Goal: Task Accomplishment & Management: Complete application form

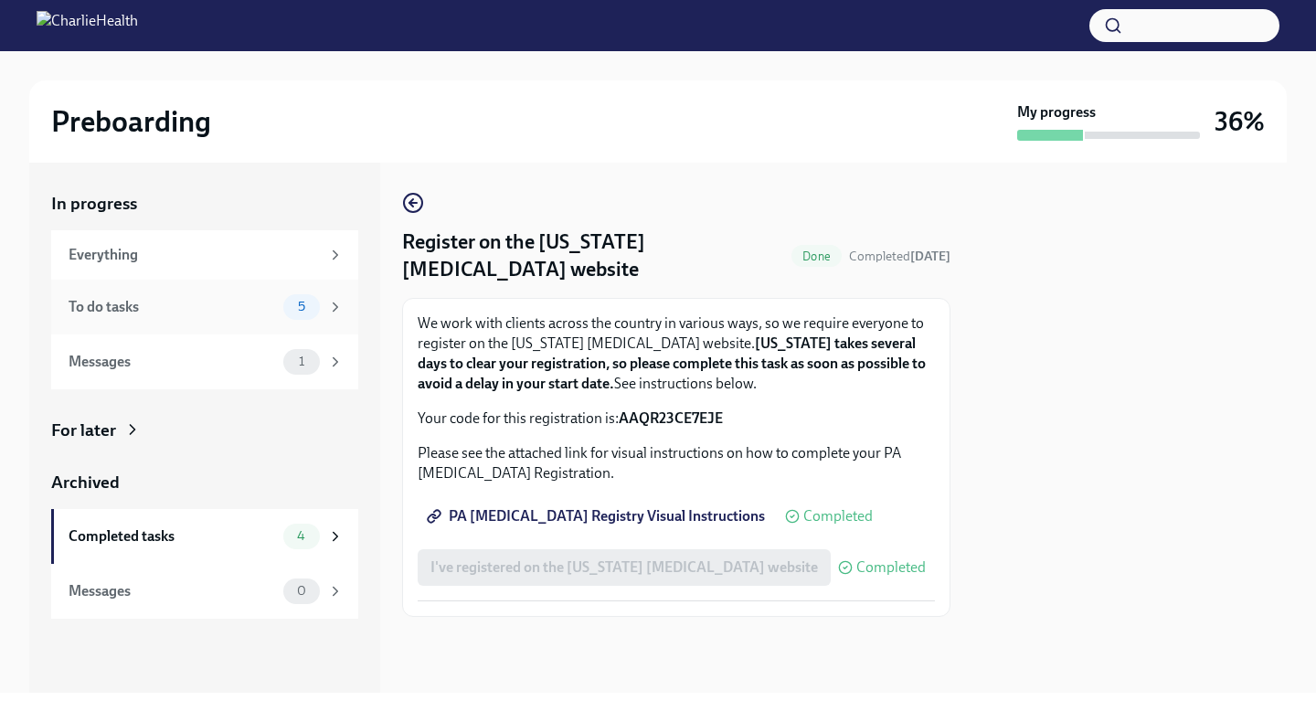
click at [280, 312] on div "To do tasks 5" at bounding box center [206, 307] width 275 height 26
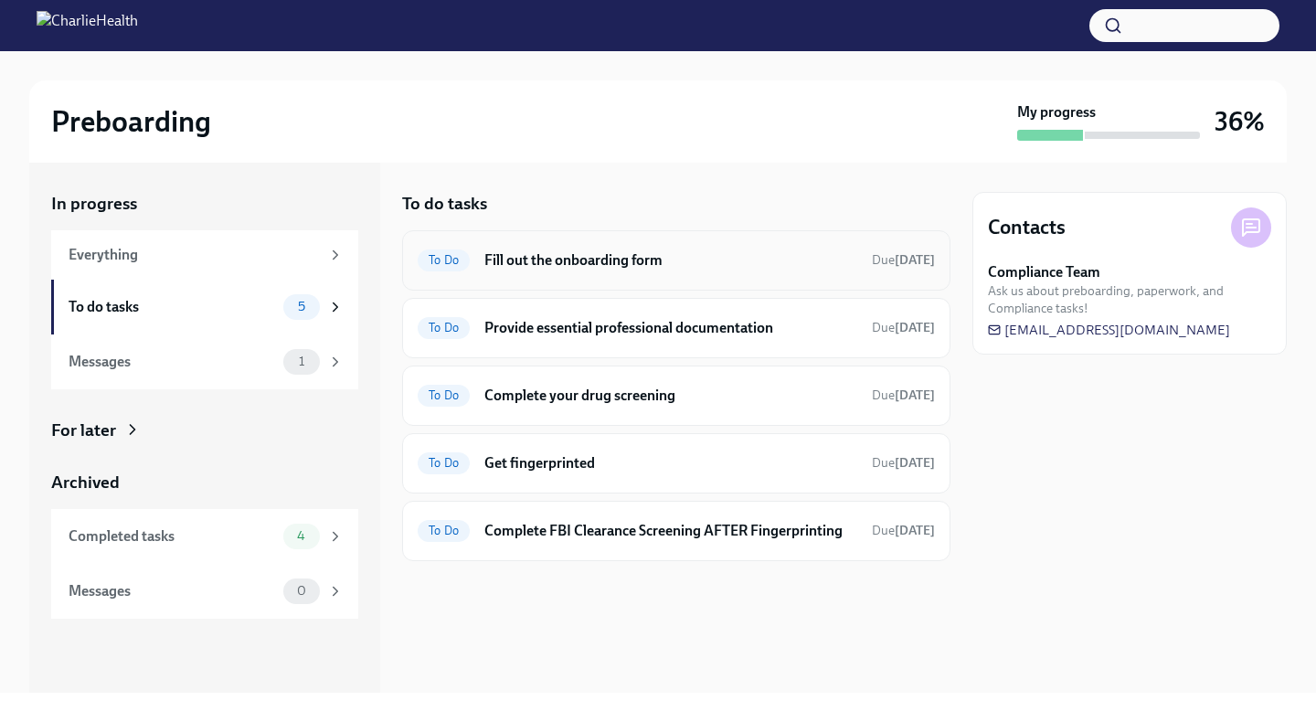
click at [670, 250] on h6 "Fill out the onboarding form" at bounding box center [670, 260] width 373 height 20
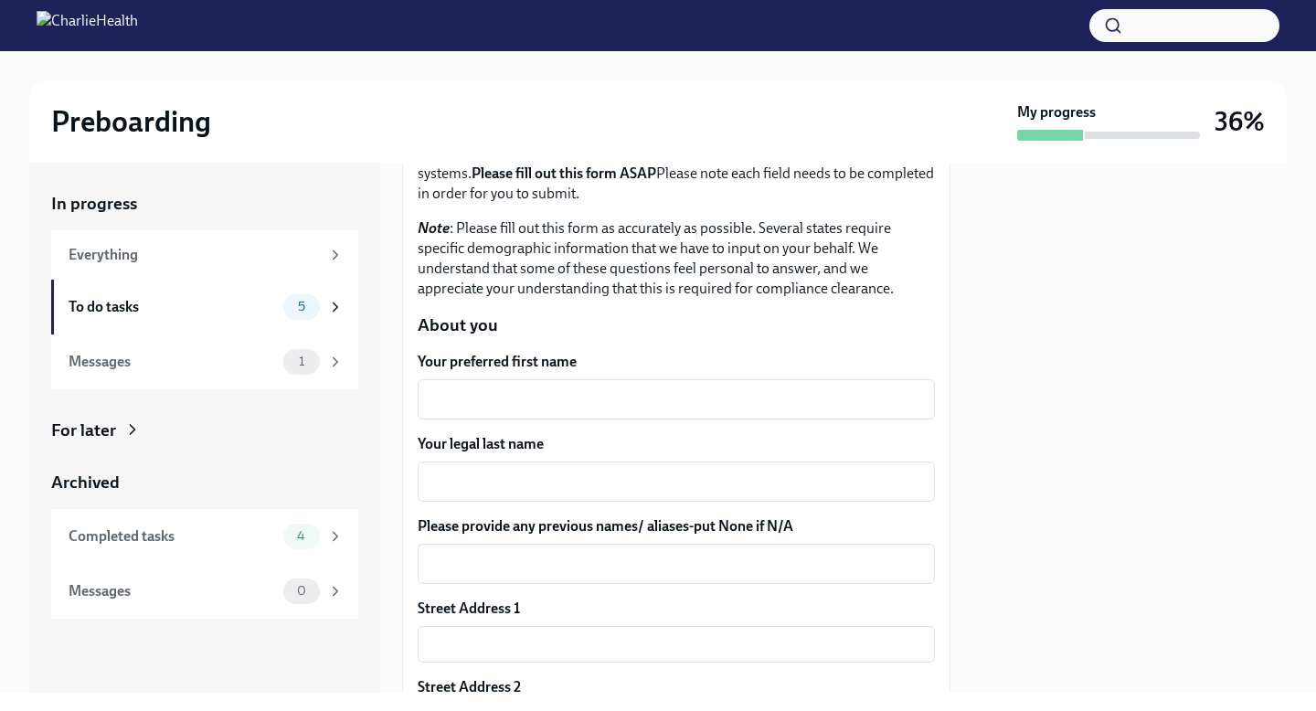
scroll to position [166, 0]
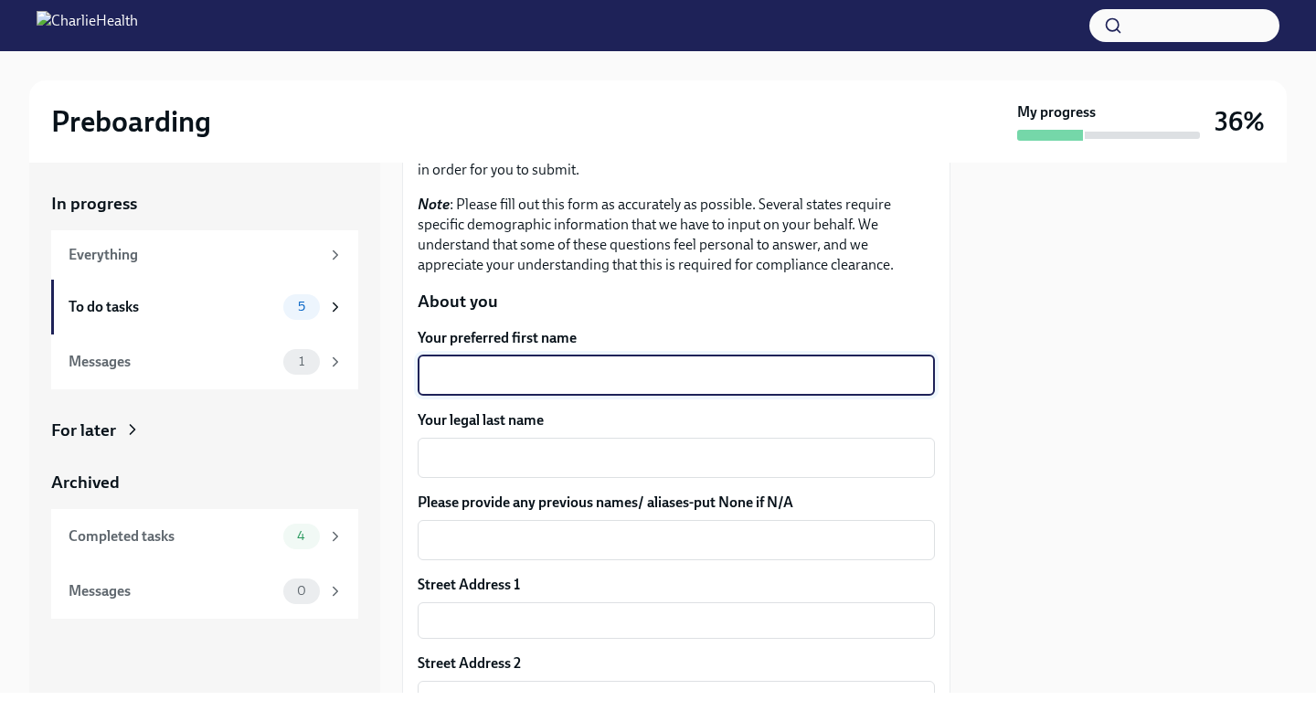
click at [532, 381] on textarea "Your preferred first name" at bounding box center [675, 376] width 495 height 22
type textarea "[PERSON_NAME]"
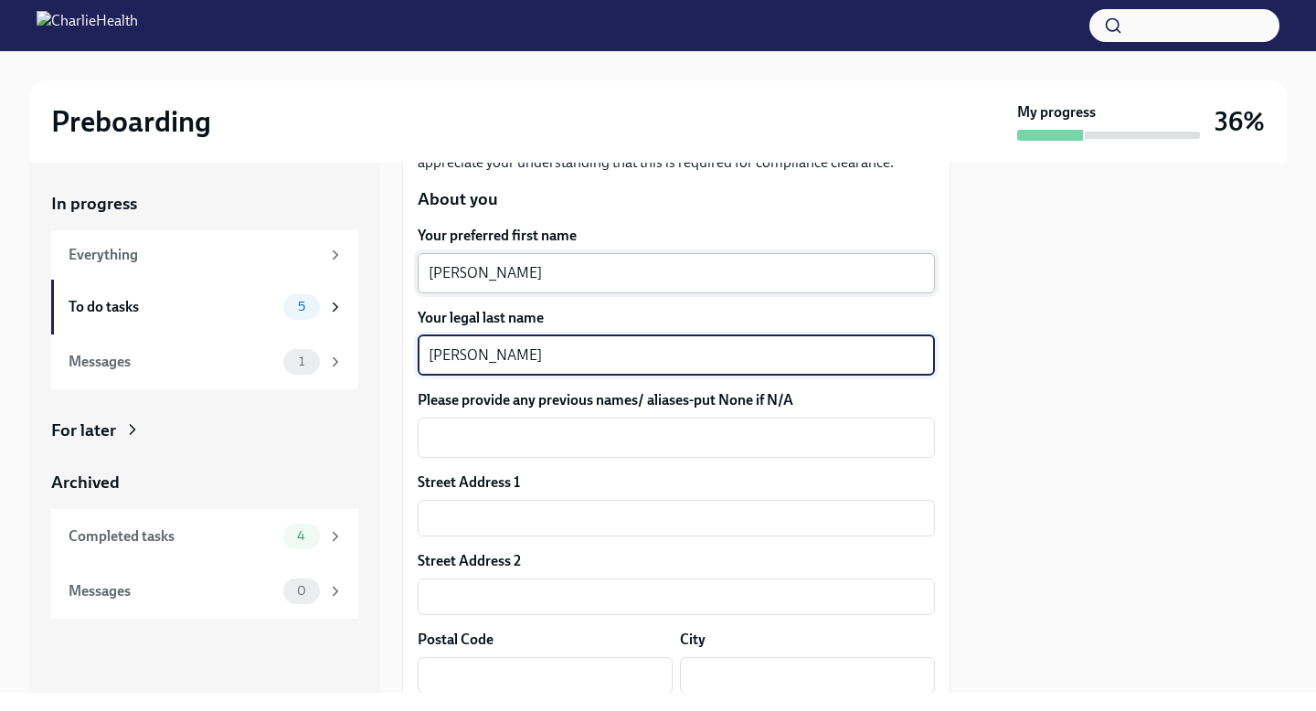
scroll to position [280, 0]
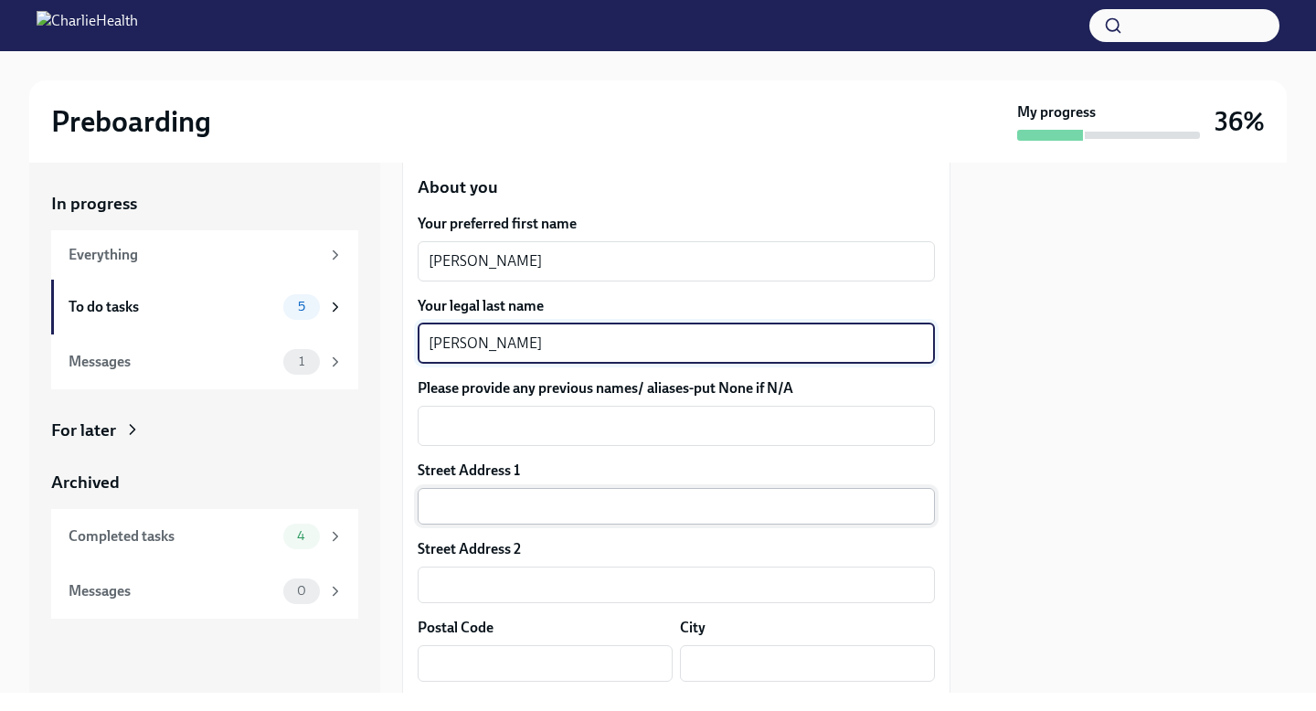
type textarea "[PERSON_NAME]"
click at [532, 495] on input "text" at bounding box center [676, 506] width 517 height 37
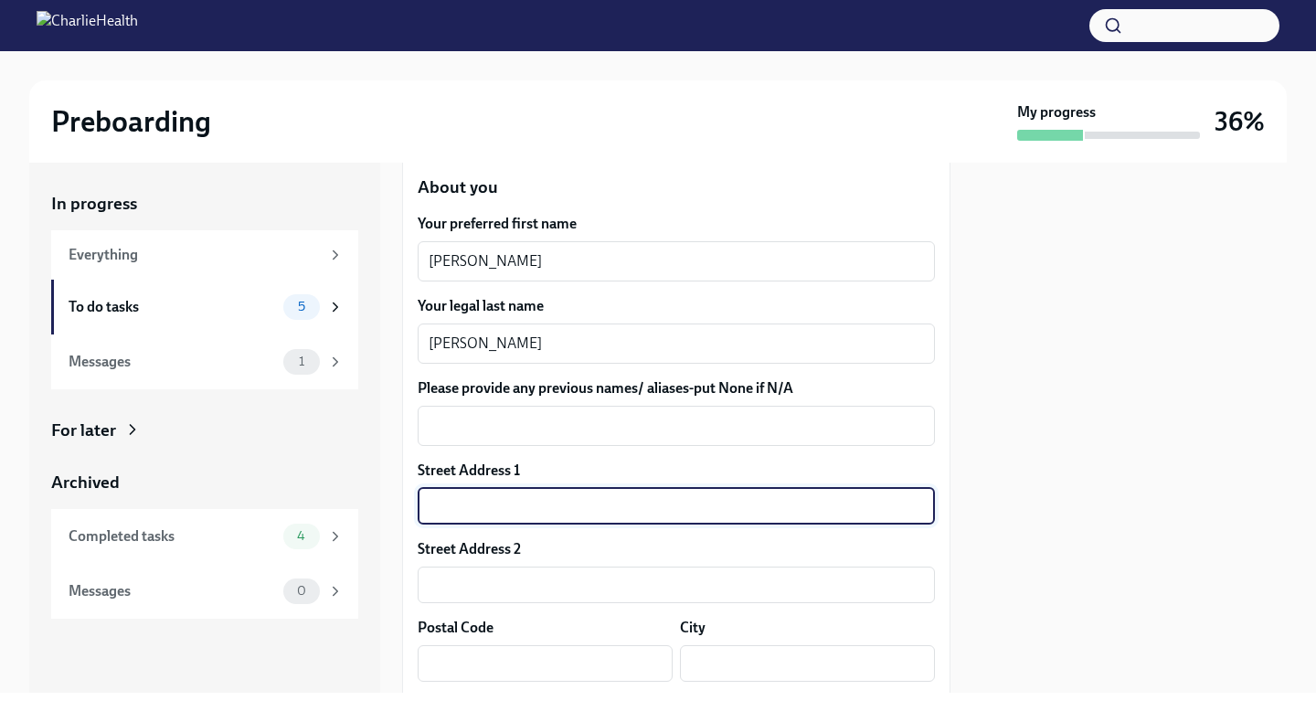
type input "[STREET_ADDRESS]"
type input "04074"
type input "Scarborough"
type input "ME"
type input "US"
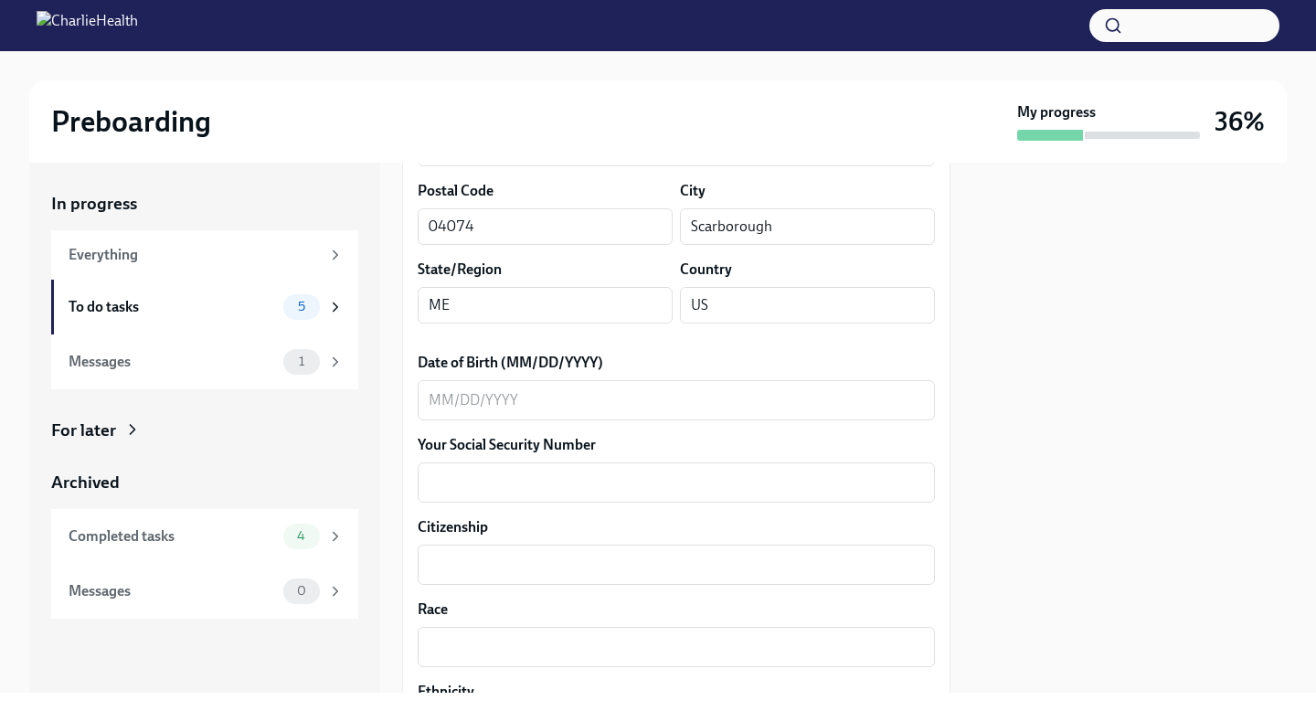
scroll to position [748, 0]
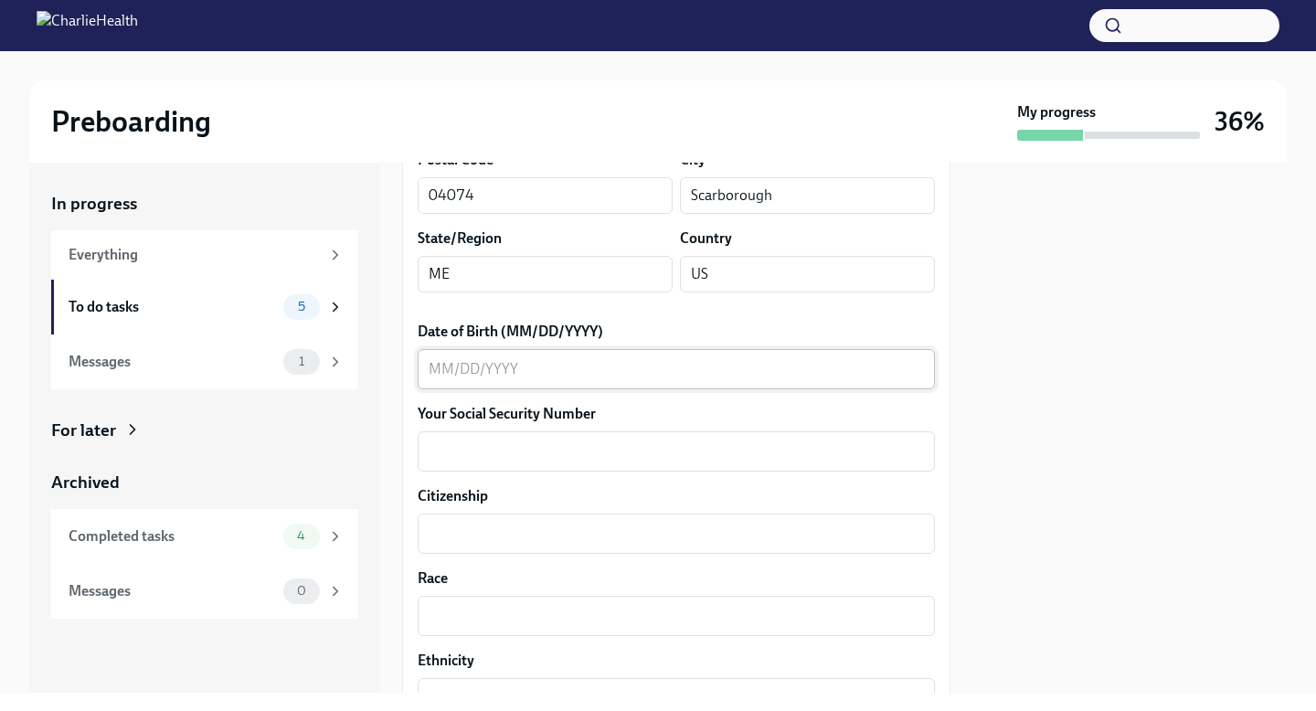
click at [520, 353] on div "x ​" at bounding box center [676, 369] width 517 height 40
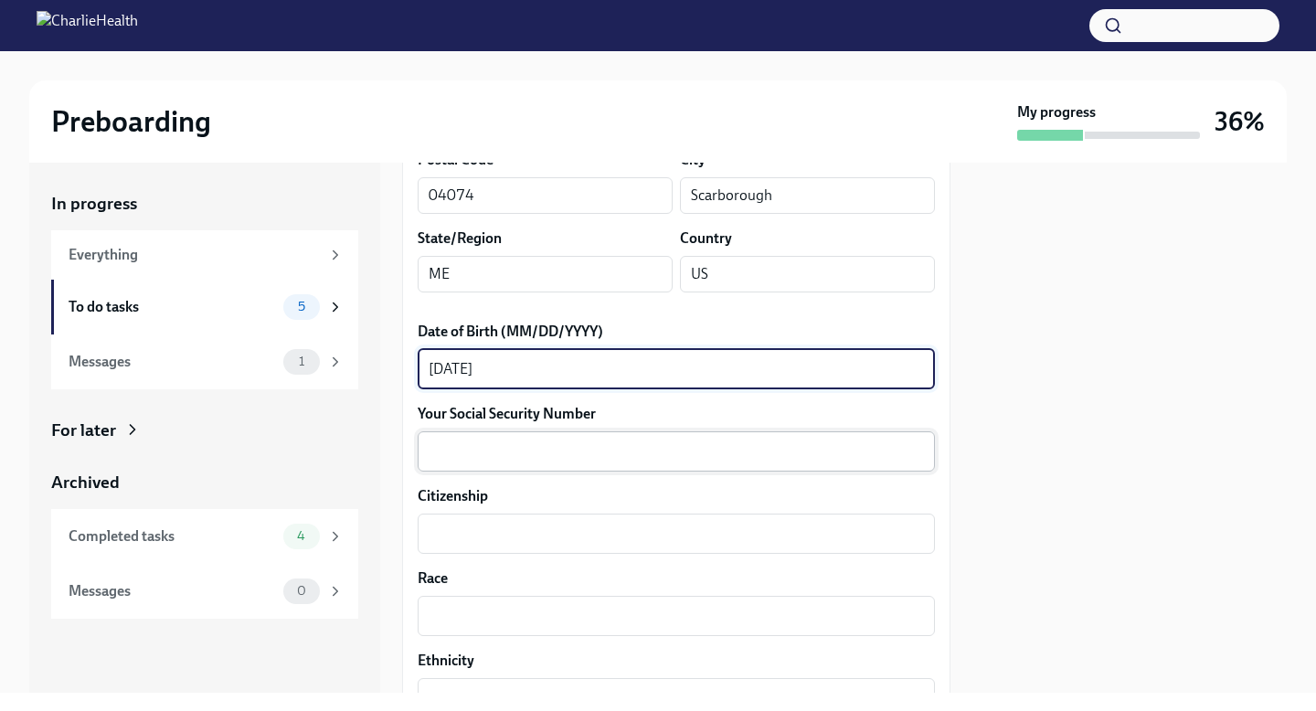
type textarea "[DATE]"
click at [536, 460] on textarea "Your Social Security Number" at bounding box center [675, 451] width 495 height 22
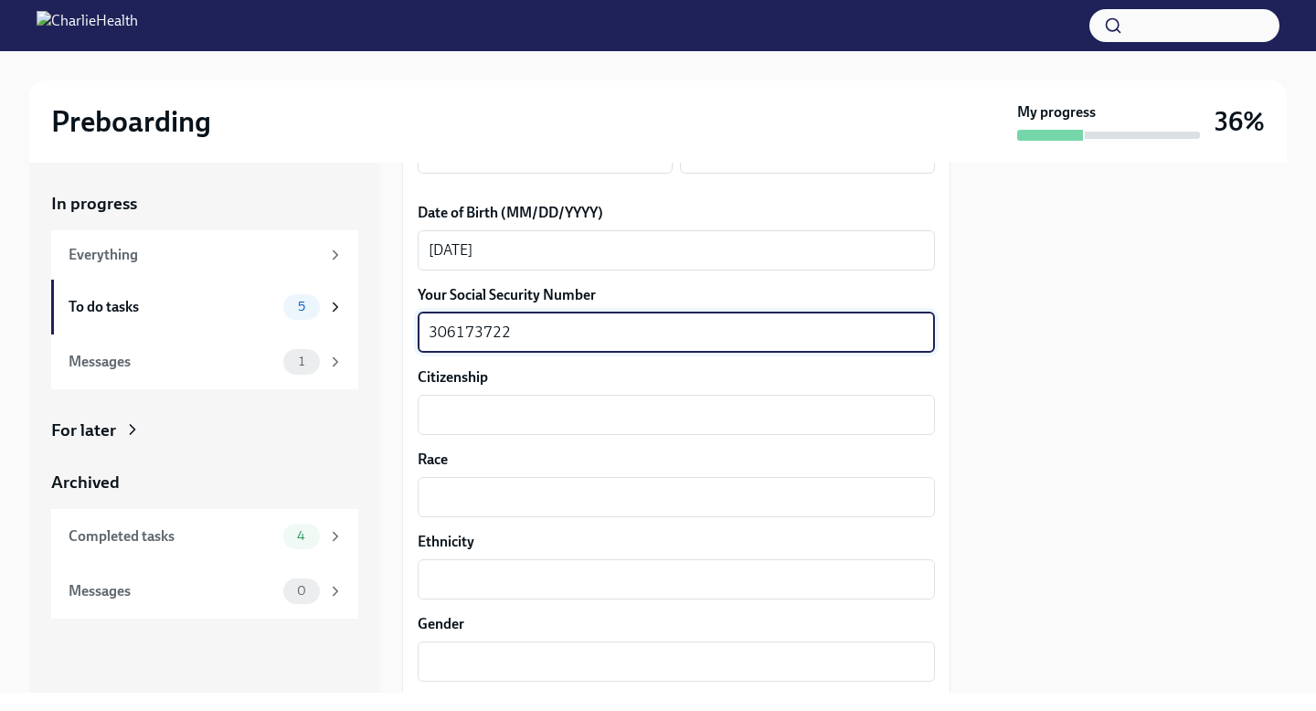
scroll to position [889, 0]
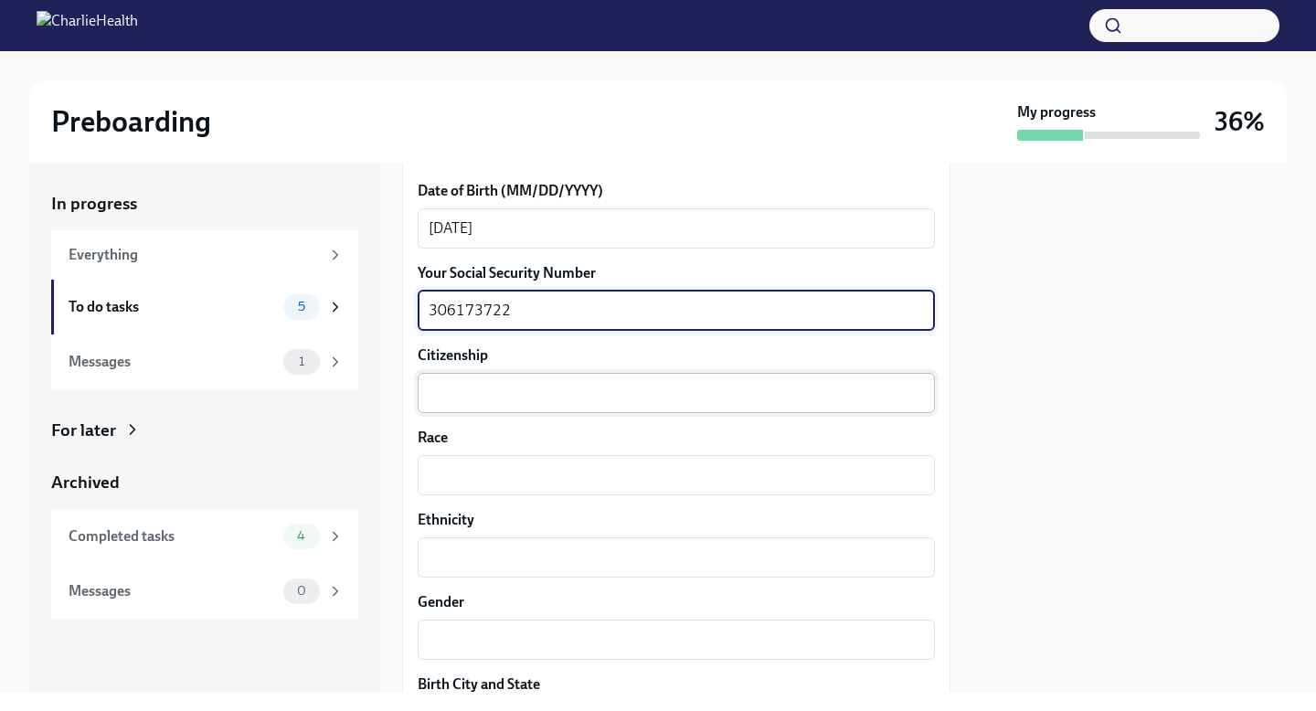
type textarea "306173722"
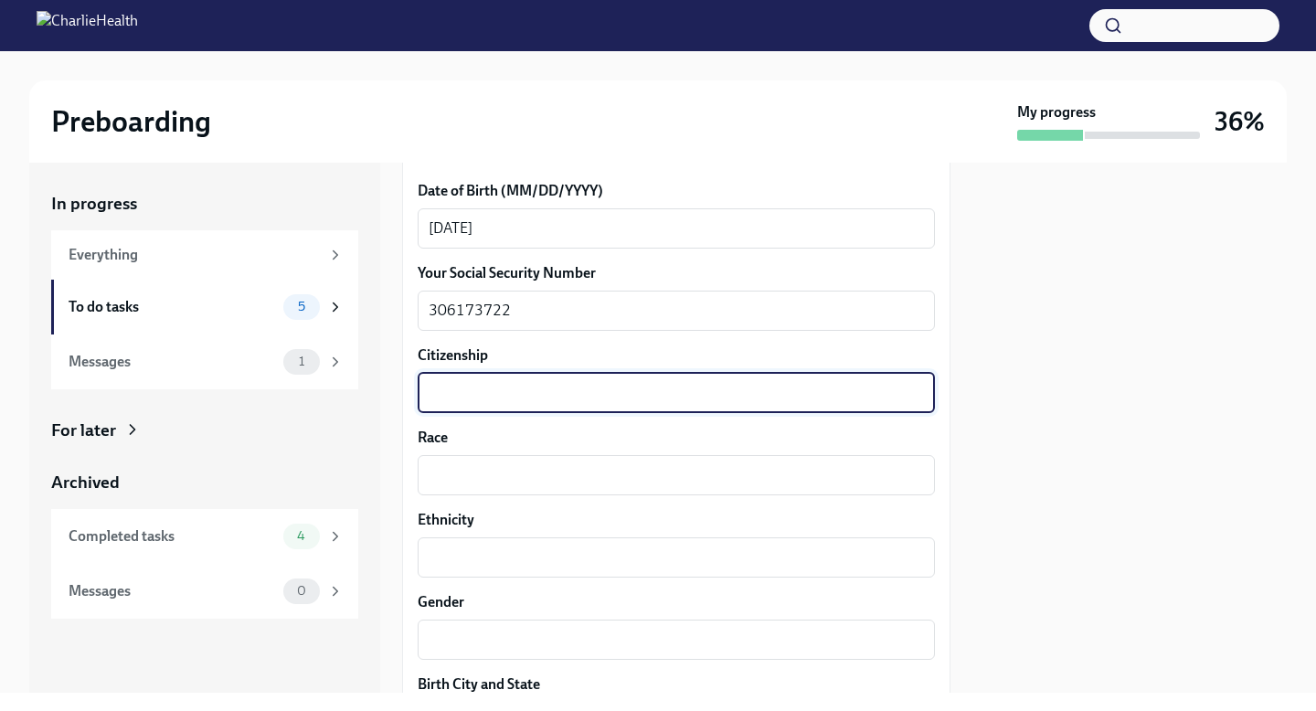
click at [525, 386] on textarea "Citizenship" at bounding box center [675, 393] width 495 height 22
type textarea "c"
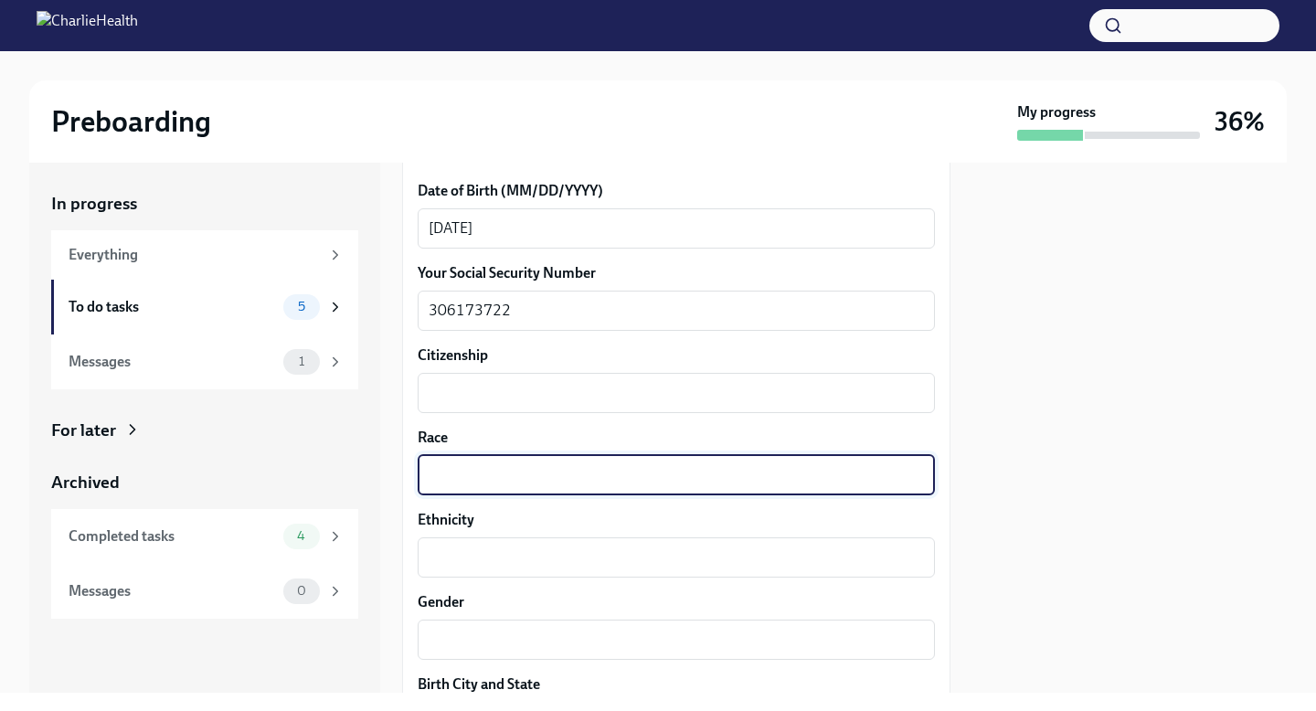
click at [535, 464] on textarea "Race" at bounding box center [675, 475] width 495 height 22
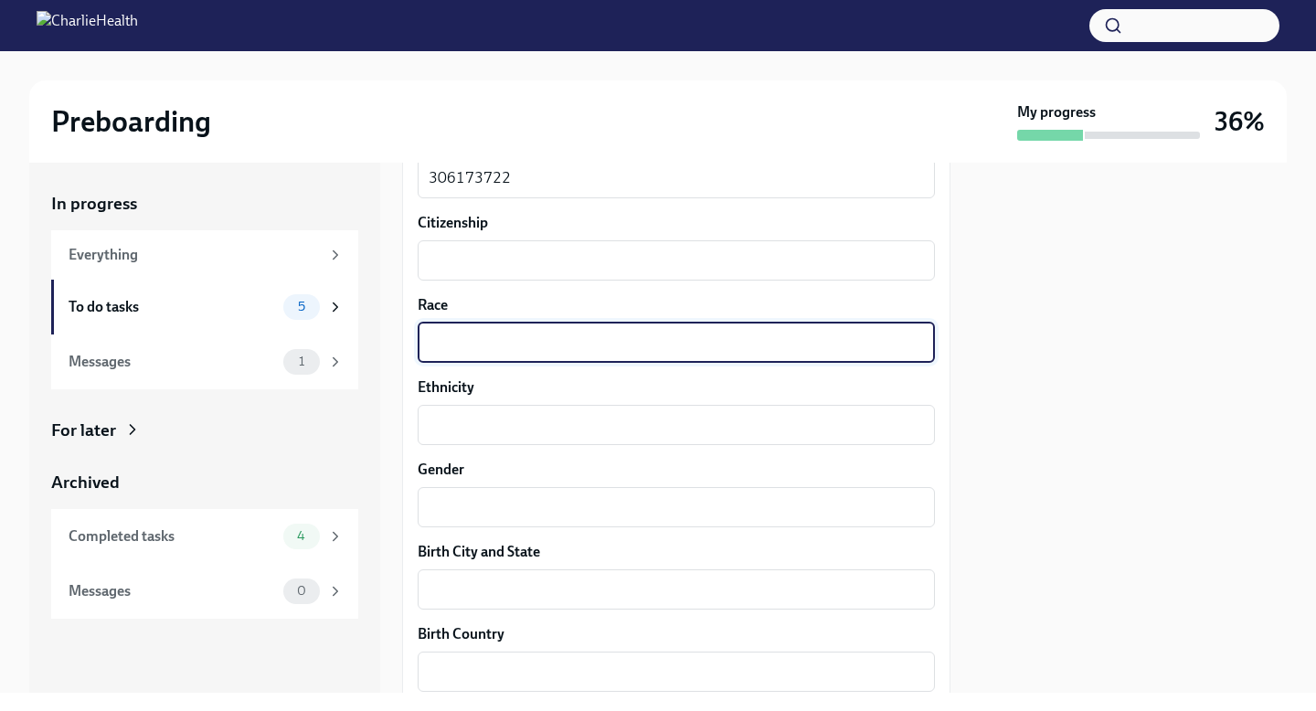
scroll to position [1030, 0]
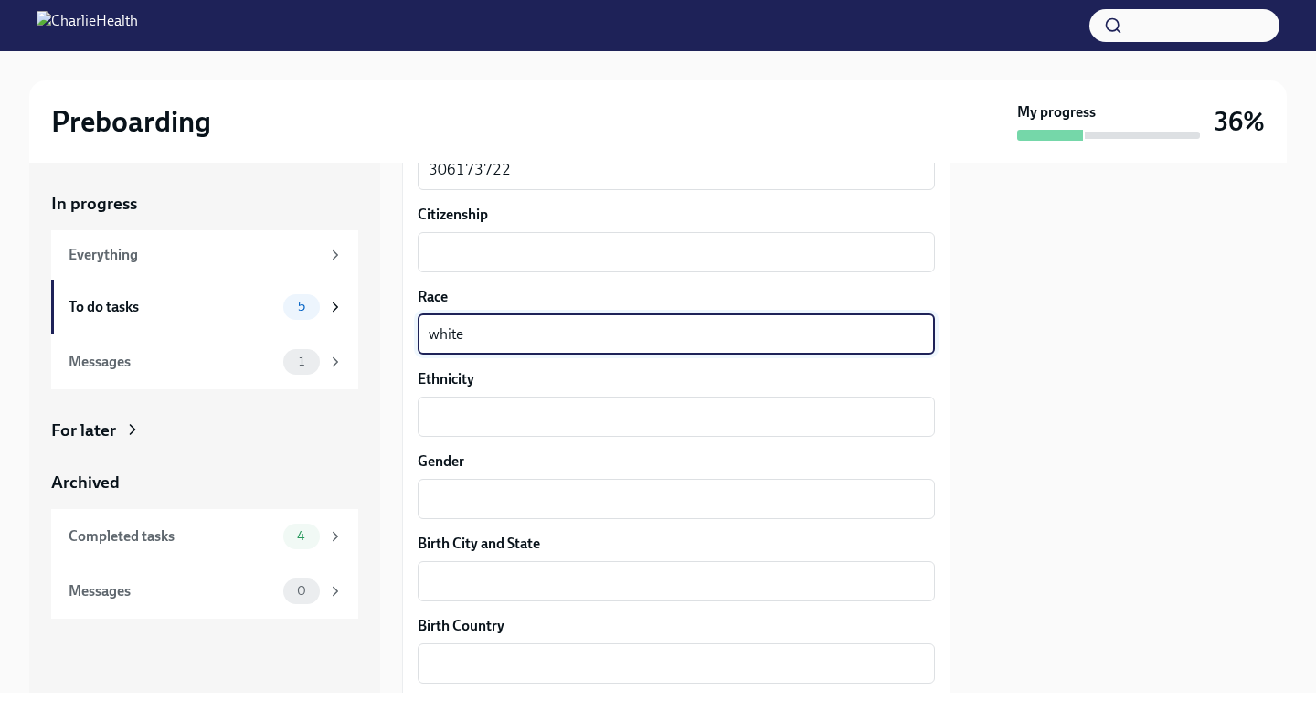
type textarea "white"
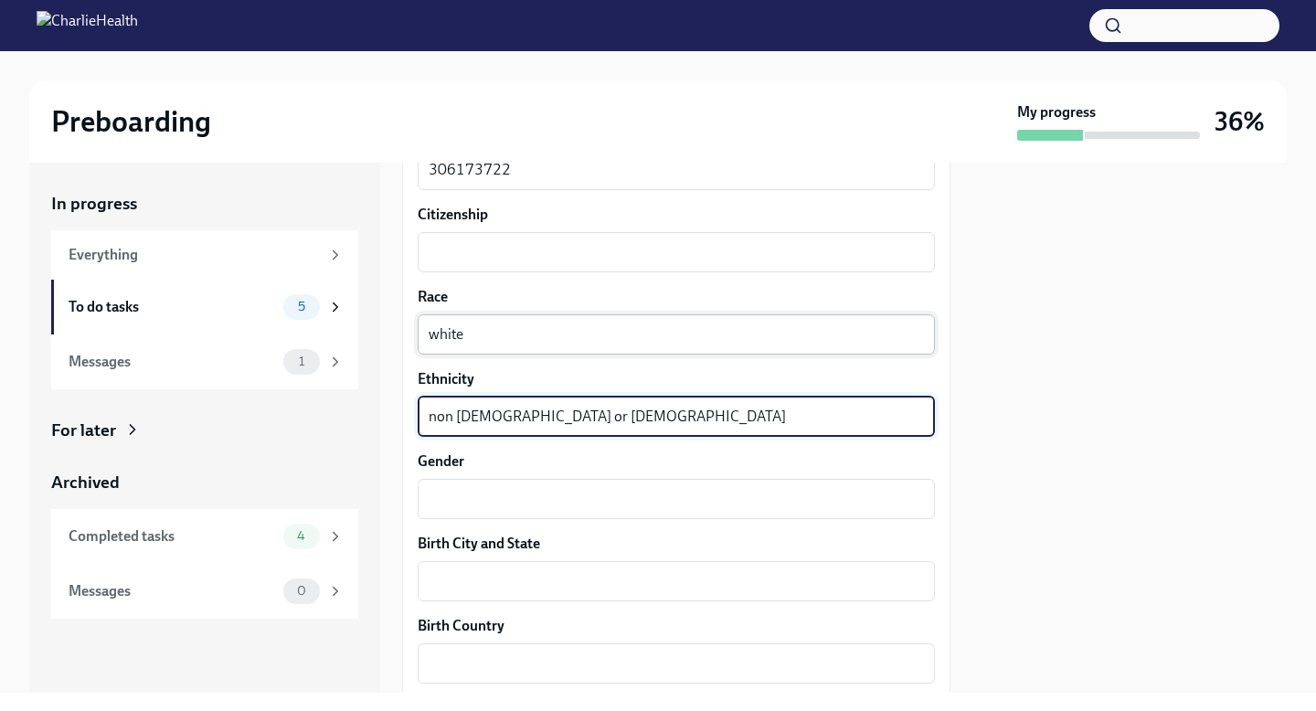
type textarea "non [DEMOGRAPHIC_DATA] or [DEMOGRAPHIC_DATA]"
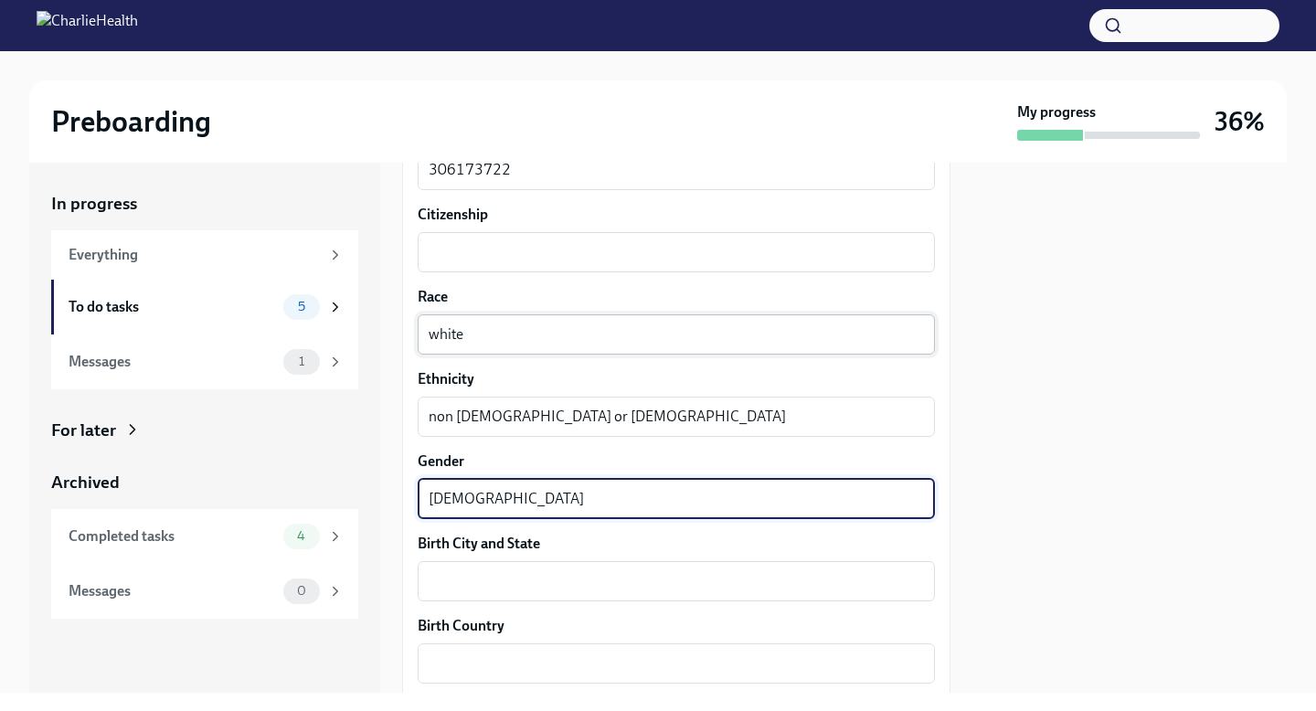
type textarea "[DEMOGRAPHIC_DATA]"
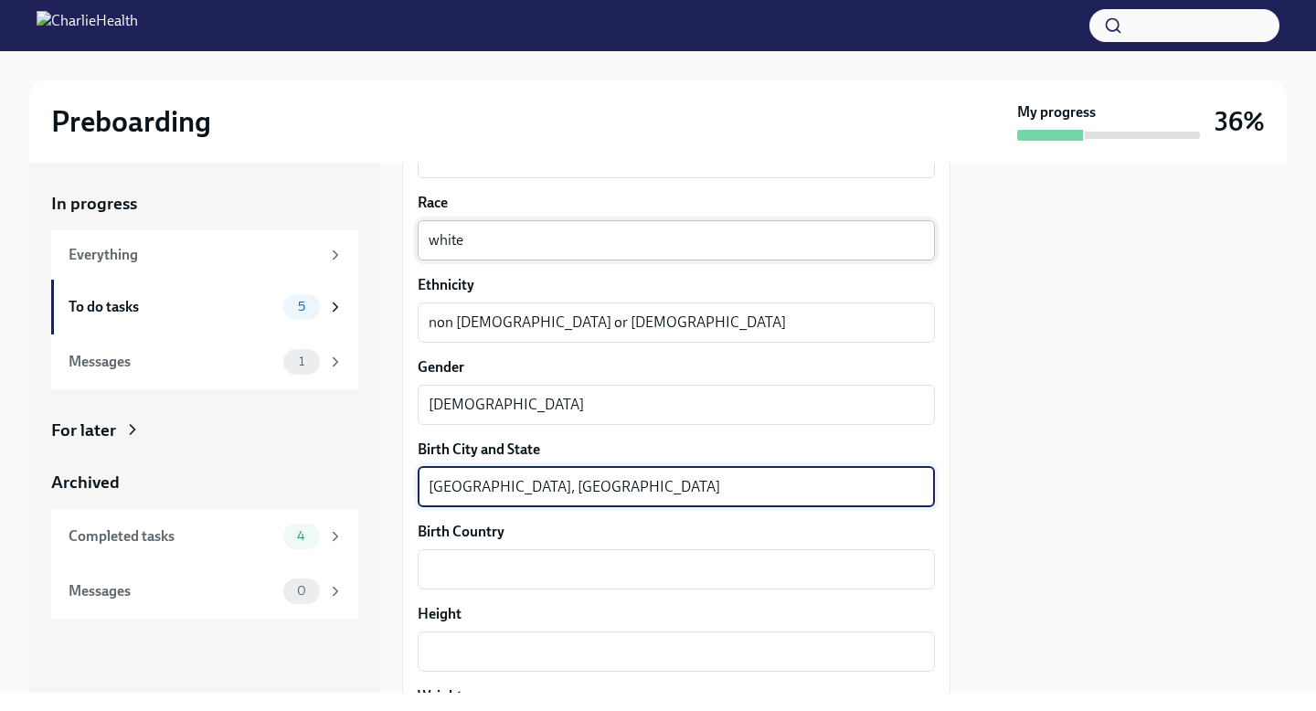
scroll to position [1129, 0]
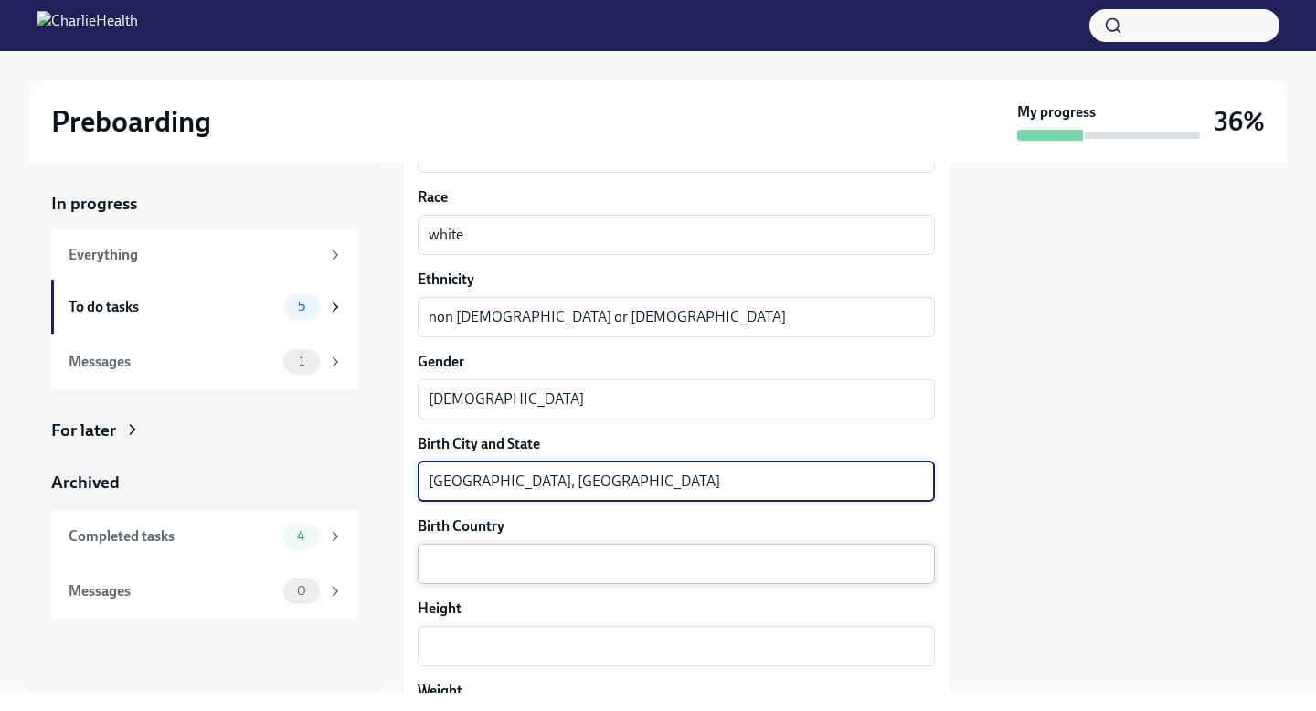
type textarea "[GEOGRAPHIC_DATA], [GEOGRAPHIC_DATA]"
click at [513, 550] on div "x ​" at bounding box center [676, 564] width 517 height 40
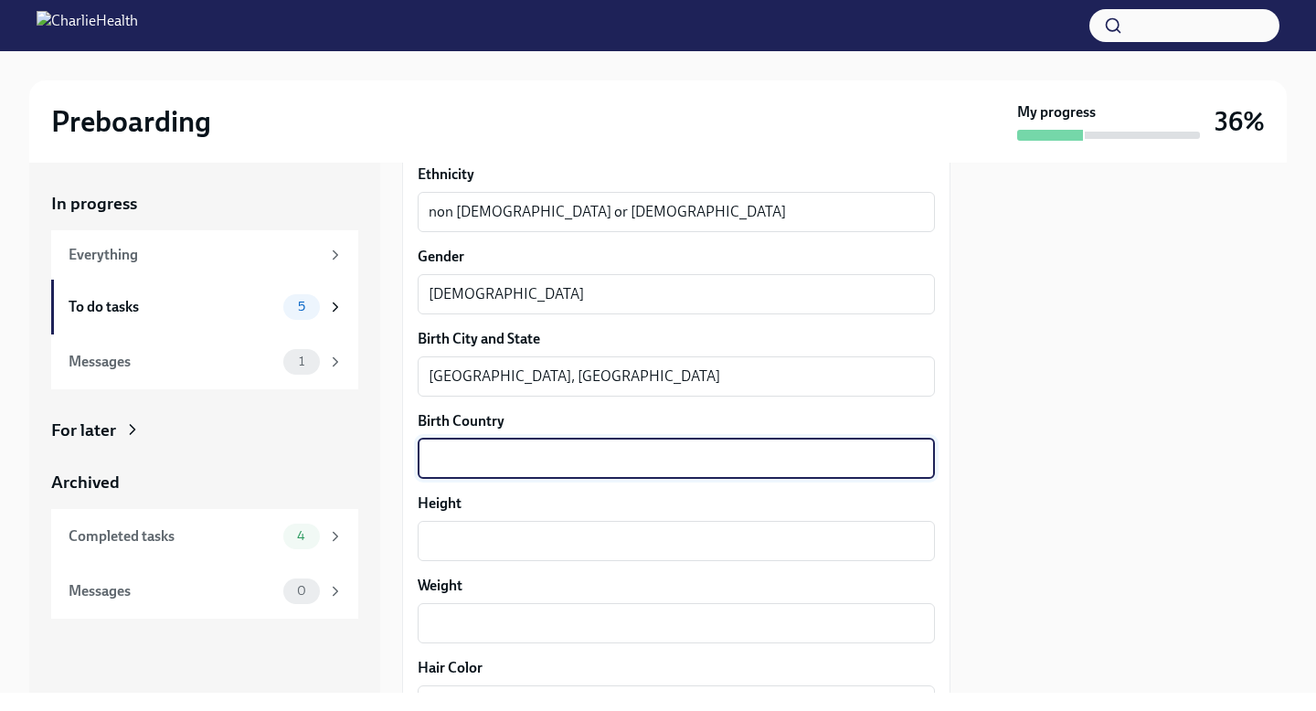
scroll to position [1239, 0]
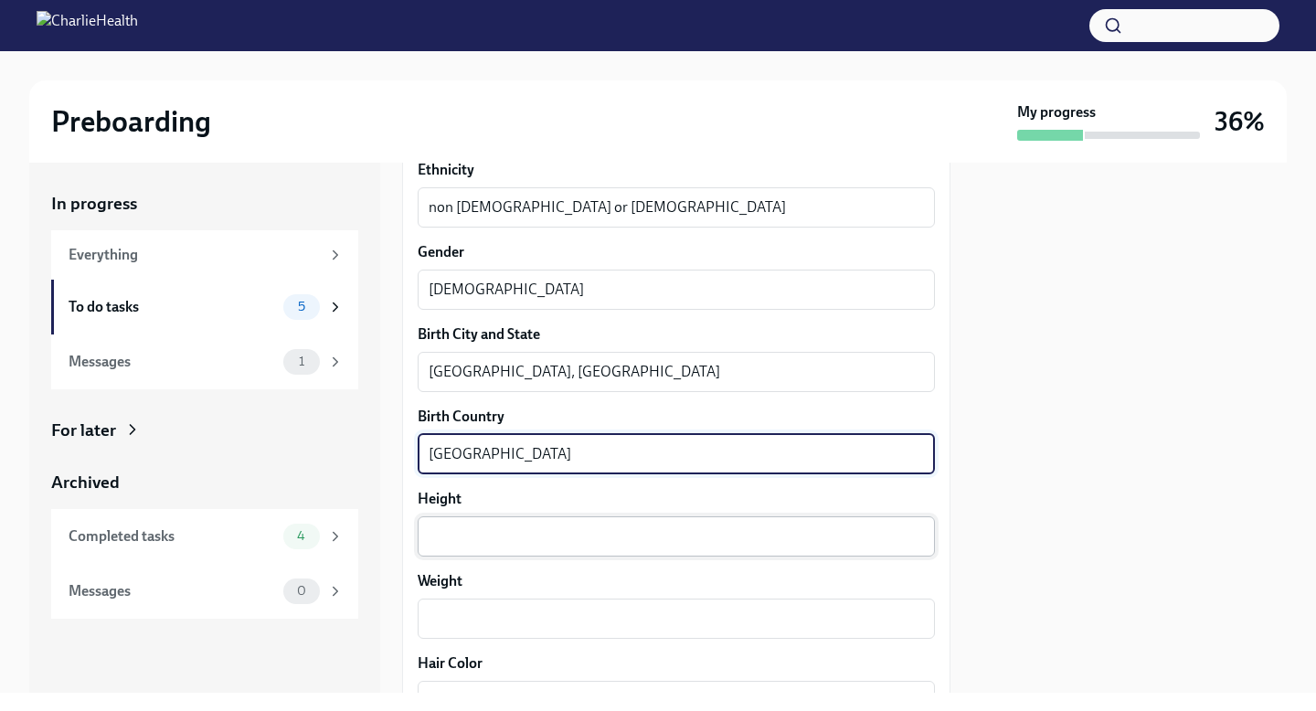
type textarea "[GEOGRAPHIC_DATA]"
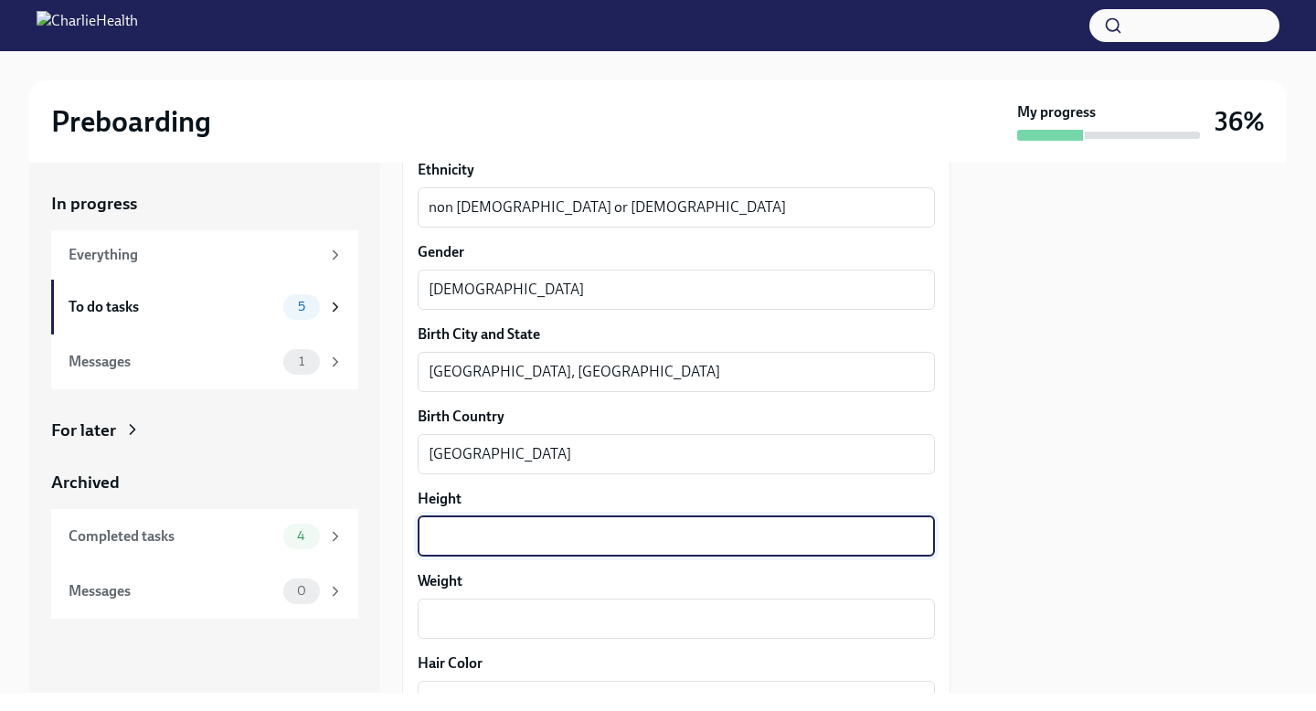
click at [489, 544] on textarea "Height" at bounding box center [675, 536] width 495 height 22
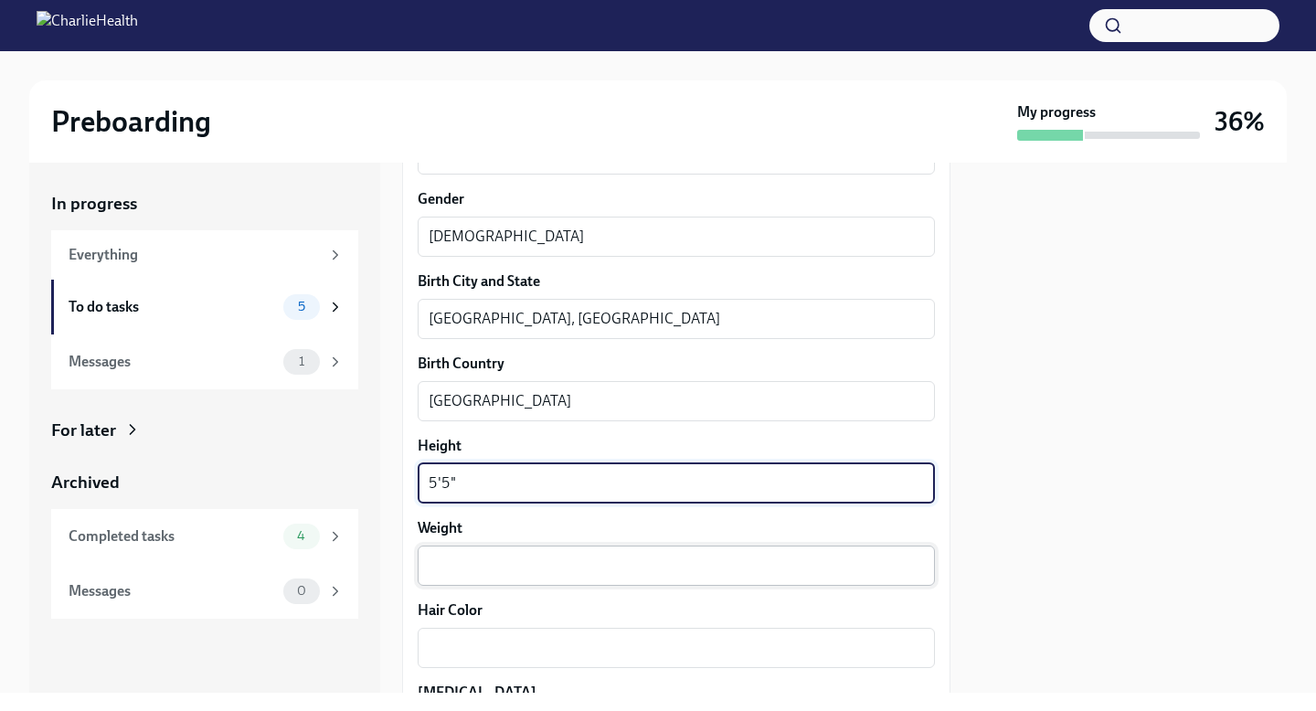
scroll to position [1308, 0]
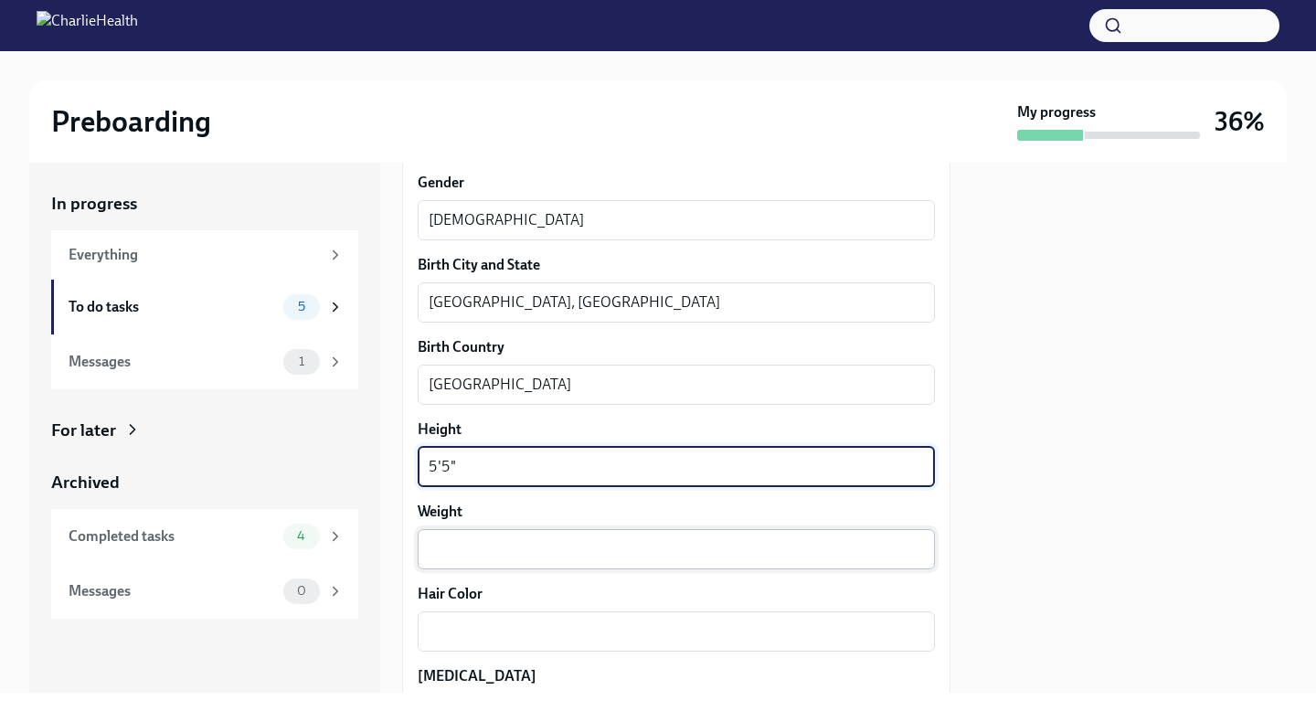
type textarea "5'5""
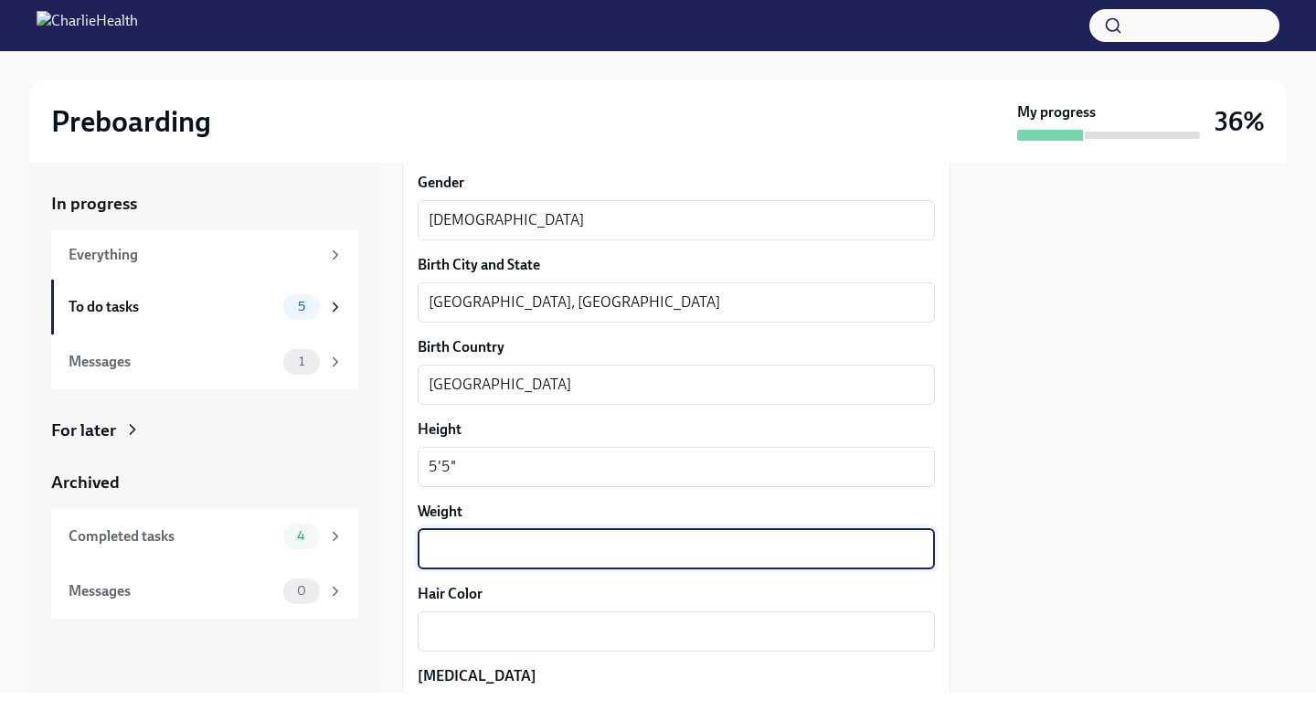
click at [476, 550] on textarea "Weight" at bounding box center [675, 549] width 495 height 22
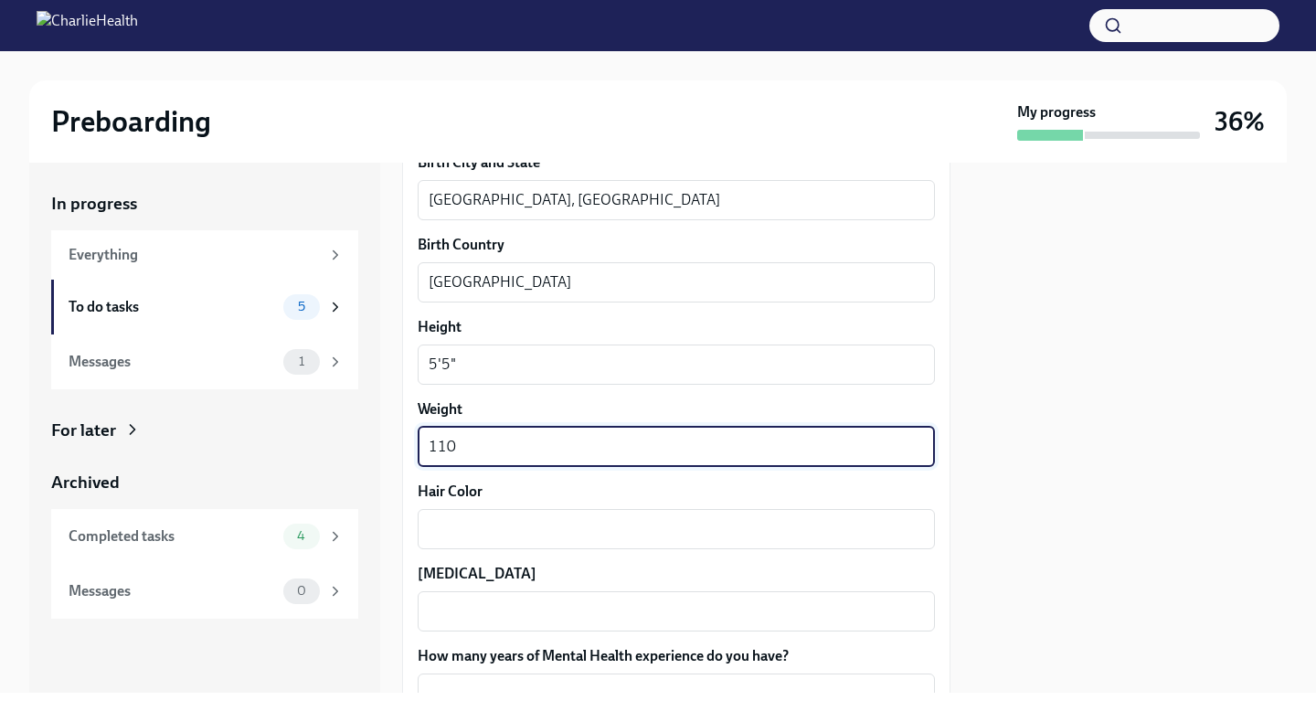
scroll to position [1417, 0]
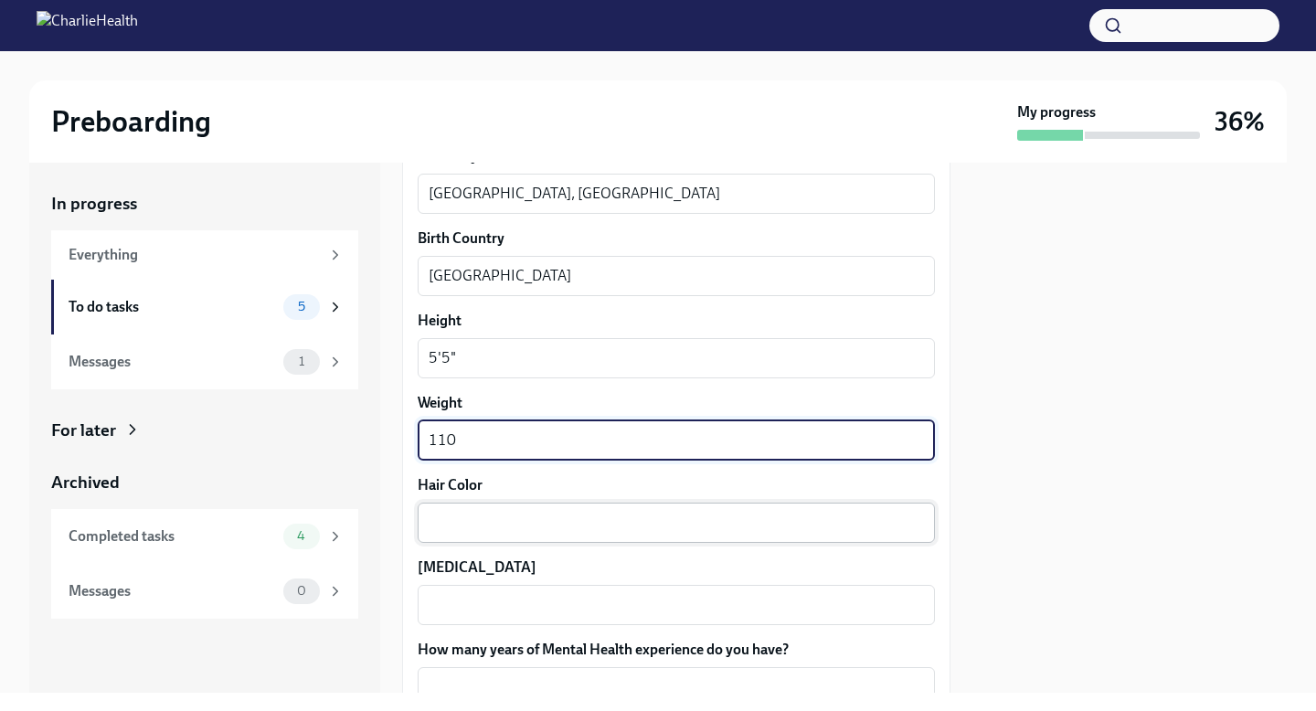
type textarea "110"
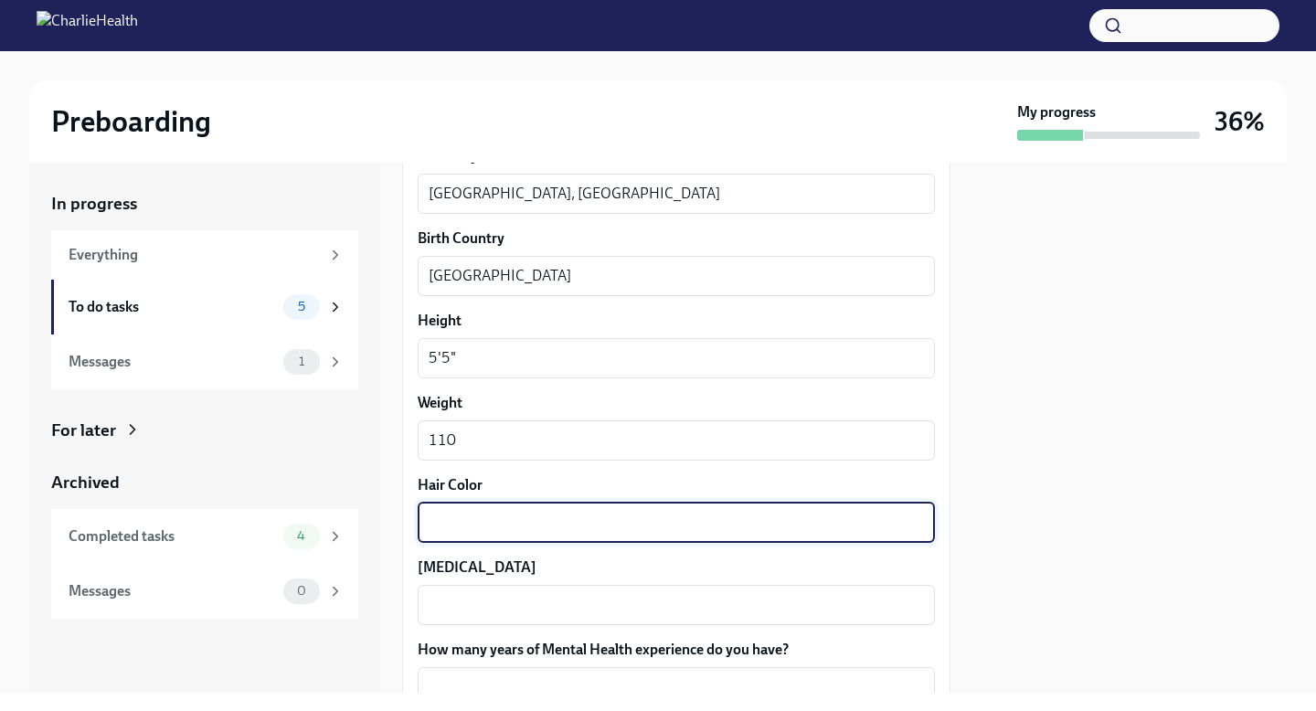
click at [489, 513] on textarea "Hair Color" at bounding box center [675, 523] width 495 height 22
type textarea "brown"
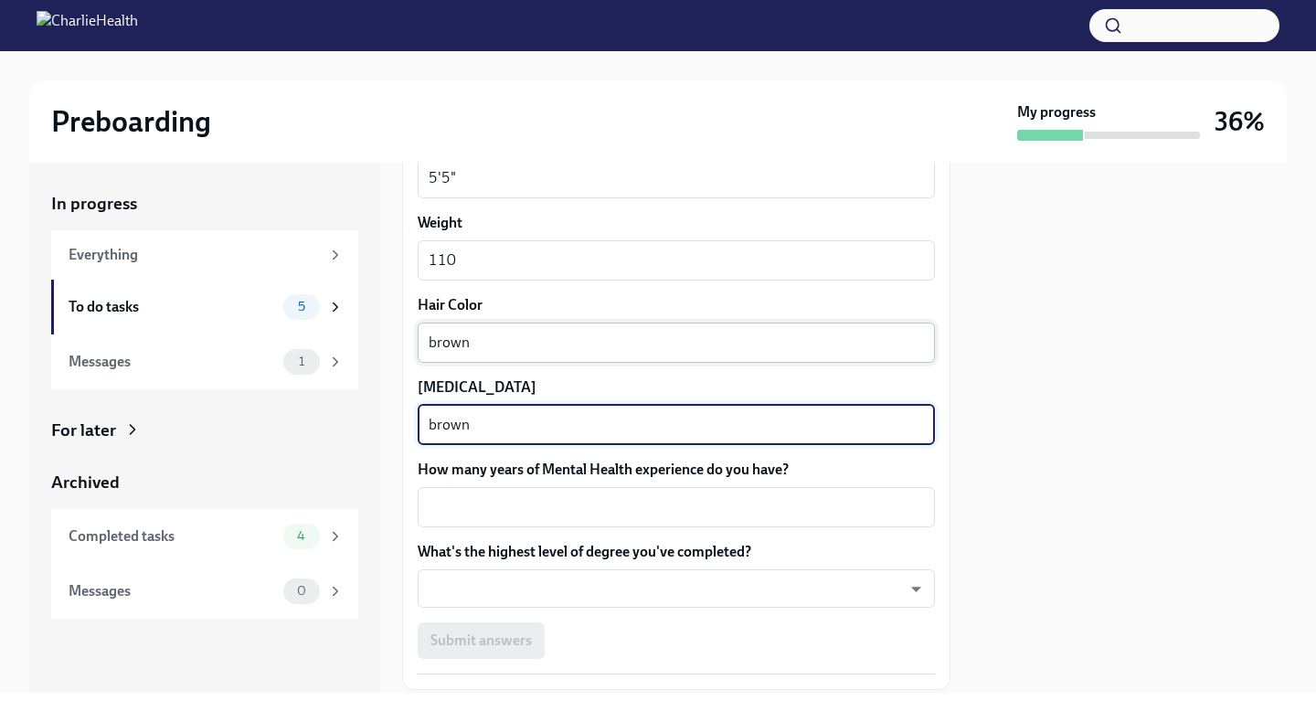
scroll to position [1603, 0]
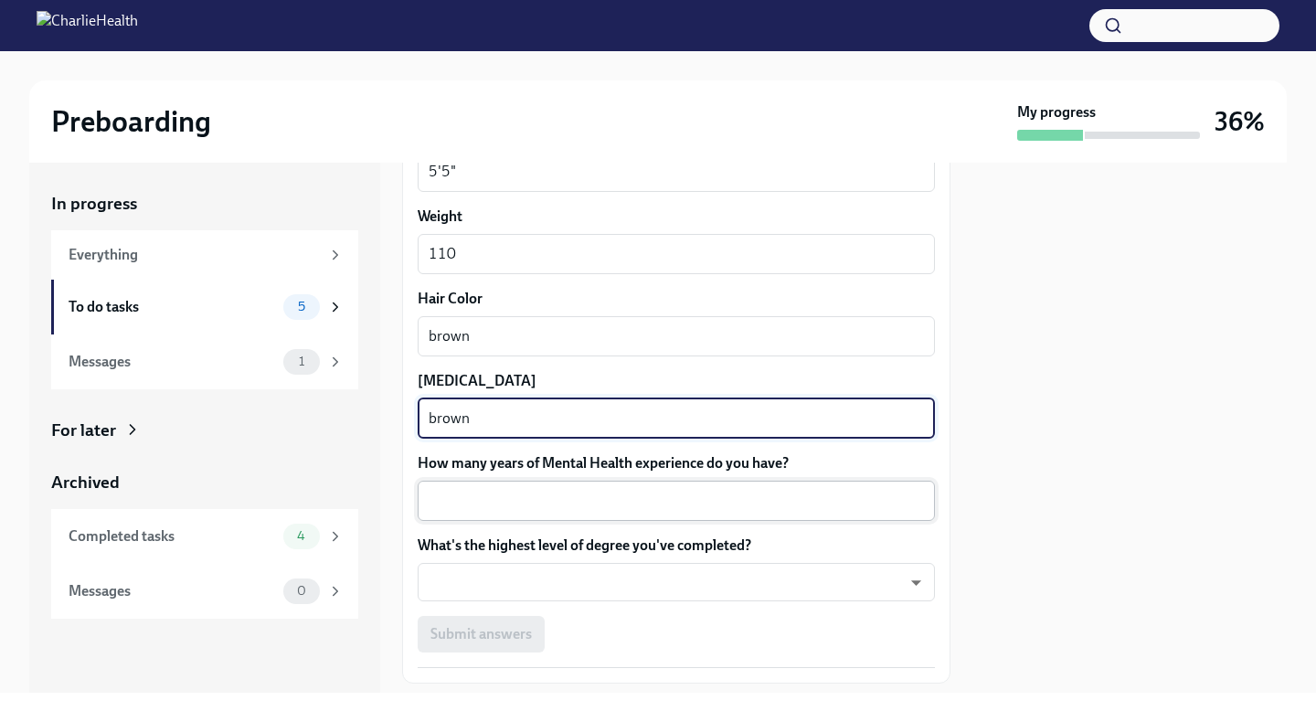
type textarea "brown"
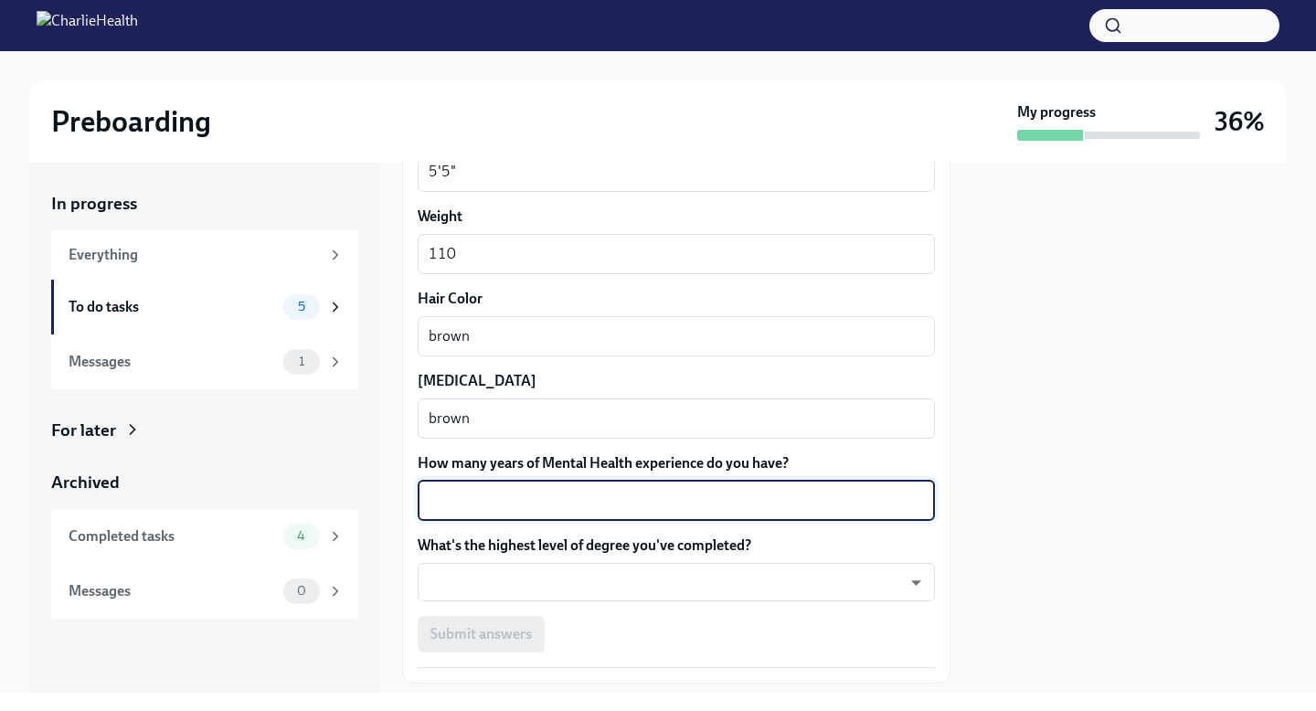
click at [519, 504] on textarea "How many years of Mental Health experience do you have?" at bounding box center [675, 501] width 495 height 22
type textarea "3"
type textarea "2"
click at [549, 570] on body "Preboarding My progress 36% In progress Everything To do tasks 5 Messages 1 For…" at bounding box center [658, 355] width 1316 height 711
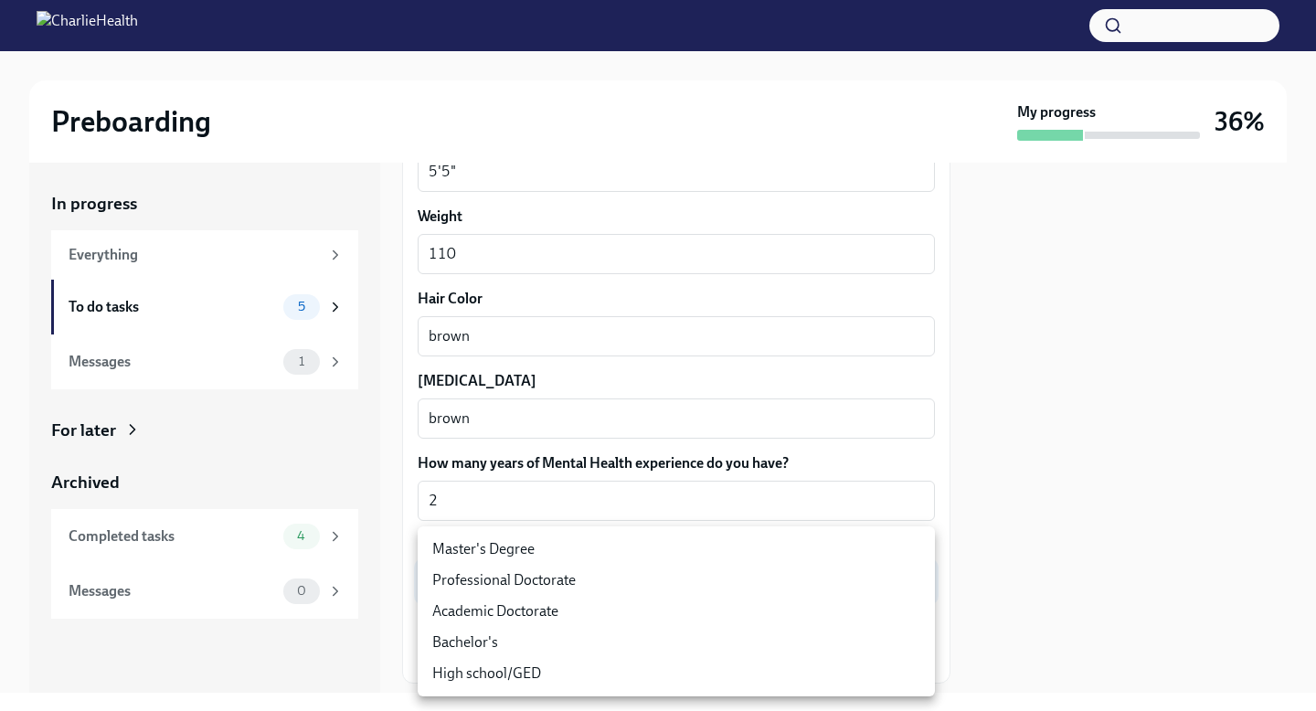
click at [533, 557] on li "Master's Degree" at bounding box center [676, 549] width 517 height 31
type input "2vBr-ghkD"
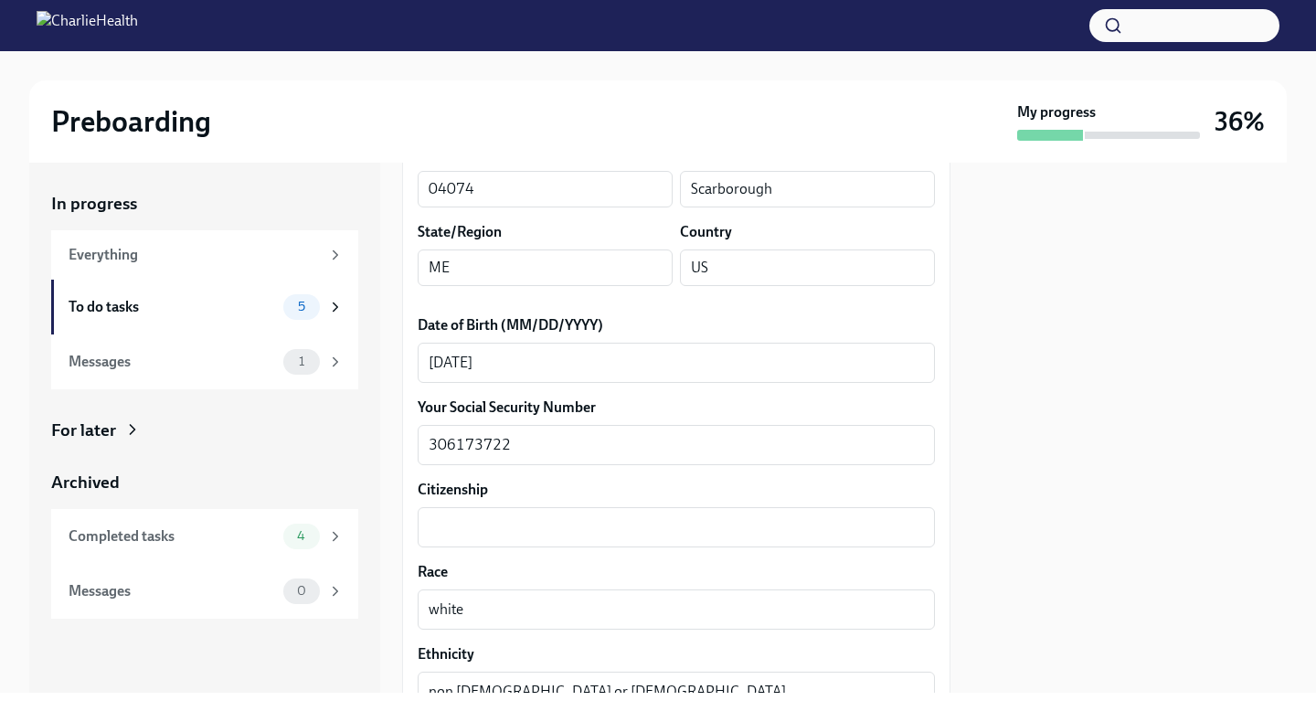
scroll to position [749, 0]
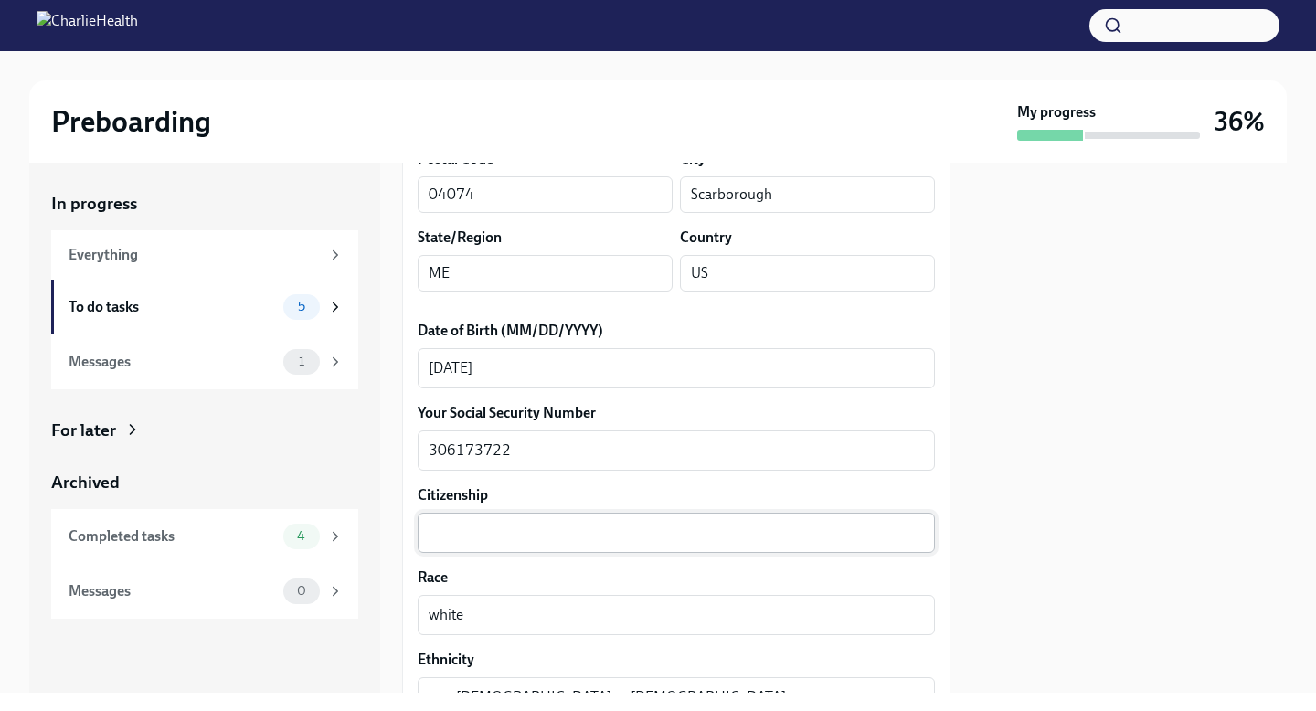
click at [534, 542] on textarea "Citizenship" at bounding box center [675, 533] width 495 height 22
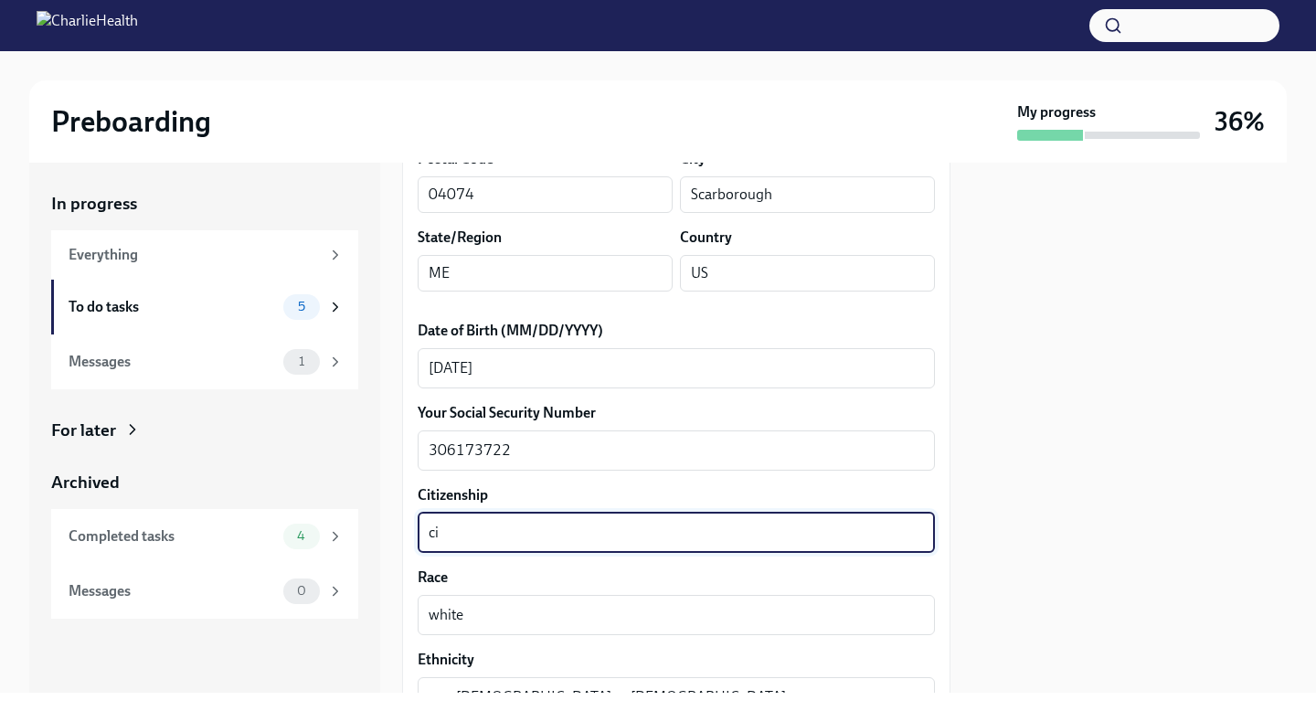
type textarea "c"
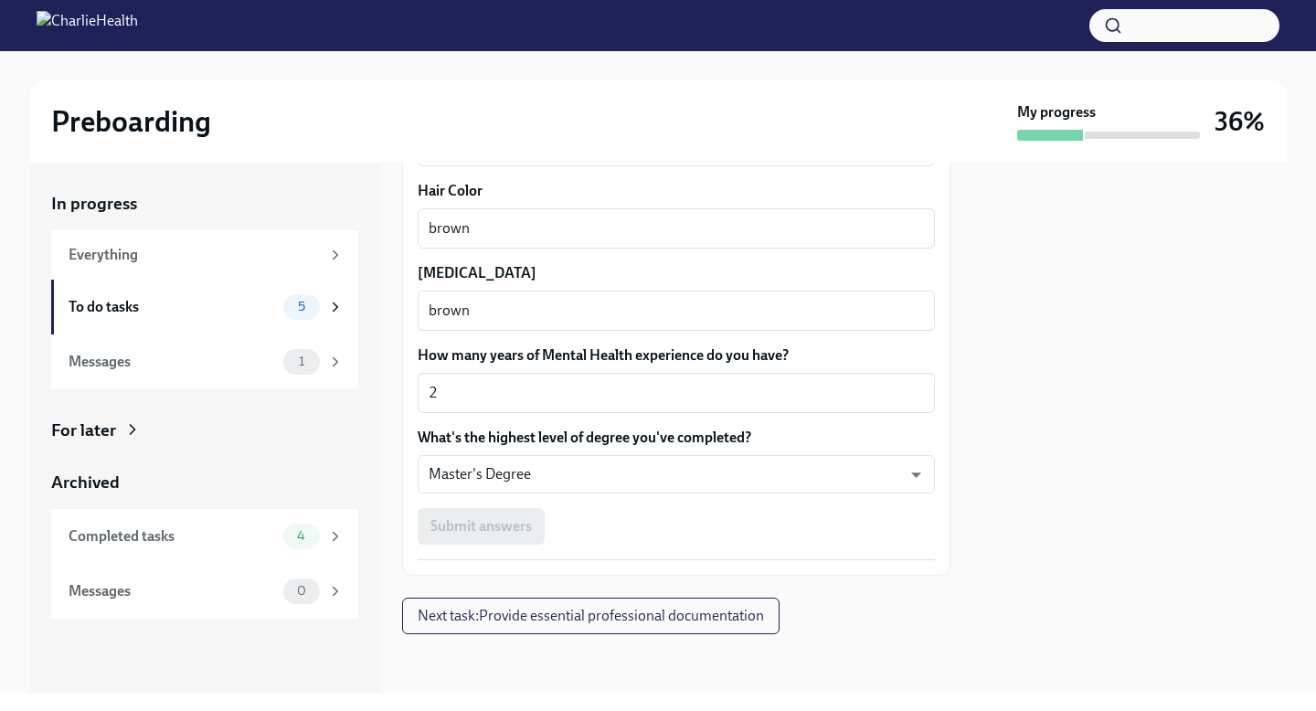
type textarea "[DEMOGRAPHIC_DATA] citizen"
click at [629, 520] on div "Submit answers" at bounding box center [676, 526] width 517 height 37
click at [499, 528] on div "Submit answers" at bounding box center [676, 526] width 517 height 37
click at [518, 631] on button "Next task : Provide essential professional documentation" at bounding box center [590, 615] width 377 height 37
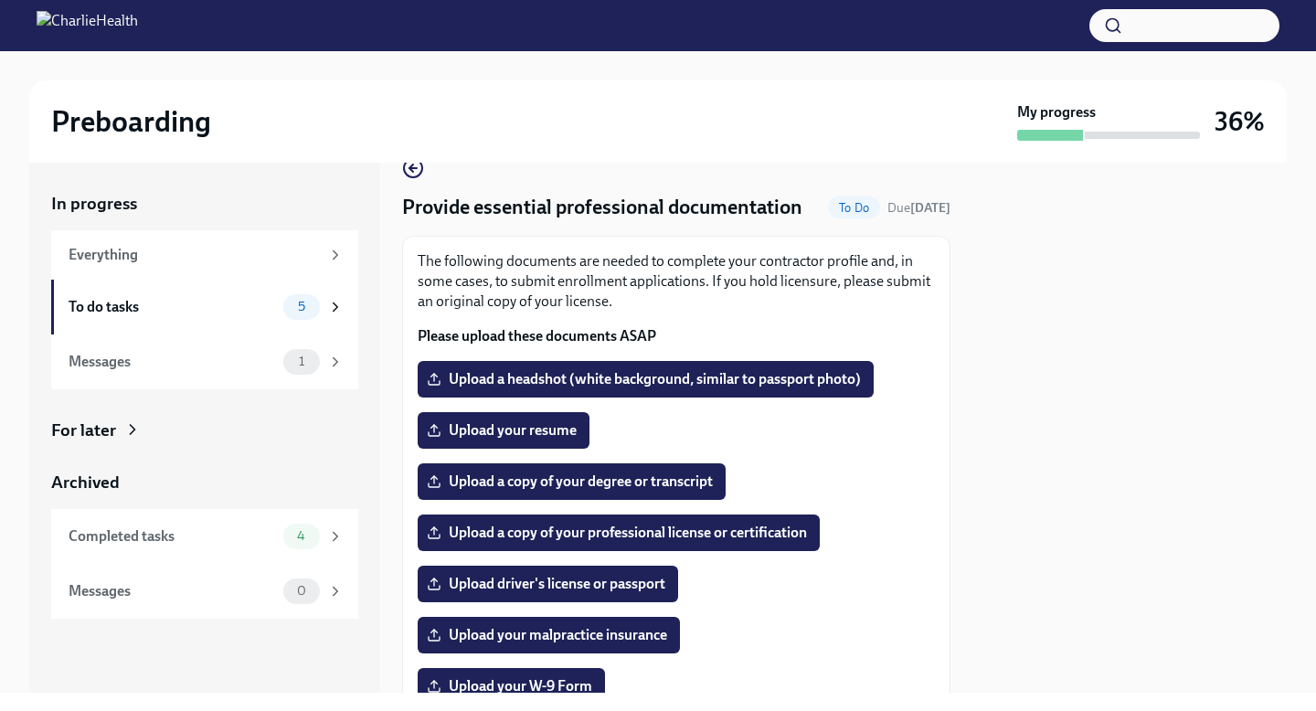
scroll to position [37, 0]
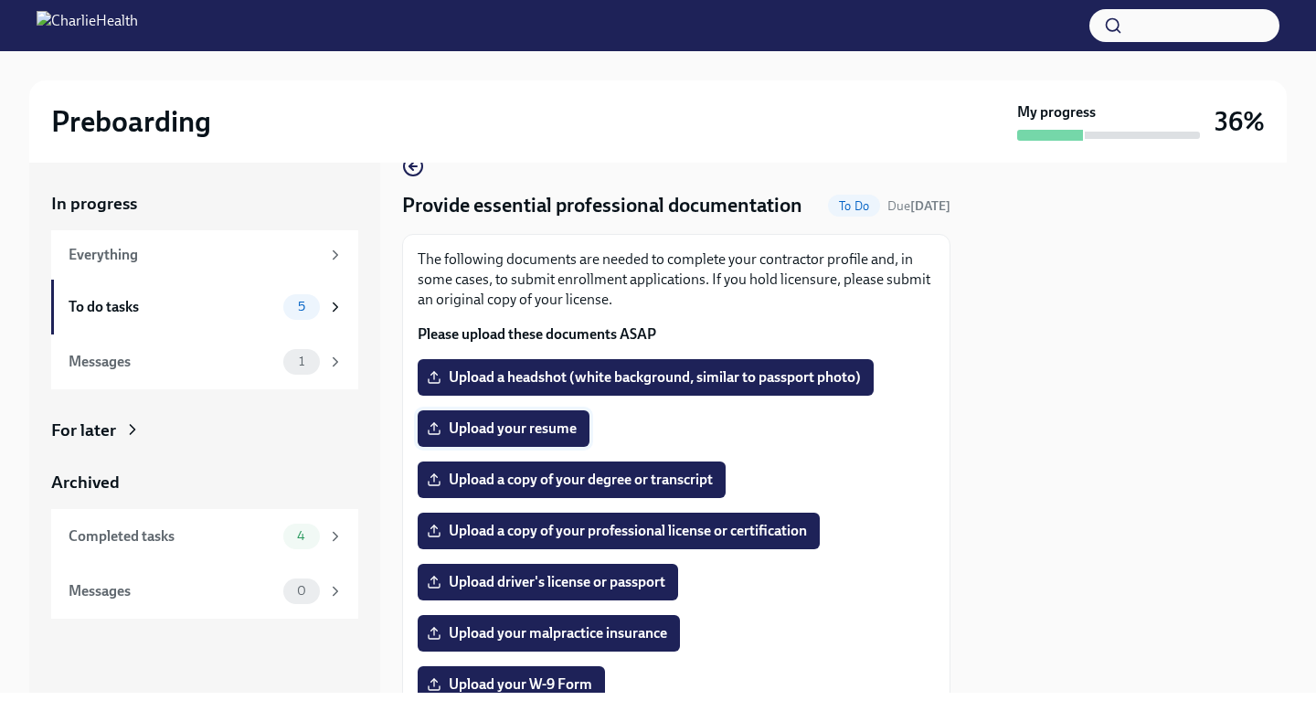
click at [510, 434] on span "Upload your resume" at bounding box center [503, 428] width 146 height 18
click at [0, 0] on input "Upload your resume" at bounding box center [0, 0] width 0 height 0
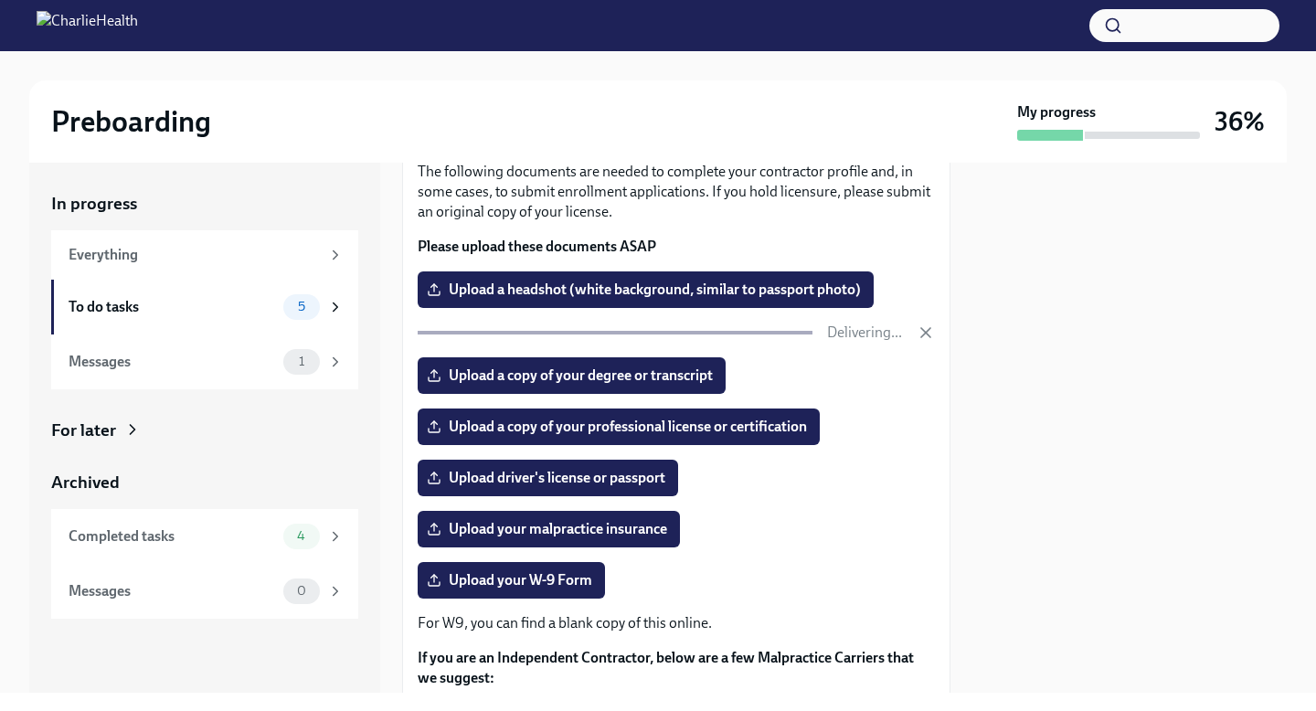
scroll to position [126, 0]
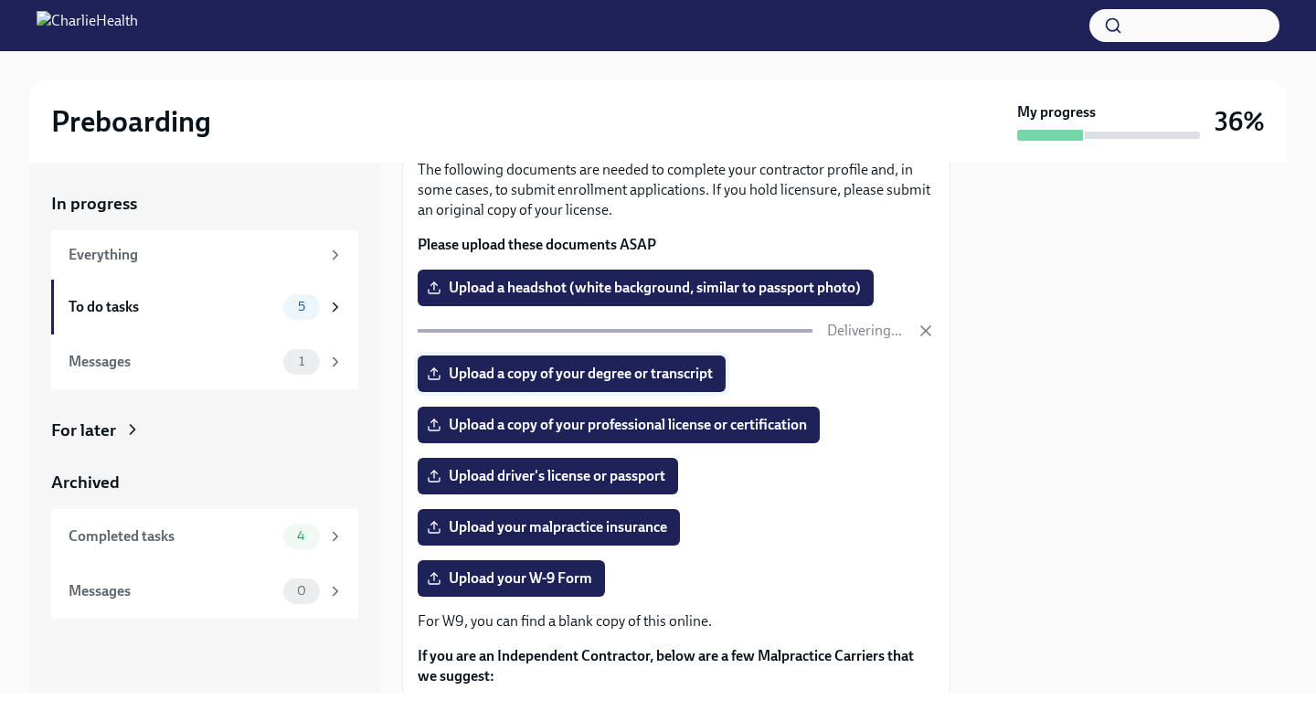
click at [543, 376] on span "Upload a copy of your degree or transcript" at bounding box center [571, 374] width 282 height 18
click at [0, 0] on input "Upload a copy of your degree or transcript" at bounding box center [0, 0] width 0 height 0
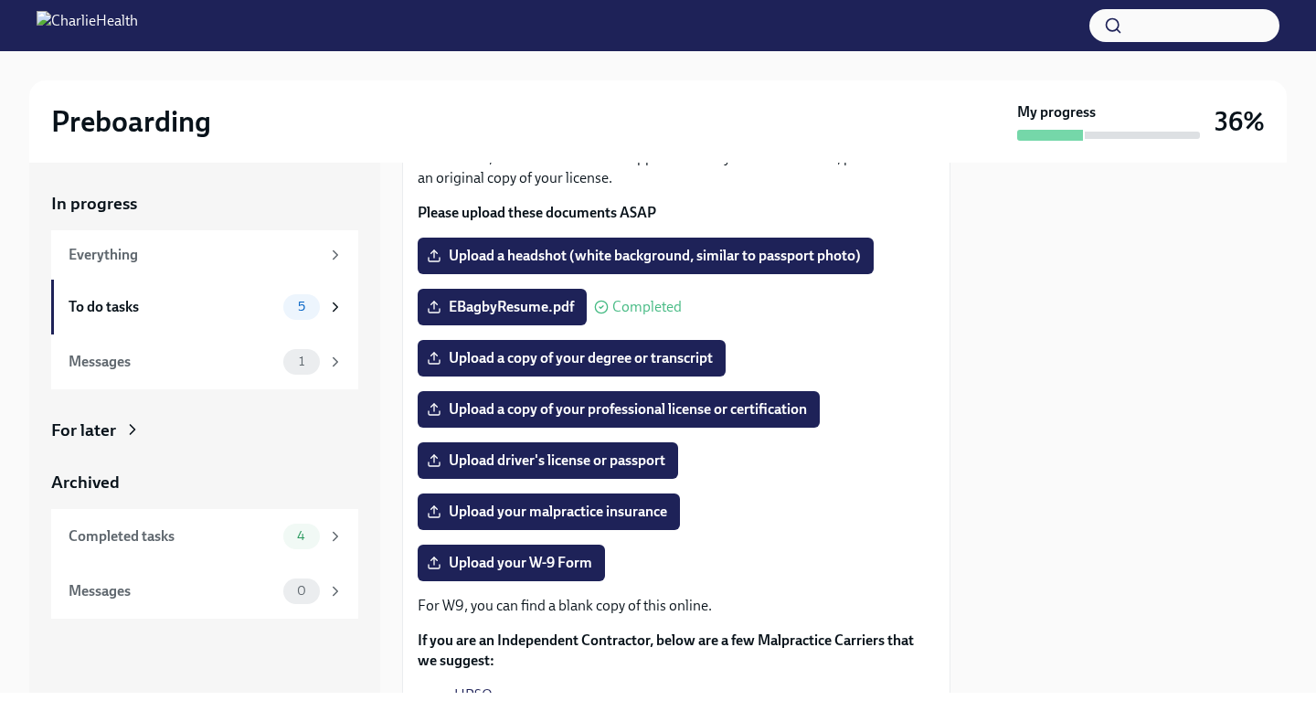
scroll to position [161, 0]
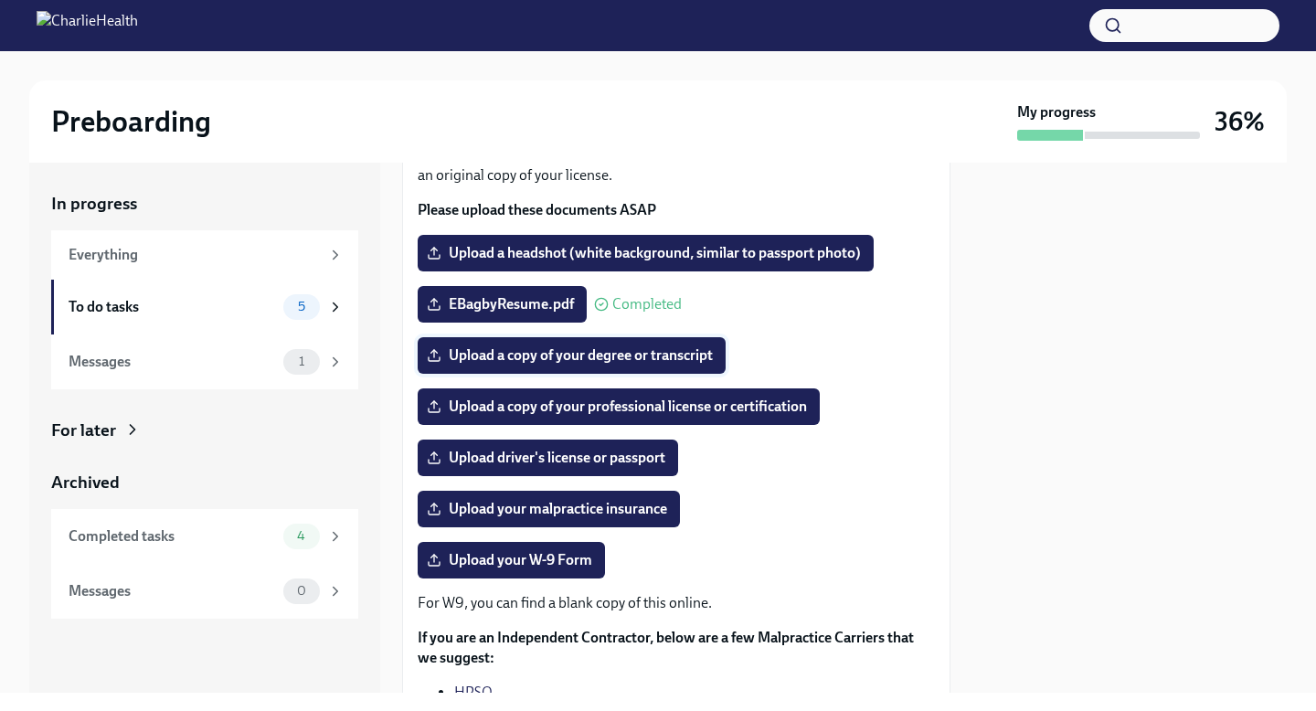
click at [587, 359] on span "Upload a copy of your degree or transcript" at bounding box center [571, 355] width 282 height 18
click at [0, 0] on input "Upload a copy of your degree or transcript" at bounding box center [0, 0] width 0 height 0
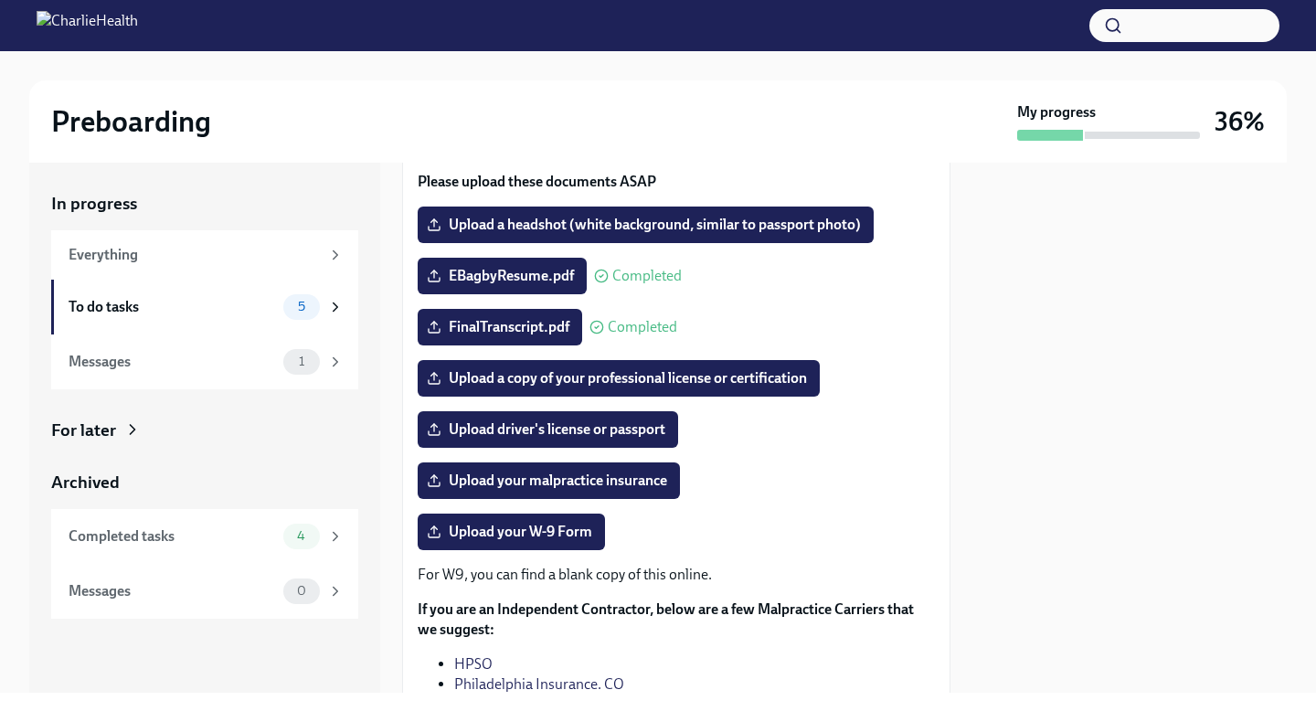
scroll to position [195, 0]
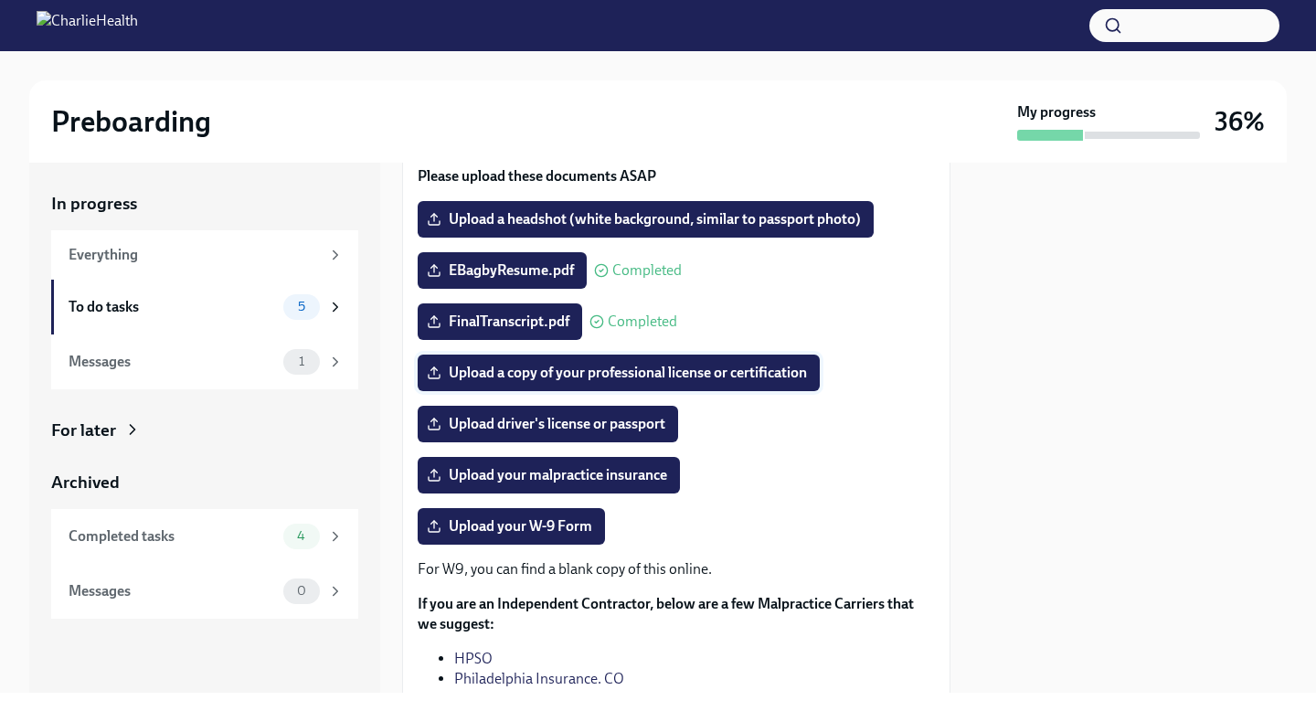
click at [653, 377] on span "Upload a copy of your professional license or certification" at bounding box center [618, 373] width 376 height 18
click at [0, 0] on input "Upload a copy of your professional license or certification" at bounding box center [0, 0] width 0 height 0
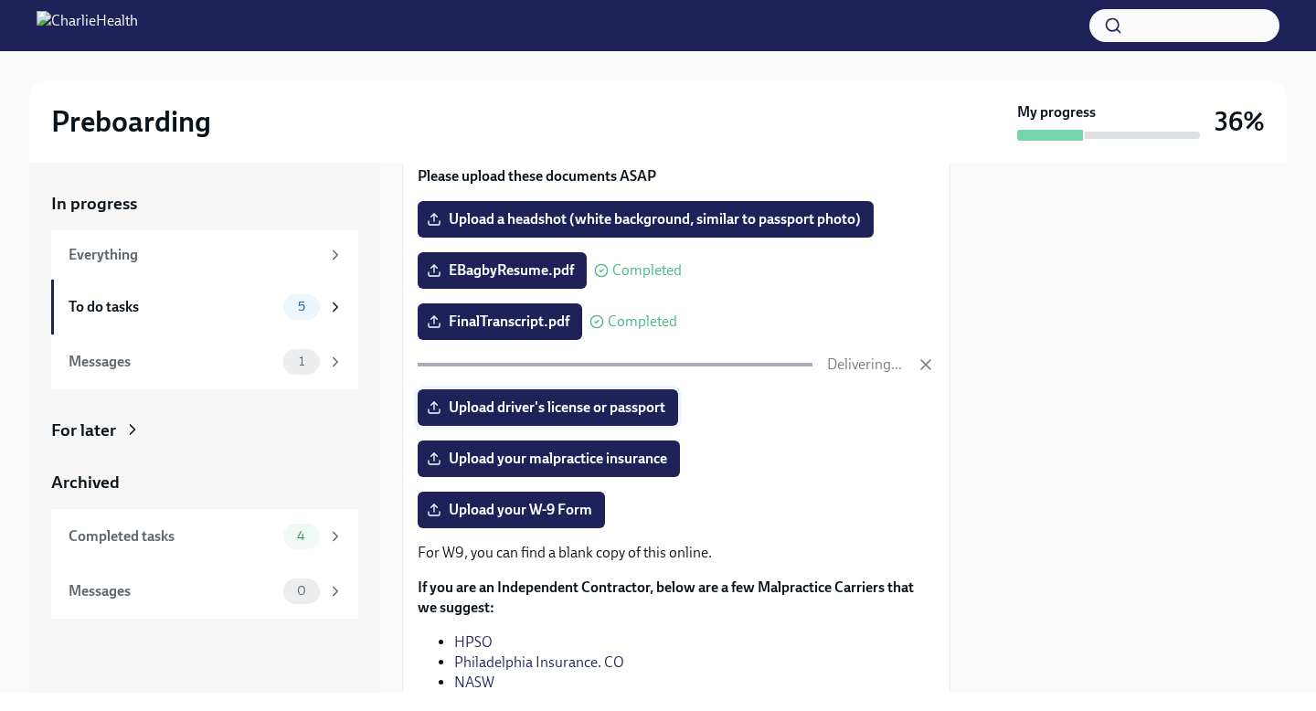
click at [555, 409] on span "Upload driver's license or passport" at bounding box center [547, 407] width 235 height 18
click at [0, 0] on input "Upload driver's license or passport" at bounding box center [0, 0] width 0 height 0
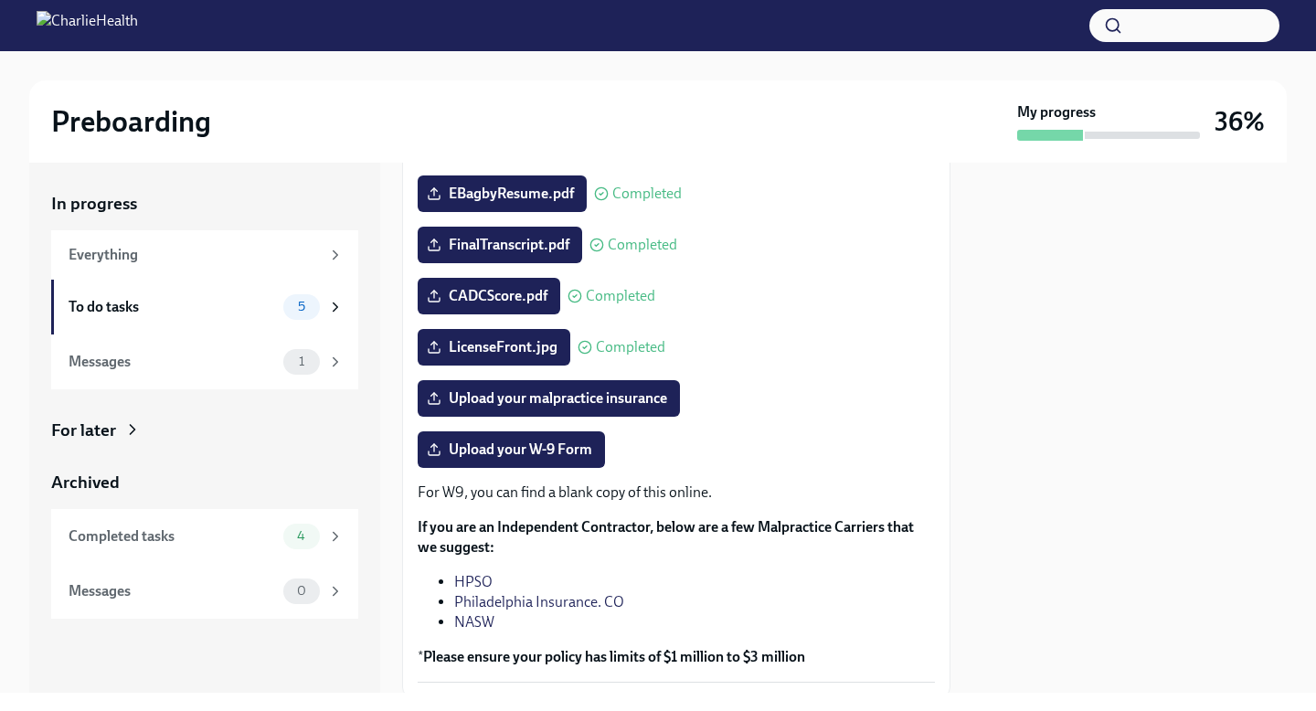
scroll to position [394, 0]
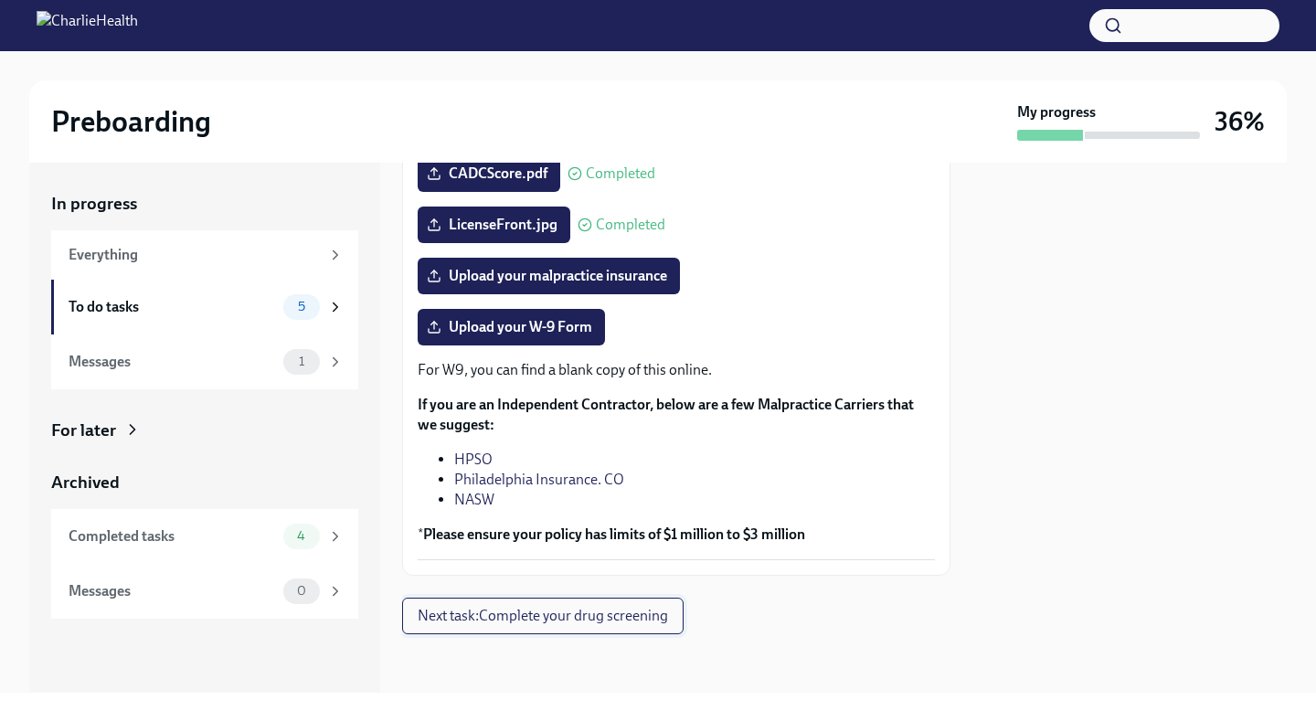
click at [540, 611] on span "Next task : Complete your drug screening" at bounding box center [543, 616] width 250 height 18
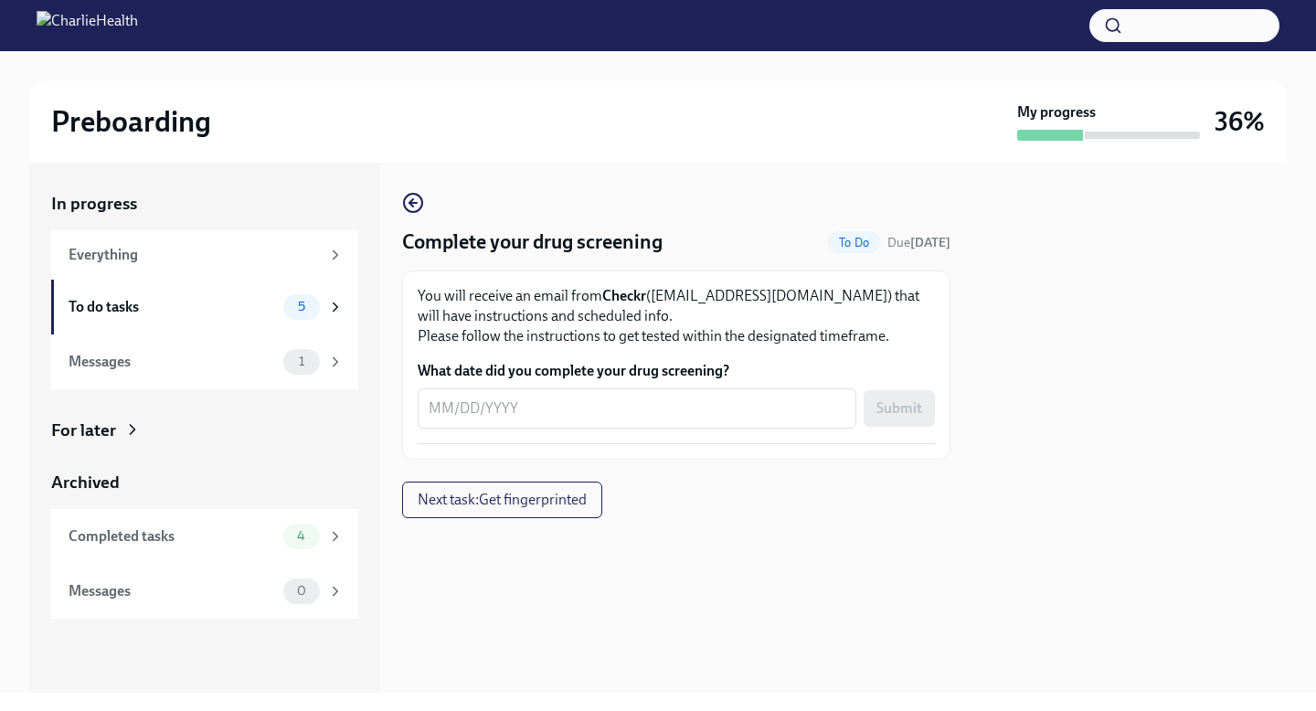
click at [510, 479] on div "Complete your drug screening To Do Due [DATE] You will receive an email from Ch…" at bounding box center [676, 355] width 548 height 326
click at [510, 493] on span "Next task : Get fingerprinted" at bounding box center [502, 500] width 169 height 18
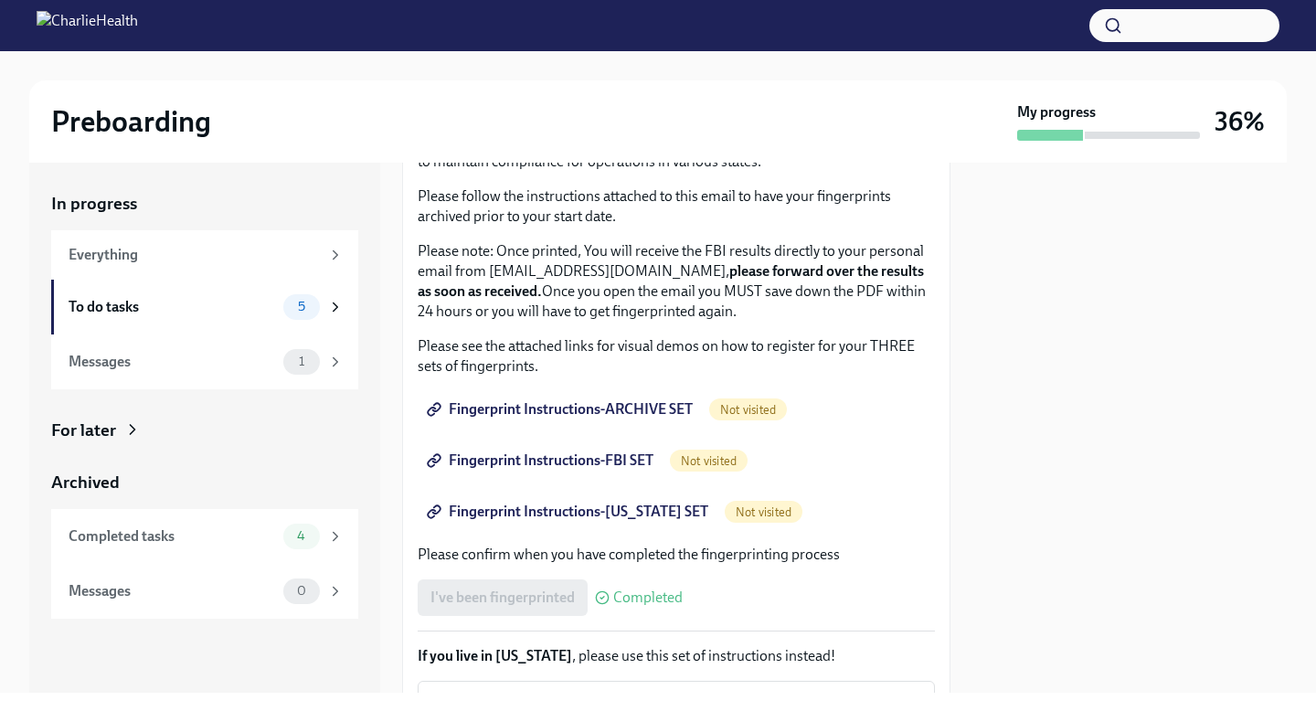
scroll to position [153, 0]
click at [600, 405] on span "Fingerprint Instructions-ARCHIVE SET" at bounding box center [561, 411] width 262 height 18
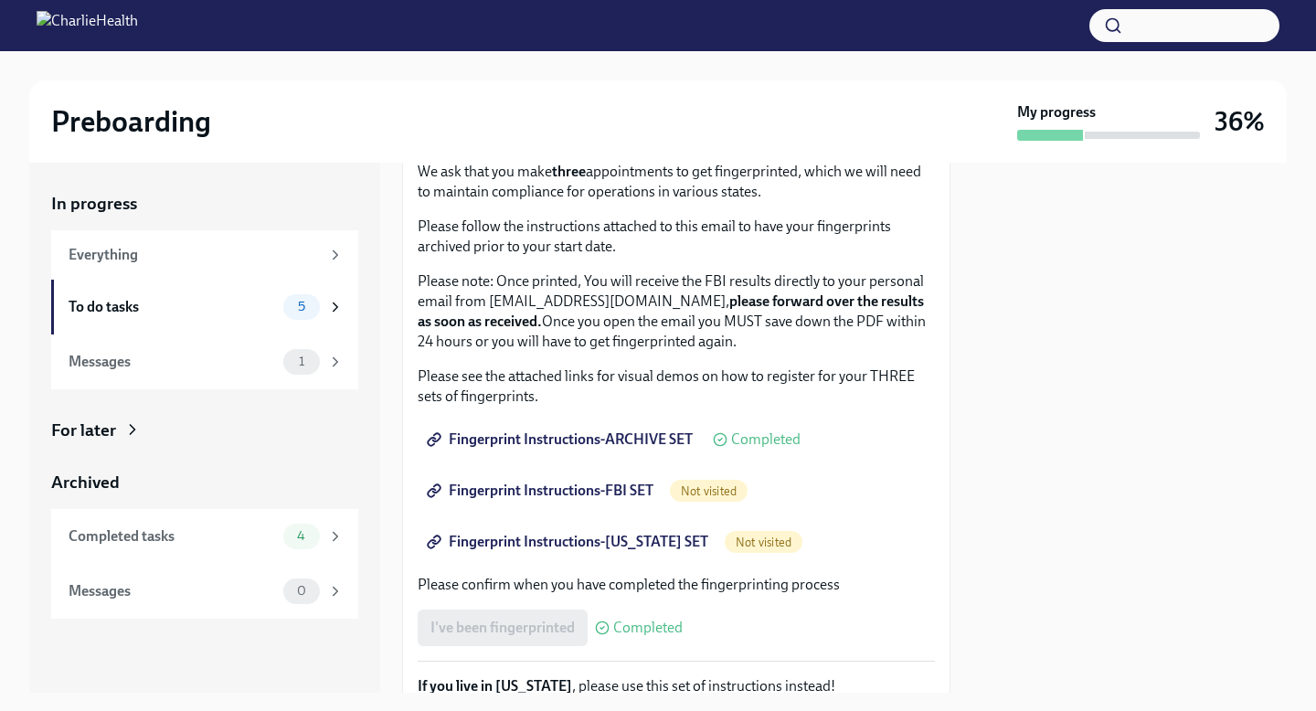
scroll to position [127, 0]
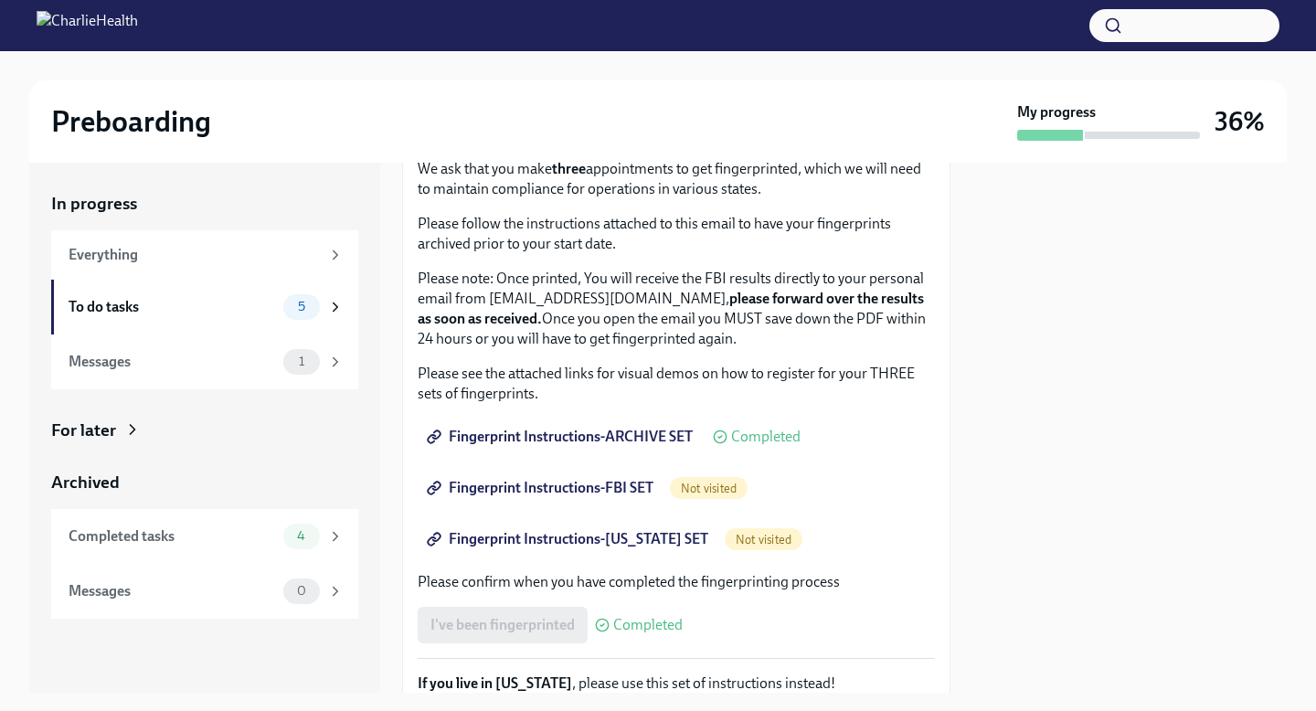
click at [538, 493] on span "Fingerprint Instructions-FBI SET" at bounding box center [541, 488] width 223 height 18
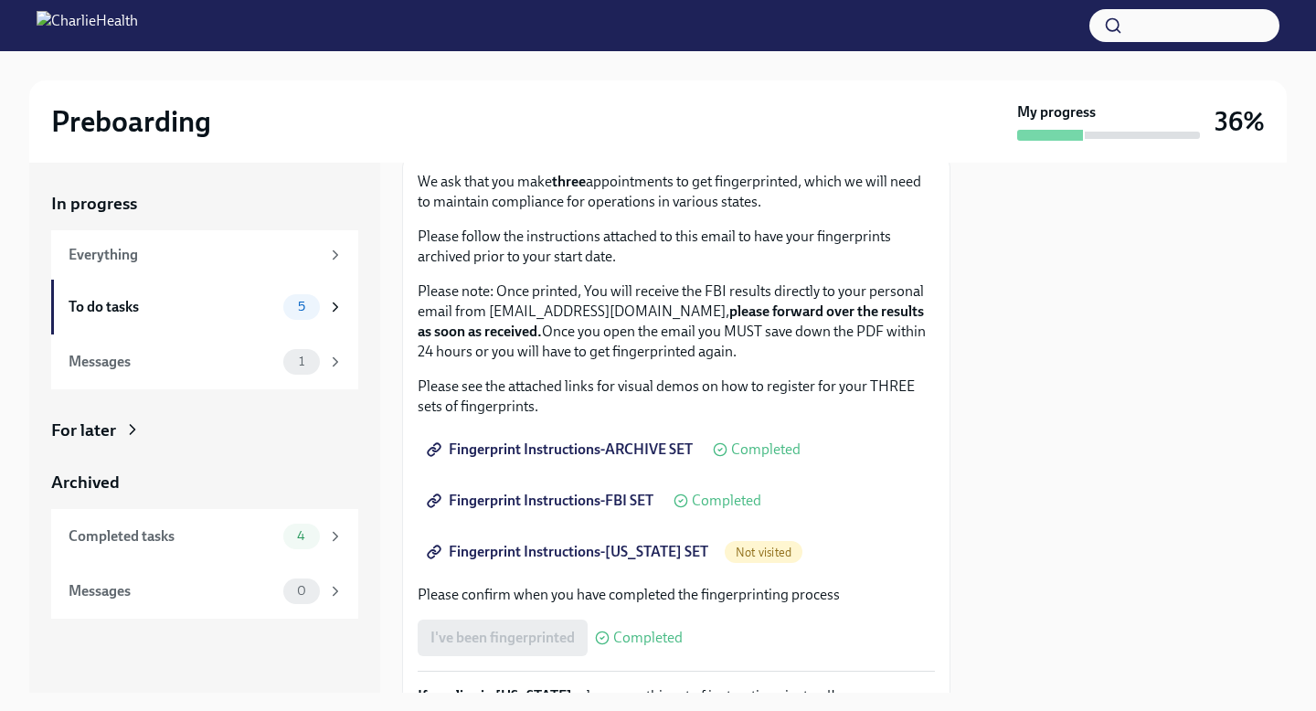
scroll to position [140, 0]
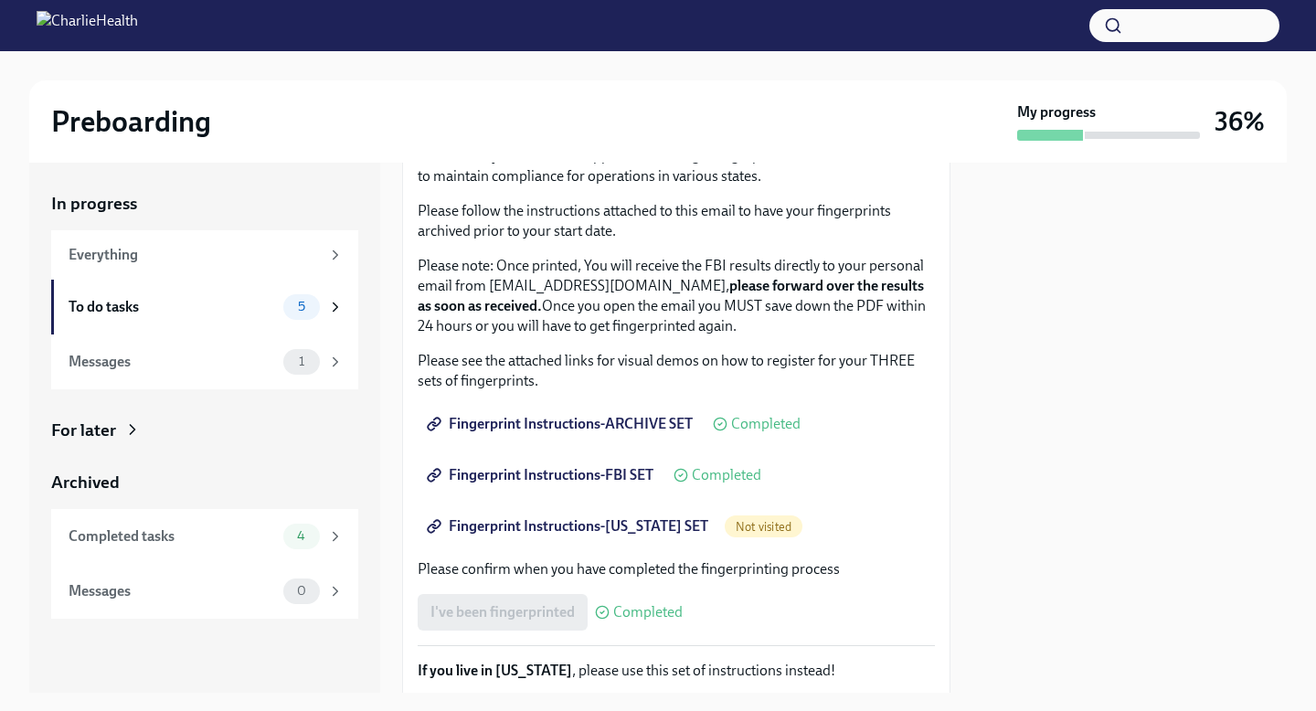
click at [592, 533] on span "Fingerprint Instructions-[US_STATE] SET" at bounding box center [569, 526] width 278 height 18
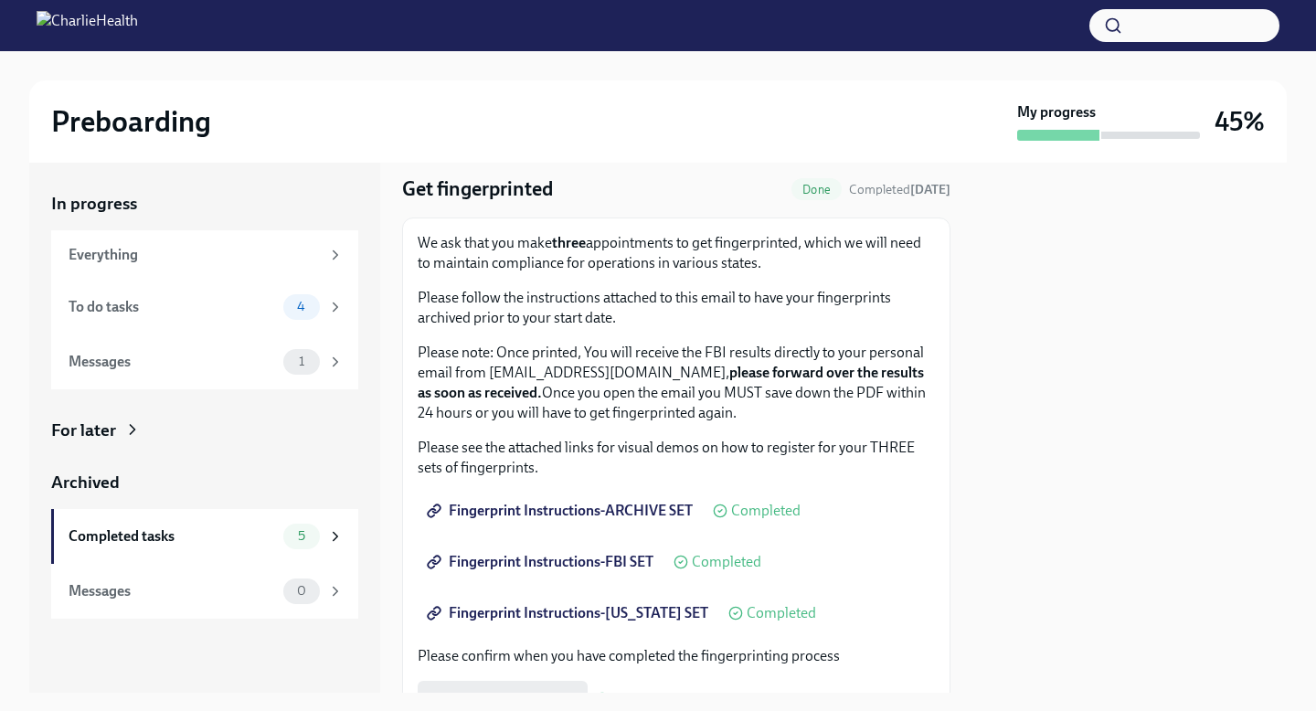
scroll to position [83, 0]
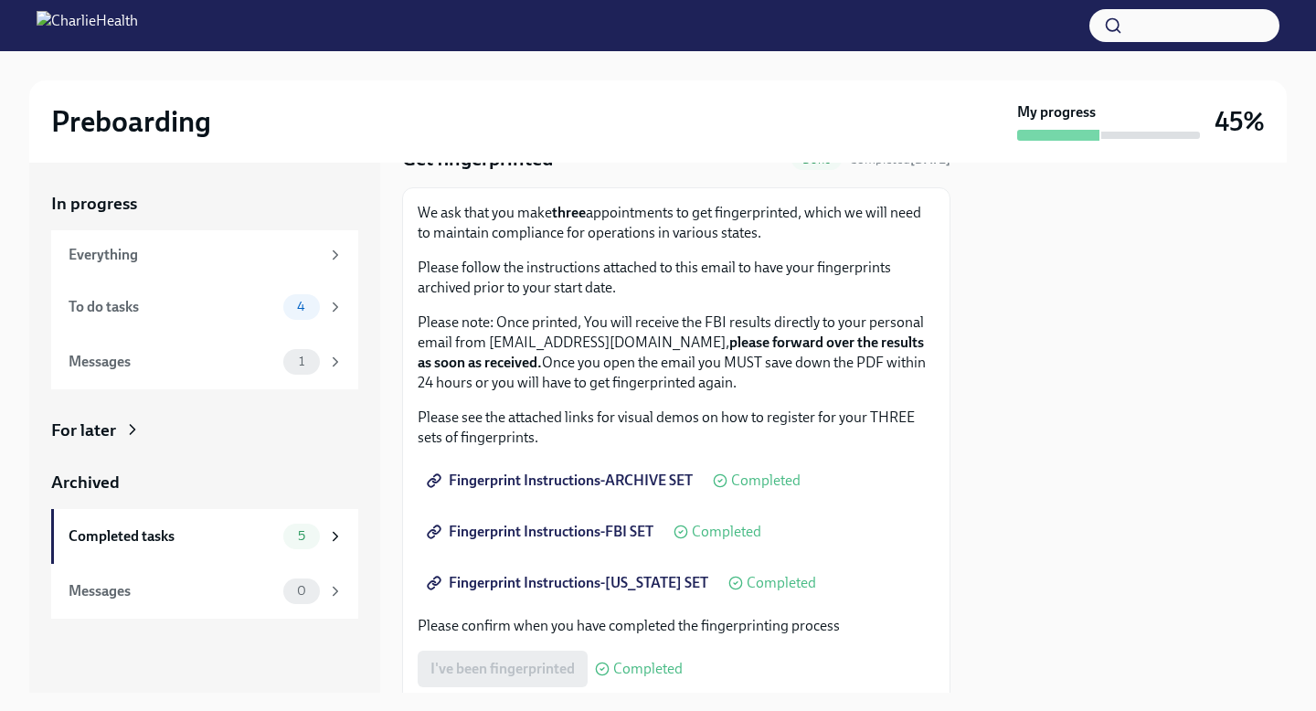
click at [599, 585] on span "Fingerprint Instructions-[US_STATE] SET" at bounding box center [569, 583] width 278 height 18
click at [569, 487] on span "Fingerprint Instructions-ARCHIVE SET" at bounding box center [561, 480] width 262 height 18
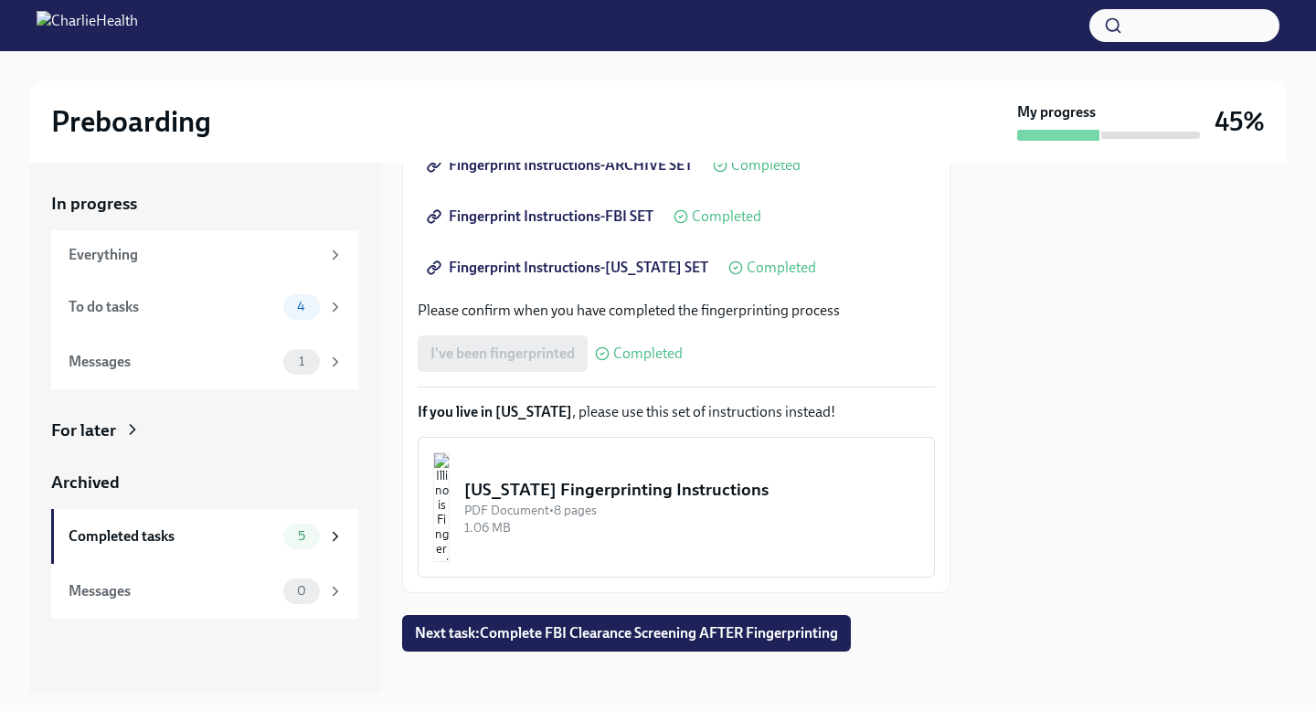
scroll to position [416, 0]
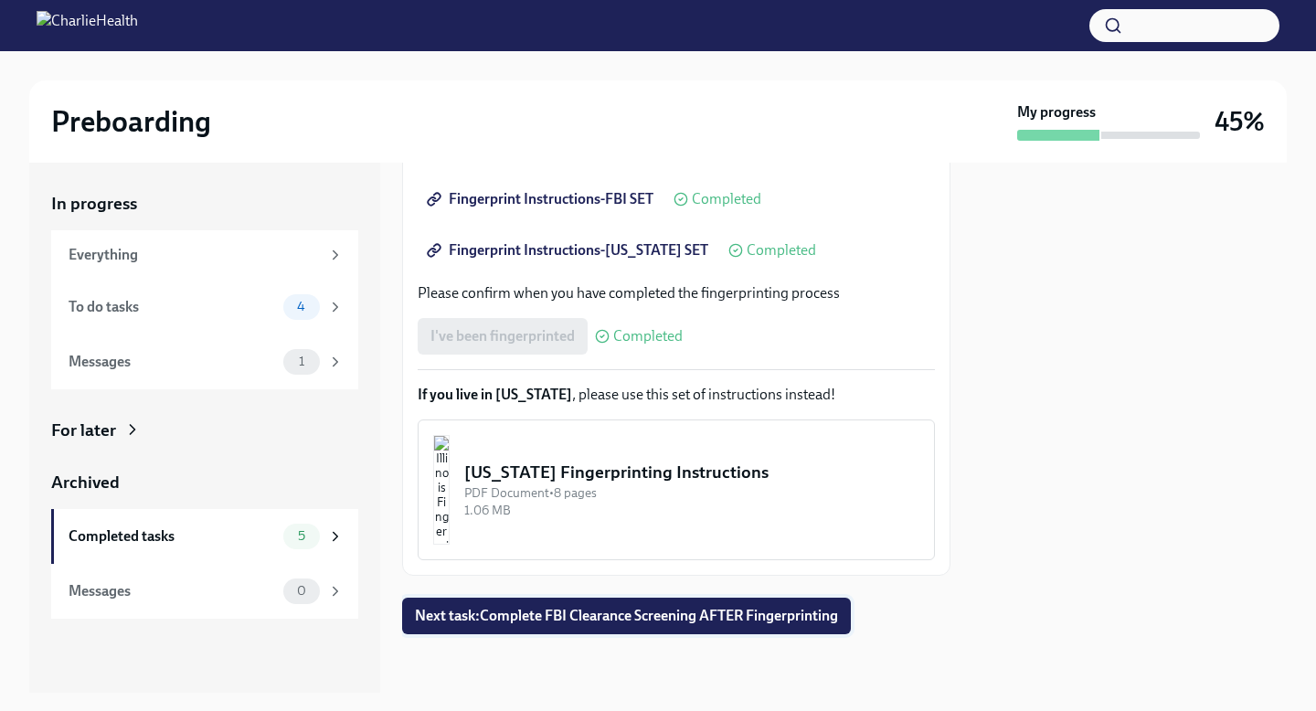
click at [528, 626] on button "Next task : Complete FBI Clearance Screening AFTER Fingerprinting" at bounding box center [626, 615] width 449 height 37
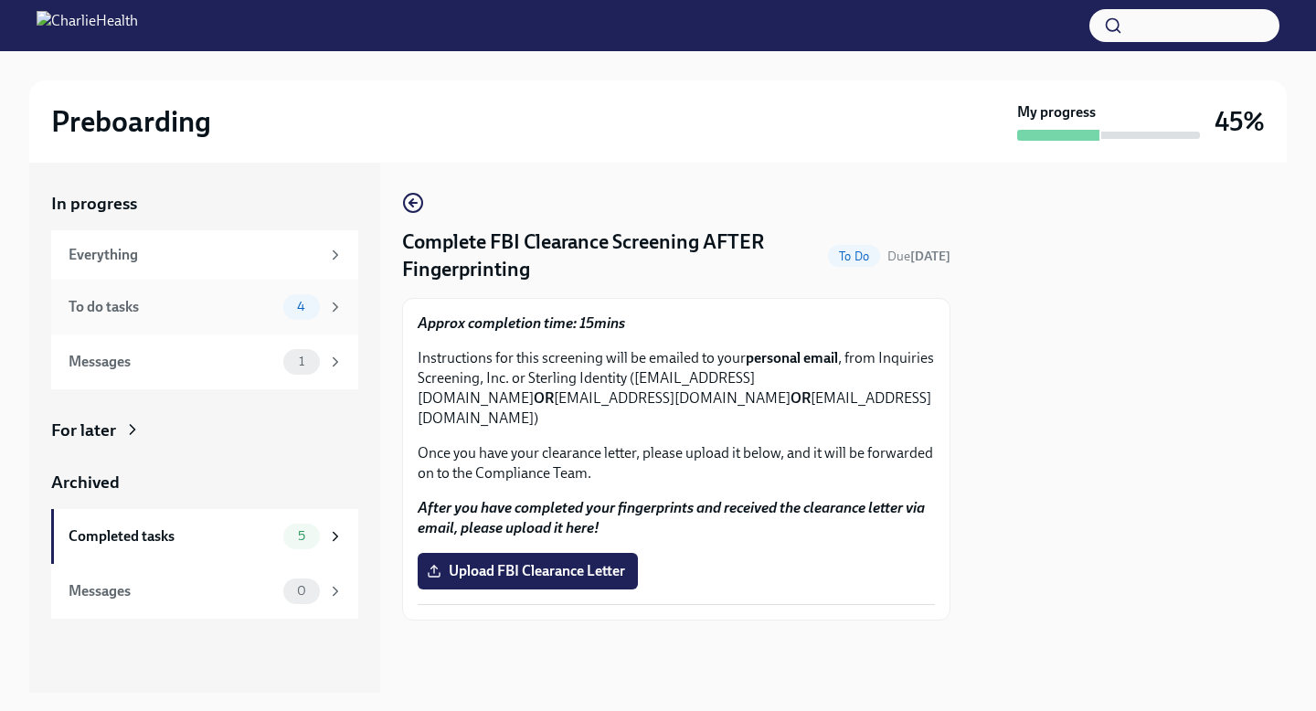
click at [270, 307] on div "To do tasks" at bounding box center [172, 307] width 207 height 20
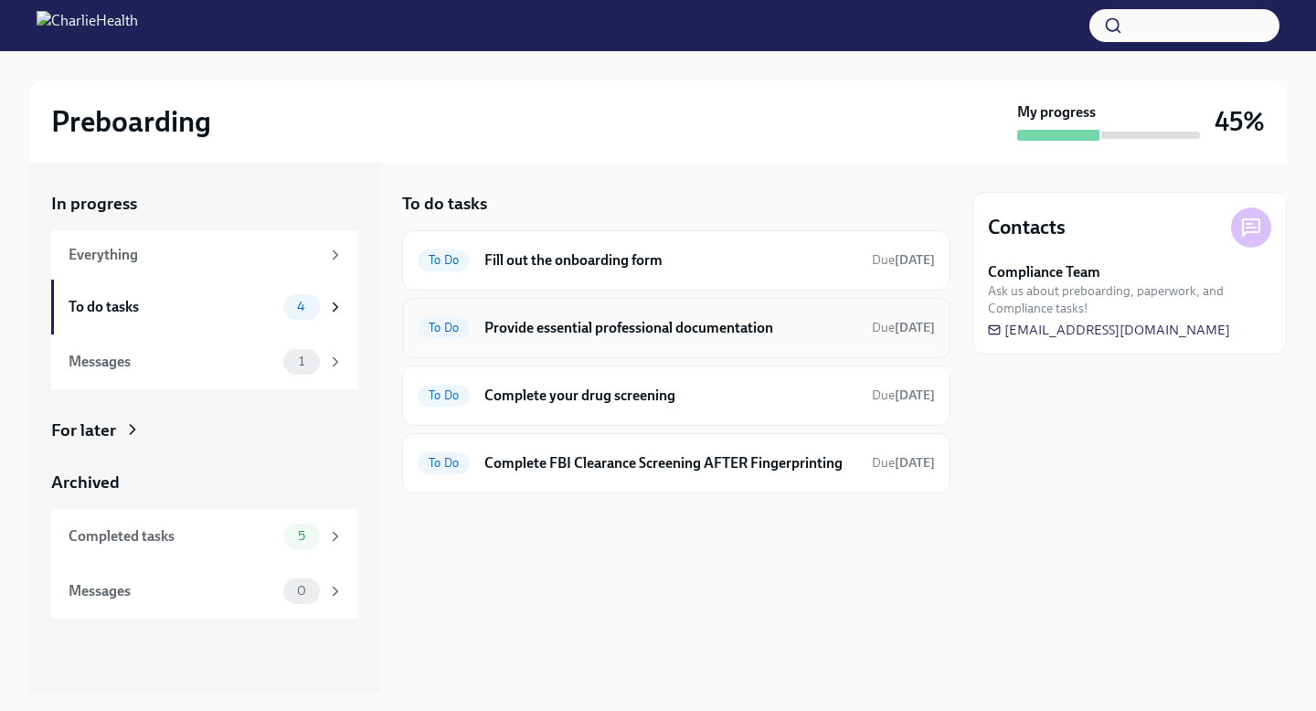
click at [572, 346] on div "To Do Provide essential professional documentation Due [DATE]" at bounding box center [676, 328] width 548 height 60
click at [544, 322] on h6 "Provide essential professional documentation" at bounding box center [670, 328] width 373 height 20
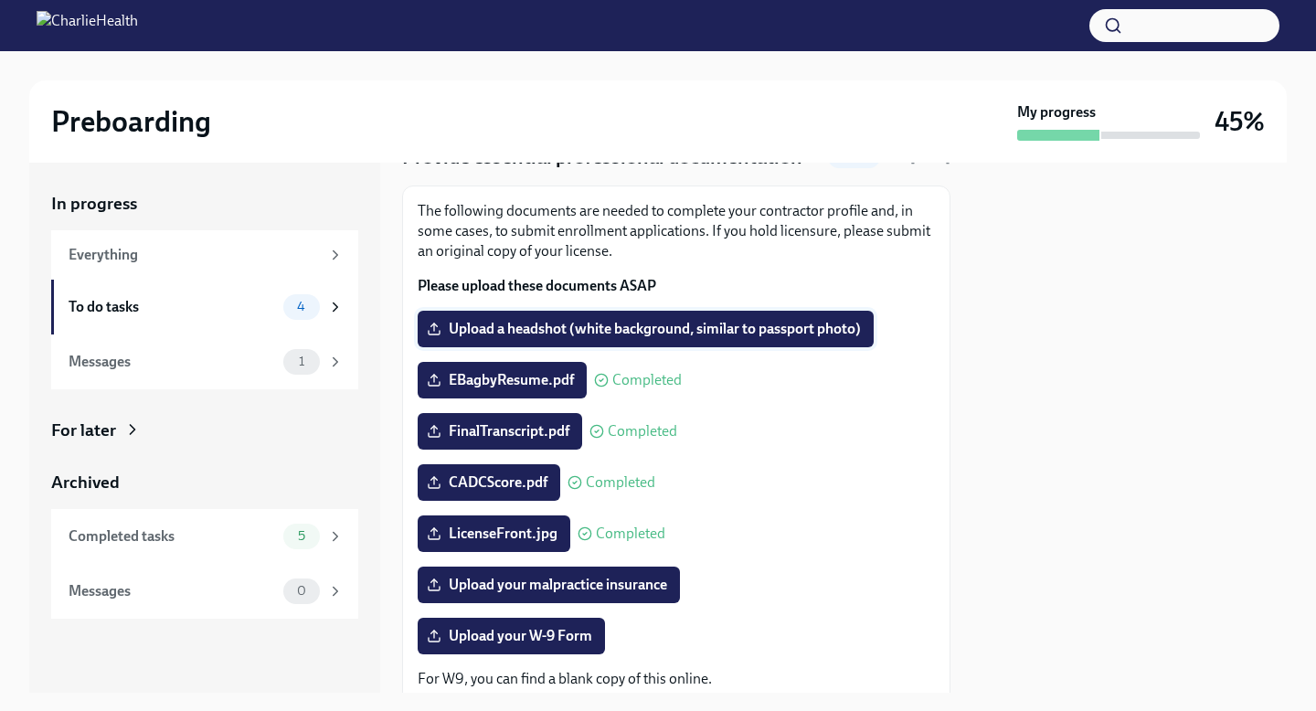
scroll to position [103, 0]
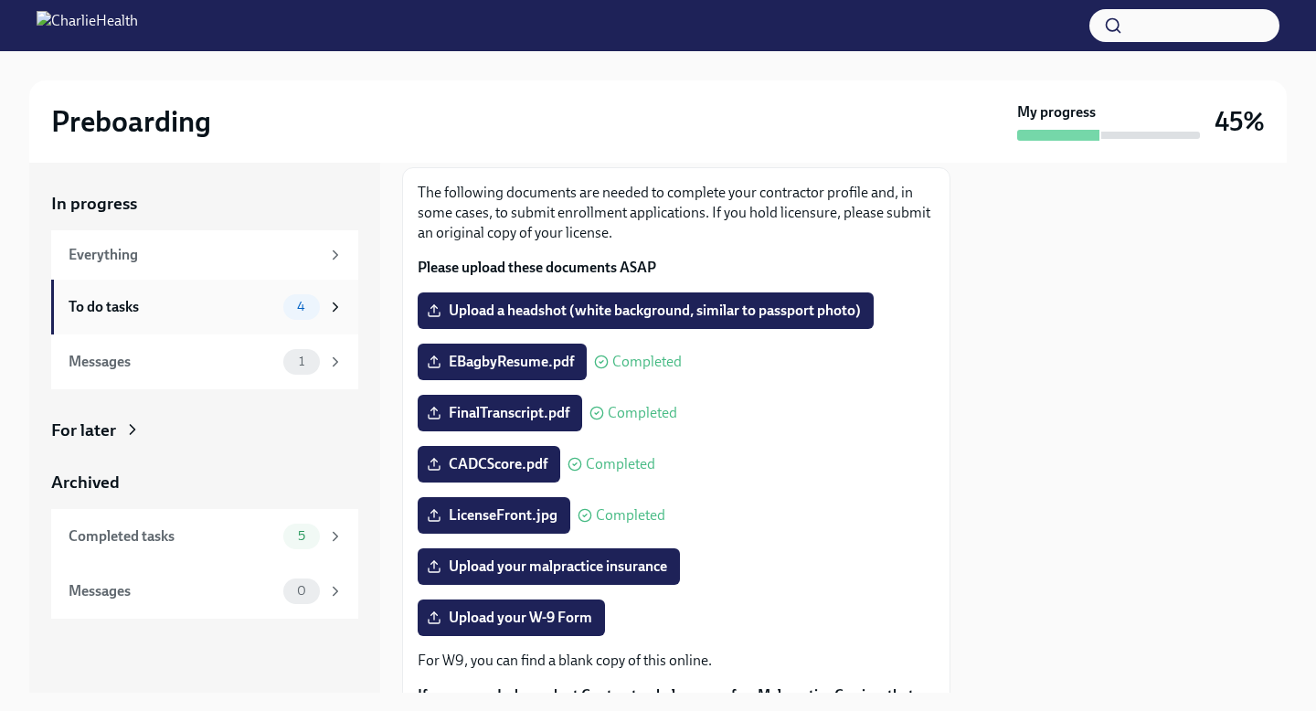
click at [220, 310] on div "To do tasks" at bounding box center [172, 307] width 207 height 20
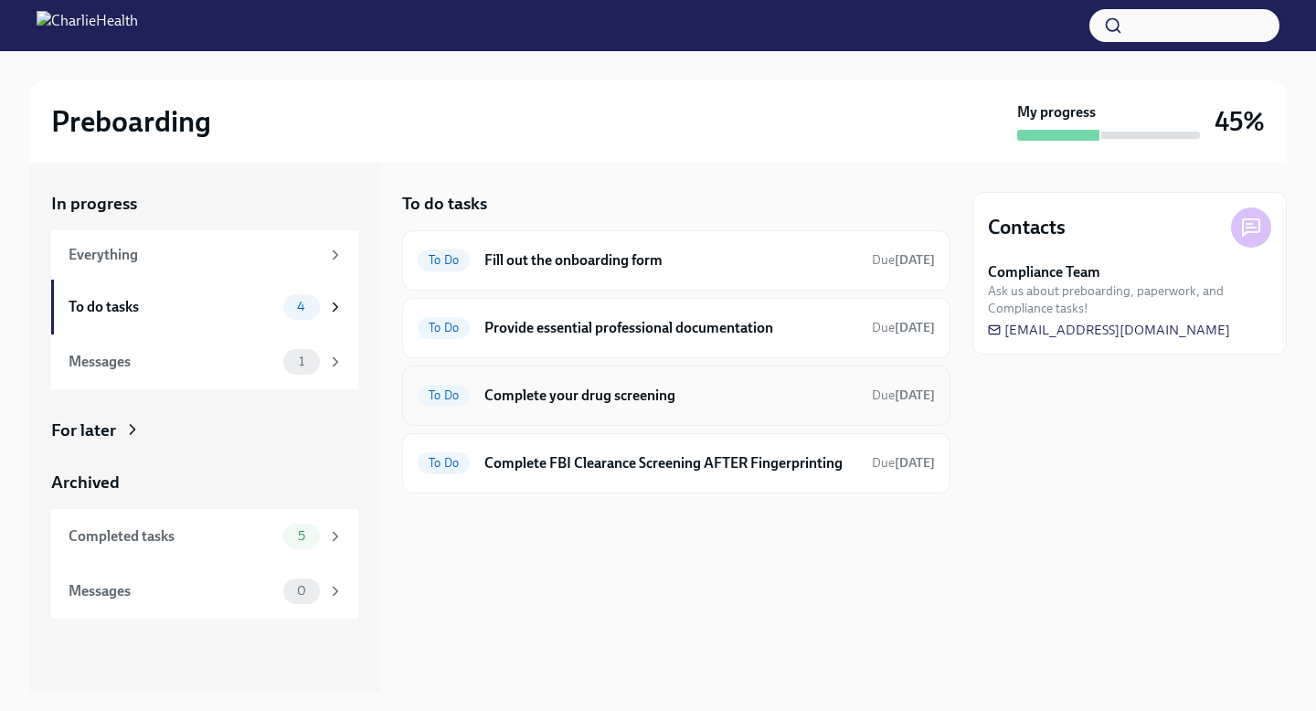
click at [582, 406] on div "To Do Complete your drug screening Due [DATE]" at bounding box center [676, 395] width 517 height 29
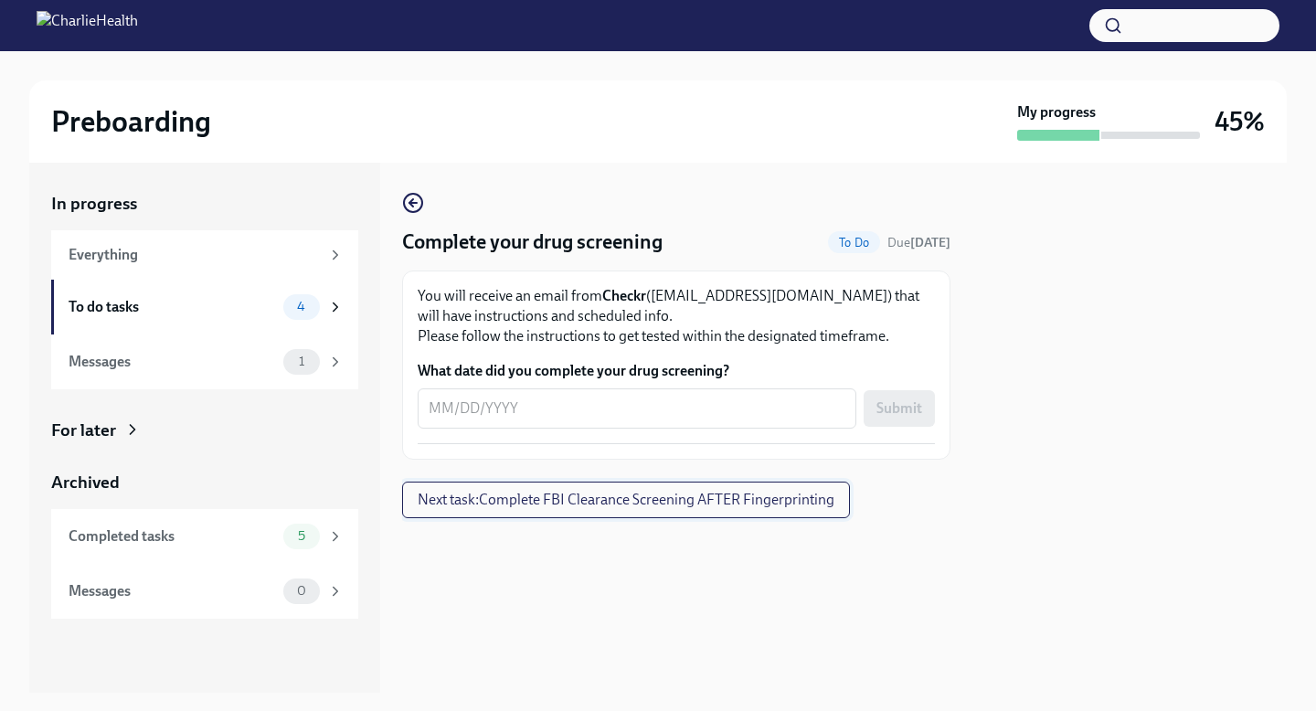
click at [562, 498] on span "Next task : Complete FBI Clearance Screening AFTER Fingerprinting" at bounding box center [626, 500] width 417 height 18
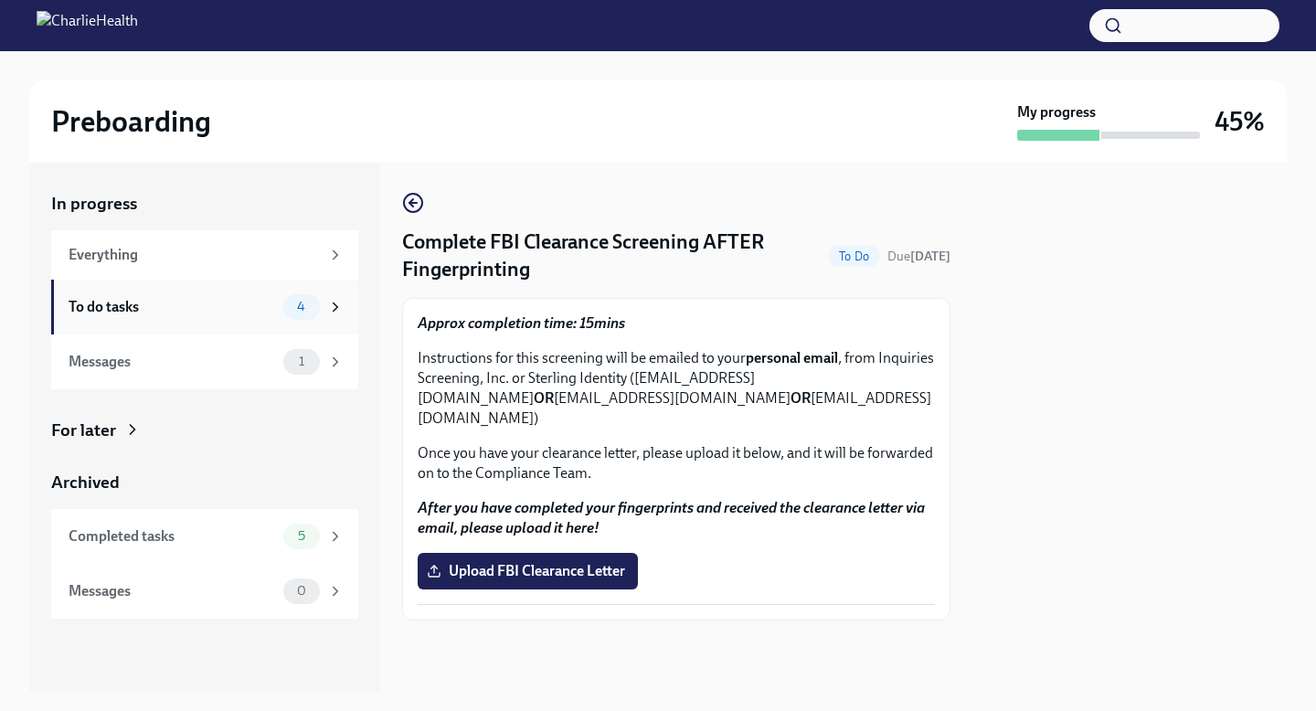
click at [192, 305] on div "To do tasks" at bounding box center [172, 307] width 207 height 20
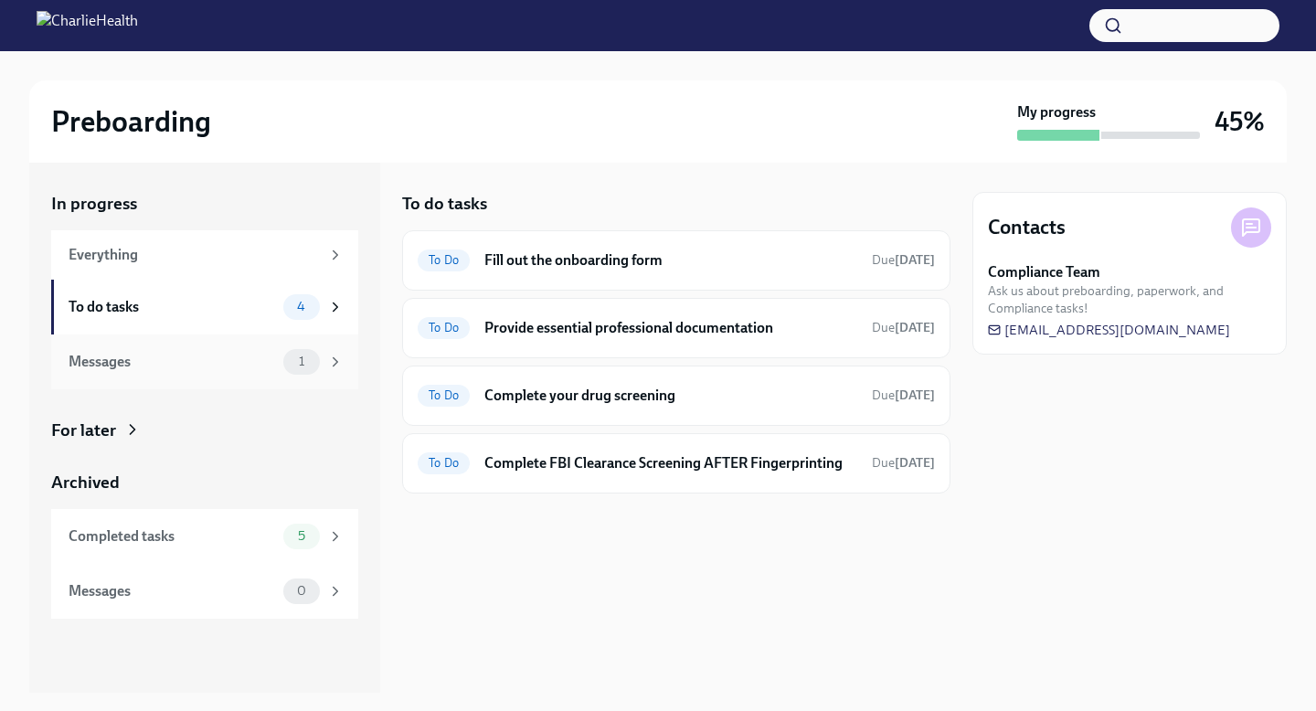
click at [259, 365] on div "Messages" at bounding box center [172, 362] width 207 height 20
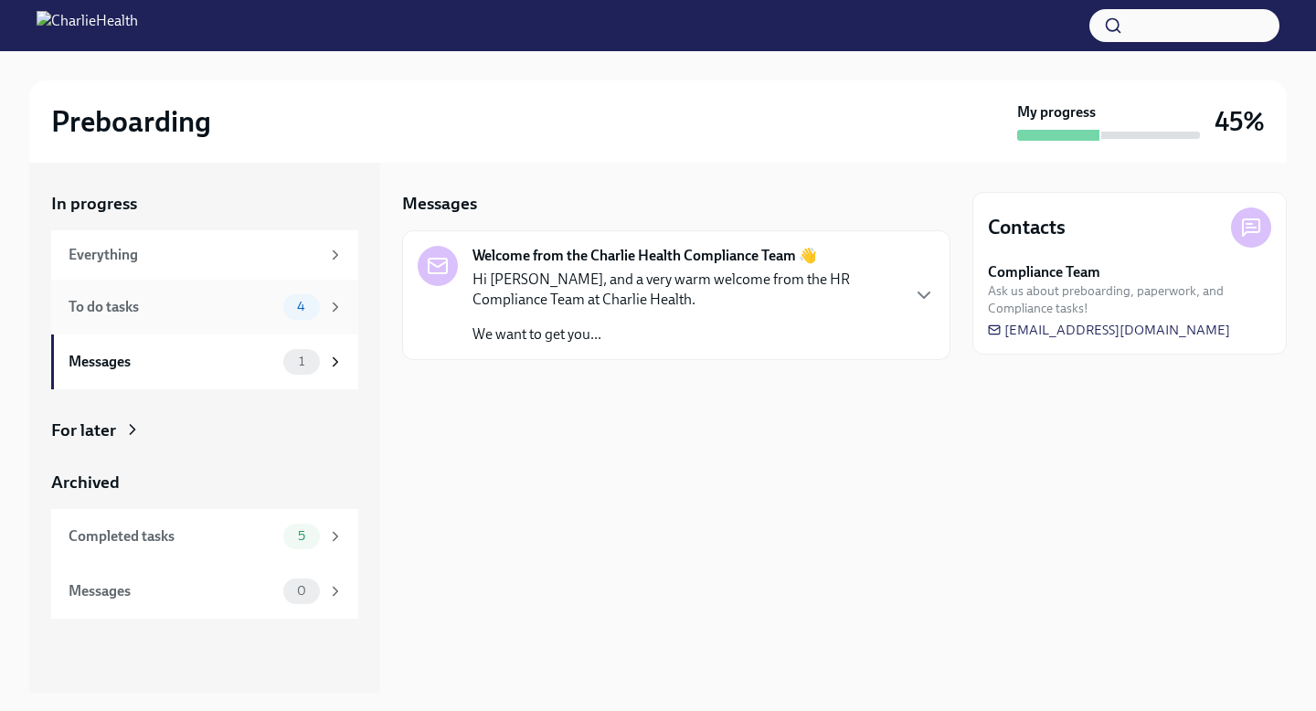
click at [299, 307] on span "4" at bounding box center [301, 307] width 30 height 14
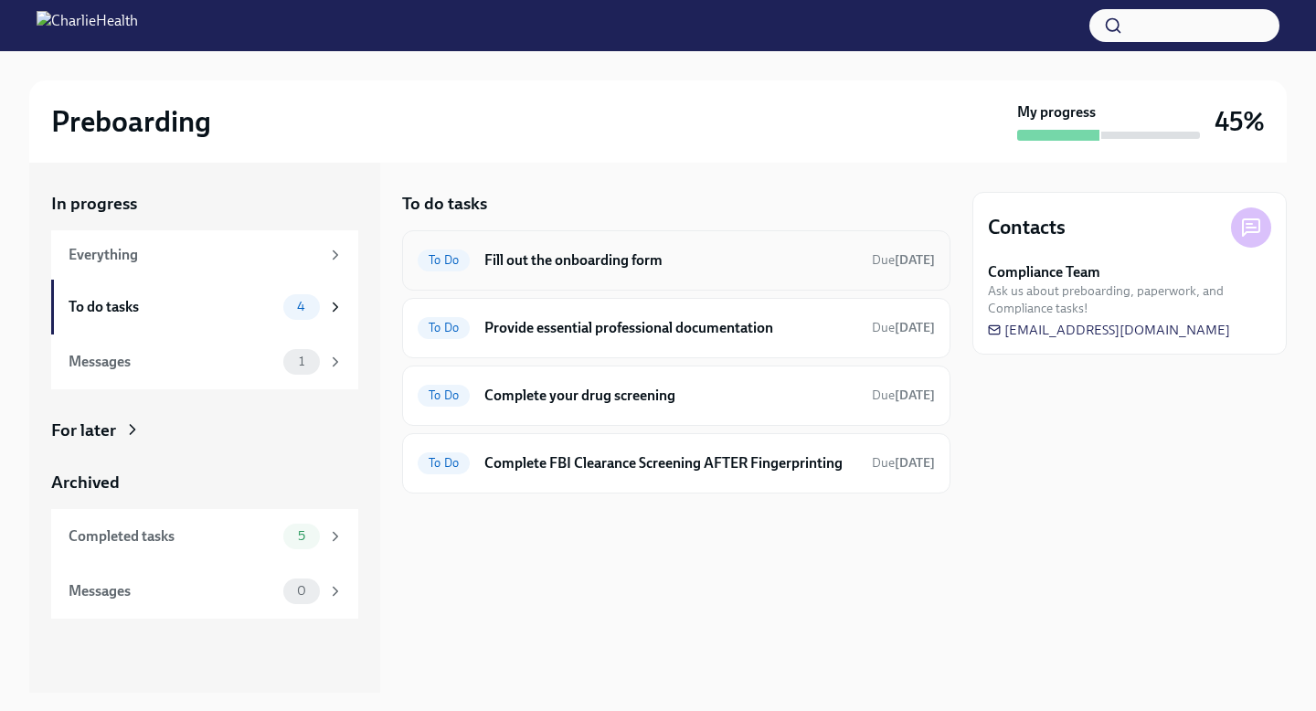
click at [621, 262] on h6 "Fill out the onboarding form" at bounding box center [670, 260] width 373 height 20
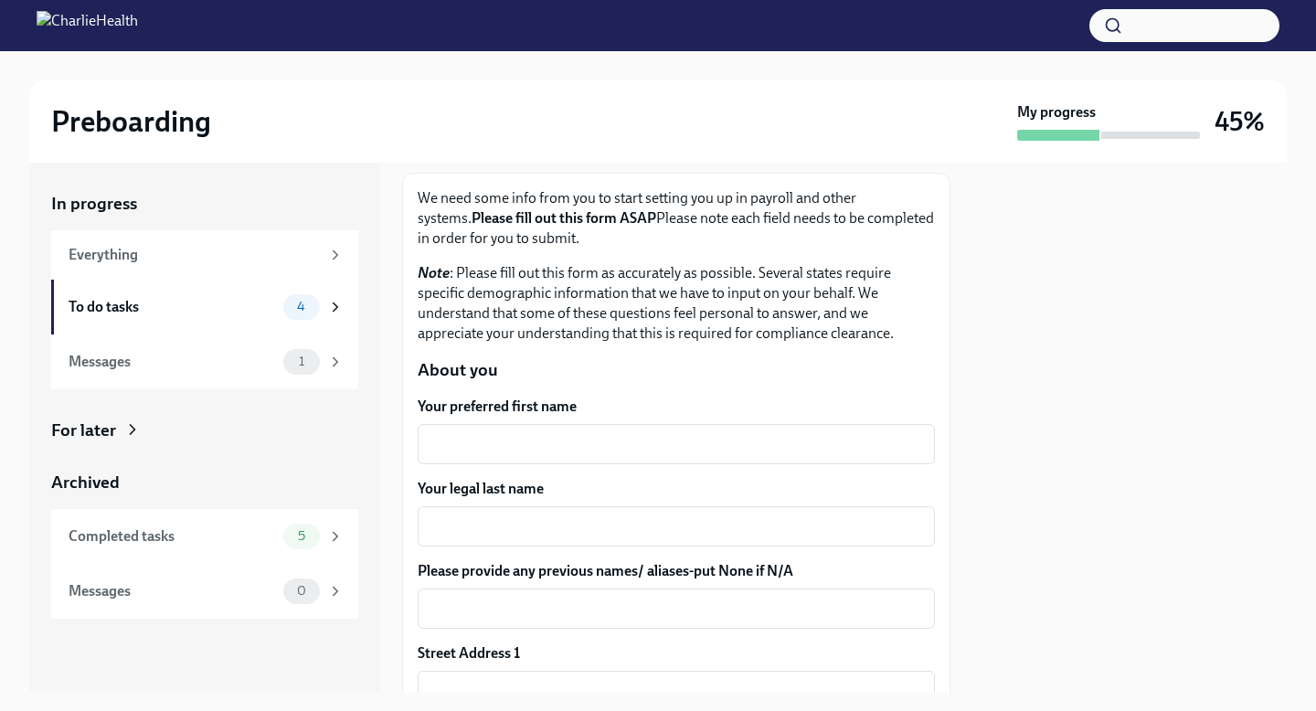
scroll to position [130, 0]
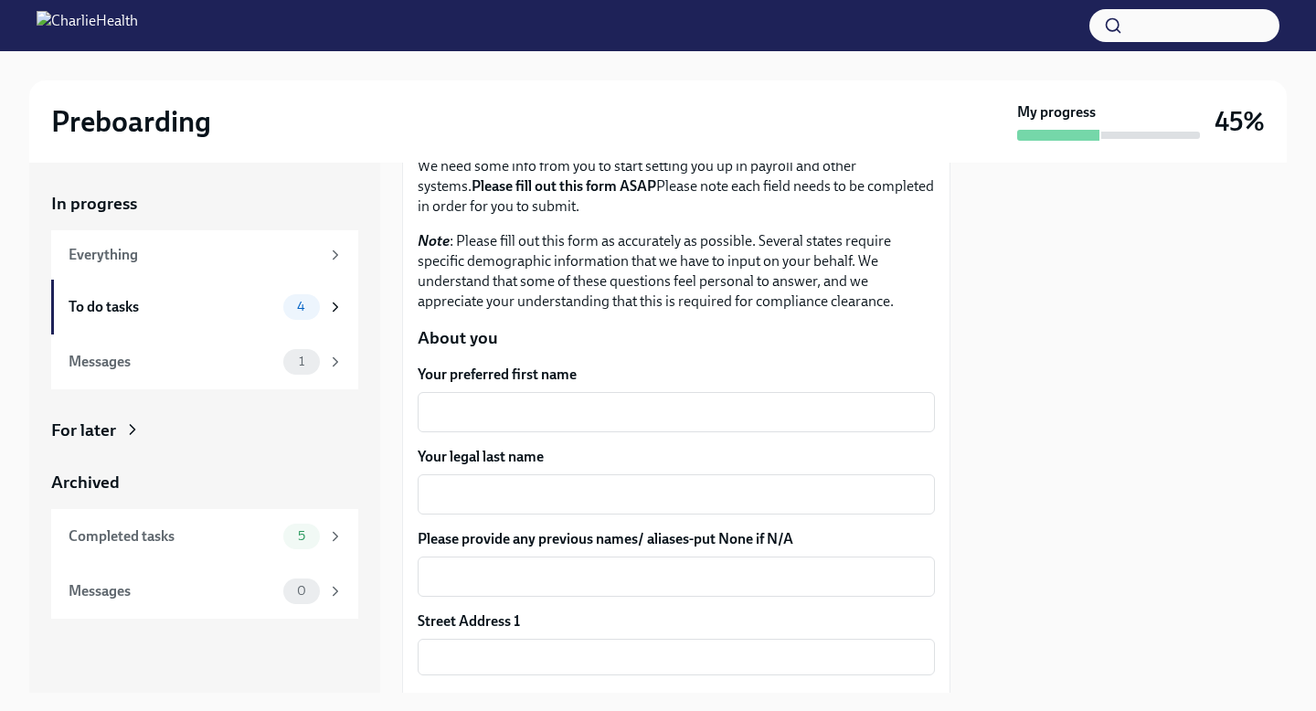
click at [551, 389] on div "Your preferred first name x ​" at bounding box center [676, 399] width 517 height 68
click at [547, 400] on div "x ​" at bounding box center [676, 412] width 517 height 40
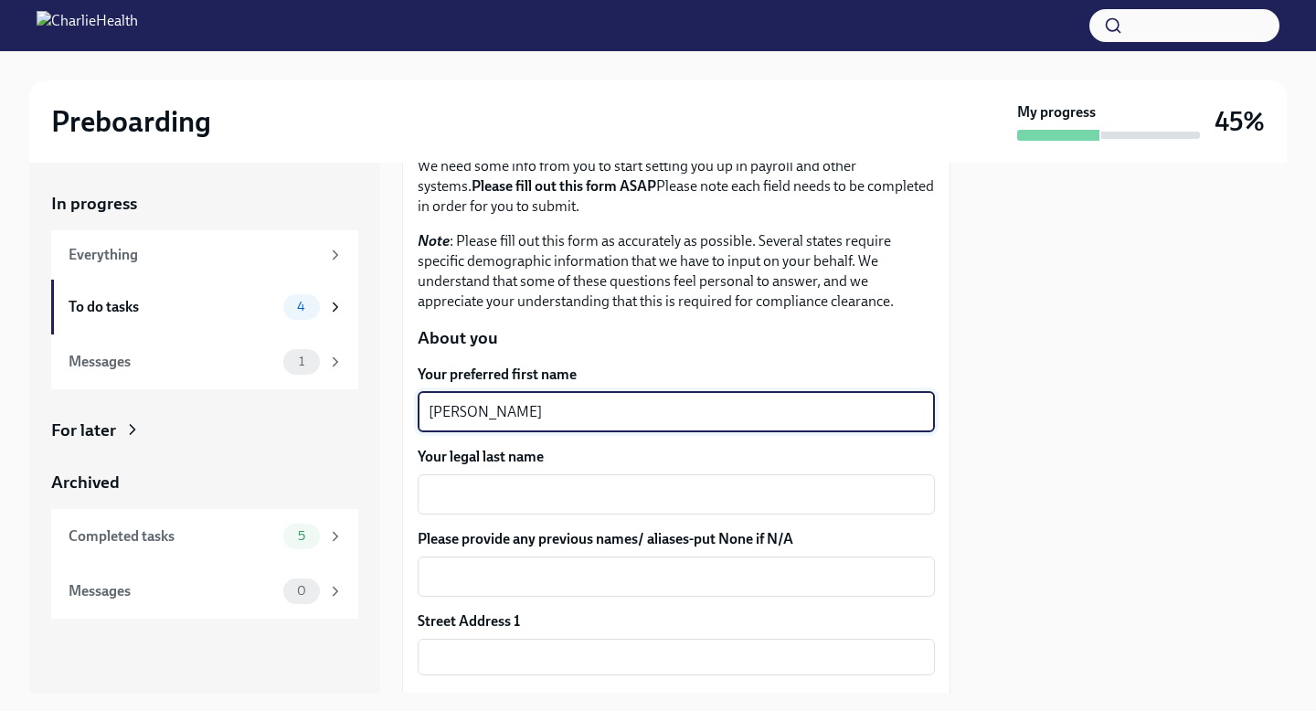
type textarea "[PERSON_NAME]"
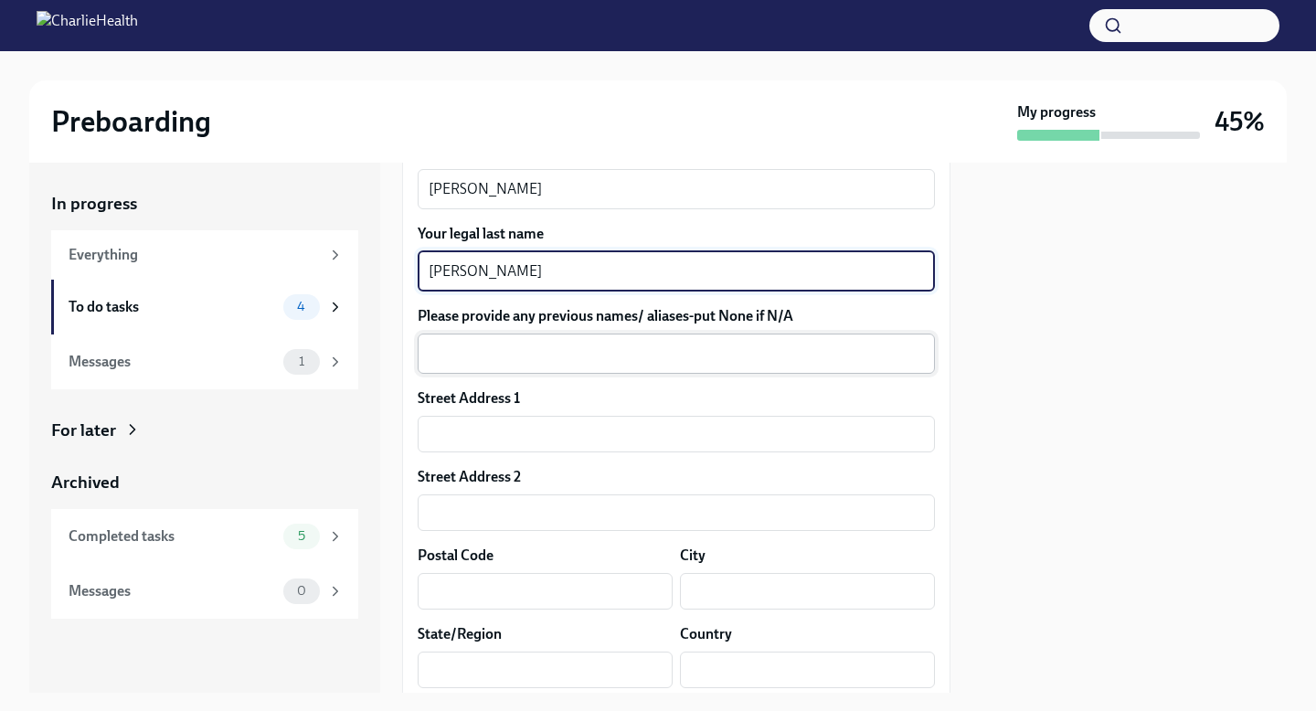
scroll to position [384, 0]
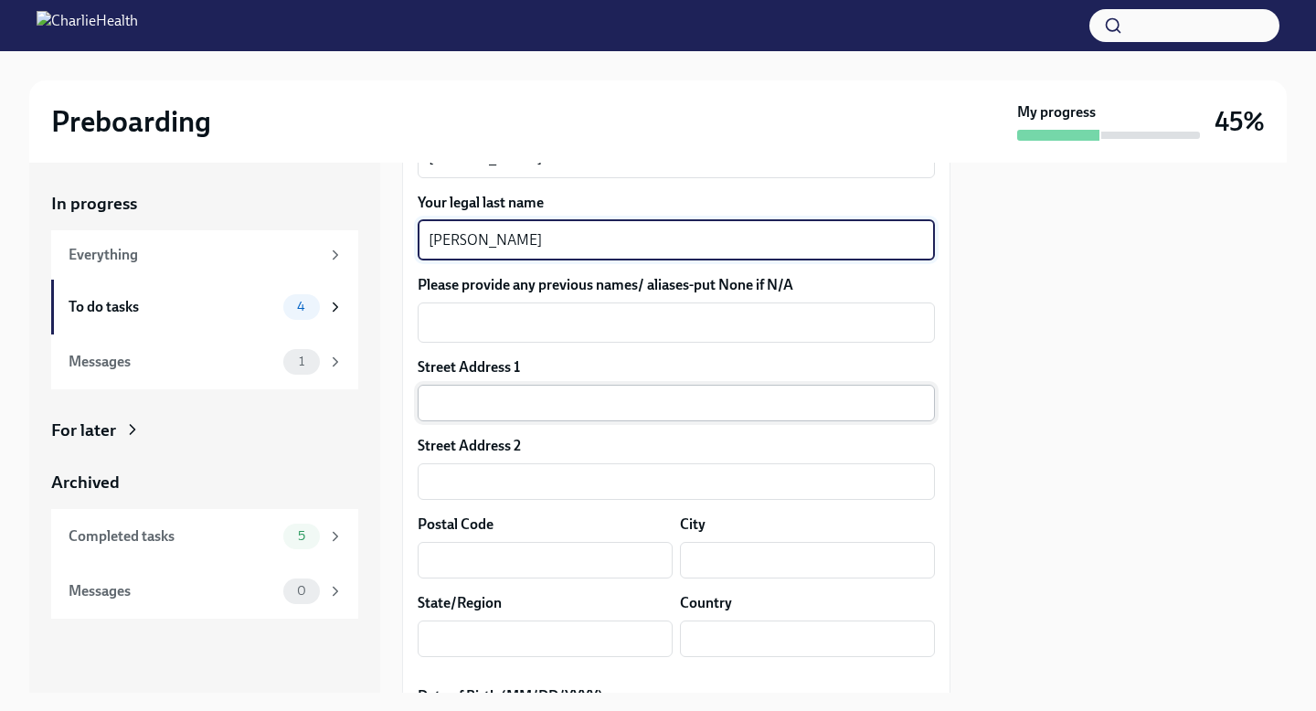
type textarea "[PERSON_NAME]"
click at [523, 418] on input "text" at bounding box center [676, 403] width 517 height 37
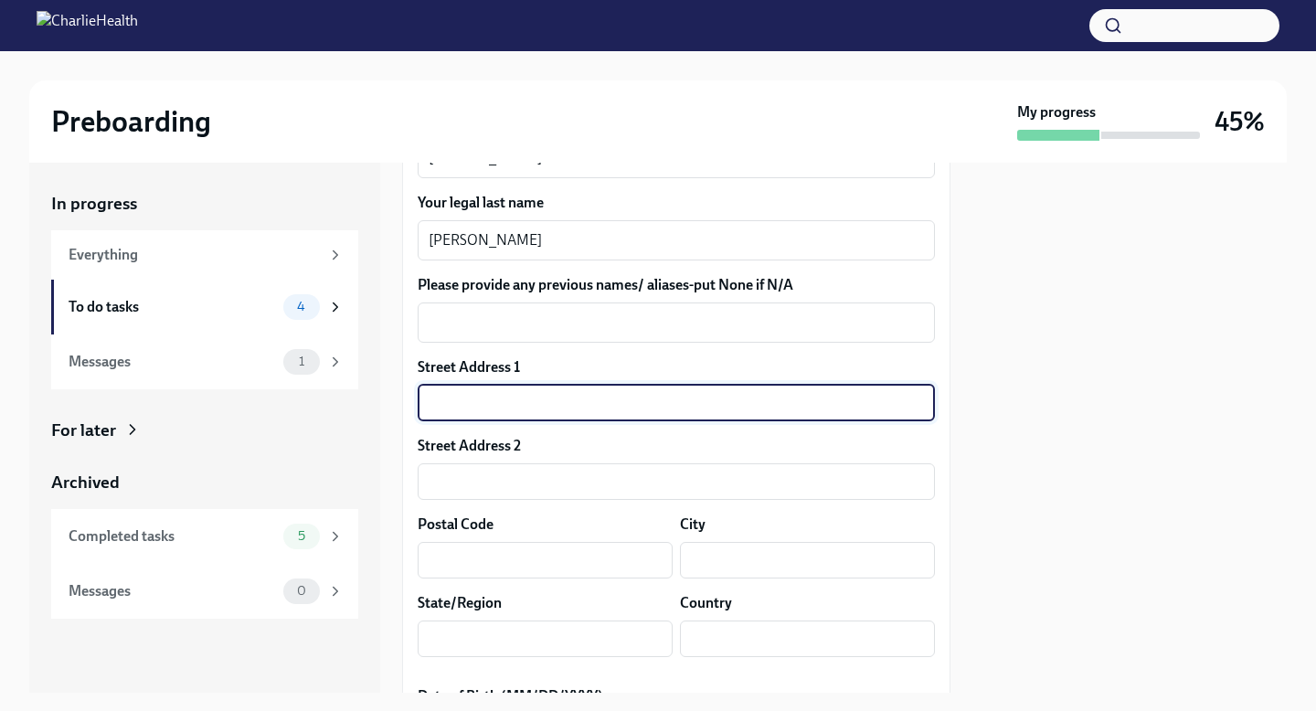
type input "[STREET_ADDRESS]"
type input "04074"
type input "Scarborough"
type input "ME"
type input "US"
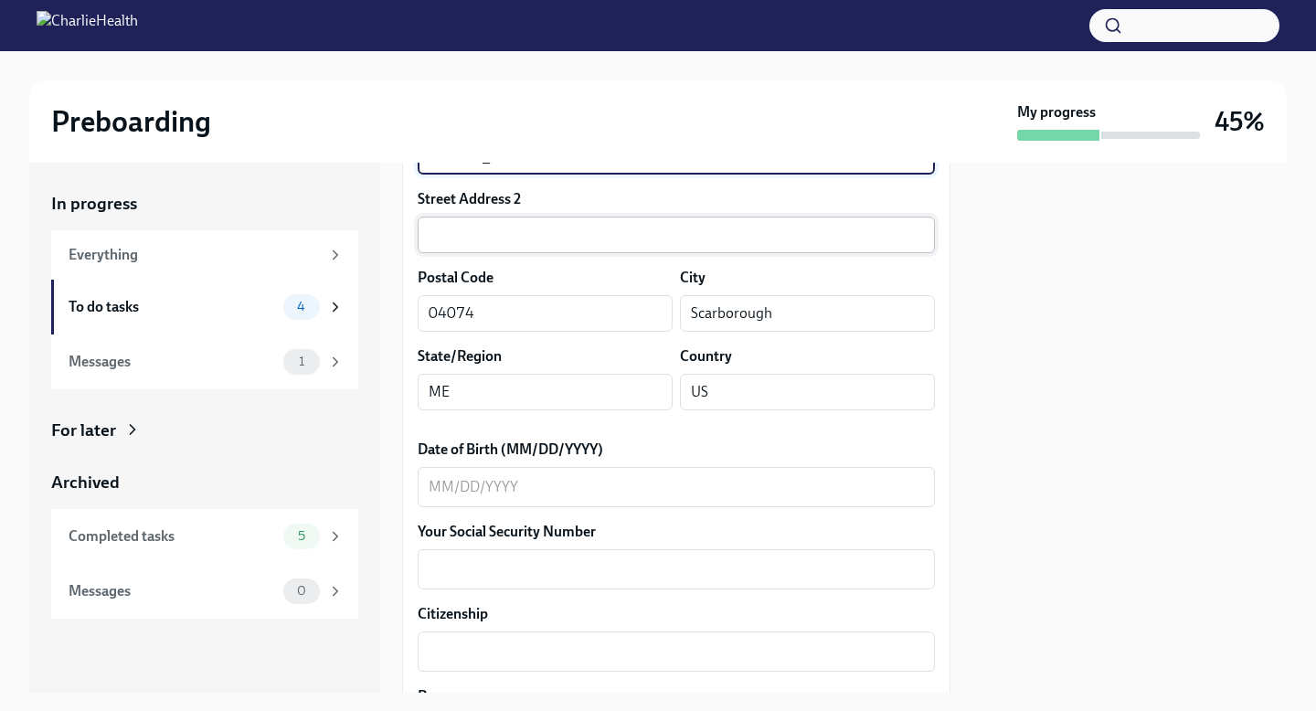
scroll to position [650, 0]
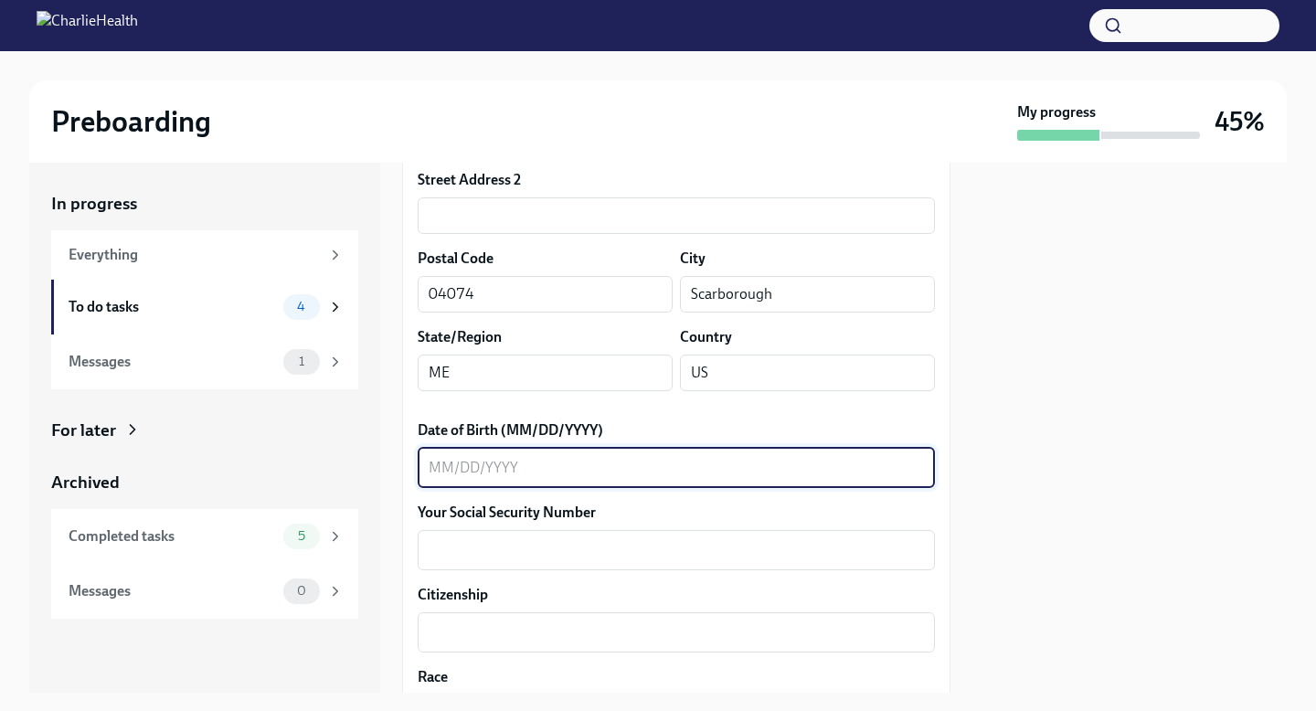
click at [660, 469] on textarea "Date of Birth (MM/DD/YYYY)" at bounding box center [675, 468] width 495 height 22
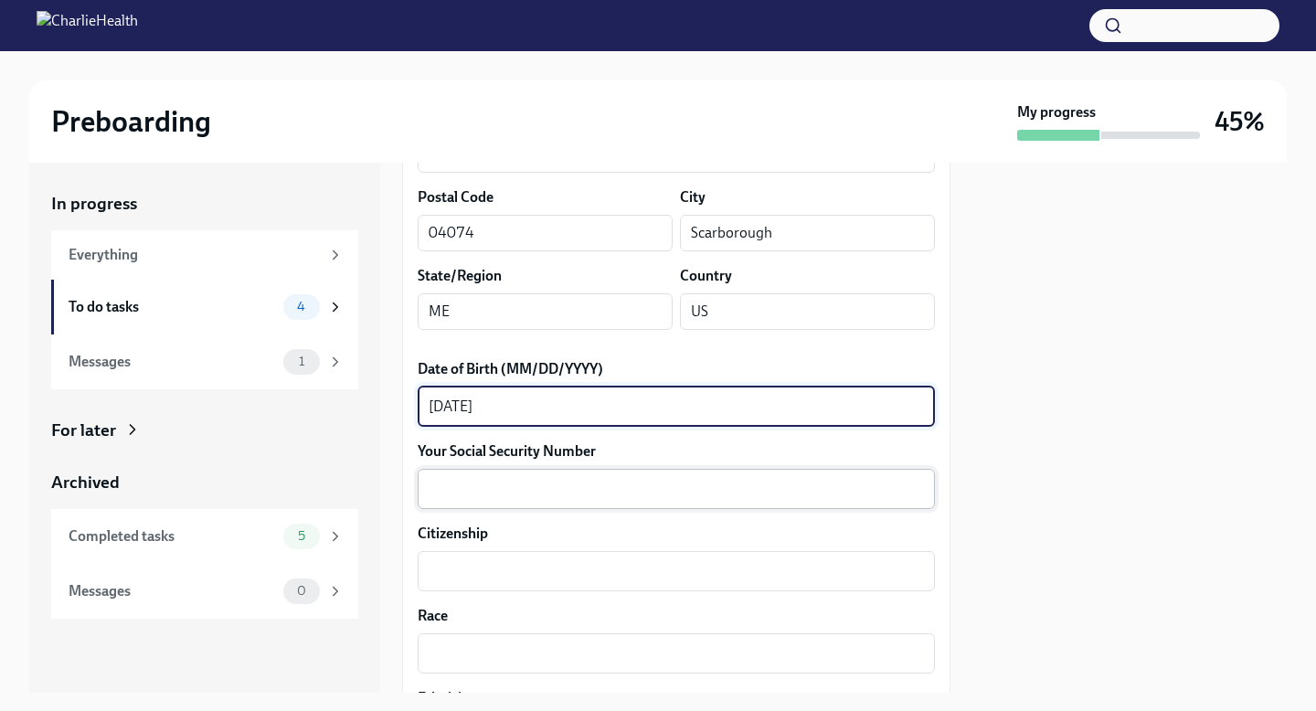
type textarea "[DATE]"
click at [610, 502] on div "x ​" at bounding box center [676, 489] width 517 height 40
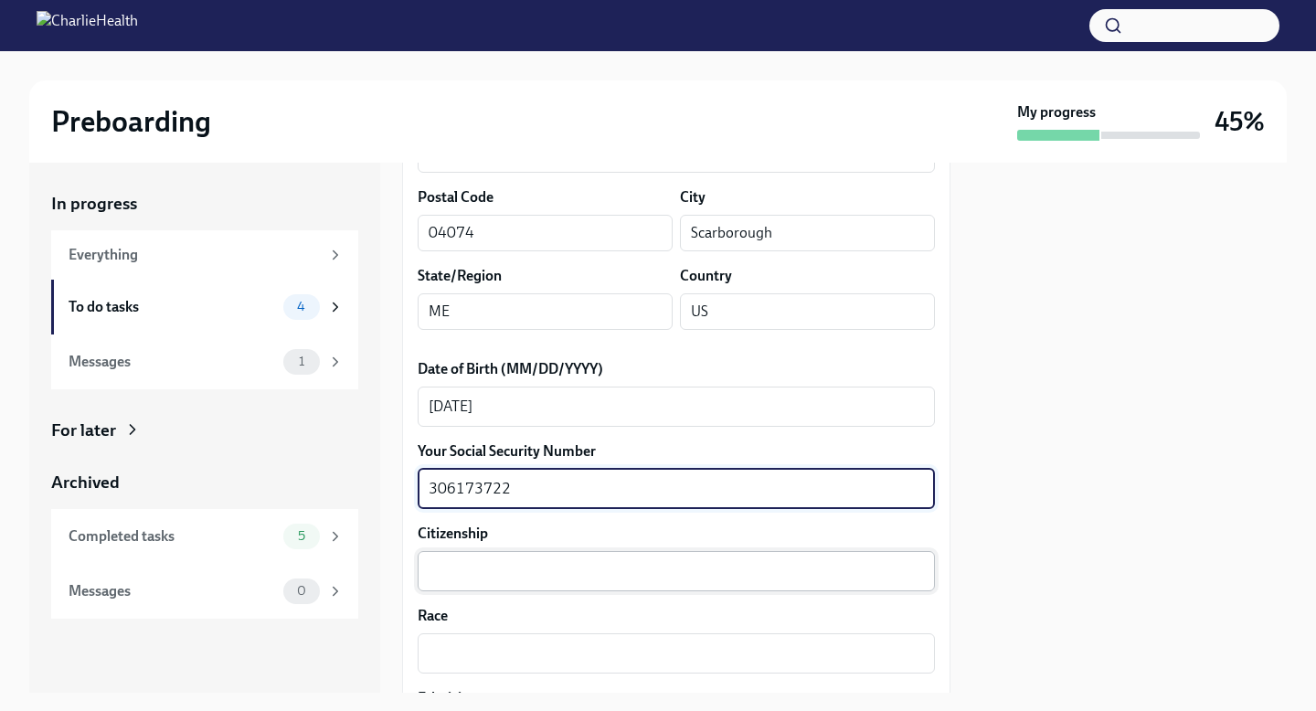
scroll to position [743, 0]
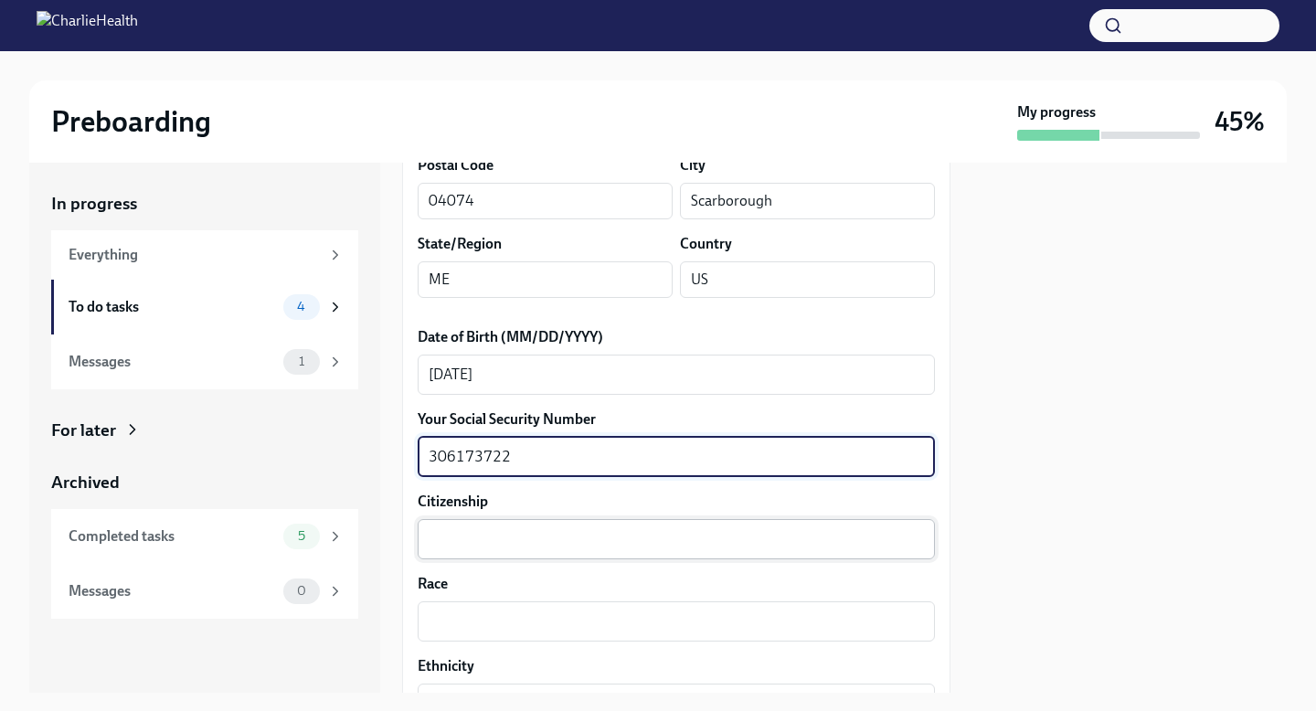
type textarea "306173722"
click at [587, 543] on textarea "Citizenship" at bounding box center [675, 539] width 495 height 22
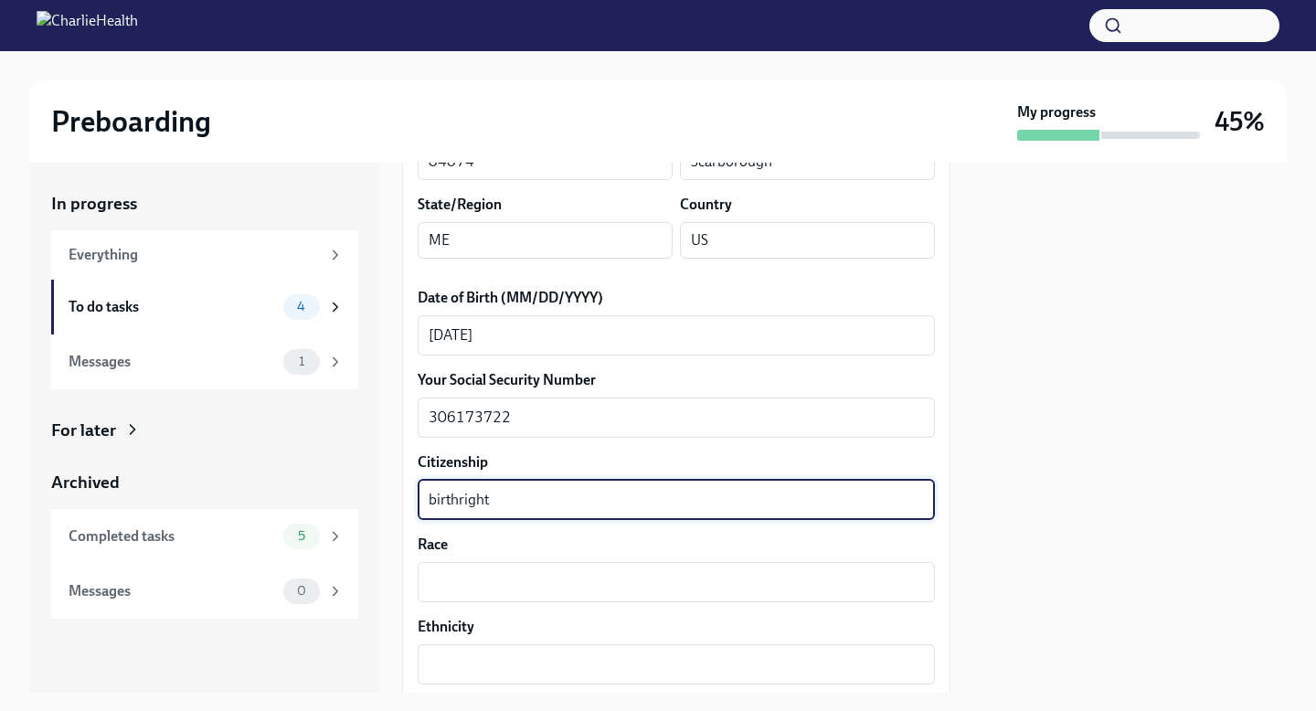
scroll to position [799, 0]
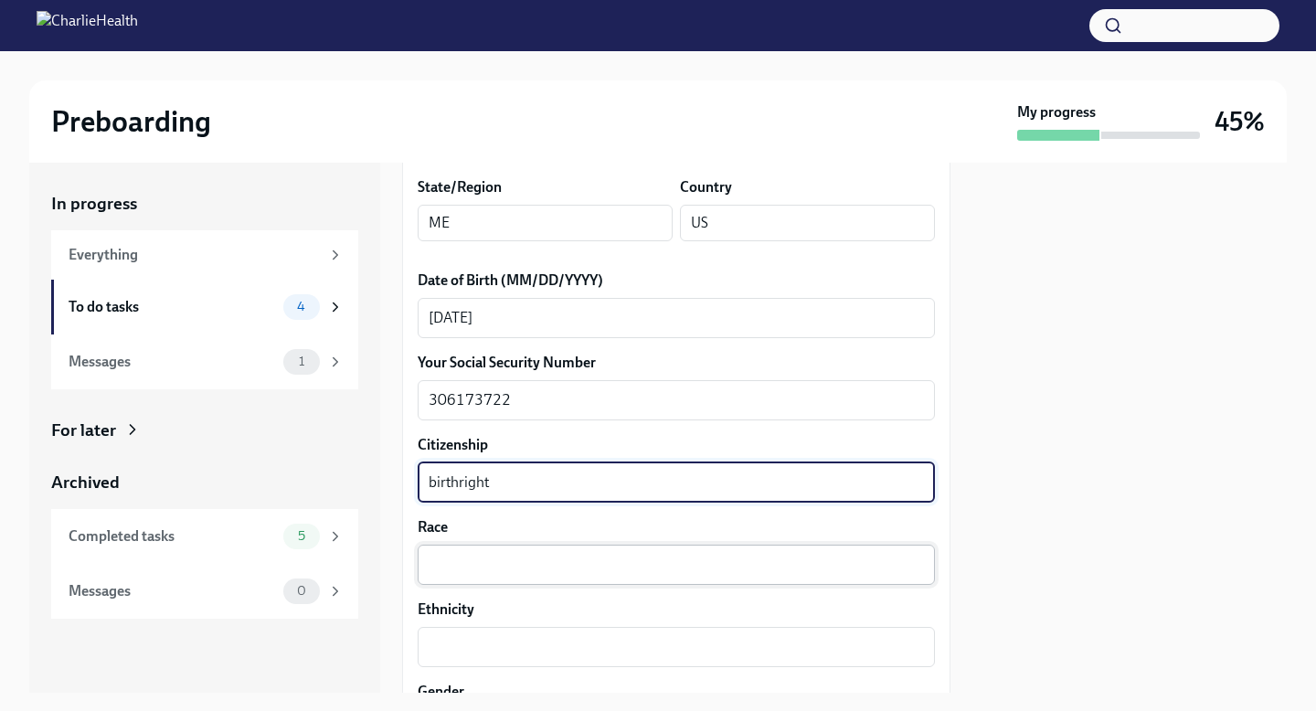
type textarea "birthright"
click at [536, 570] on textarea "Race" at bounding box center [675, 565] width 495 height 22
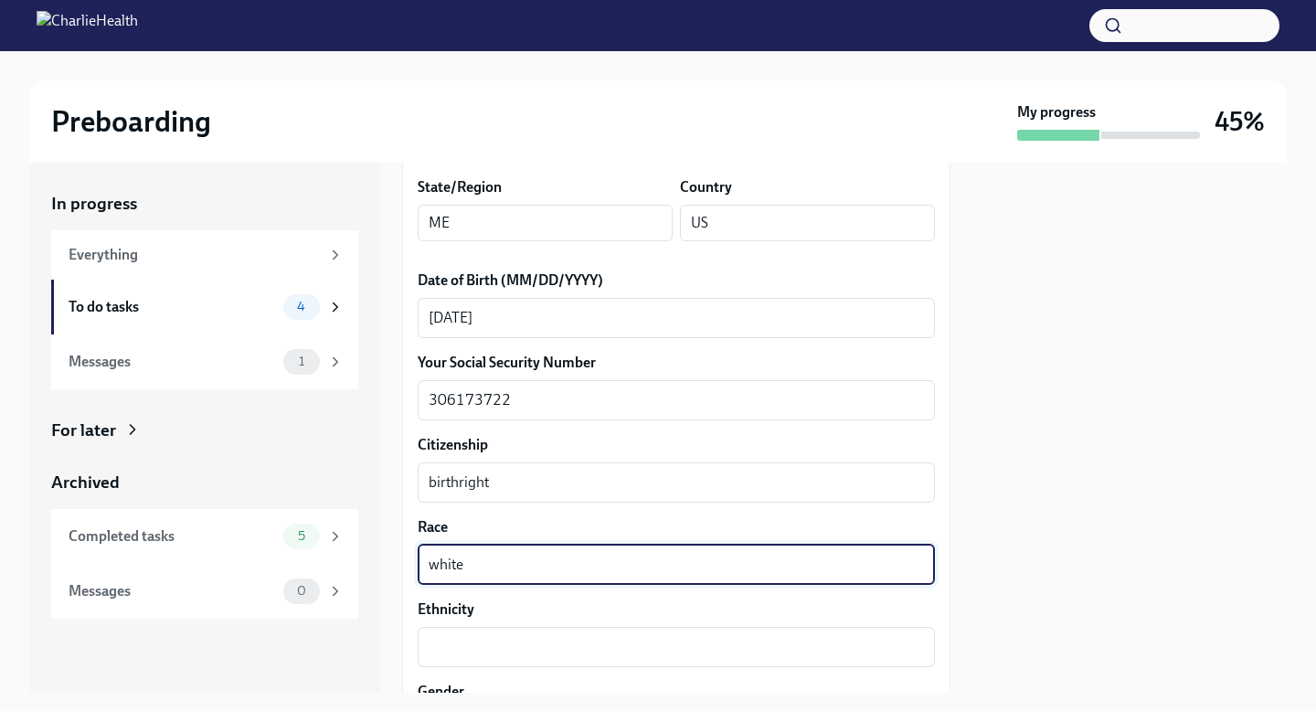
type textarea "white"
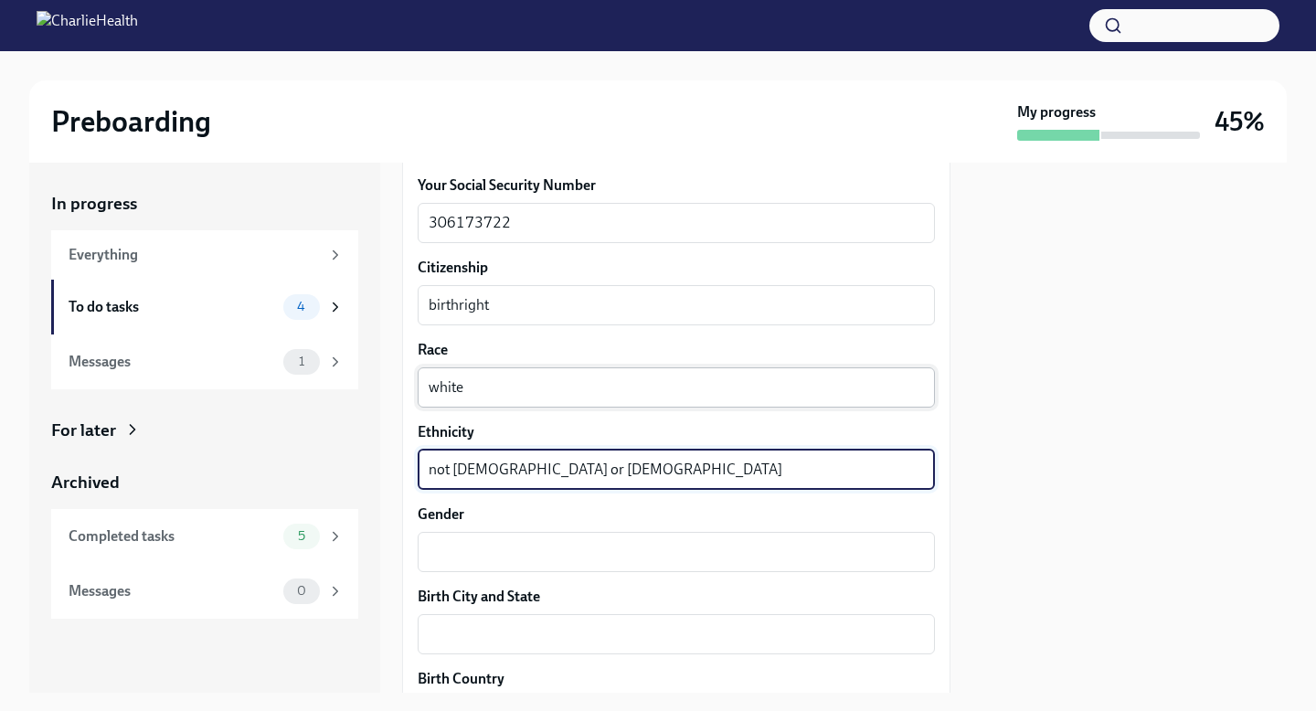
scroll to position [991, 0]
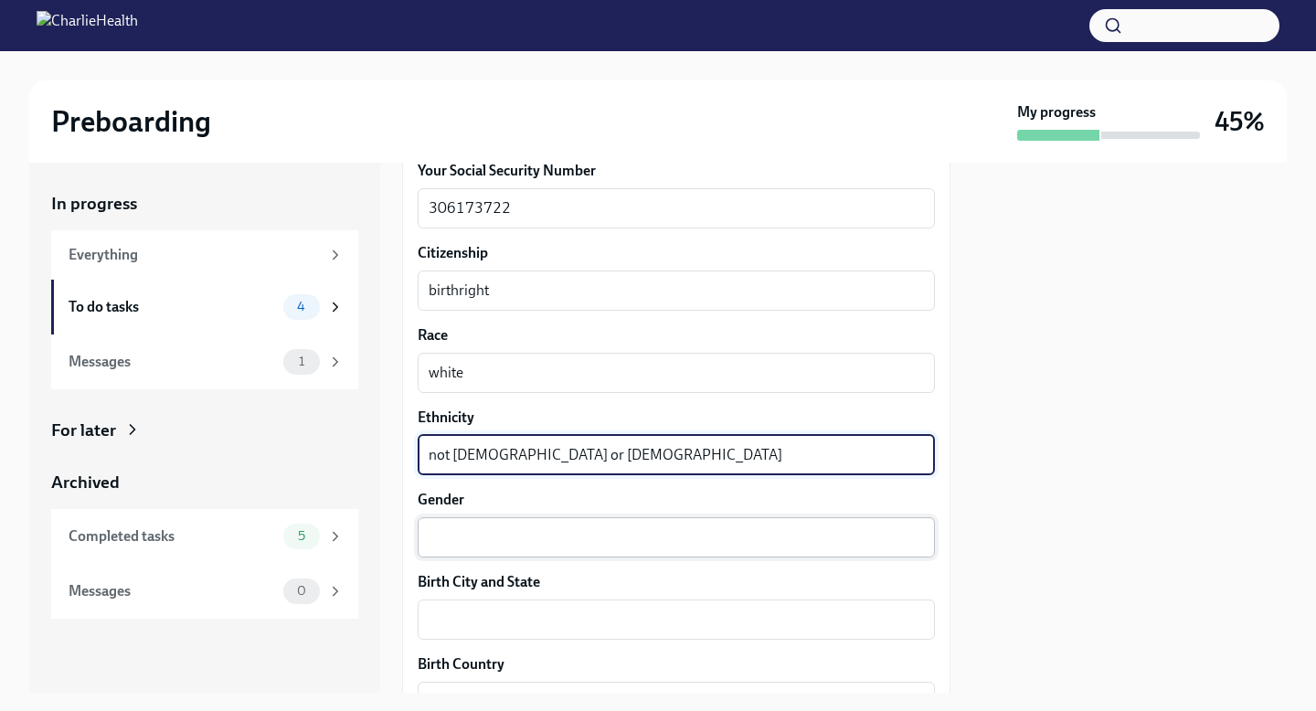
type textarea "not [DEMOGRAPHIC_DATA] or [DEMOGRAPHIC_DATA]"
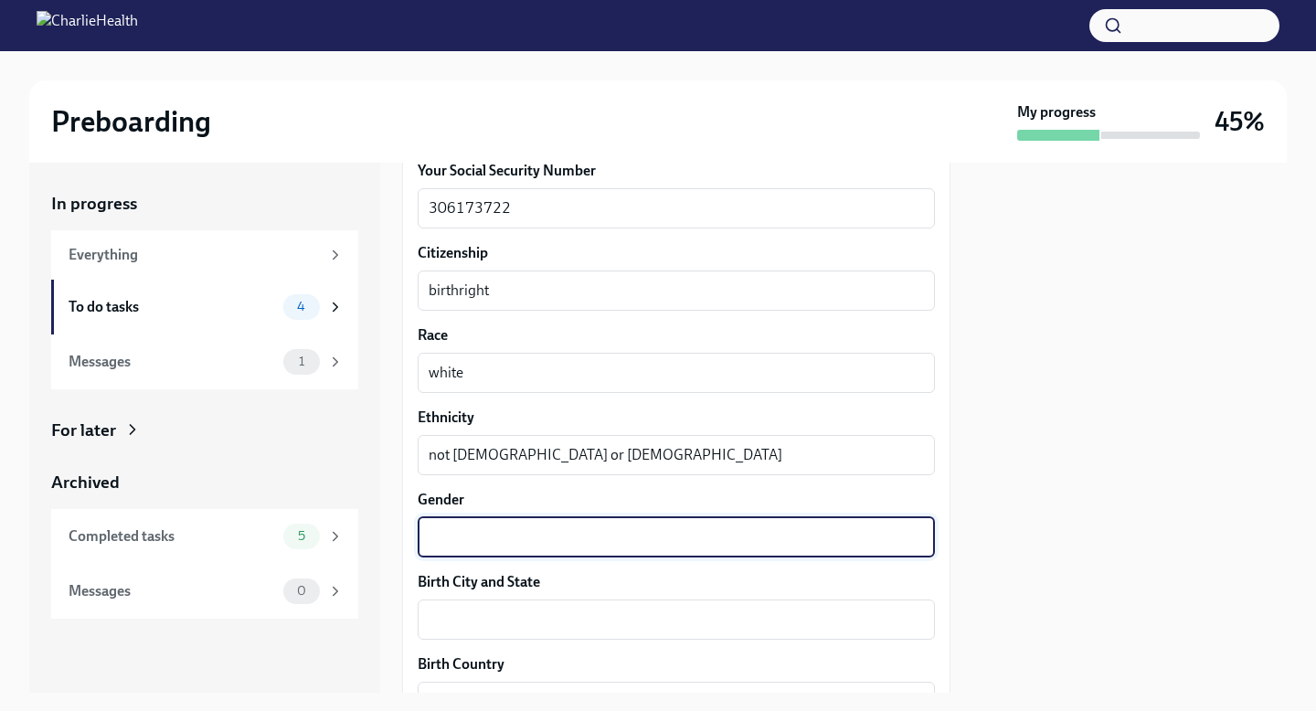
click at [493, 530] on textarea "Gender" at bounding box center [675, 537] width 495 height 22
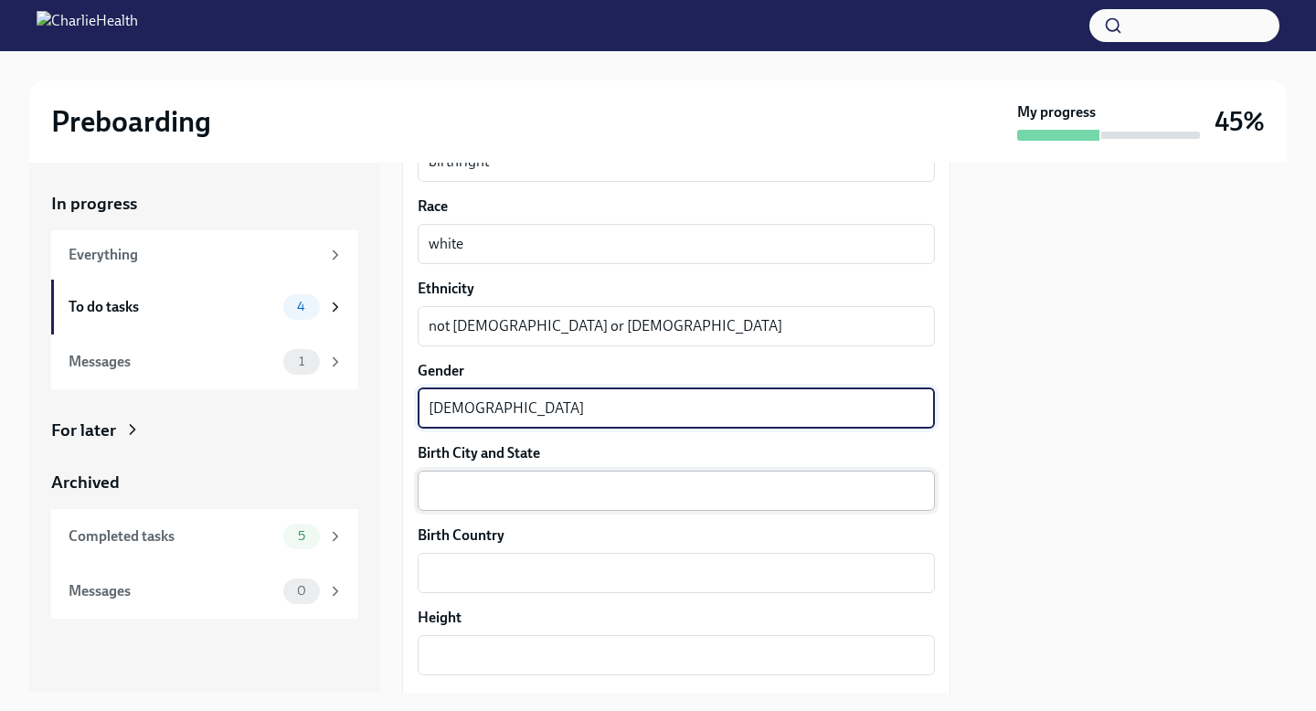
type textarea "[DEMOGRAPHIC_DATA]"
click at [498, 489] on textarea "Birth City and State" at bounding box center [675, 491] width 495 height 22
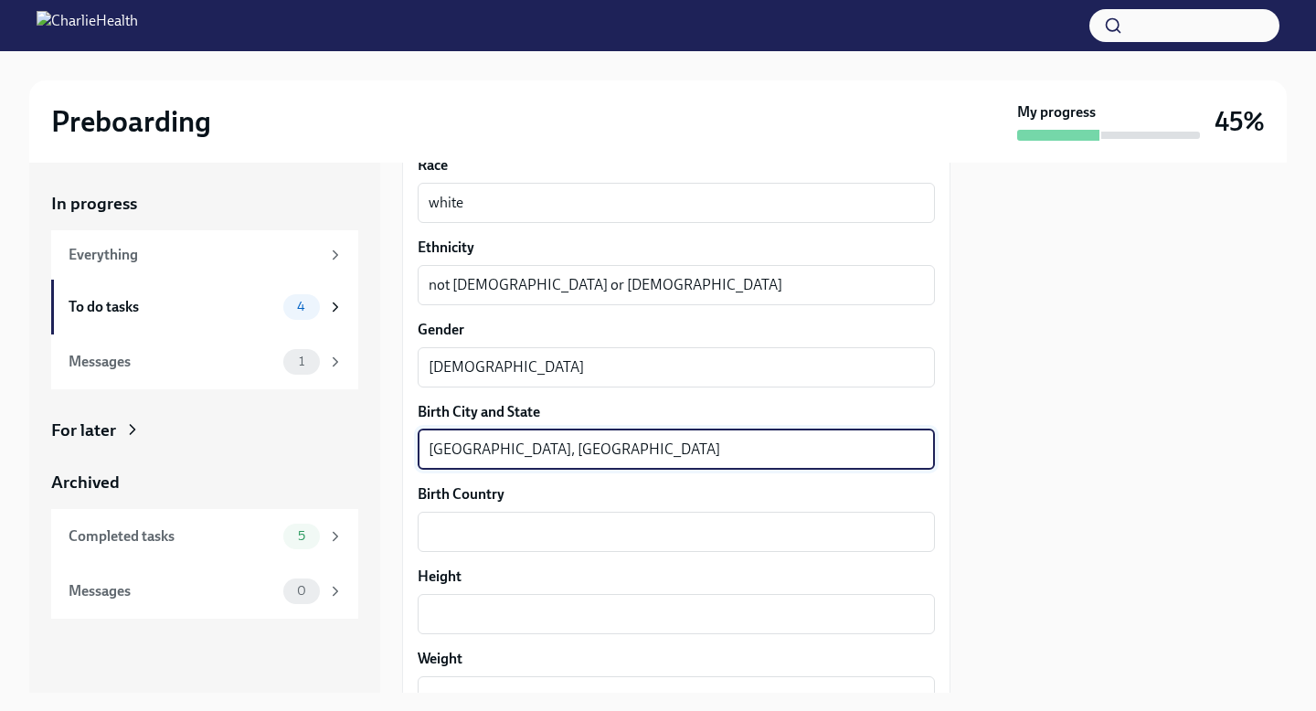
scroll to position [1164, 0]
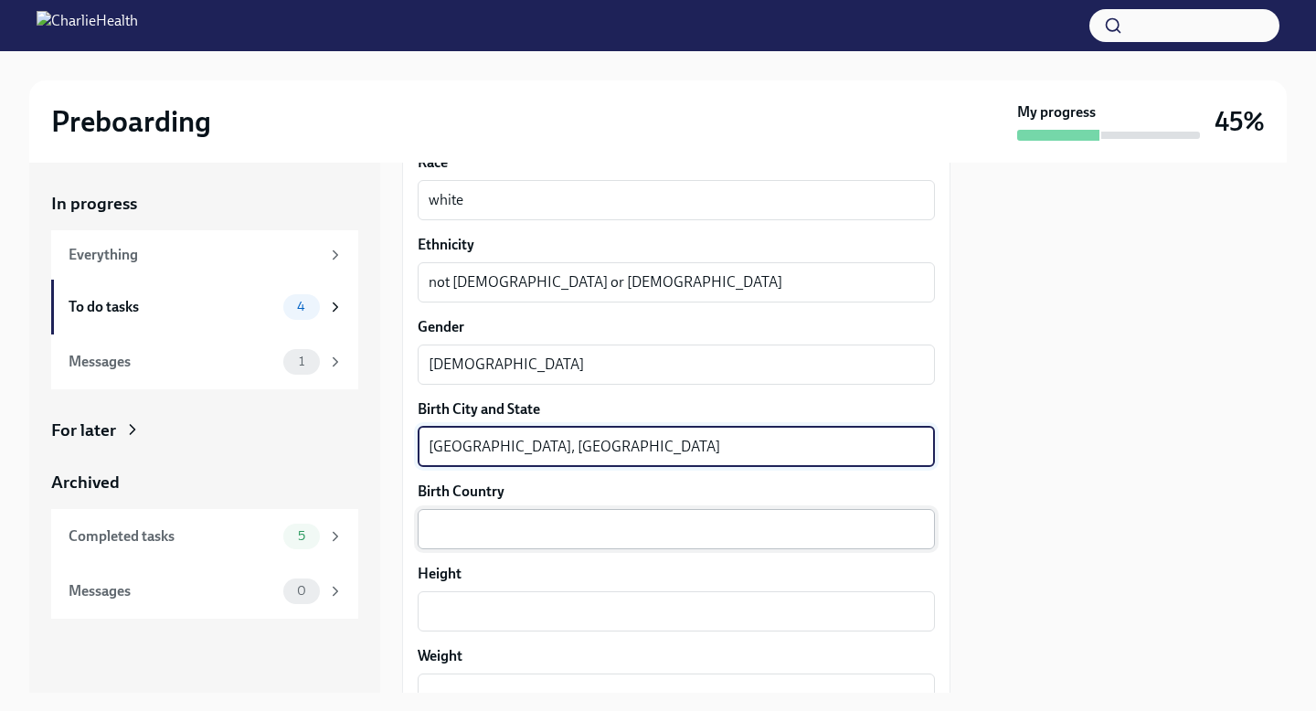
type textarea "[GEOGRAPHIC_DATA], [GEOGRAPHIC_DATA]"
click at [482, 531] on textarea "Birth Country" at bounding box center [675, 529] width 495 height 22
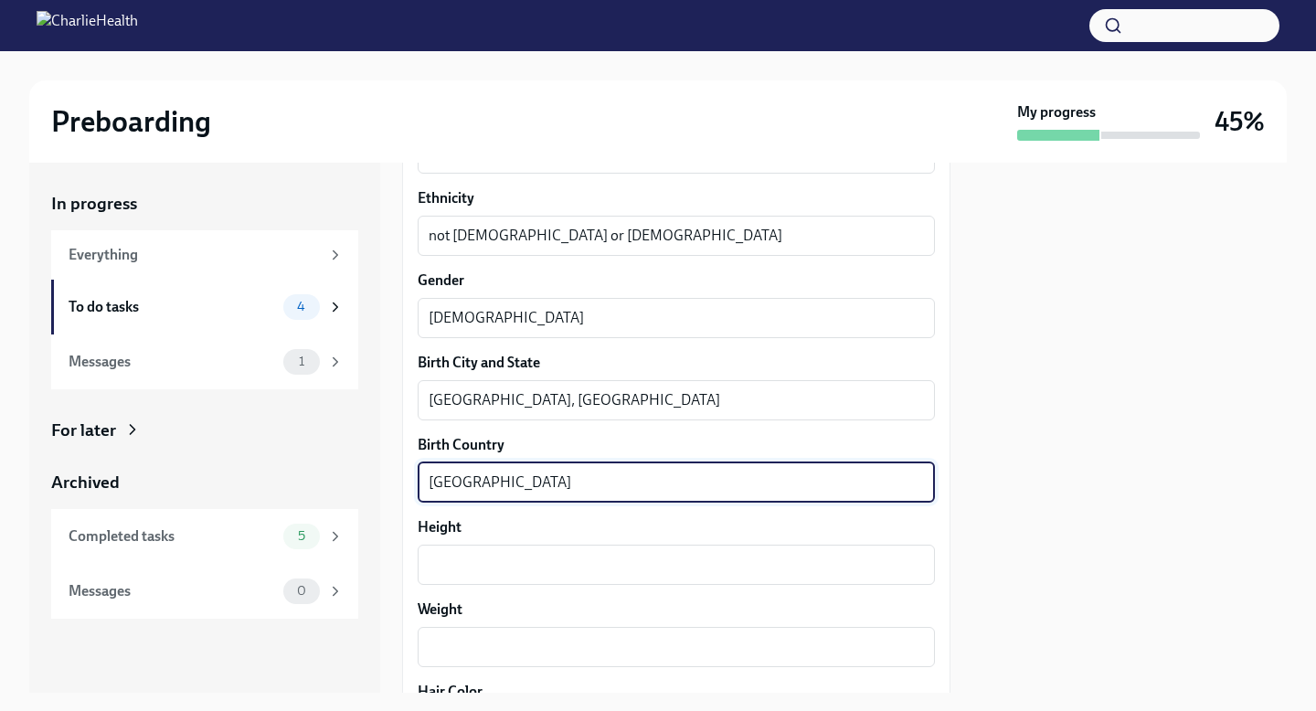
scroll to position [1256, 0]
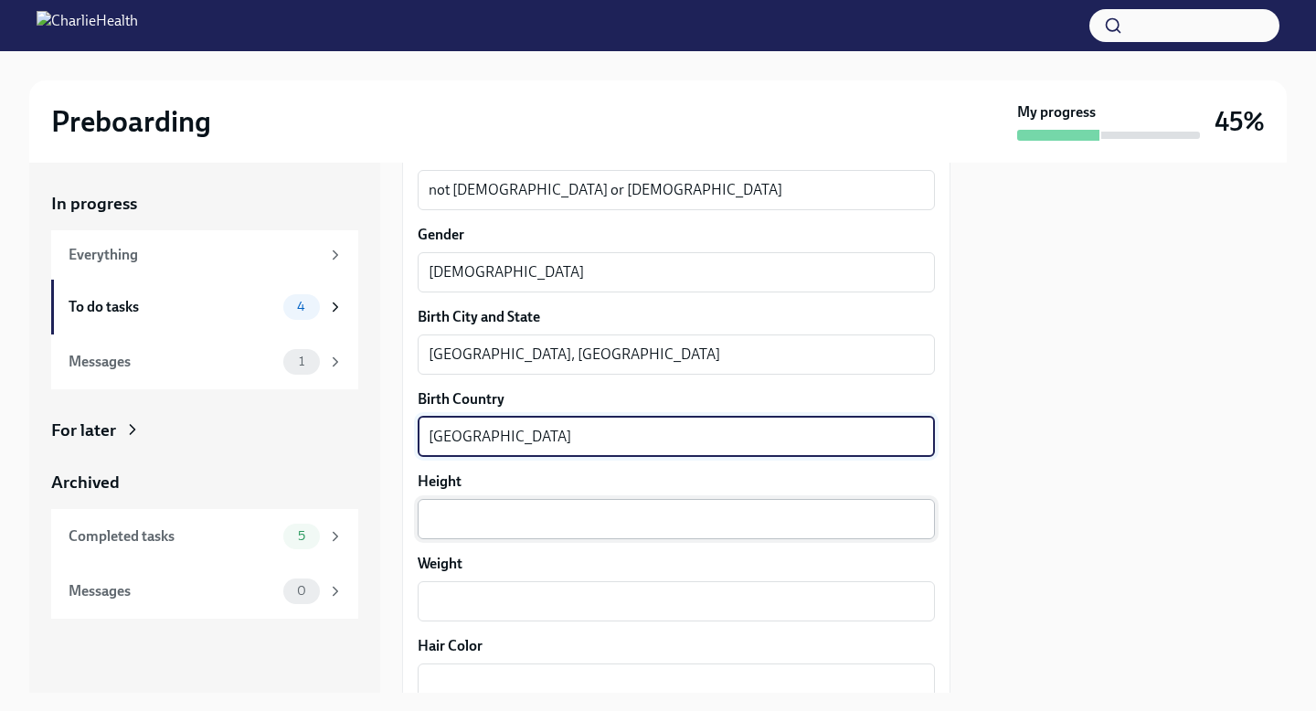
type textarea "[GEOGRAPHIC_DATA]"
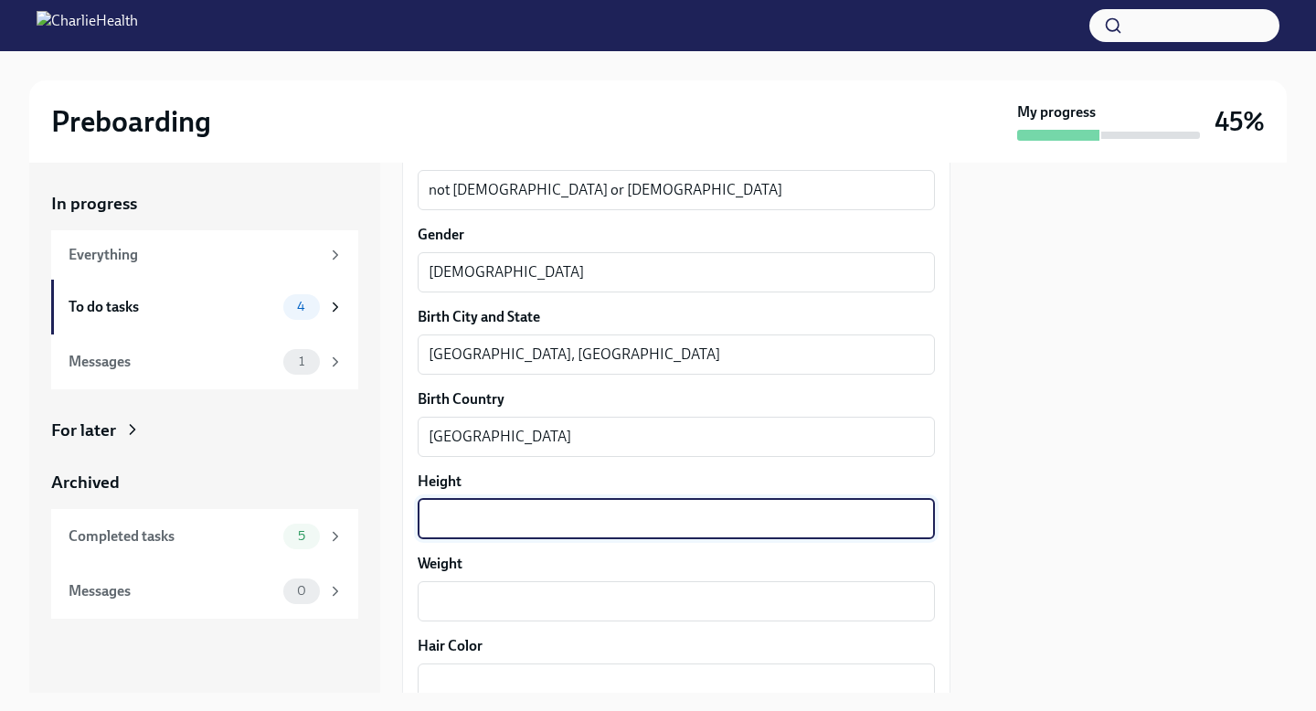
click at [502, 527] on textarea "Height" at bounding box center [675, 519] width 495 height 22
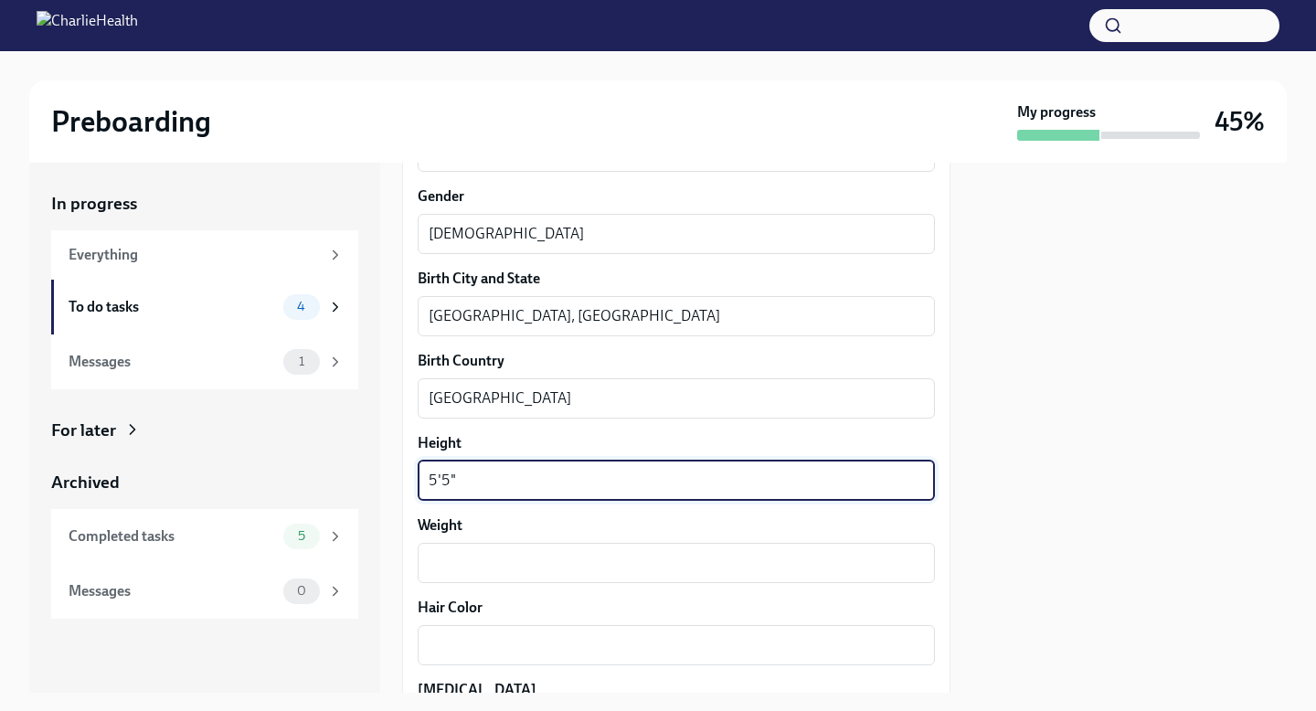
scroll to position [1298, 0]
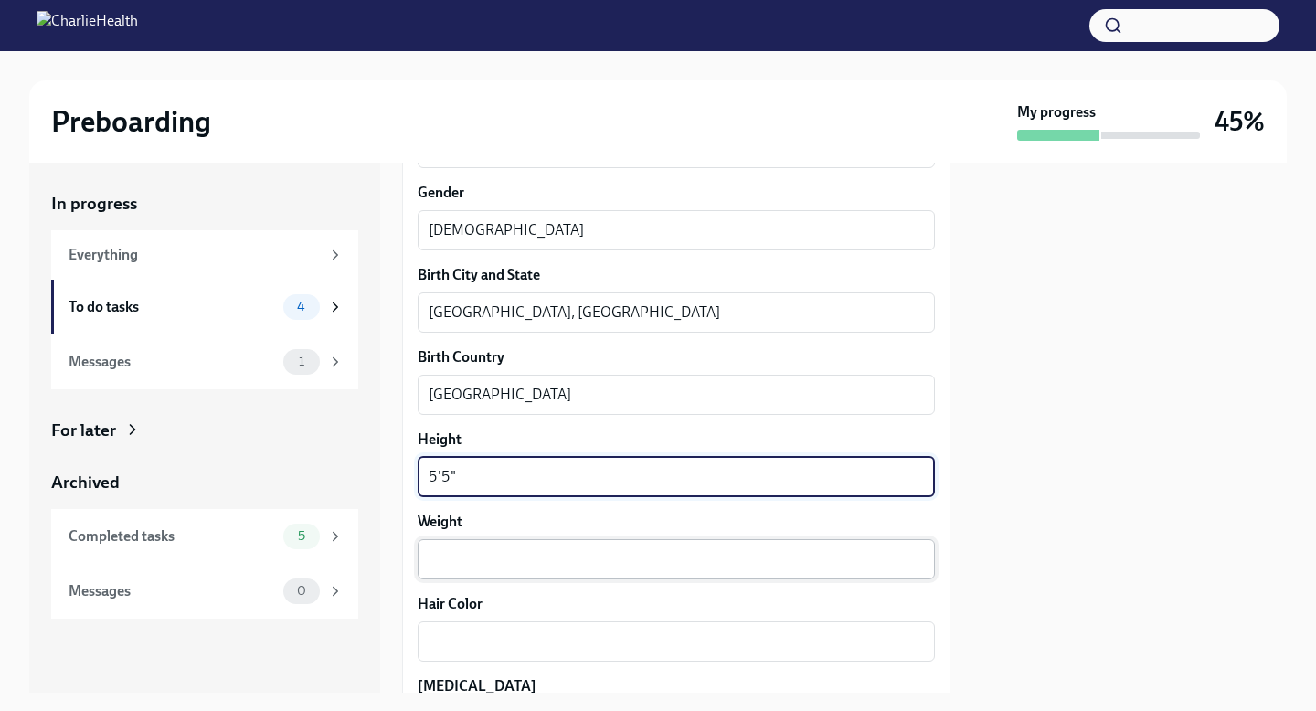
type textarea "5'5""
click at [475, 565] on textarea "Weight" at bounding box center [675, 559] width 495 height 22
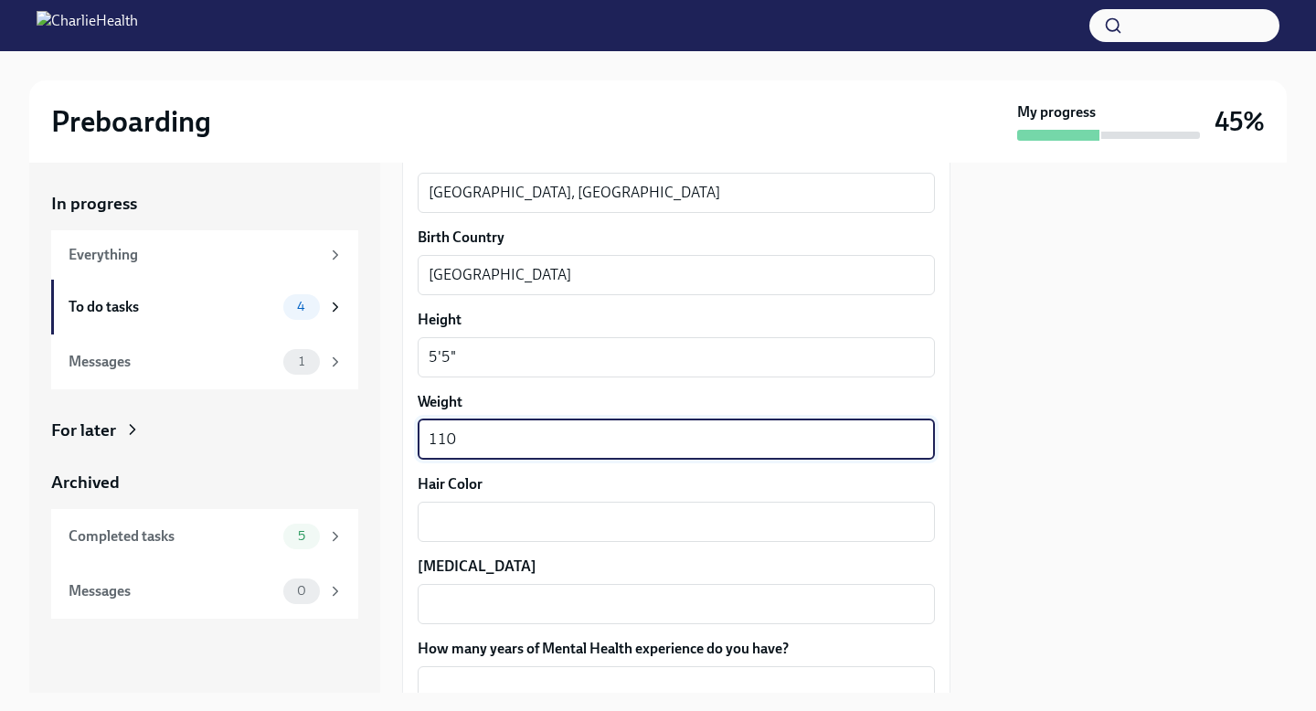
scroll to position [1424, 0]
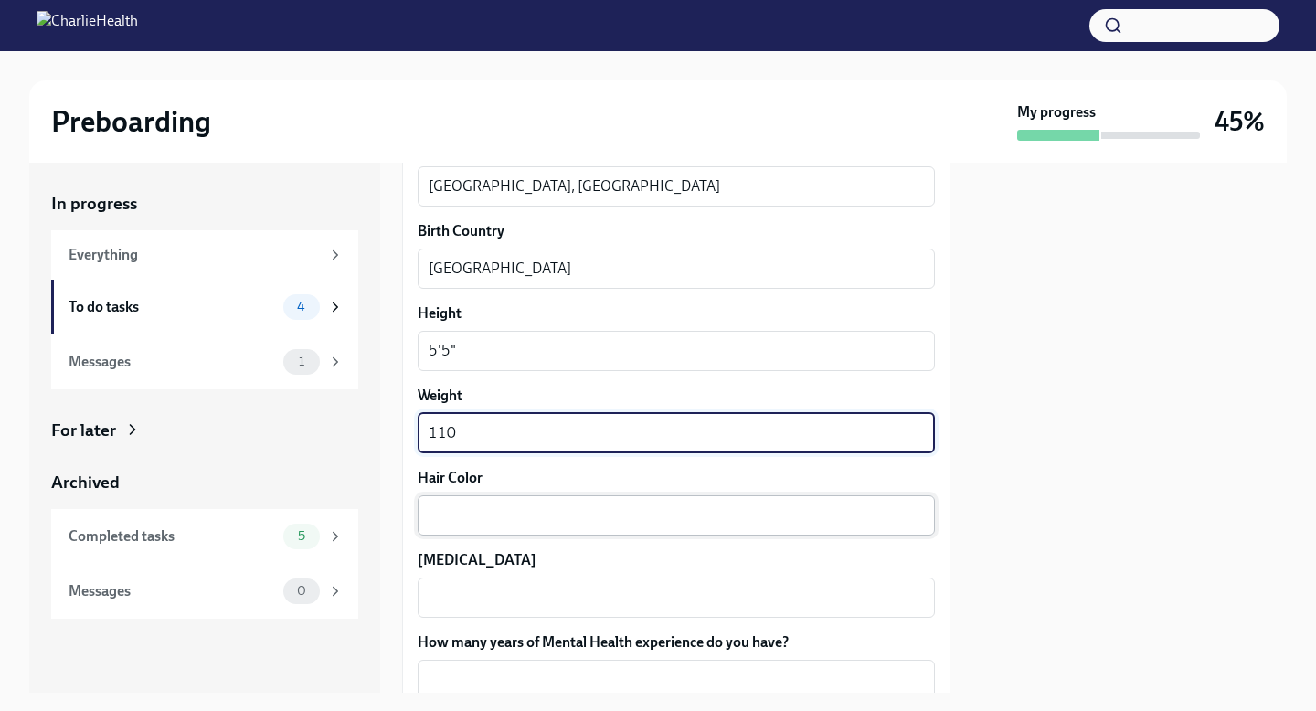
type textarea "110"
click at [476, 527] on div "x ​" at bounding box center [676, 515] width 517 height 40
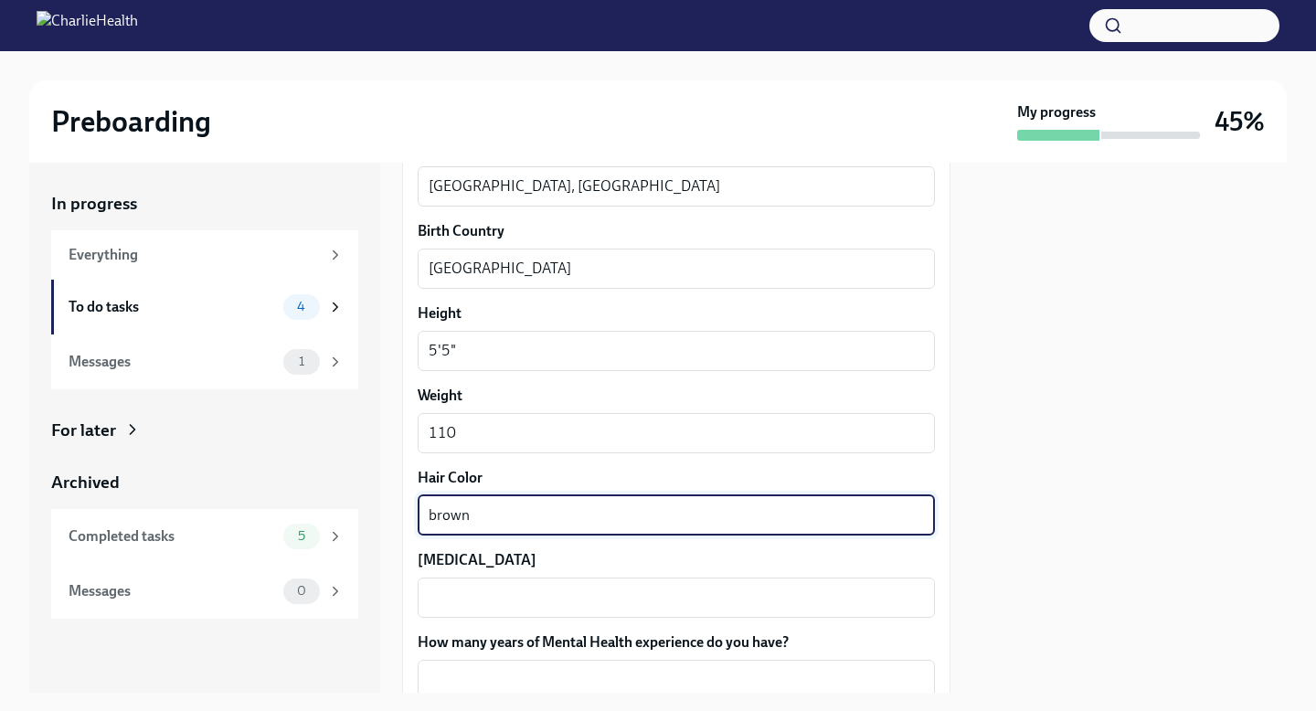
type textarea "brown"
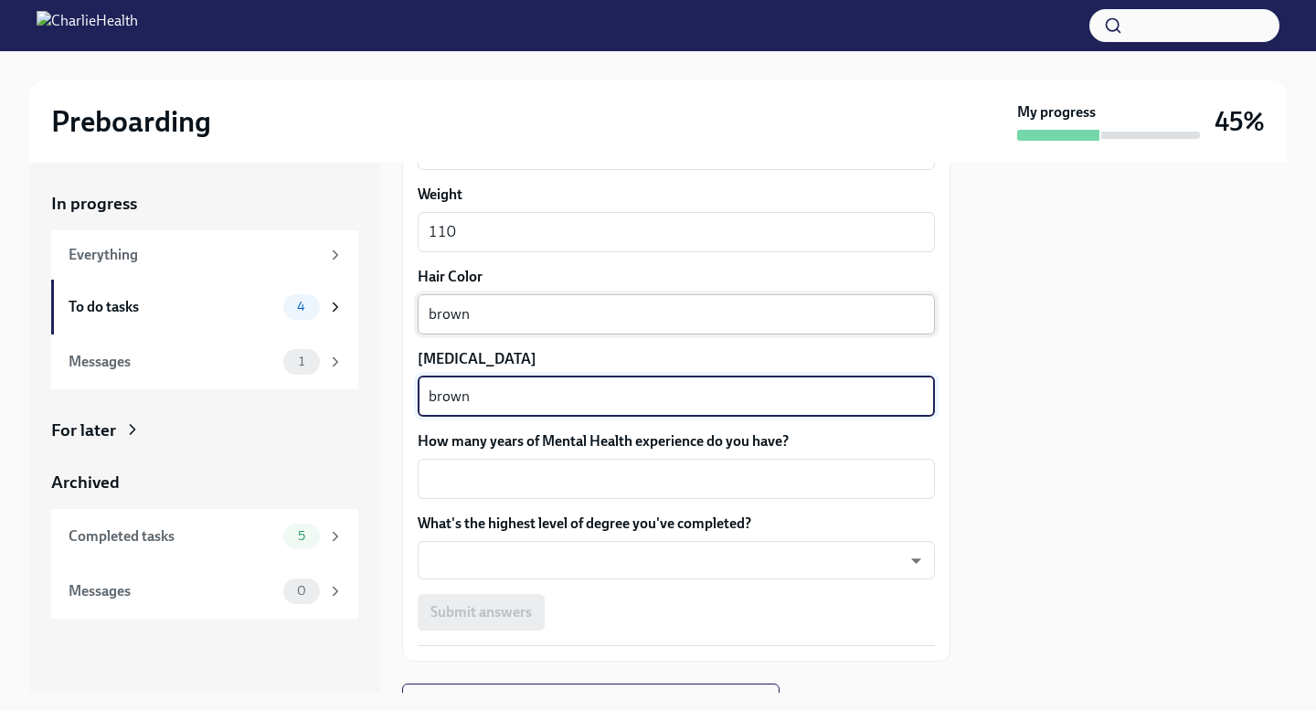
scroll to position [1627, 0]
type textarea "brown"
click at [478, 471] on textarea "How many years of Mental Health experience do you have?" at bounding box center [675, 477] width 495 height 22
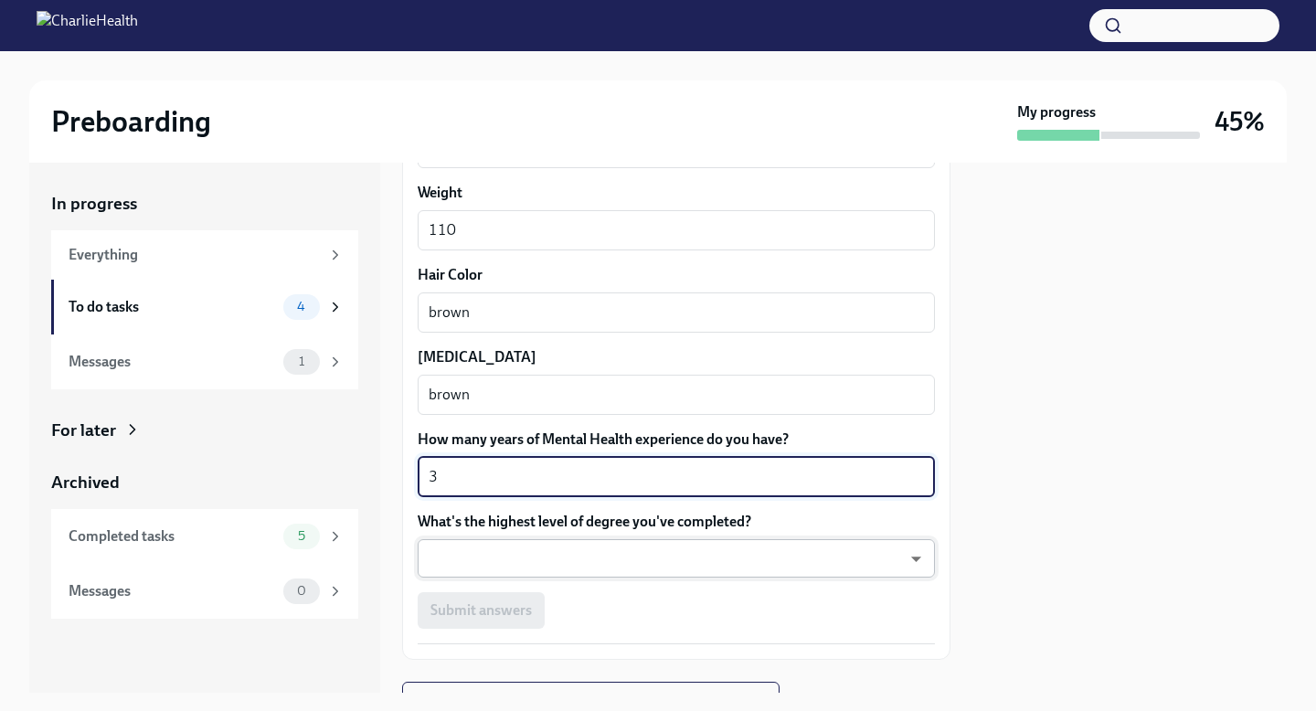
type textarea "3"
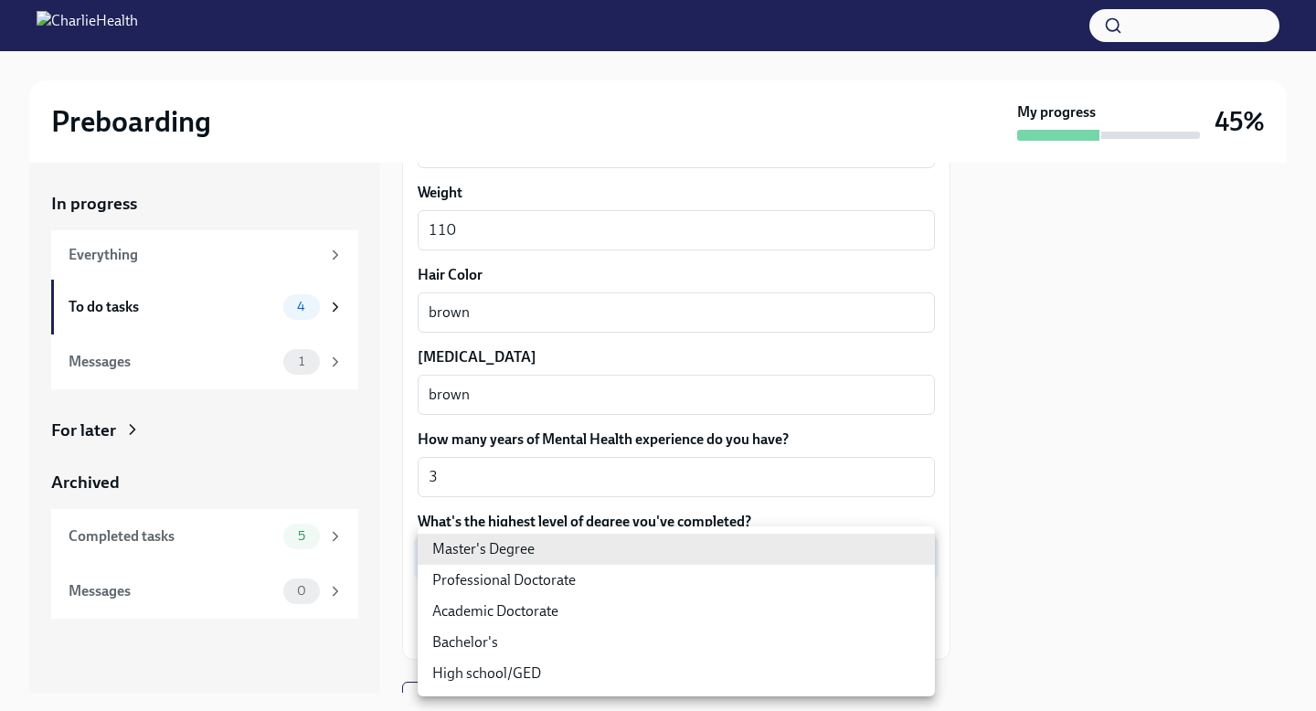
click at [488, 554] on body "Preboarding My progress 45% In progress Everything To do tasks 4 Messages 1 For…" at bounding box center [658, 355] width 1316 height 711
click at [488, 554] on li "Master's Degree" at bounding box center [676, 549] width 517 height 31
type input "2vBr-ghkD"
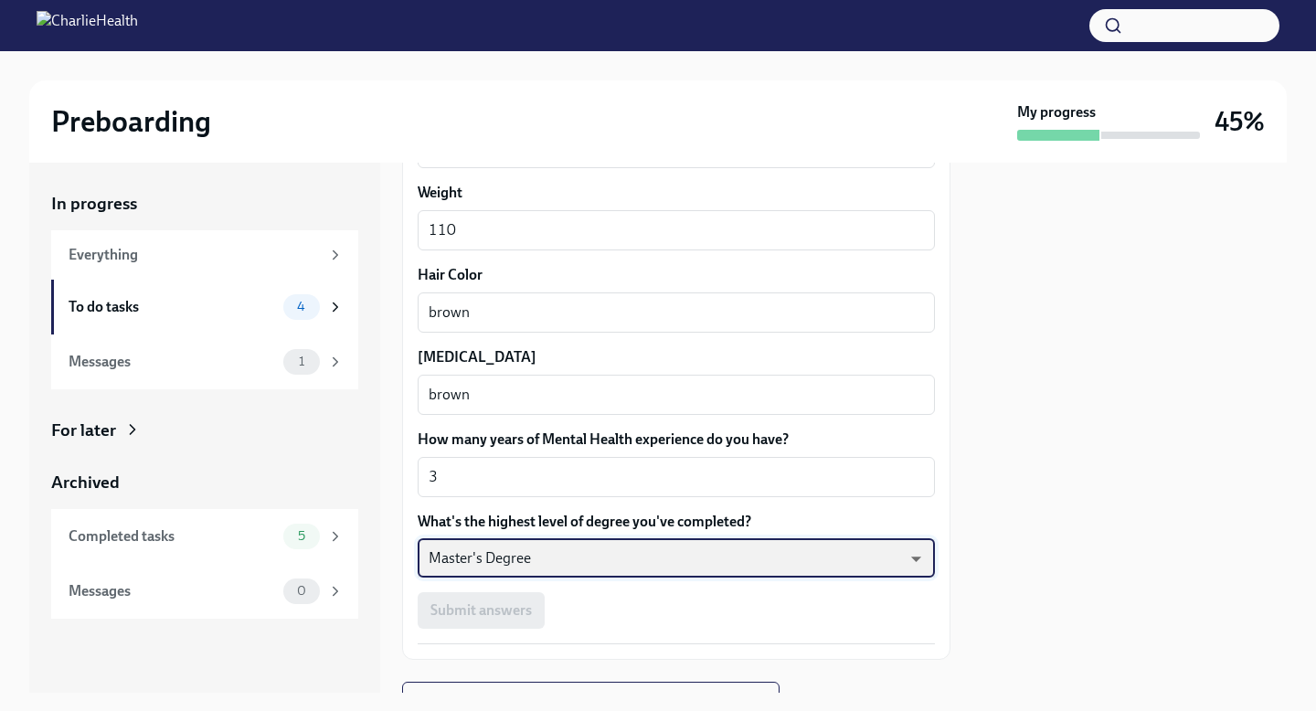
scroll to position [1711, 0]
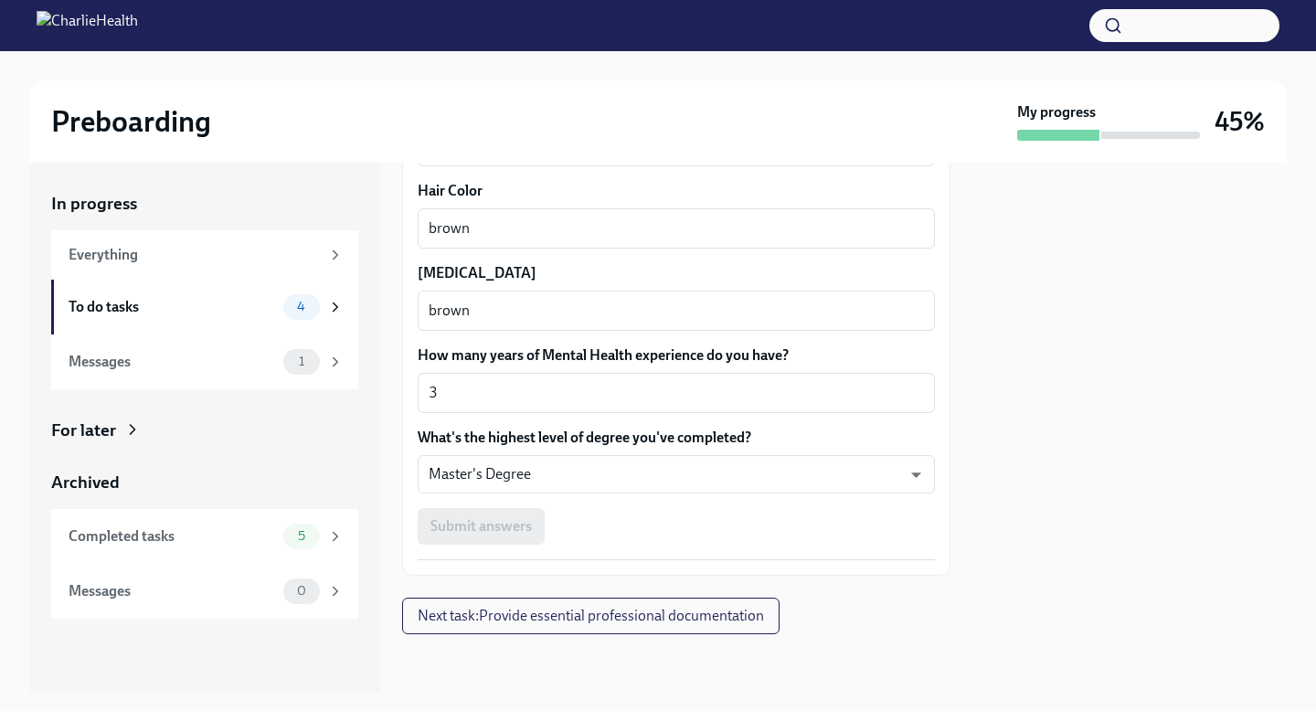
click at [575, 535] on div "Submit answers" at bounding box center [676, 526] width 517 height 37
click at [479, 533] on div "Submit answers" at bounding box center [676, 526] width 517 height 37
click at [501, 531] on div "Submit answers" at bounding box center [676, 526] width 517 height 37
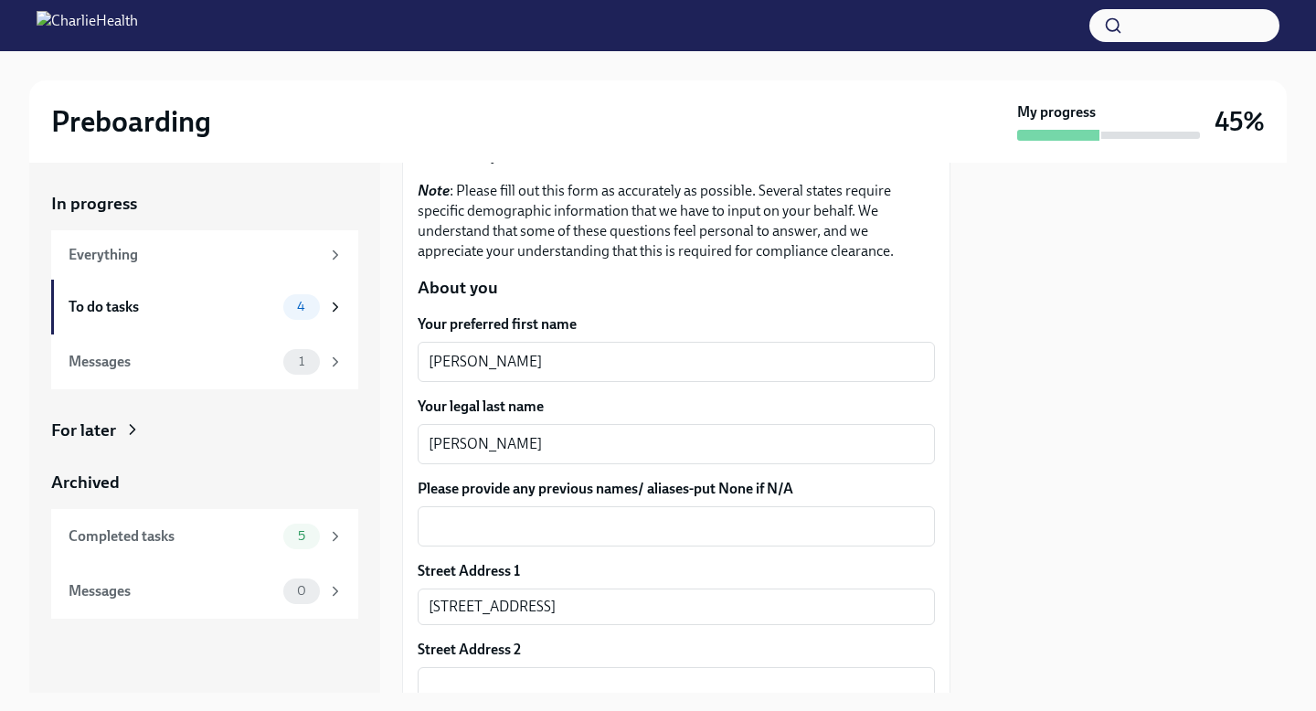
scroll to position [0, 0]
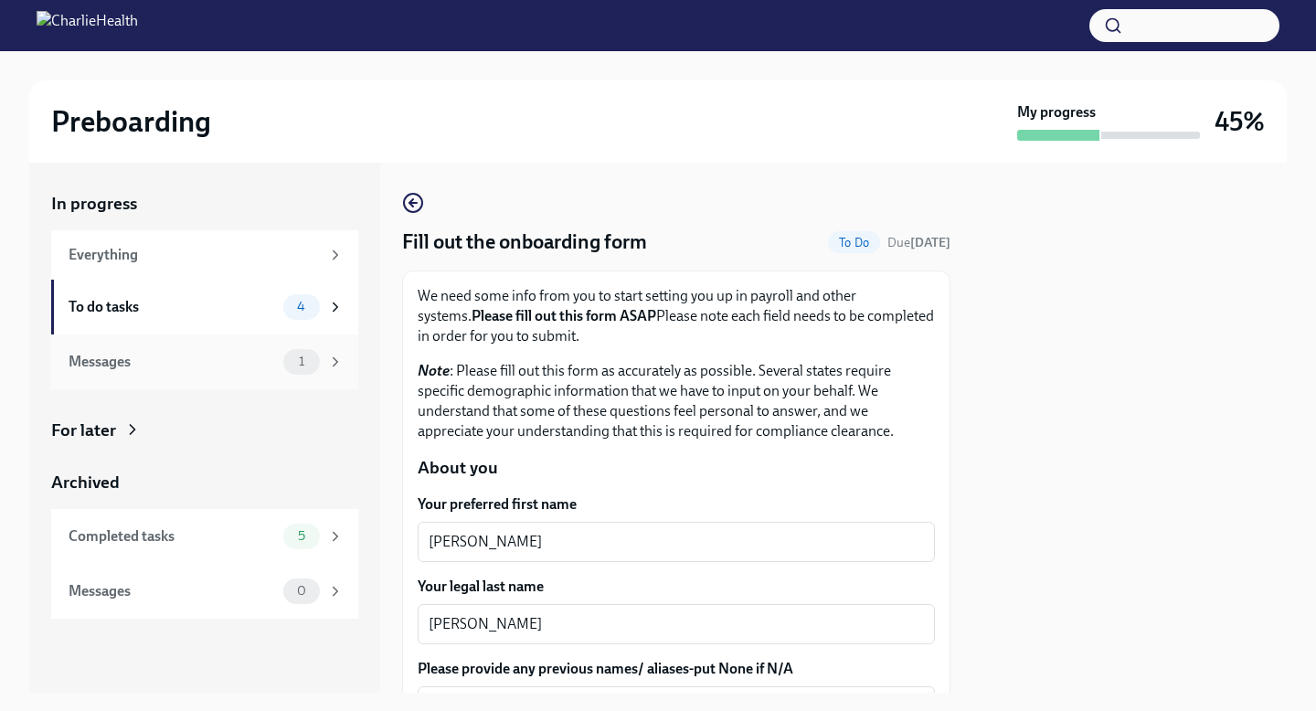
click at [213, 366] on div "Messages" at bounding box center [172, 362] width 207 height 20
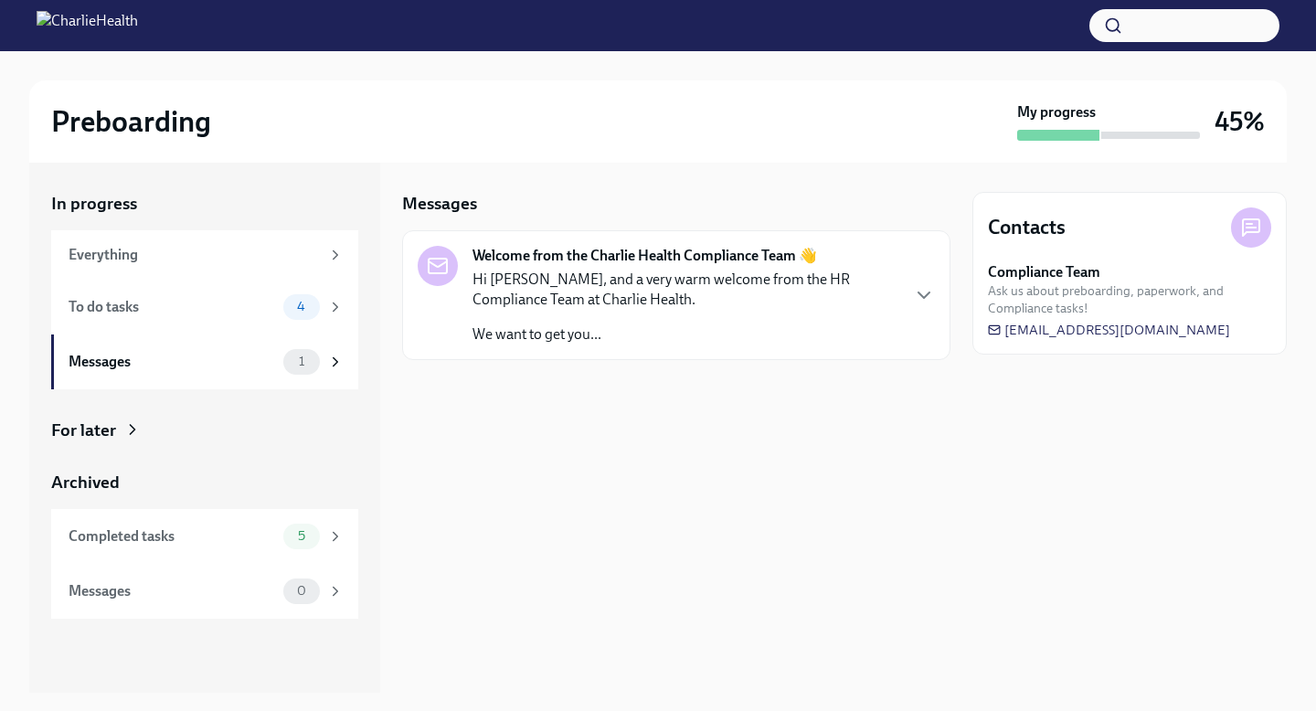
click at [650, 304] on p "Hi [PERSON_NAME], and a very warm welcome from the HR Compliance Team at Charli…" at bounding box center [685, 290] width 426 height 40
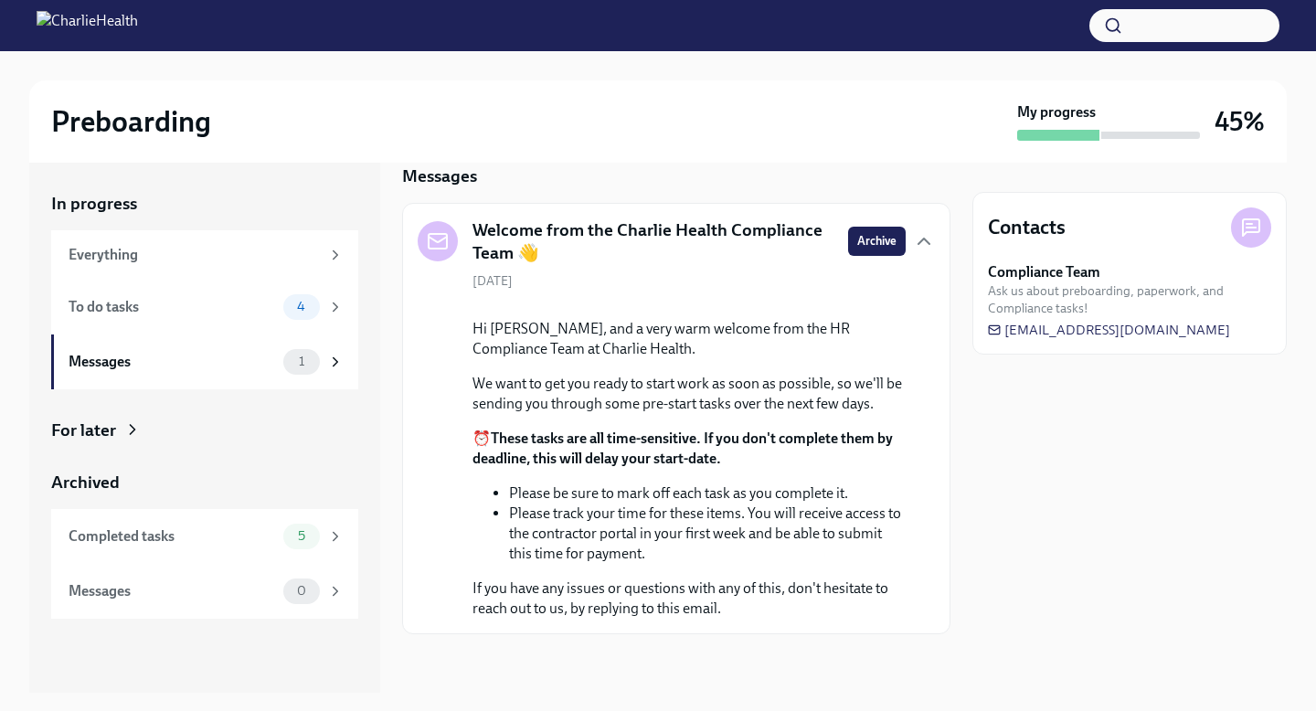
scroll to position [152, 0]
click at [1087, 303] on span "Ask us about preboarding, paperwork, and Compliance tasks!" at bounding box center [1129, 299] width 283 height 35
click at [1072, 326] on span "[EMAIL_ADDRESS][DOMAIN_NAME]" at bounding box center [1109, 330] width 242 height 18
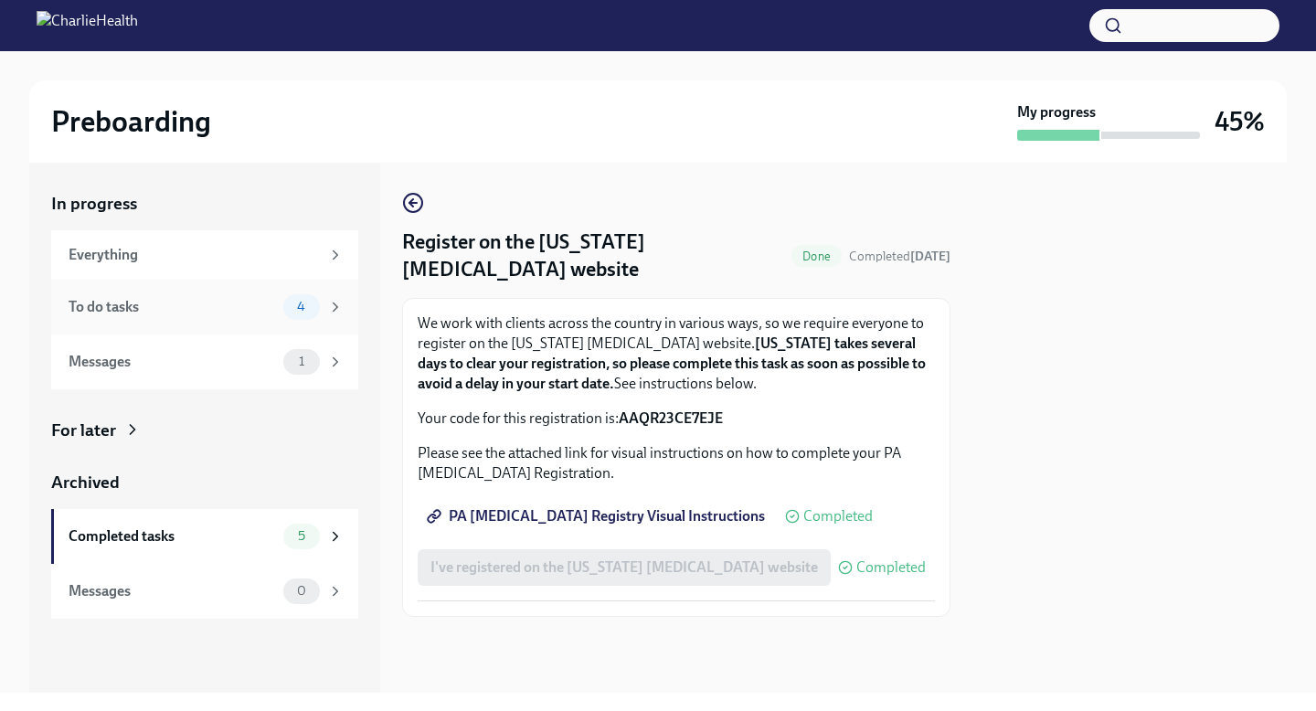
click at [203, 294] on div "To do tasks 4" at bounding box center [206, 307] width 275 height 26
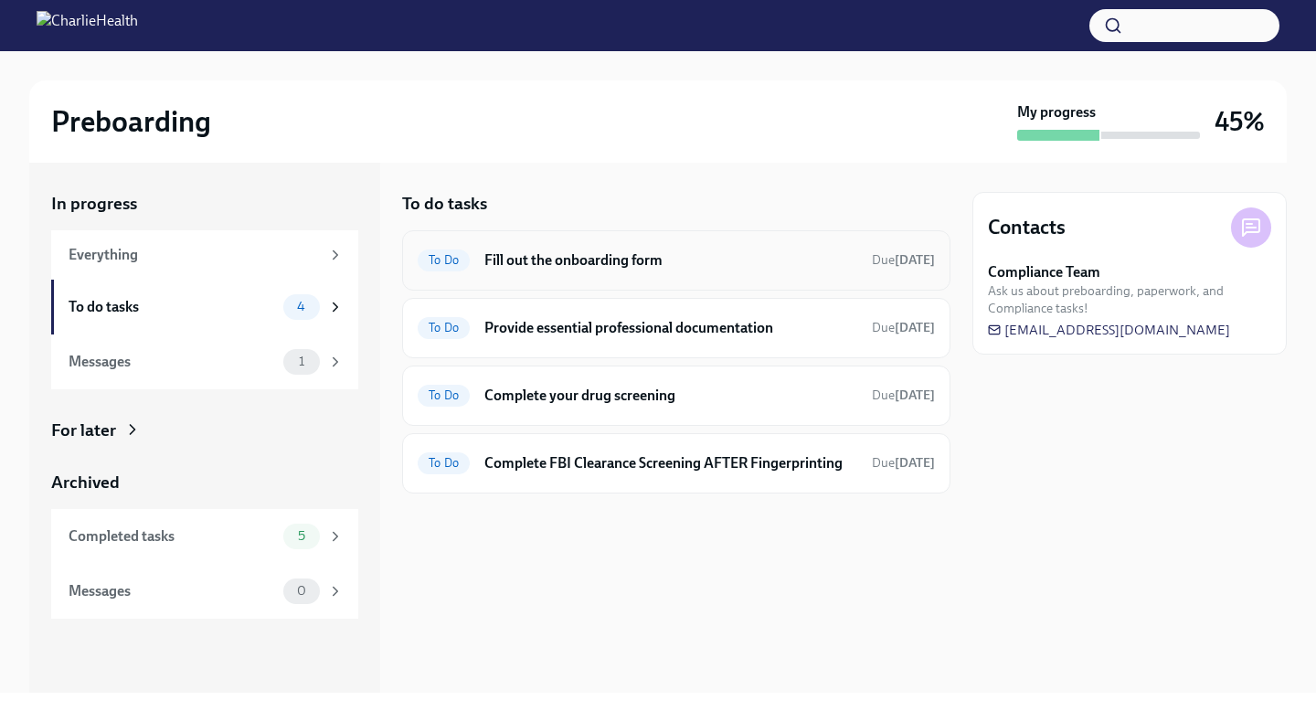
click at [633, 273] on div "To Do Fill out the onboarding form Due [DATE]" at bounding box center [676, 260] width 517 height 29
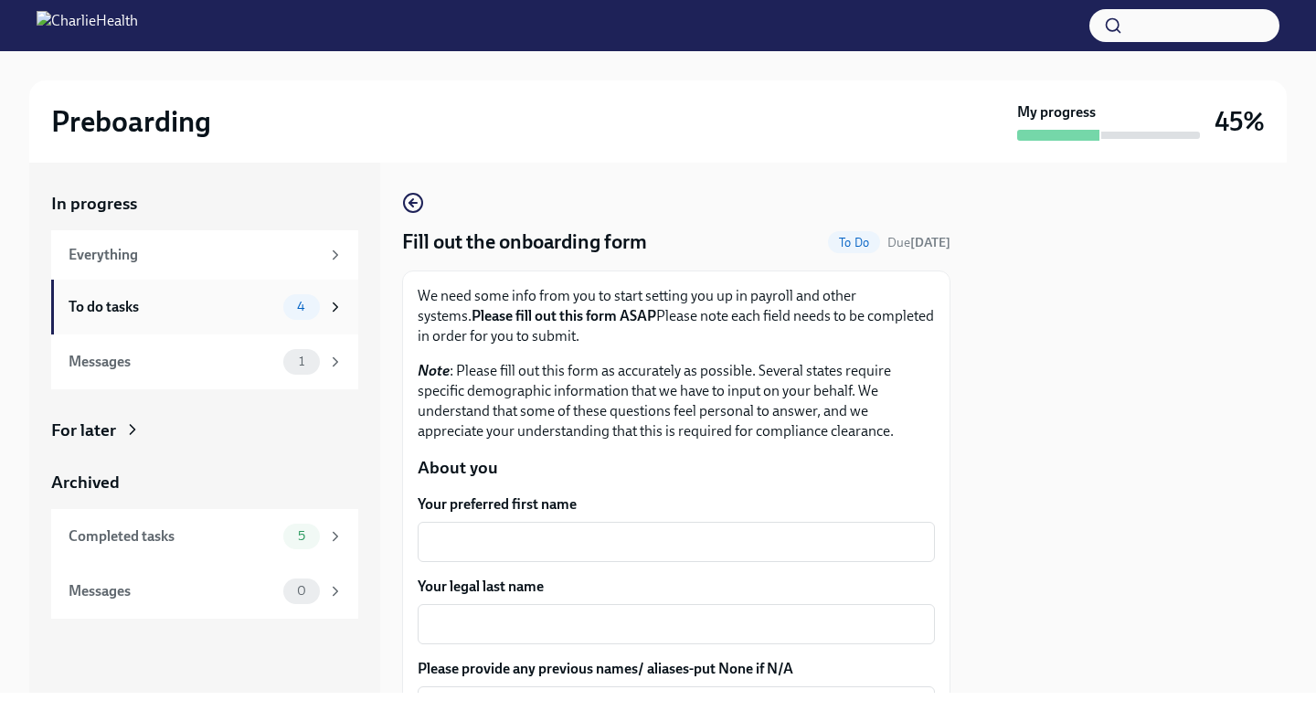
click at [219, 319] on div "To do tasks 4" at bounding box center [206, 307] width 275 height 26
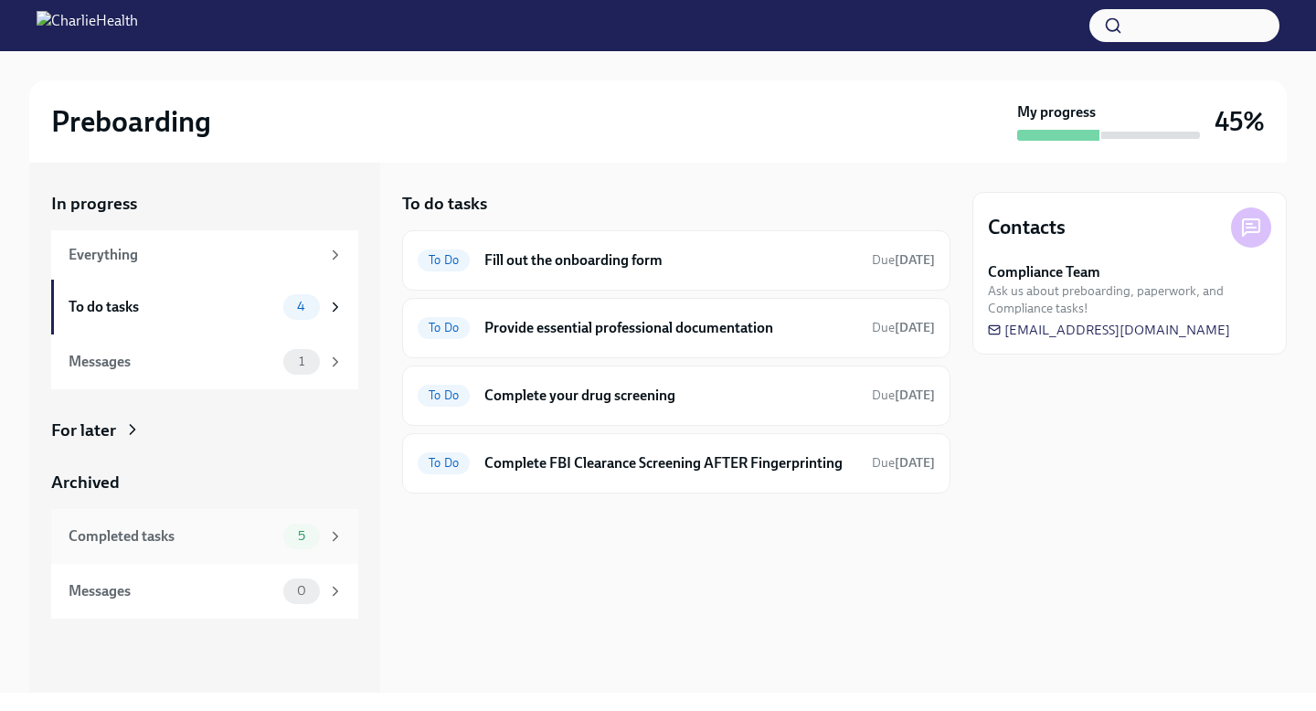
click at [247, 561] on div "Completed tasks 5" at bounding box center [204, 536] width 307 height 55
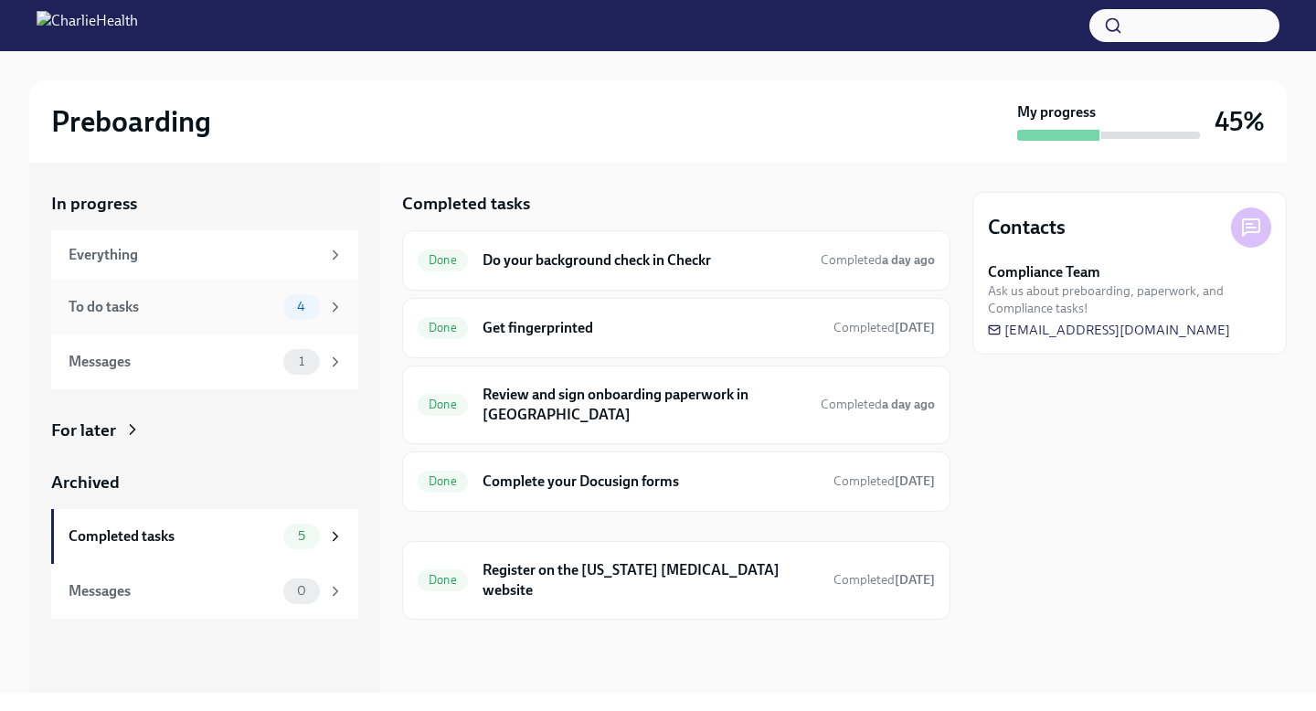
click at [161, 306] on div "To do tasks" at bounding box center [172, 307] width 207 height 20
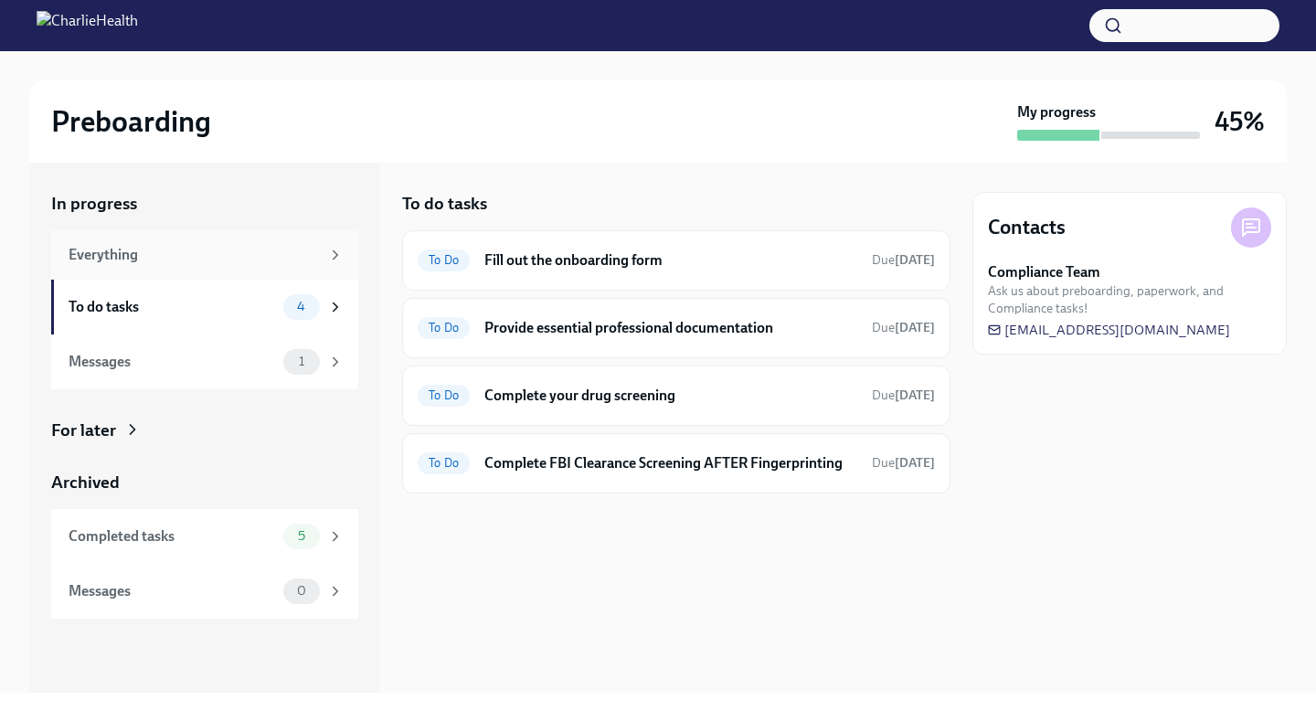
click at [181, 245] on div "Everything" at bounding box center [194, 255] width 251 height 20
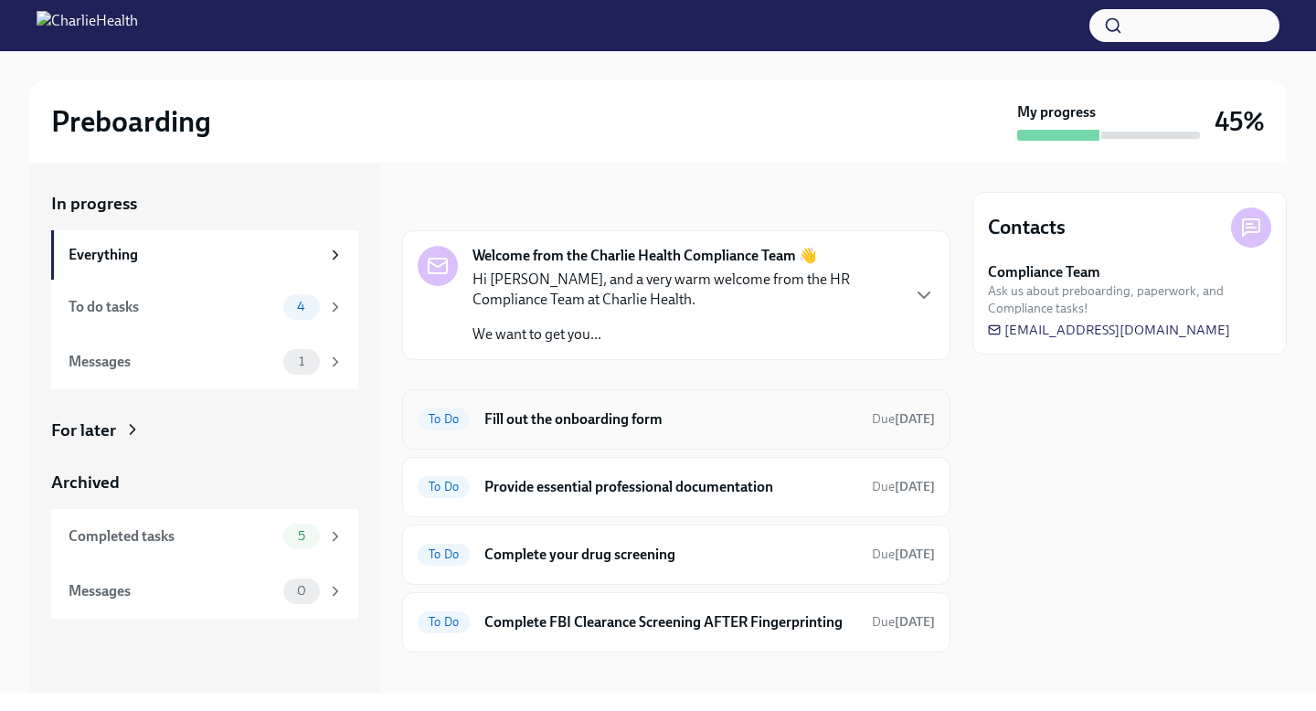
click at [466, 419] on span "To Do" at bounding box center [444, 419] width 52 height 14
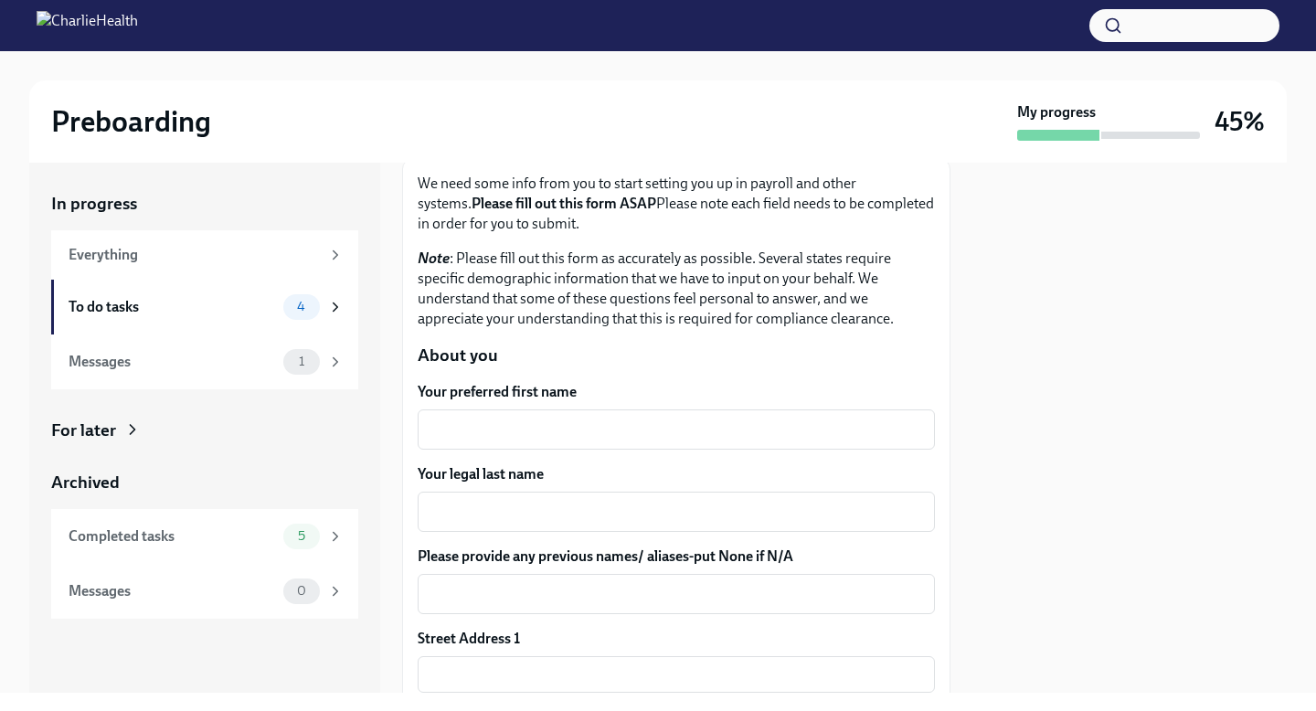
scroll to position [120, 0]
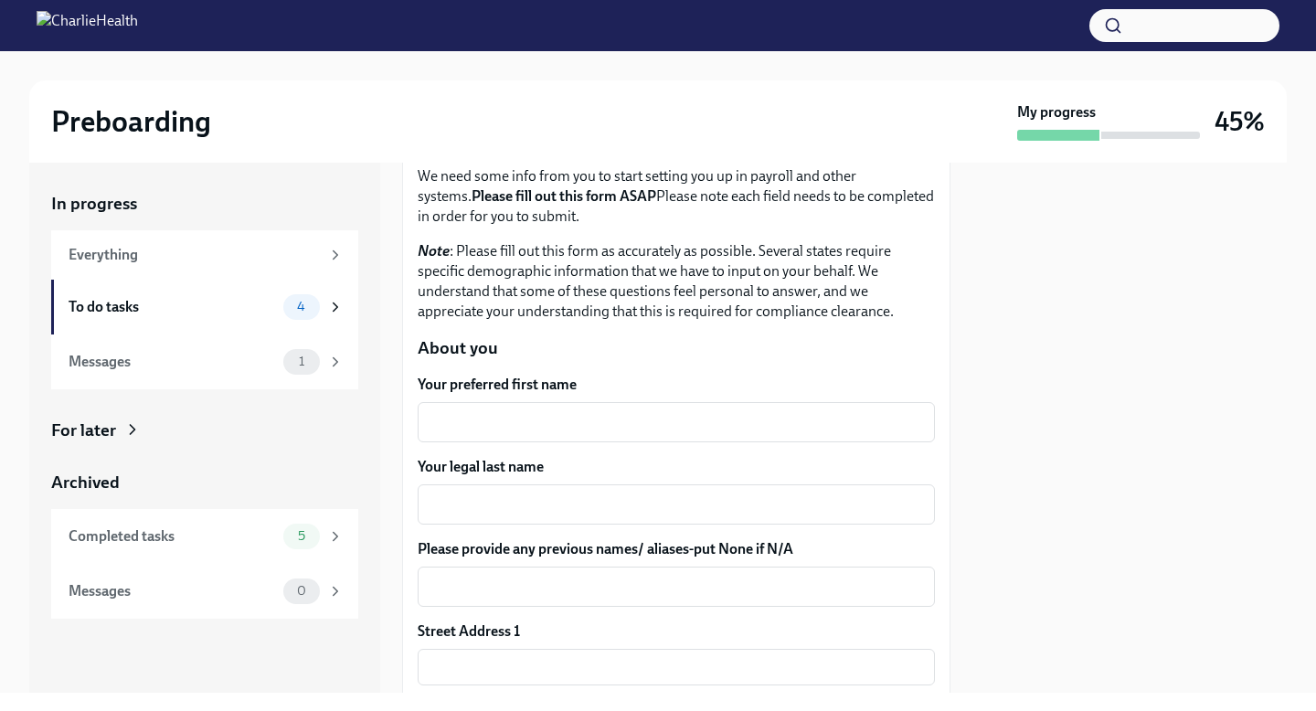
click at [472, 385] on label "Your preferred first name" at bounding box center [676, 385] width 517 height 20
click at [472, 411] on textarea "Your preferred first name" at bounding box center [675, 422] width 495 height 22
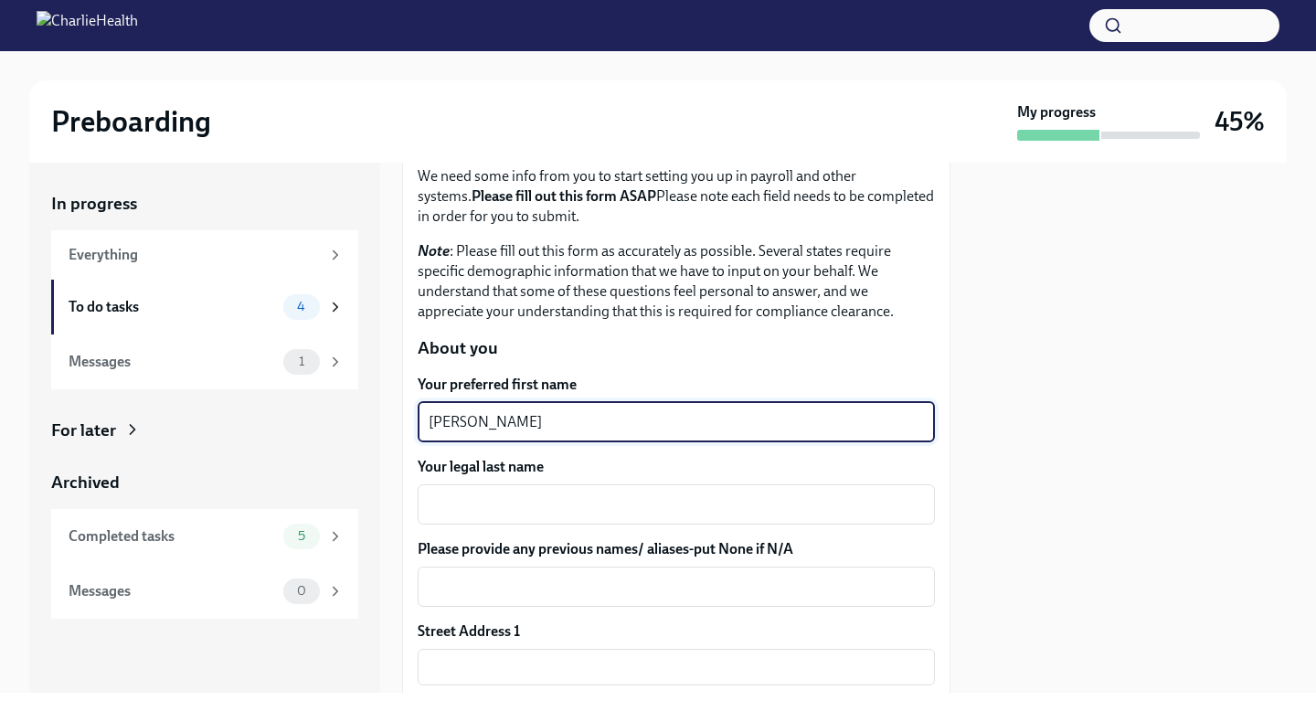
type textarea "[PERSON_NAME]"
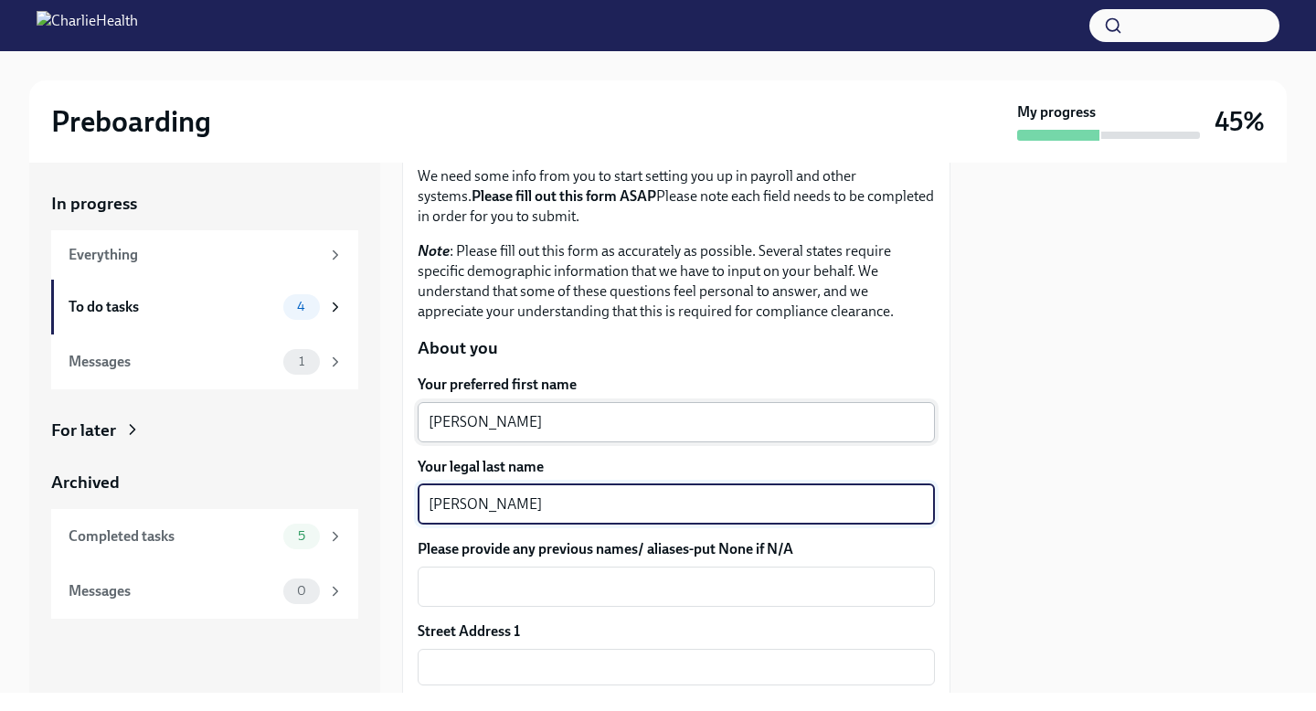
type textarea "[PERSON_NAME]"
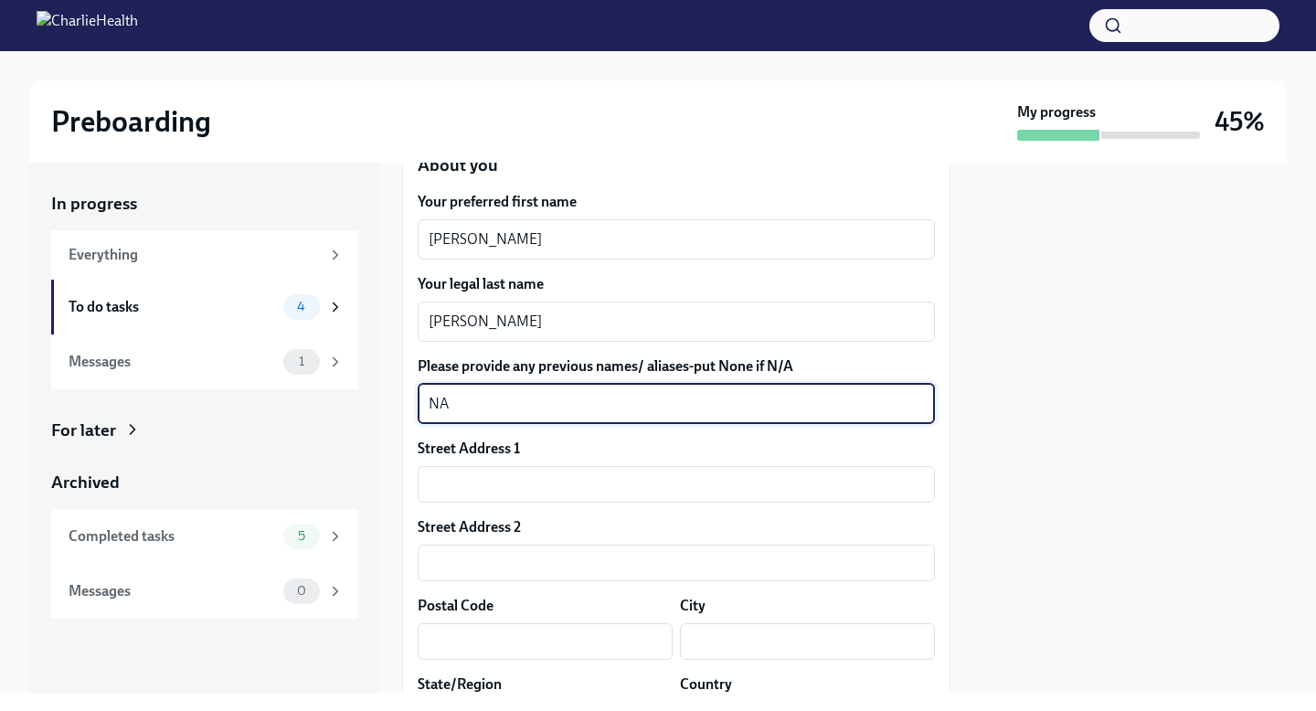
scroll to position [363, 0]
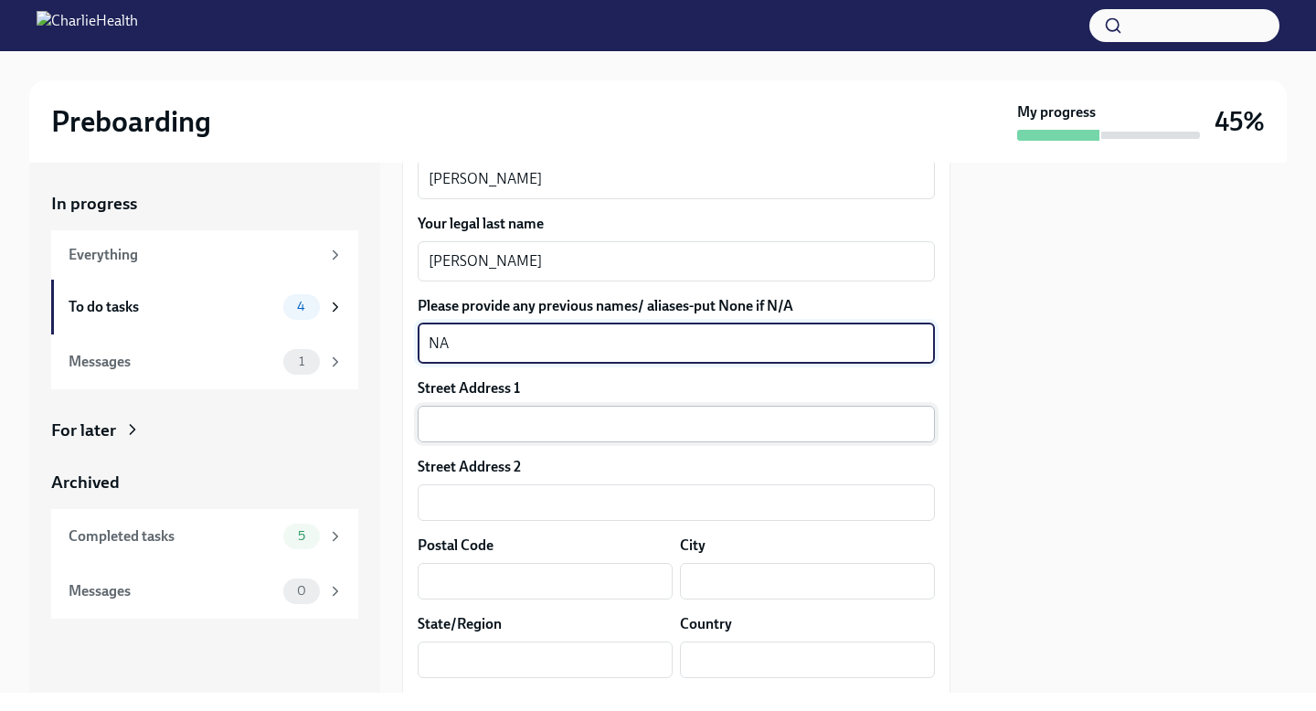
type textarea "NA"
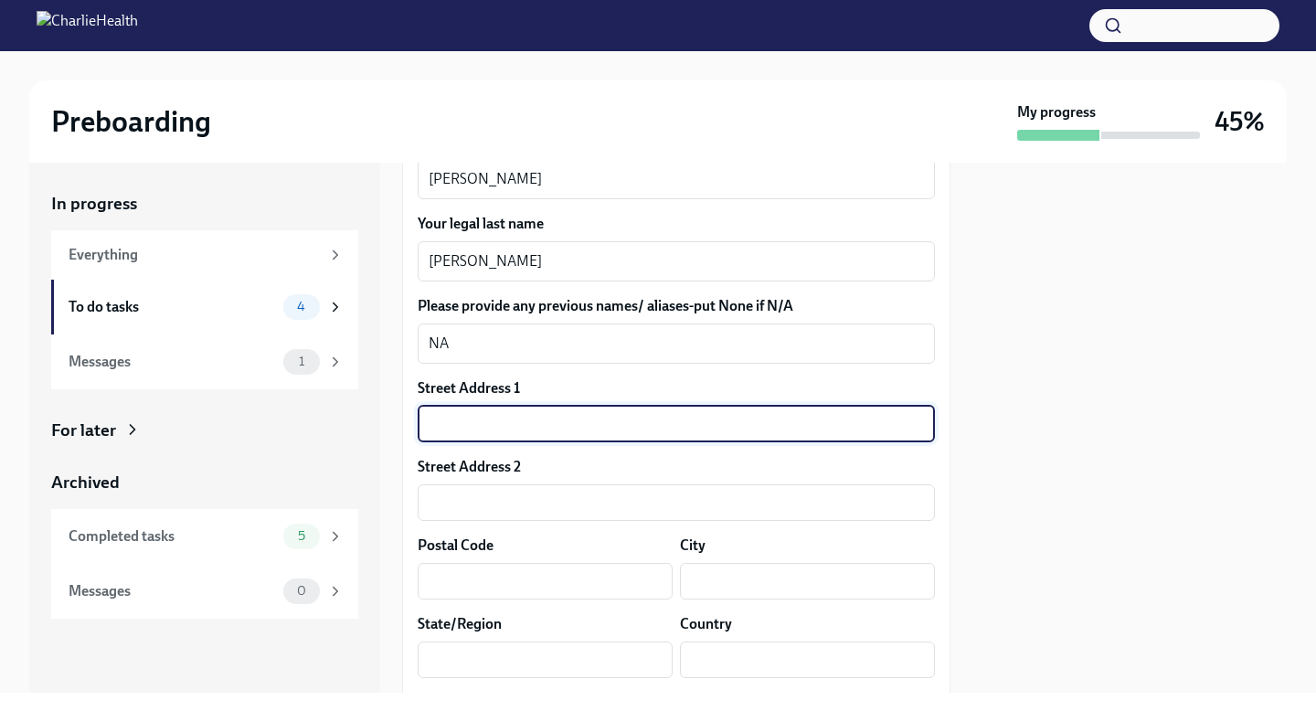
click at [490, 418] on input "text" at bounding box center [676, 424] width 517 height 37
type input "[STREET_ADDRESS]"
type input "04074"
type input "Scarborough"
type input "ME"
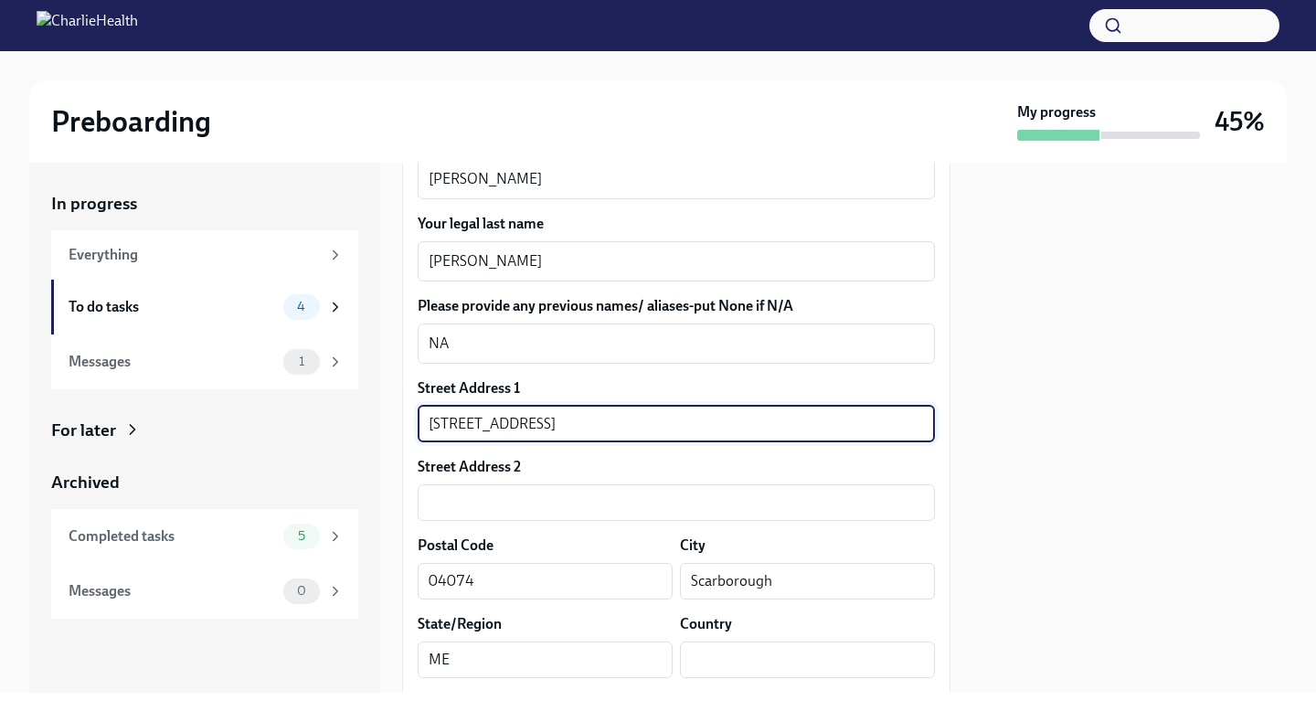
type input "US"
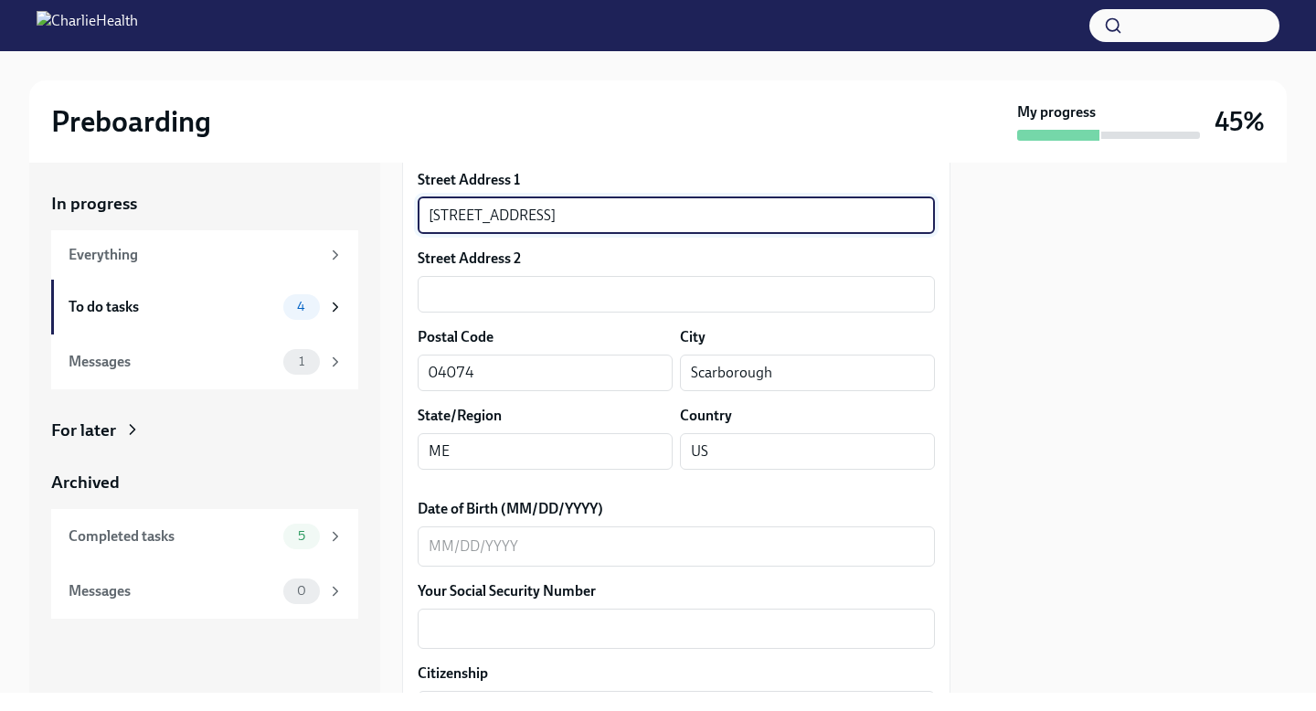
scroll to position [575, 0]
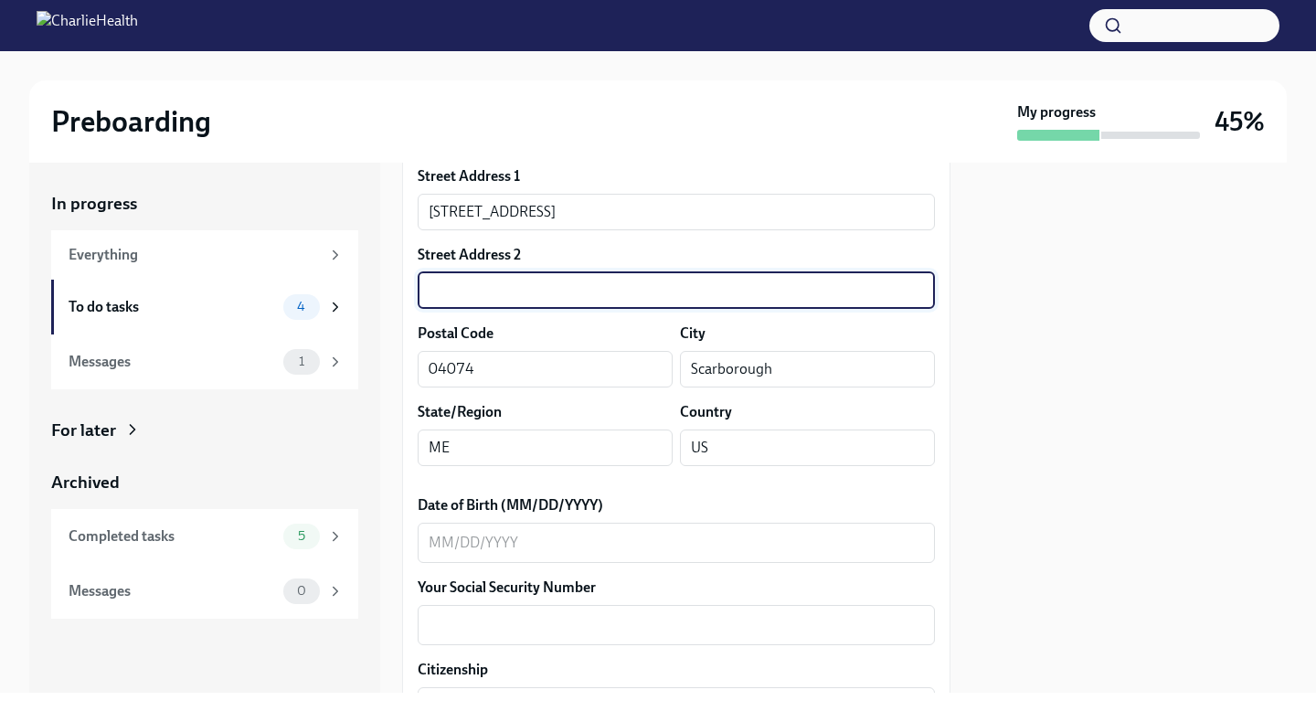
click at [530, 293] on input "text" at bounding box center [676, 290] width 517 height 37
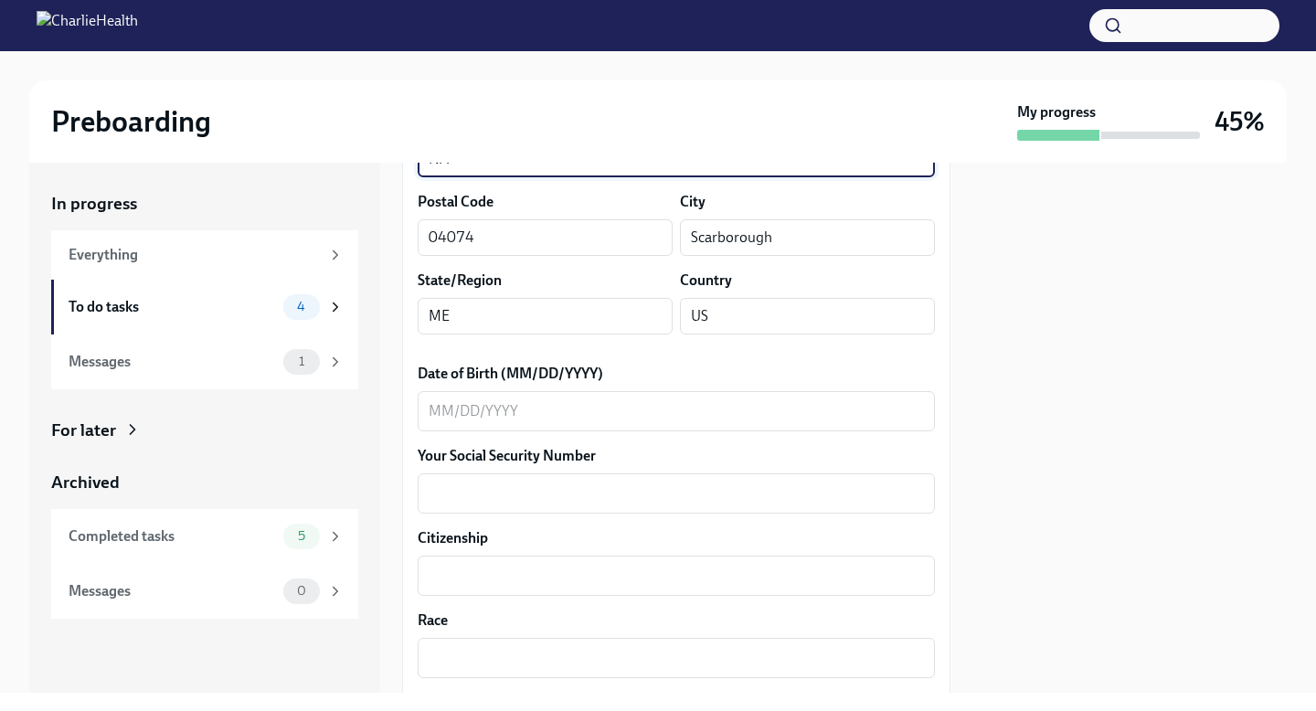
scroll to position [720, 0]
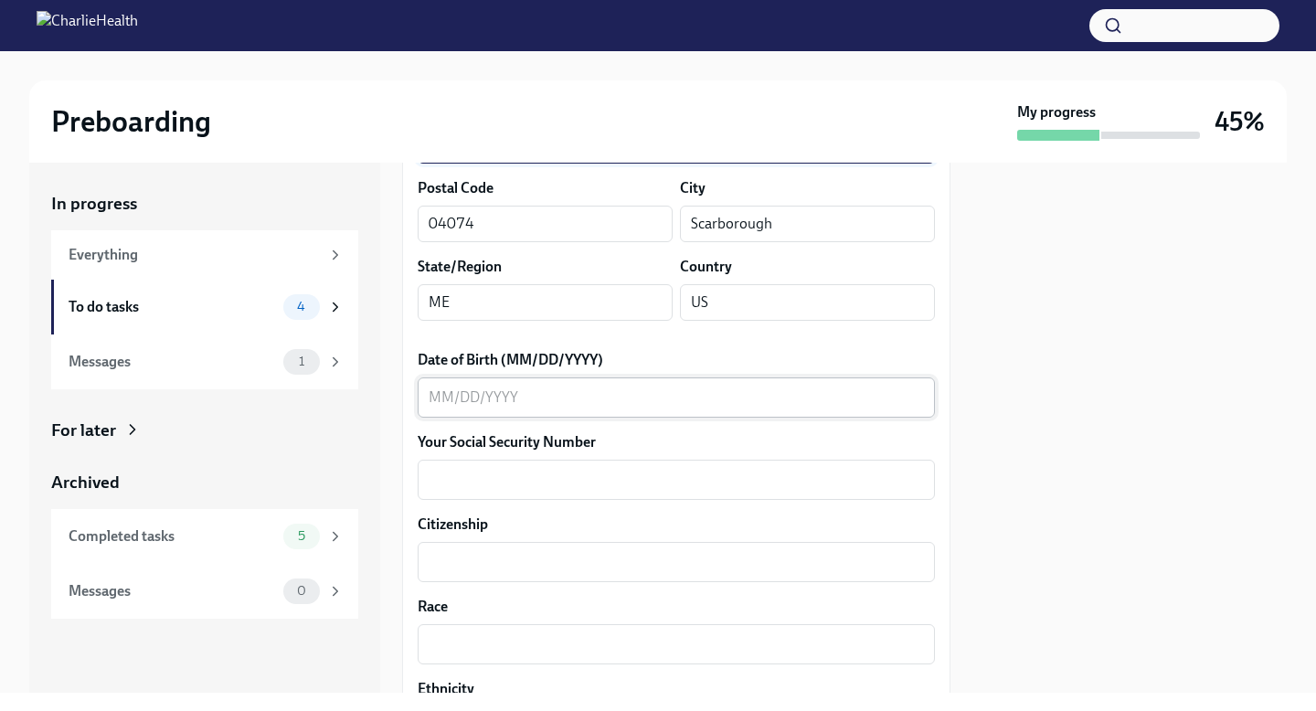
type input "NA"
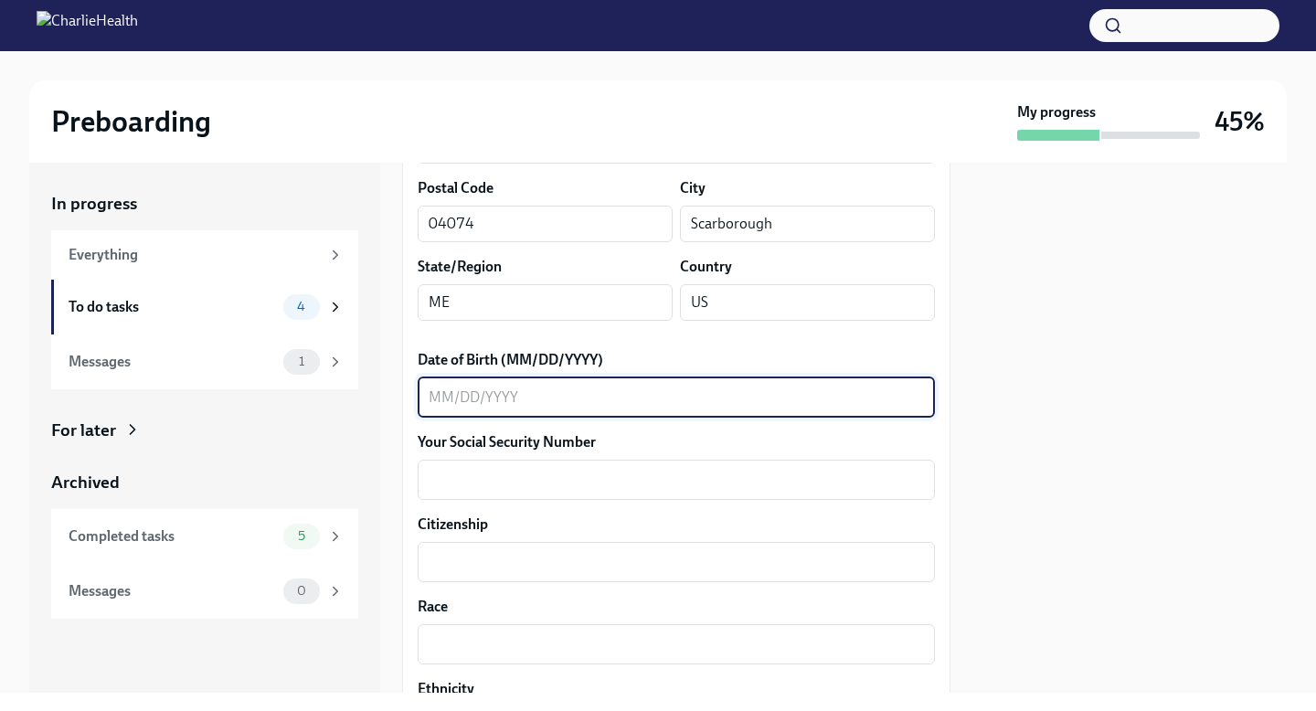
click at [494, 396] on textarea "Date of Birth (MM/DD/YYYY)" at bounding box center [675, 397] width 495 height 22
type textarea "[DATE]"
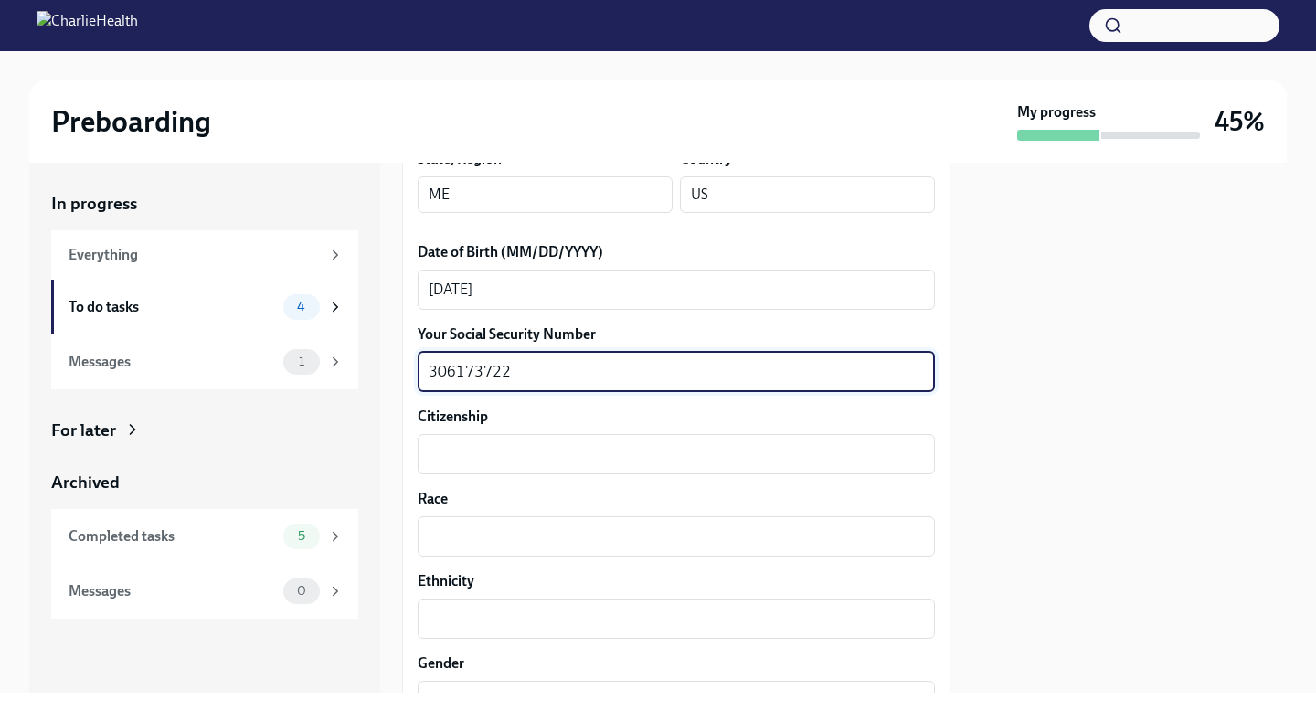
scroll to position [839, 0]
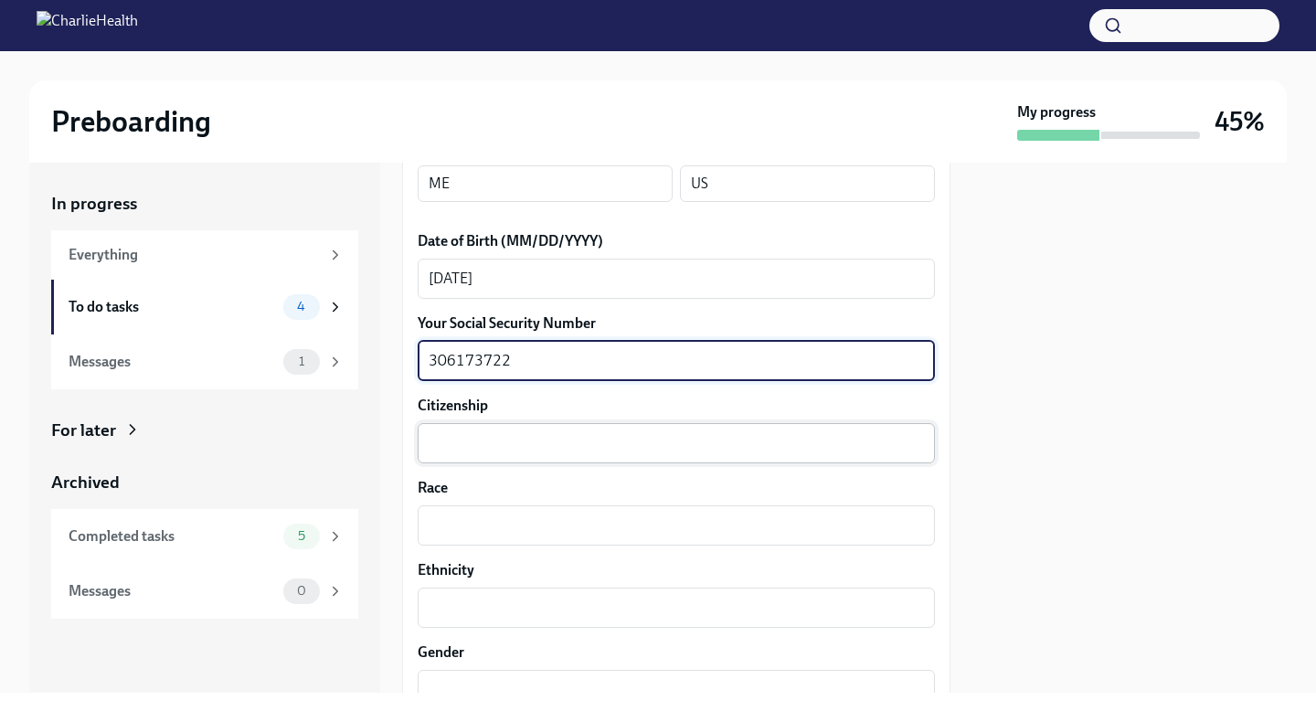
type textarea "306173722"
click at [460, 434] on textarea "Citizenship" at bounding box center [675, 443] width 495 height 22
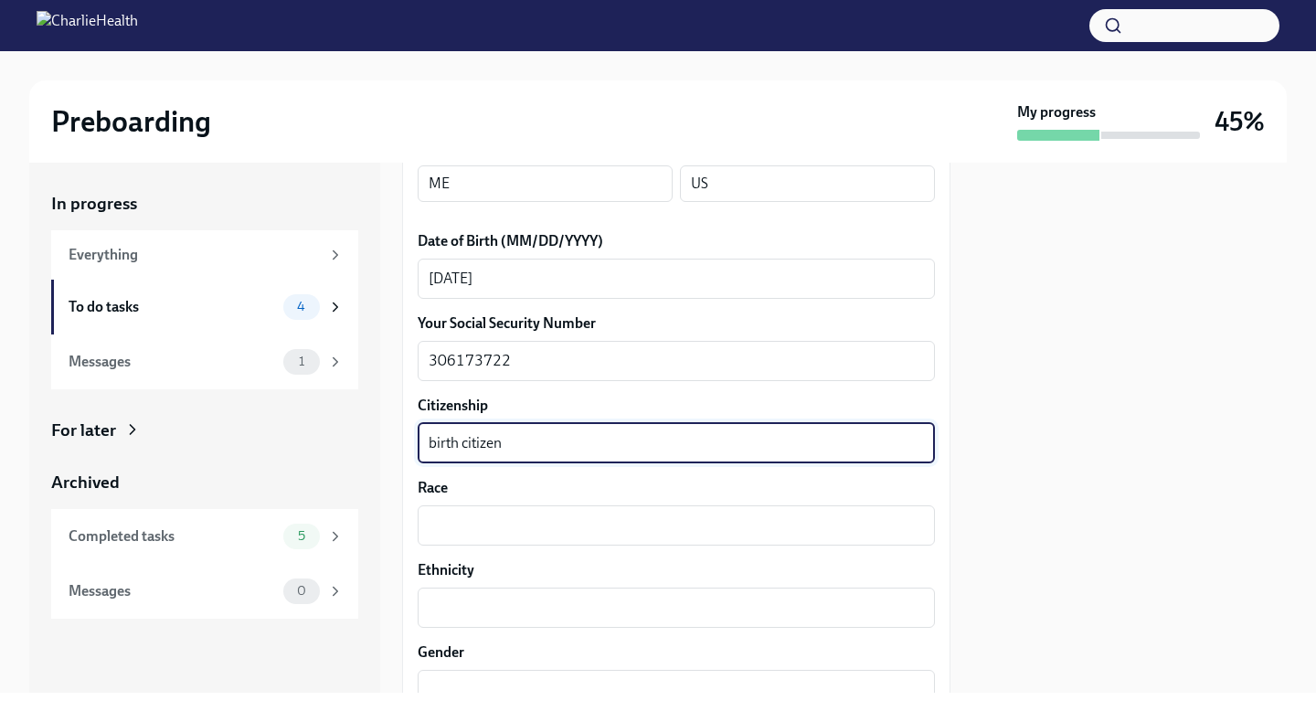
type textarea "birth citizen"
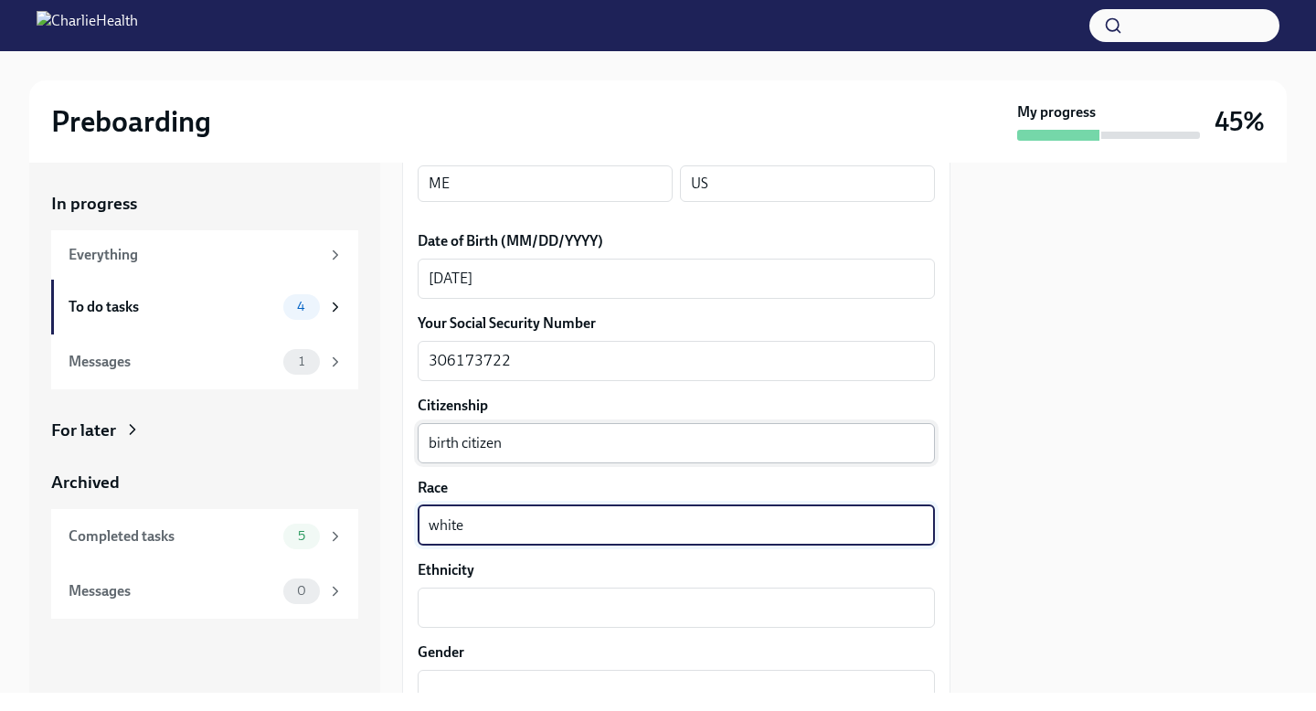
type textarea "white"
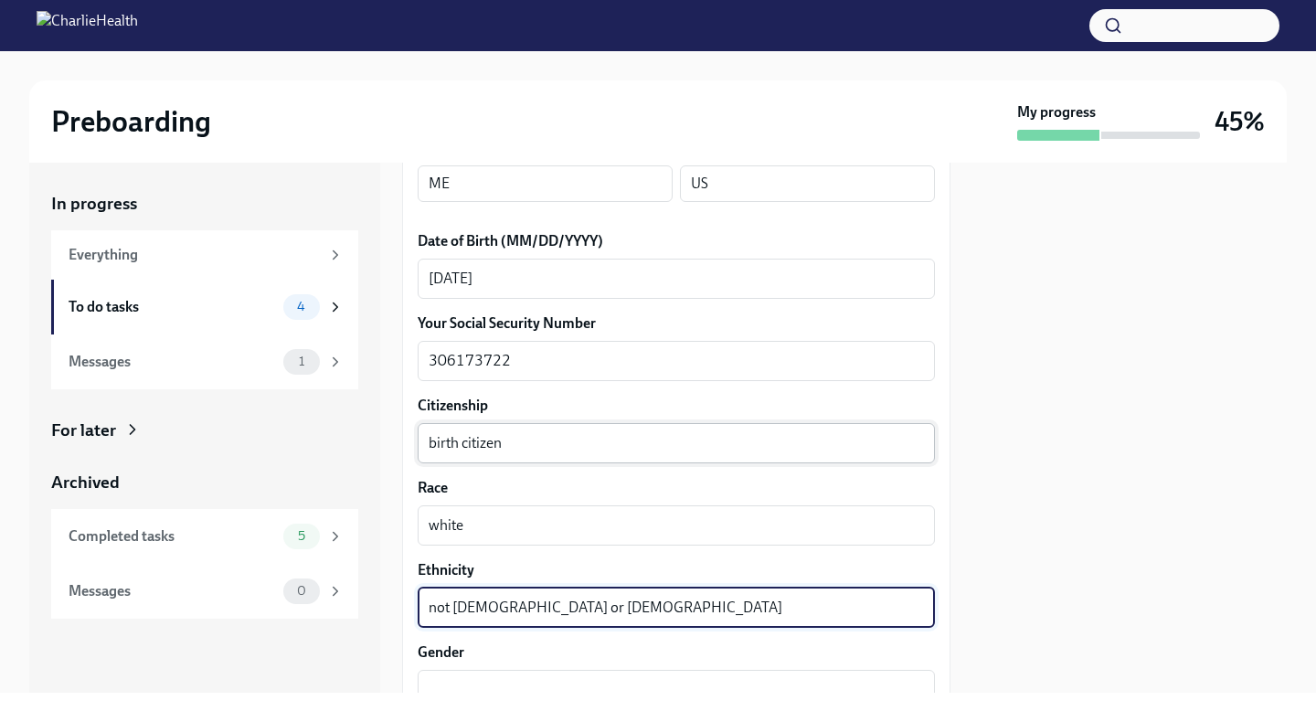
type textarea "not [DEMOGRAPHIC_DATA] or [DEMOGRAPHIC_DATA]"
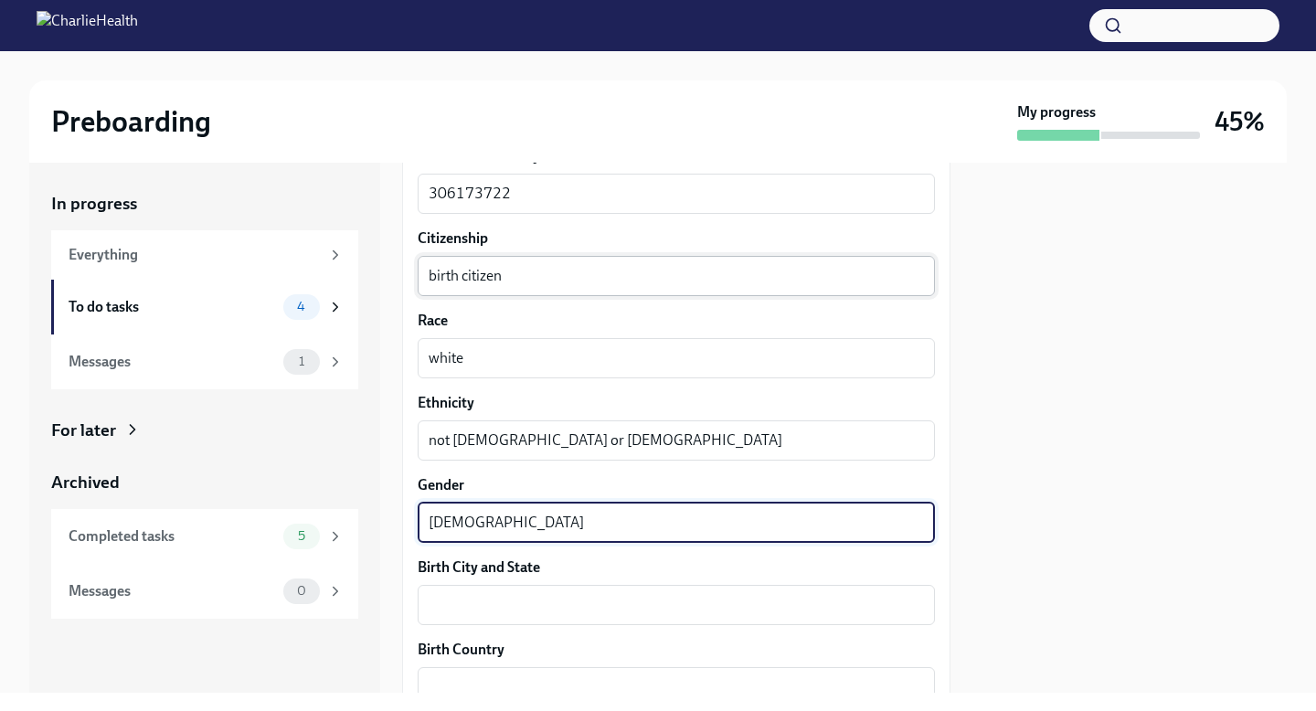
scroll to position [1047, 0]
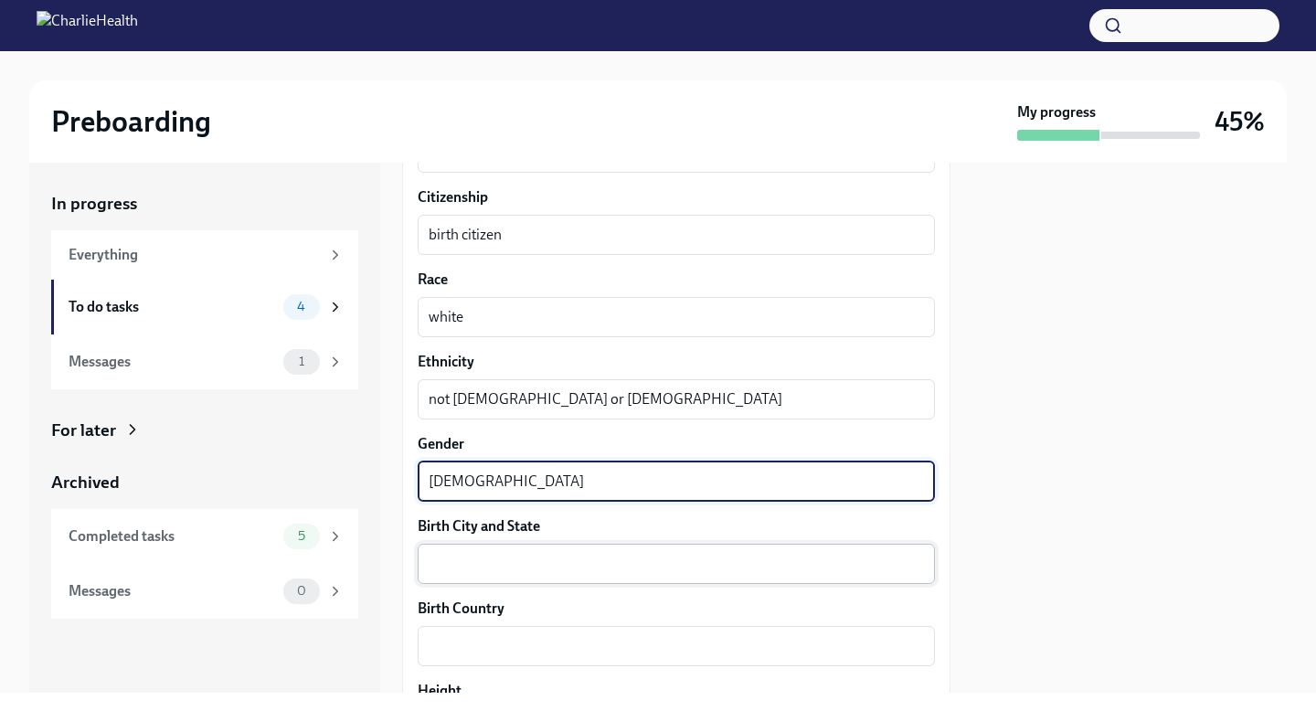
type textarea "[DEMOGRAPHIC_DATA]"
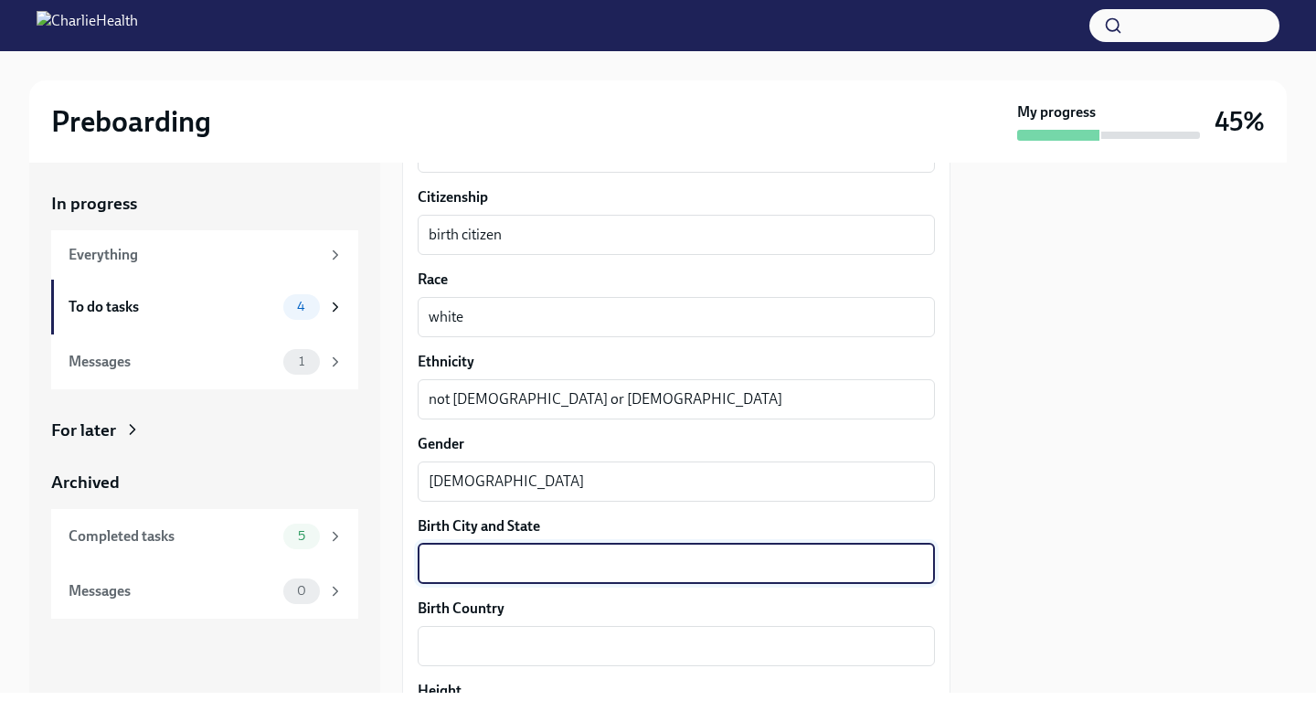
click at [472, 567] on textarea "Birth City and State" at bounding box center [675, 564] width 495 height 22
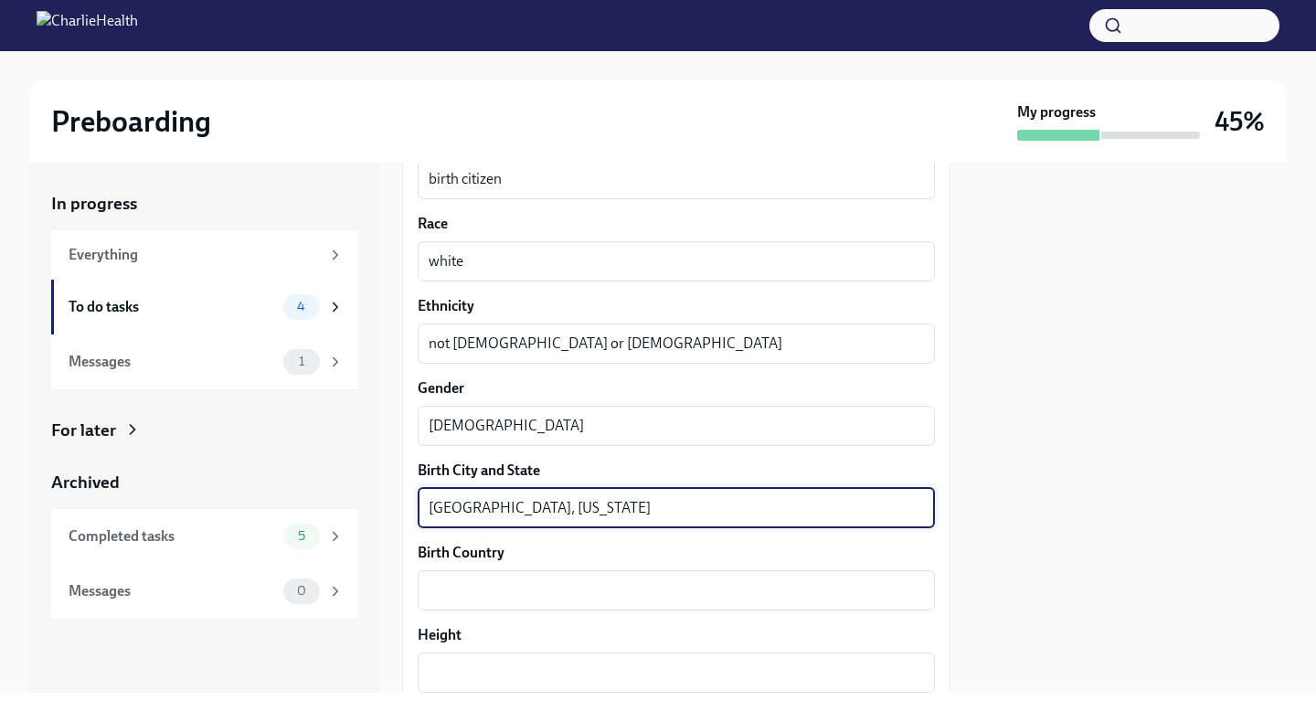
scroll to position [1135, 0]
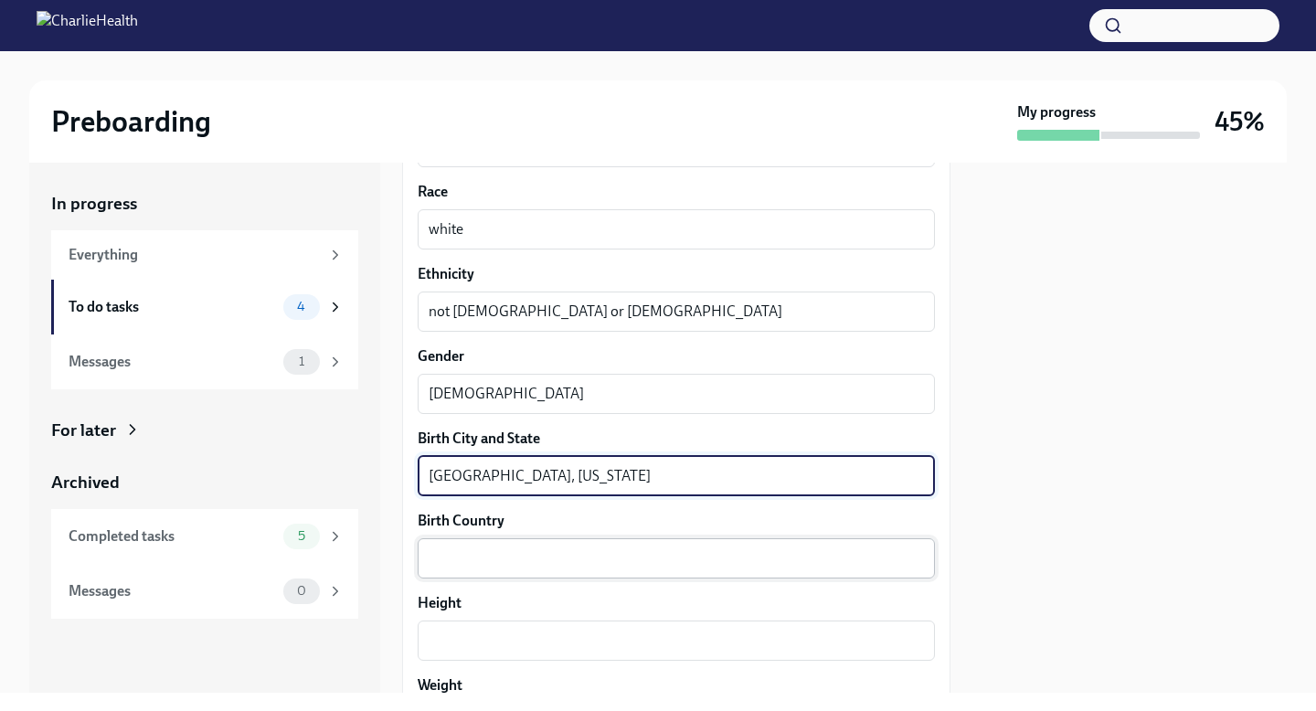
type textarea "Indianapolis, Indiana"
click at [500, 557] on textarea "Birth Country" at bounding box center [675, 558] width 495 height 22
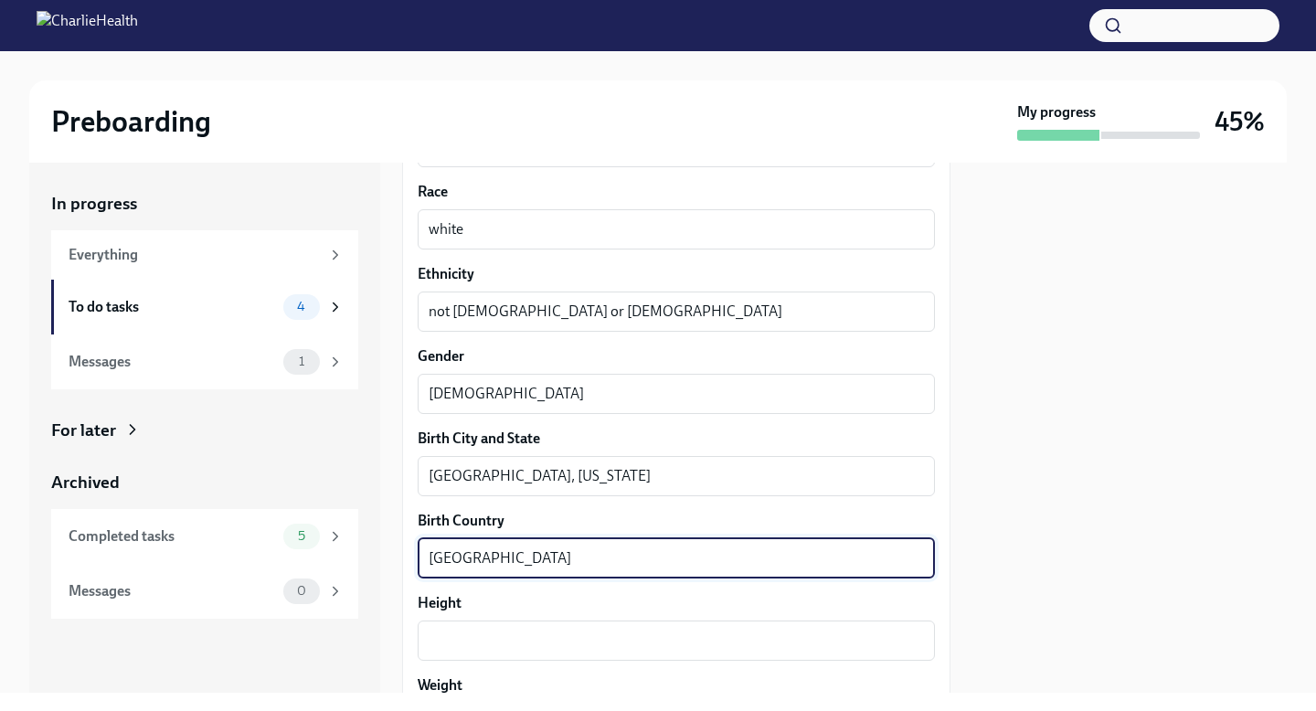
scroll to position [1220, 0]
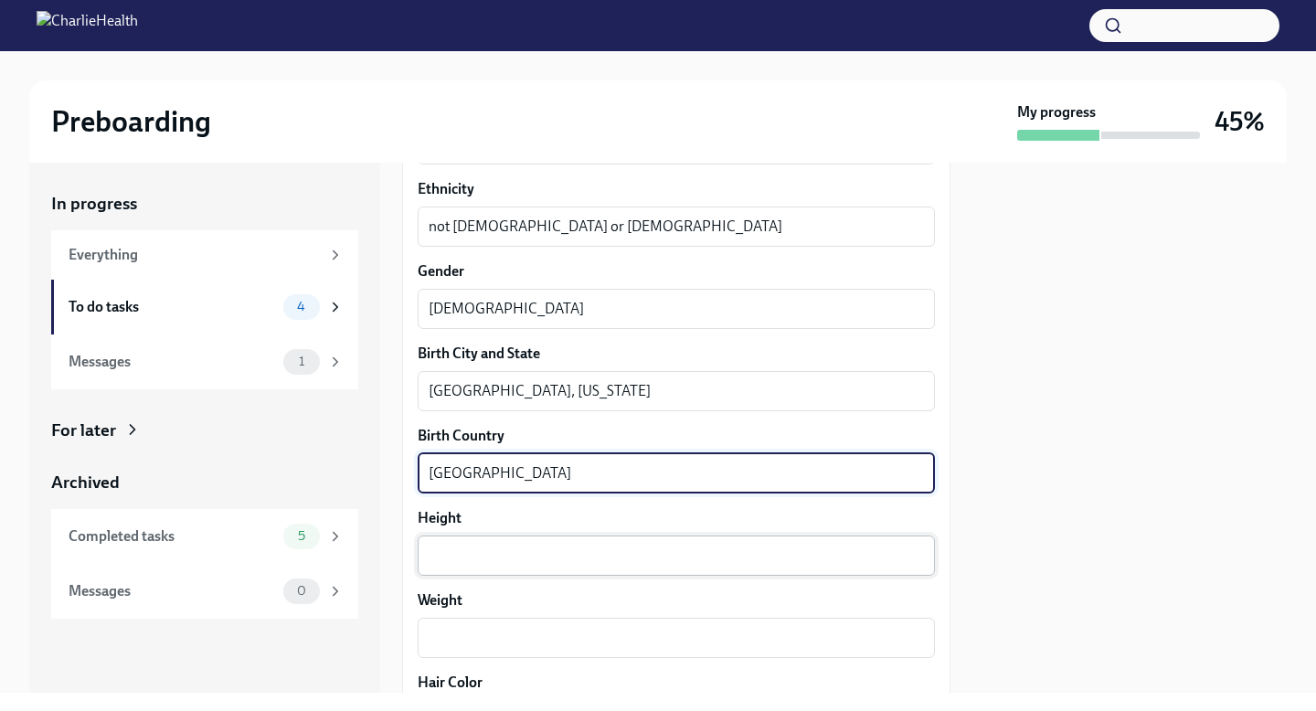
type textarea "[GEOGRAPHIC_DATA]"
click at [450, 575] on div "x ​" at bounding box center [676, 555] width 517 height 40
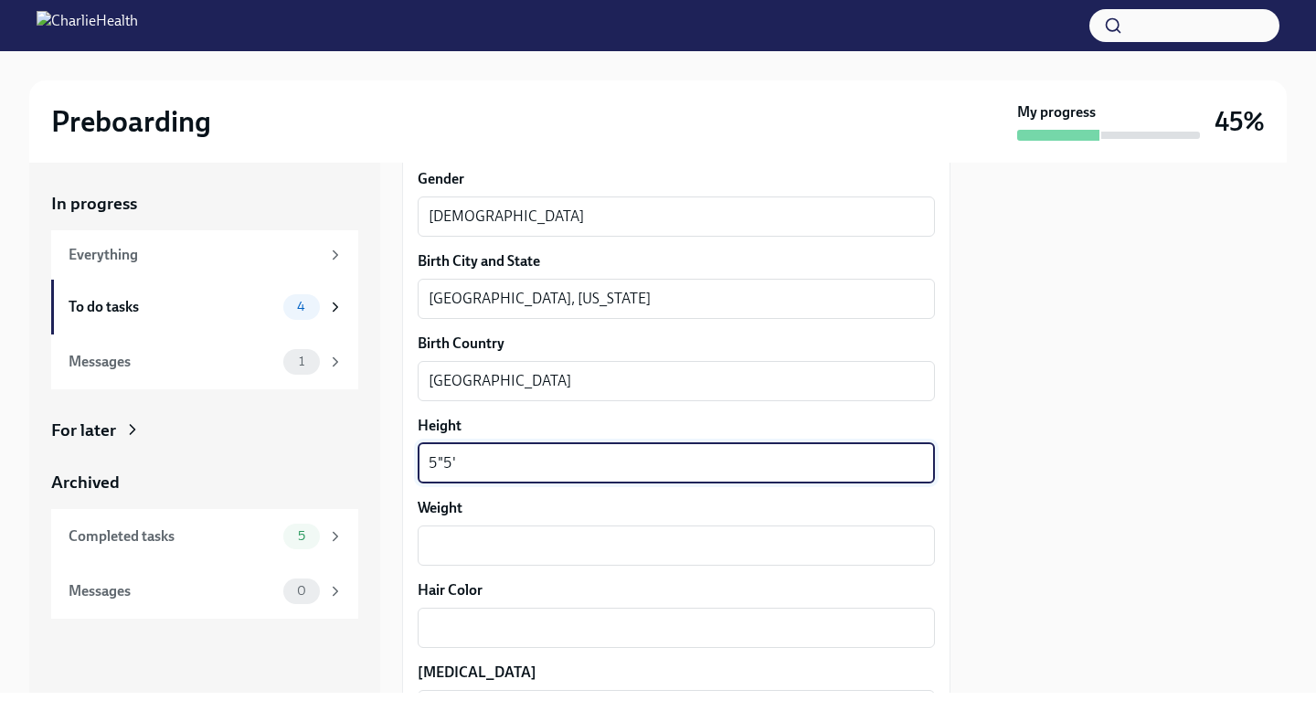
scroll to position [1319, 0]
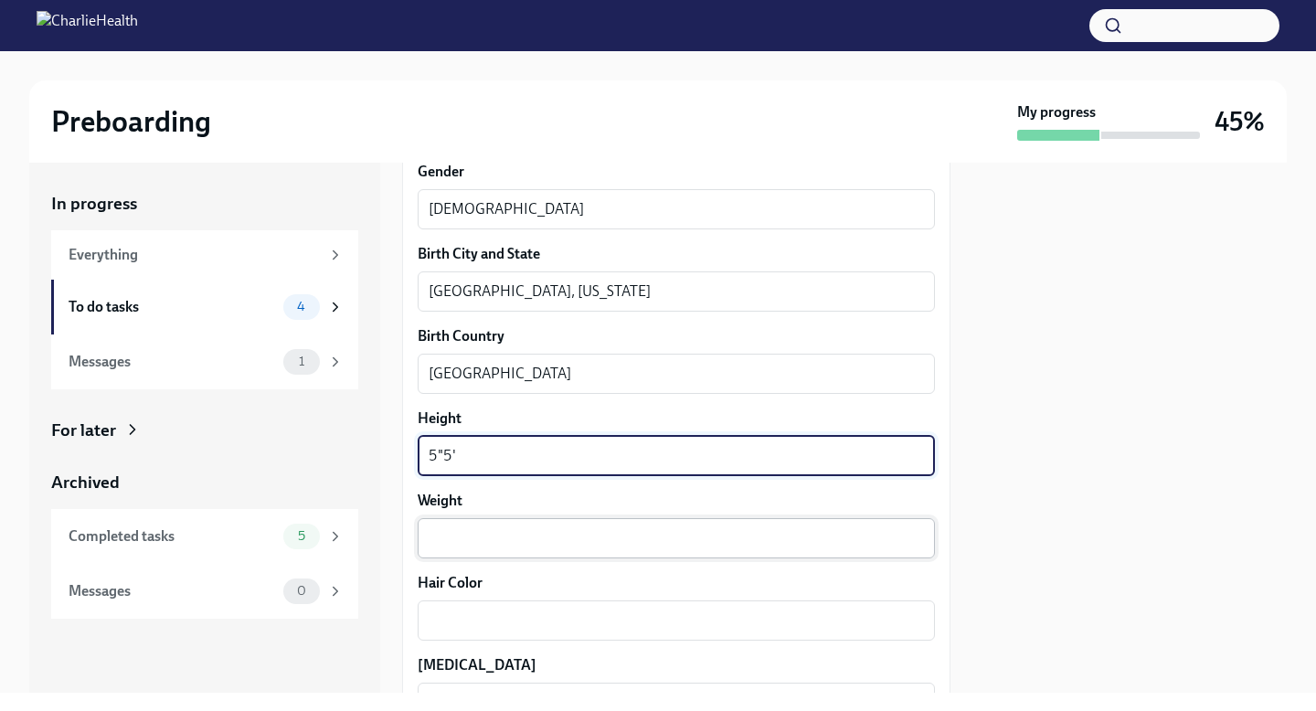
type textarea "5"5'"
click at [491, 539] on textarea "Weight" at bounding box center [675, 538] width 495 height 22
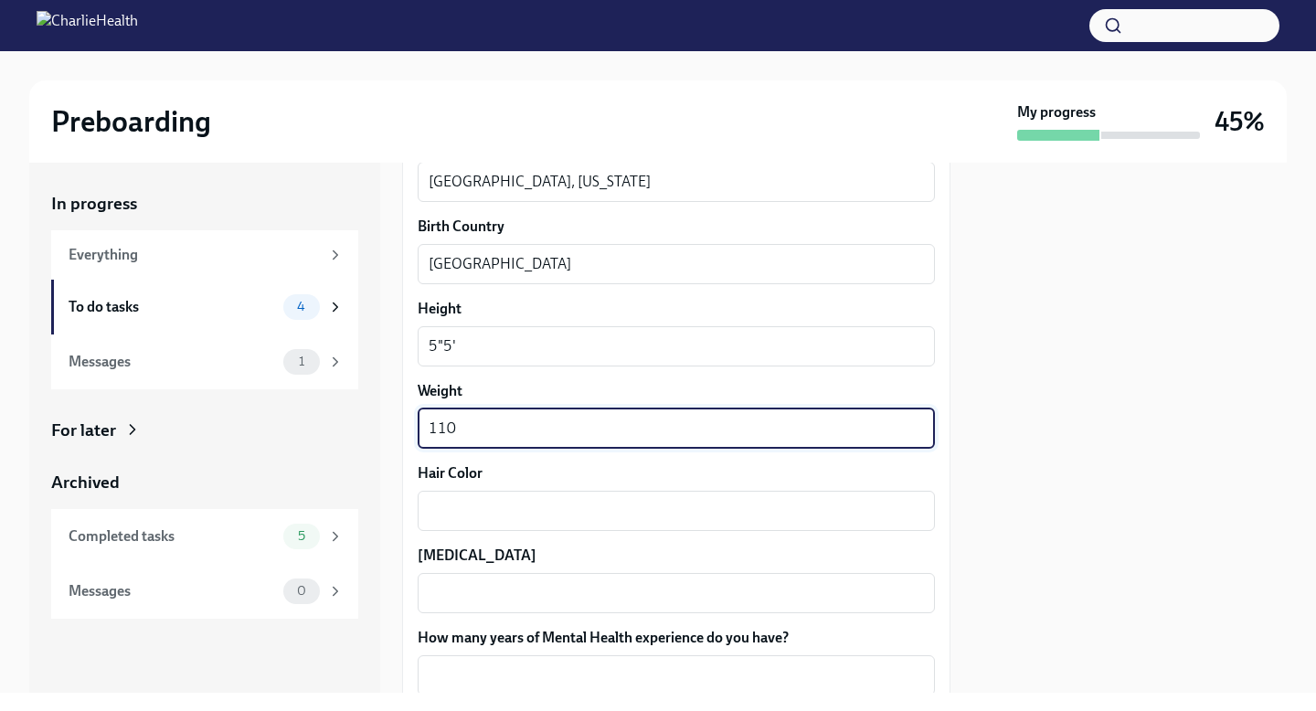
scroll to position [1435, 0]
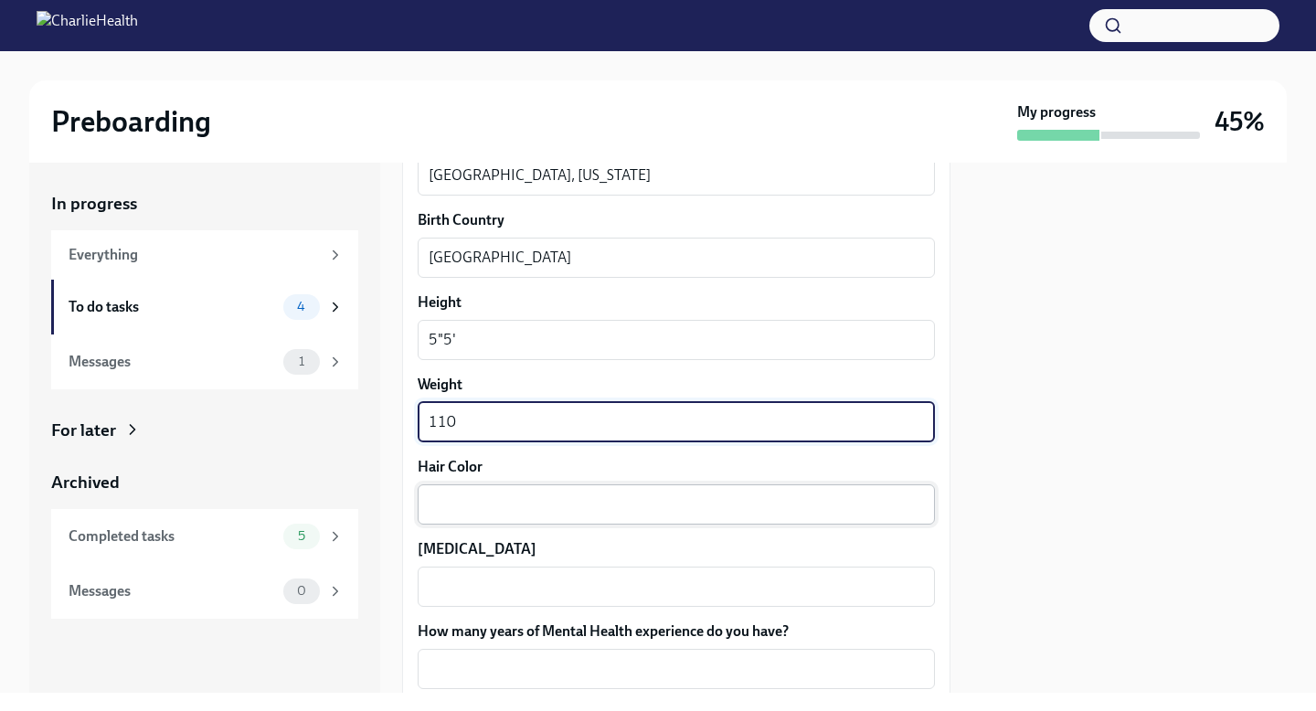
type textarea "110"
click at [493, 504] on textarea "Hair Color" at bounding box center [675, 504] width 495 height 22
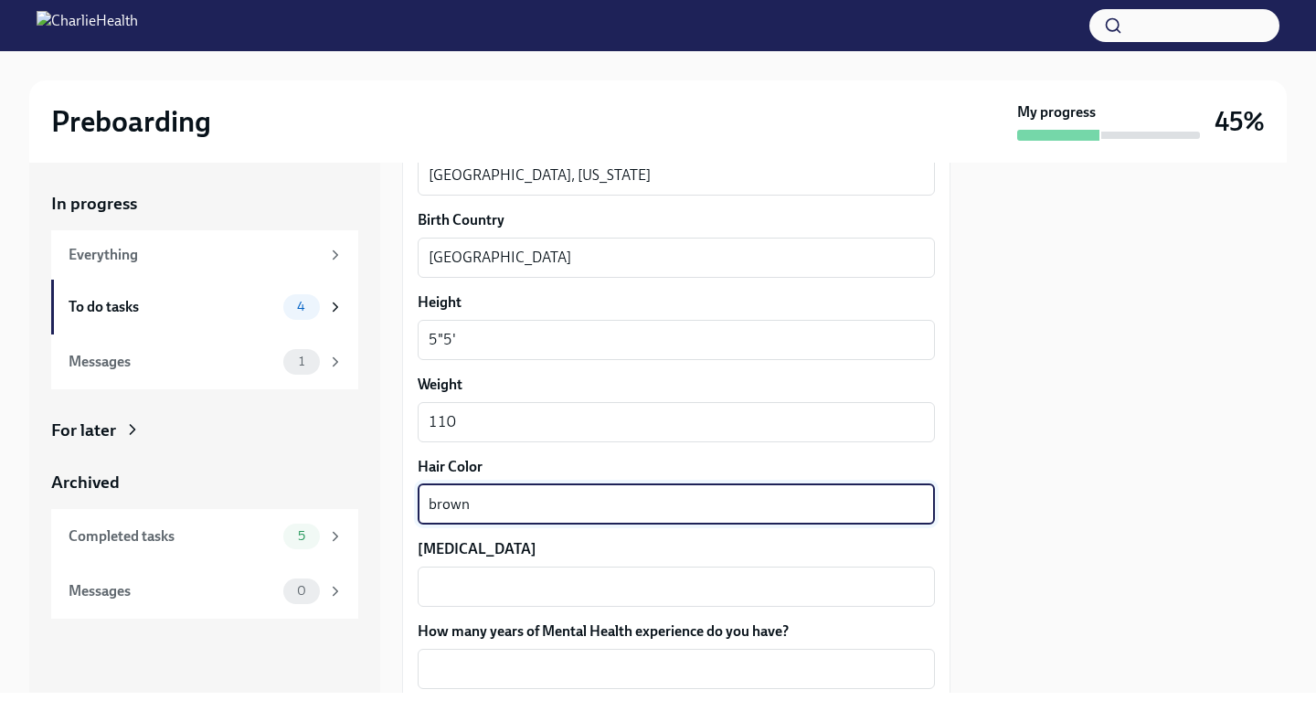
type textarea "brown"
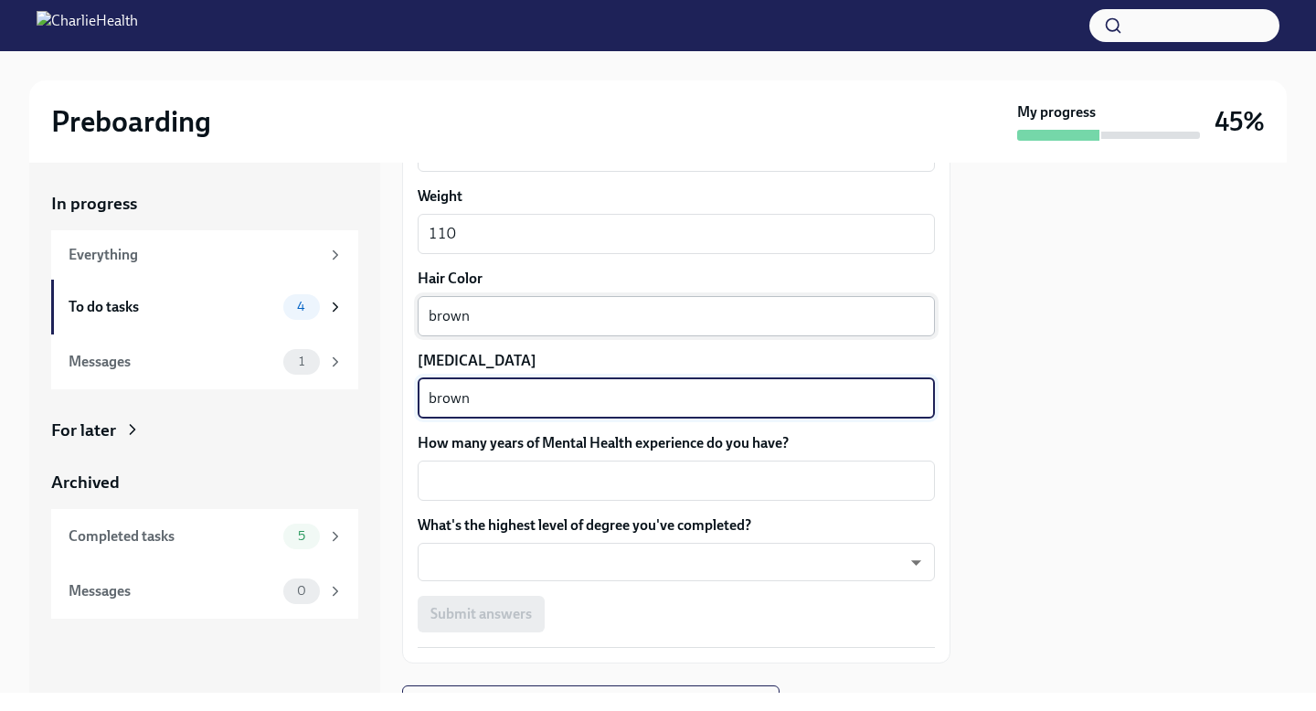
scroll to position [1660, 0]
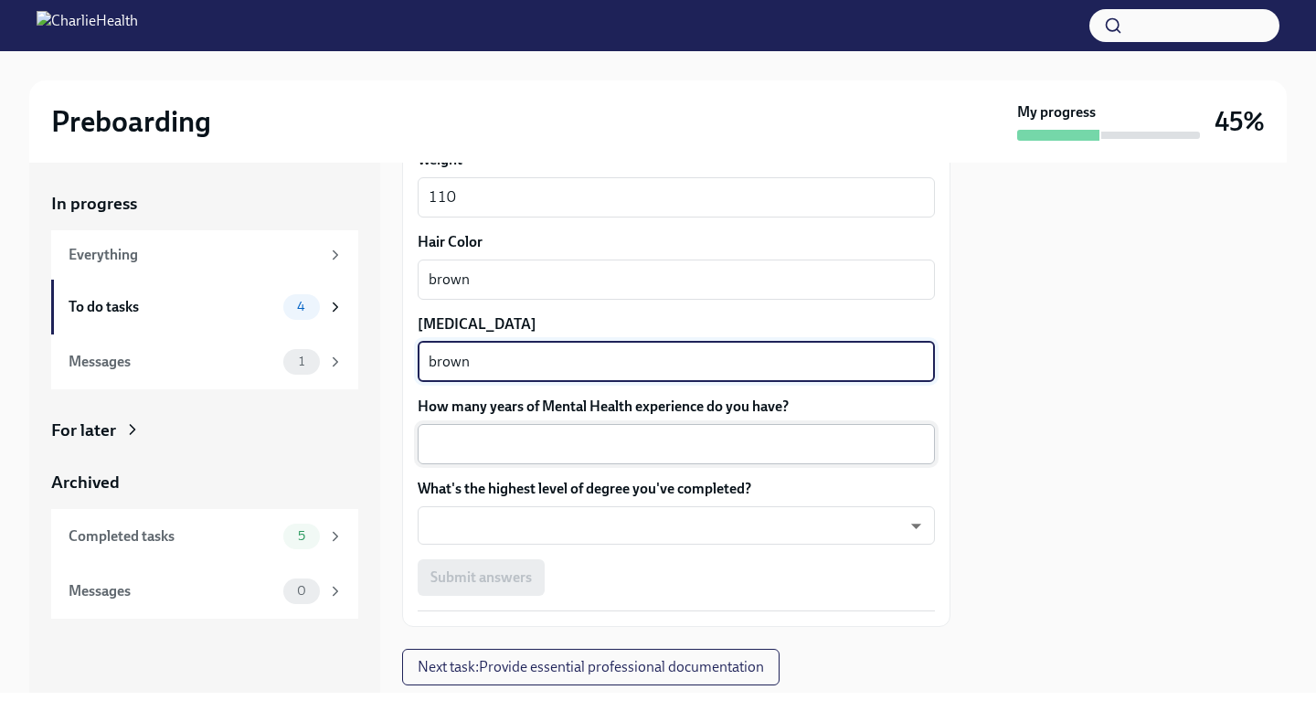
type textarea "brown"
click at [527, 441] on textarea "How many years of Mental Health experience do you have?" at bounding box center [675, 444] width 495 height 22
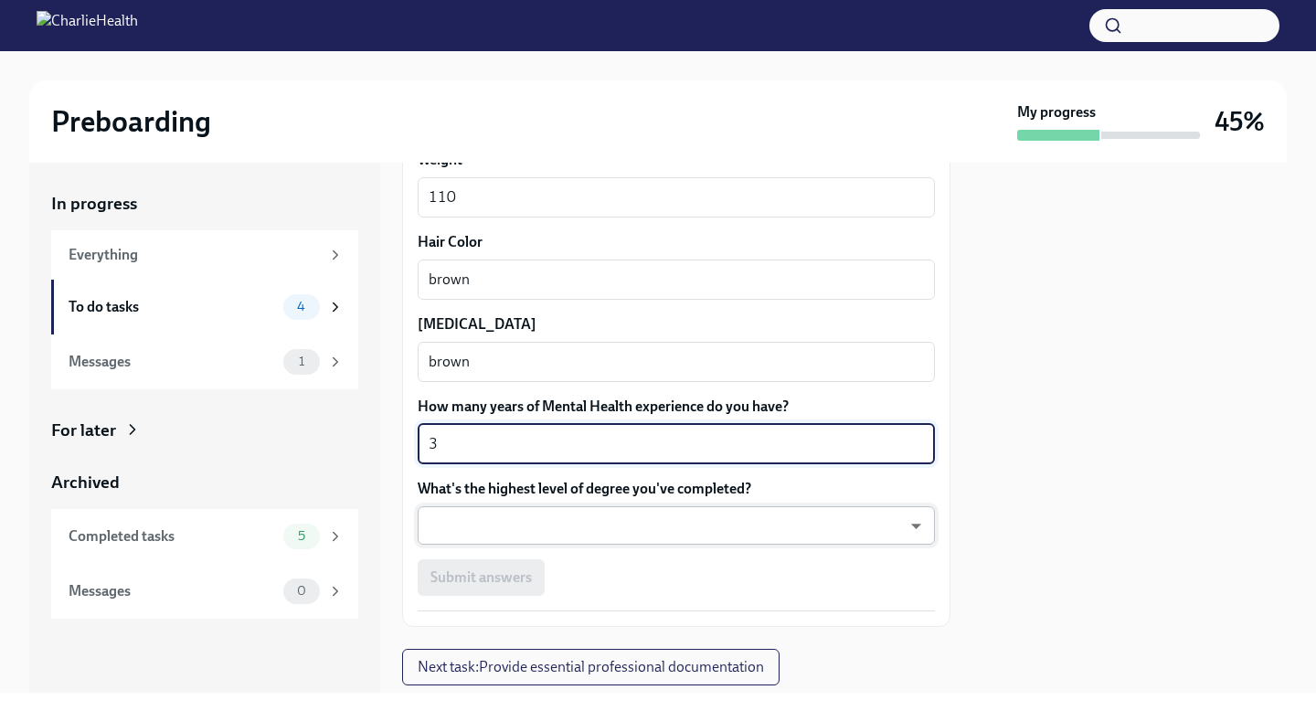
type textarea "3"
click at [518, 514] on body "Preboarding My progress 45% In progress Everything To do tasks 4 Messages 1 For…" at bounding box center [658, 355] width 1316 height 711
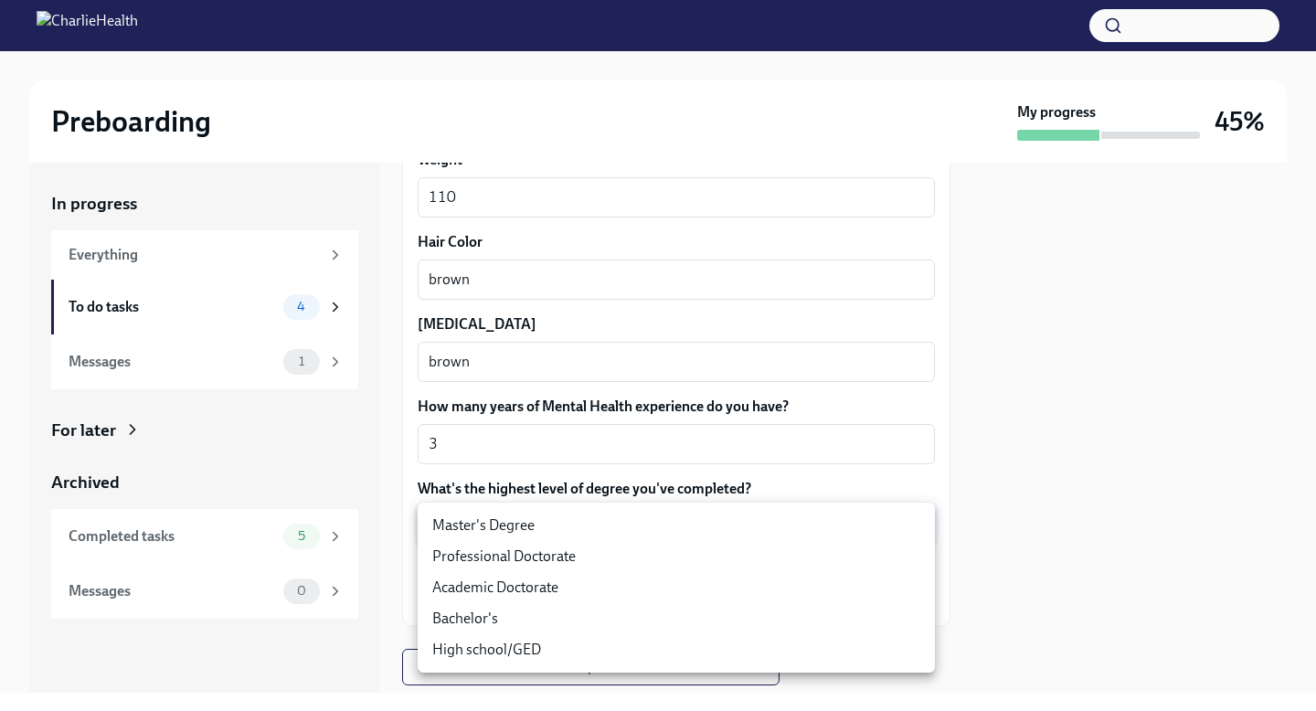
click at [520, 523] on li "Master's Degree" at bounding box center [676, 525] width 517 height 31
type input "2vBr-ghkD"
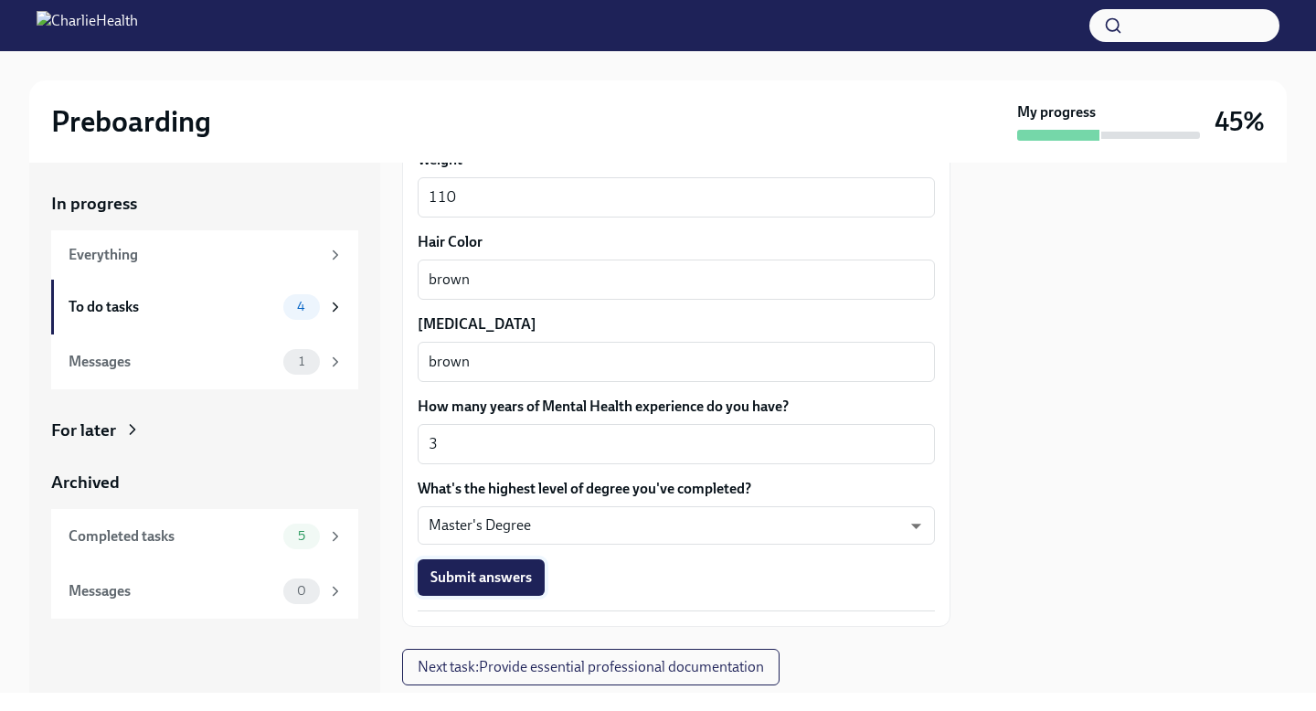
click at [502, 579] on span "Submit answers" at bounding box center [480, 577] width 101 height 18
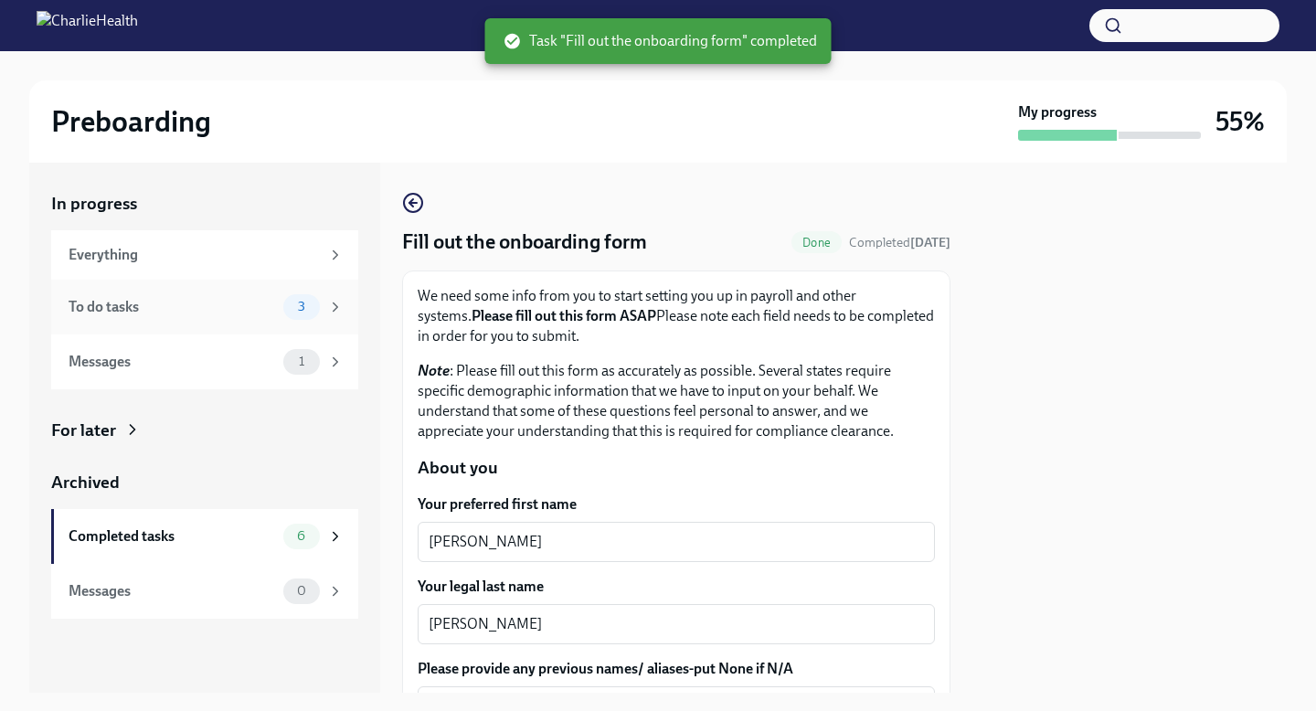
click at [260, 323] on div "To do tasks 3" at bounding box center [204, 307] width 307 height 55
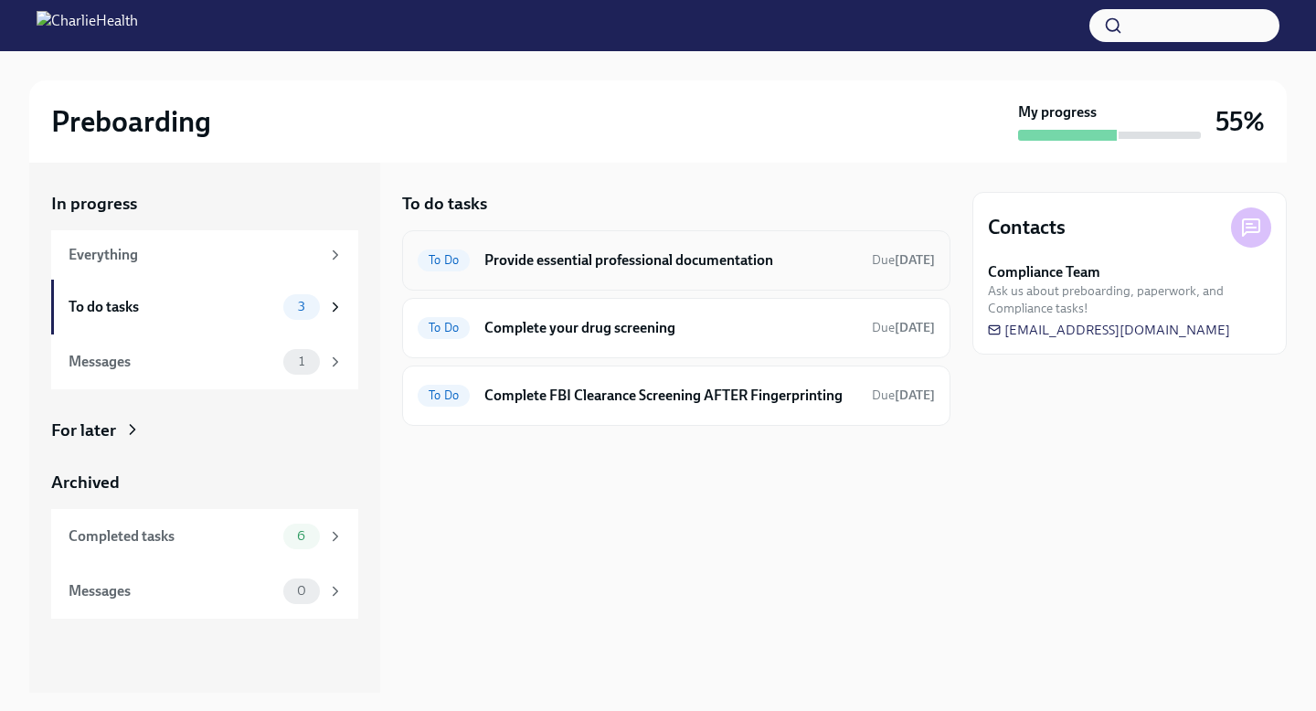
click at [629, 269] on h6 "Provide essential professional documentation" at bounding box center [670, 260] width 373 height 20
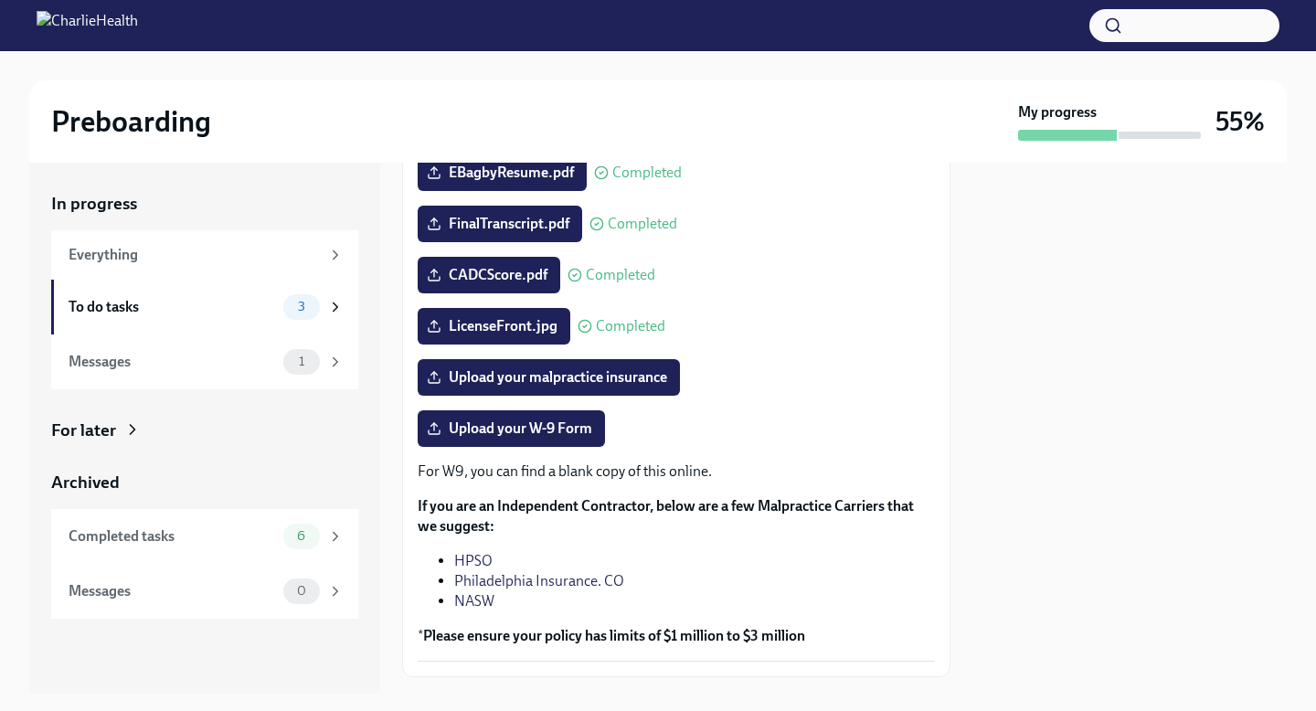
scroll to position [291, 0]
